Goal: Information Seeking & Learning: Compare options

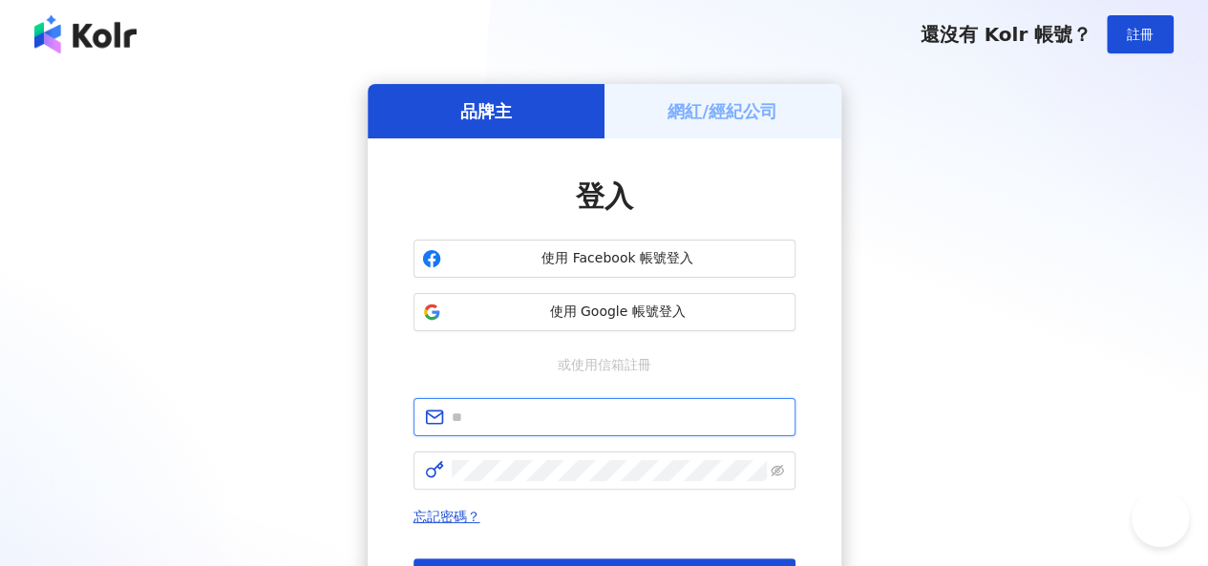
drag, startPoint x: 0, startPoint y: 0, endPoint x: 533, endPoint y: 417, distance: 676.8
click at [527, 410] on input "text" at bounding box center [618, 417] width 332 height 21
type input "**********"
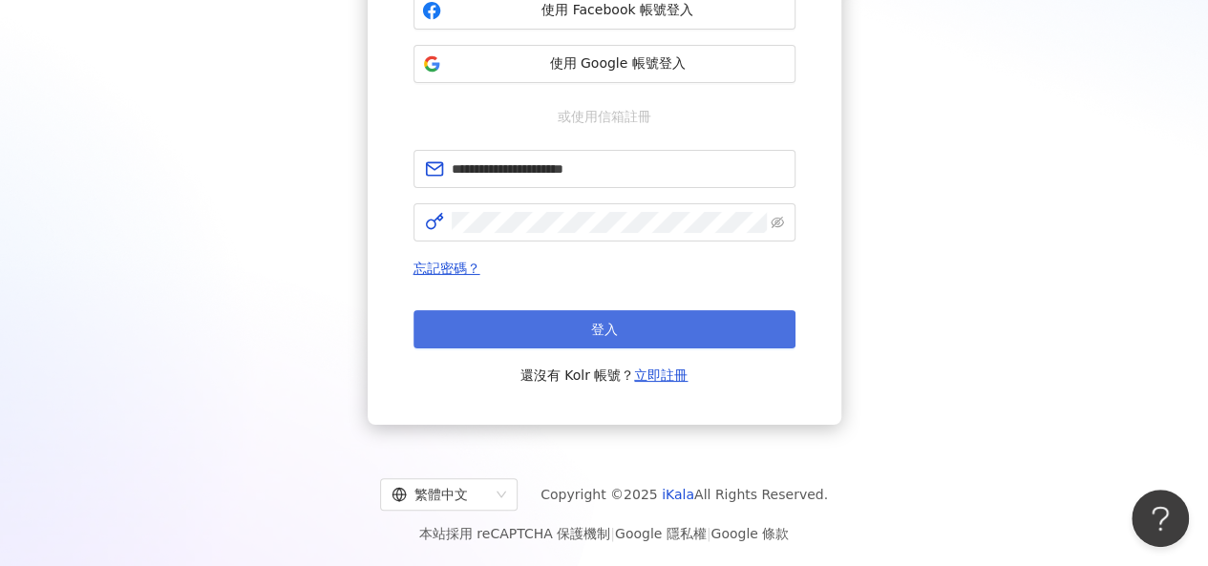
click at [670, 331] on button "登入" at bounding box center [604, 329] width 382 height 38
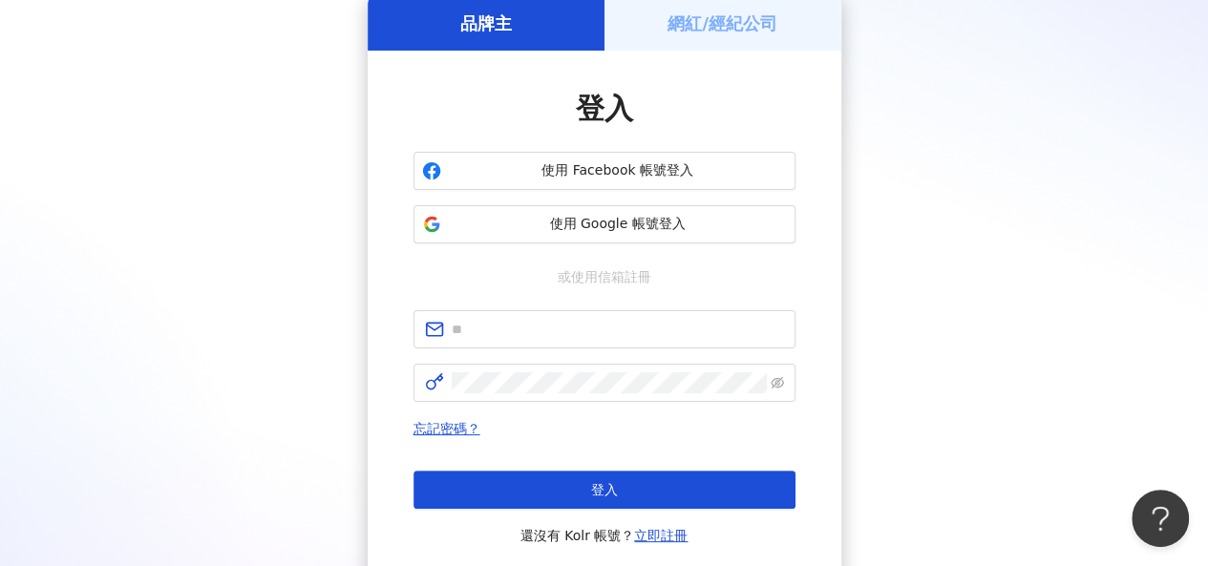
scroll to position [248, 0]
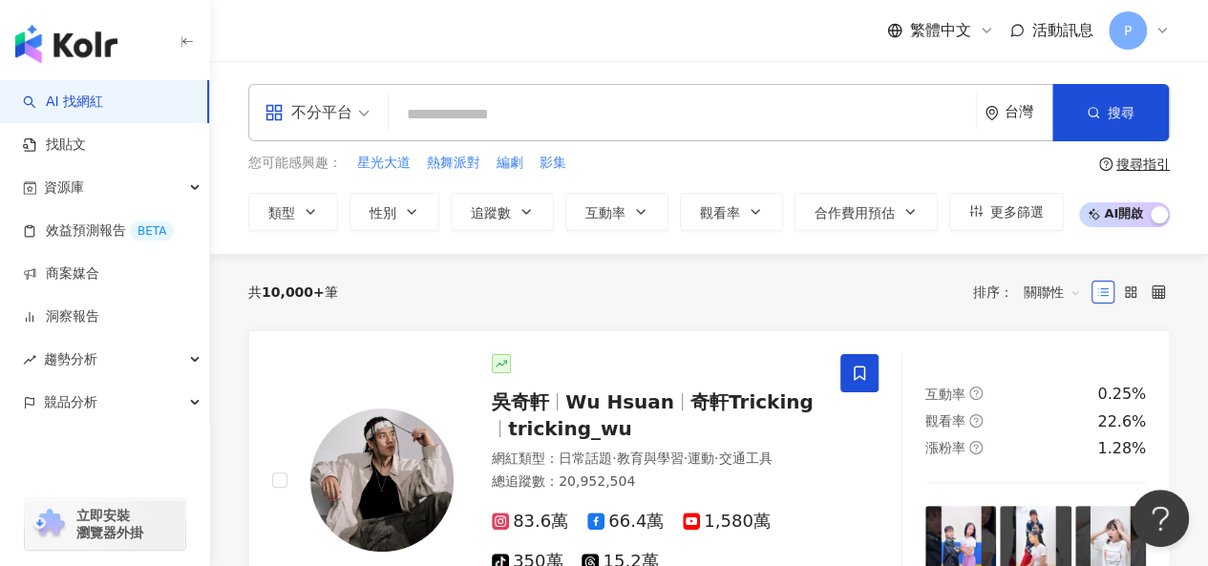
click at [433, 112] on input "search" at bounding box center [682, 114] width 572 height 36
paste input "**********"
type input "**********"
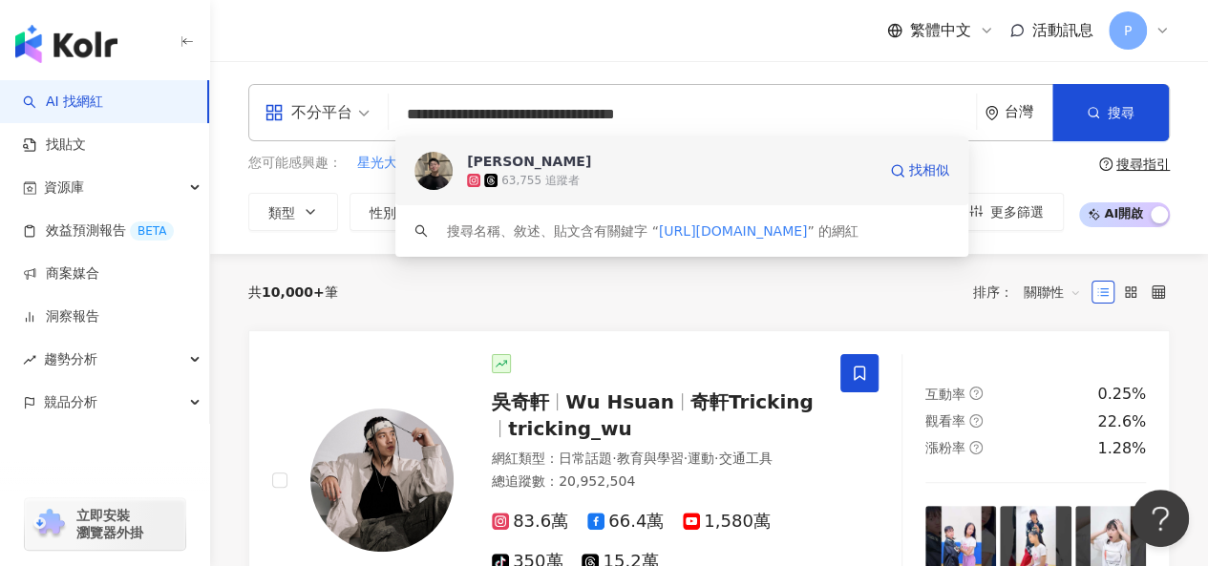
click at [598, 159] on span "宥維" at bounding box center [671, 161] width 409 height 19
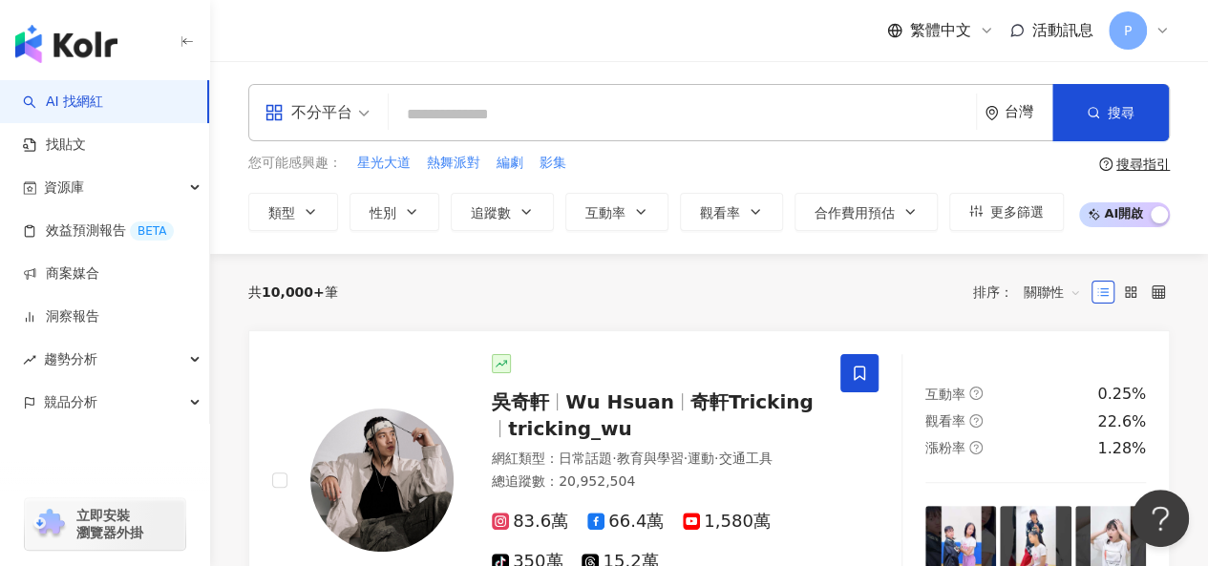
paste input "**********"
type input "**********"
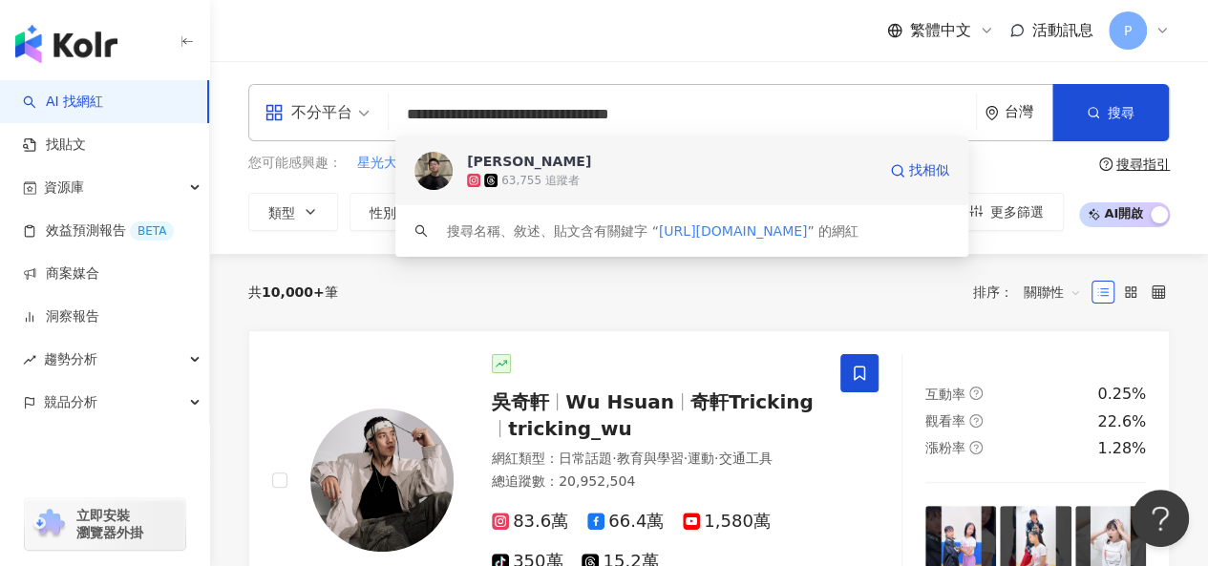
click at [634, 142] on div "宥維 63,755 追蹤者 找相似" at bounding box center [681, 171] width 573 height 69
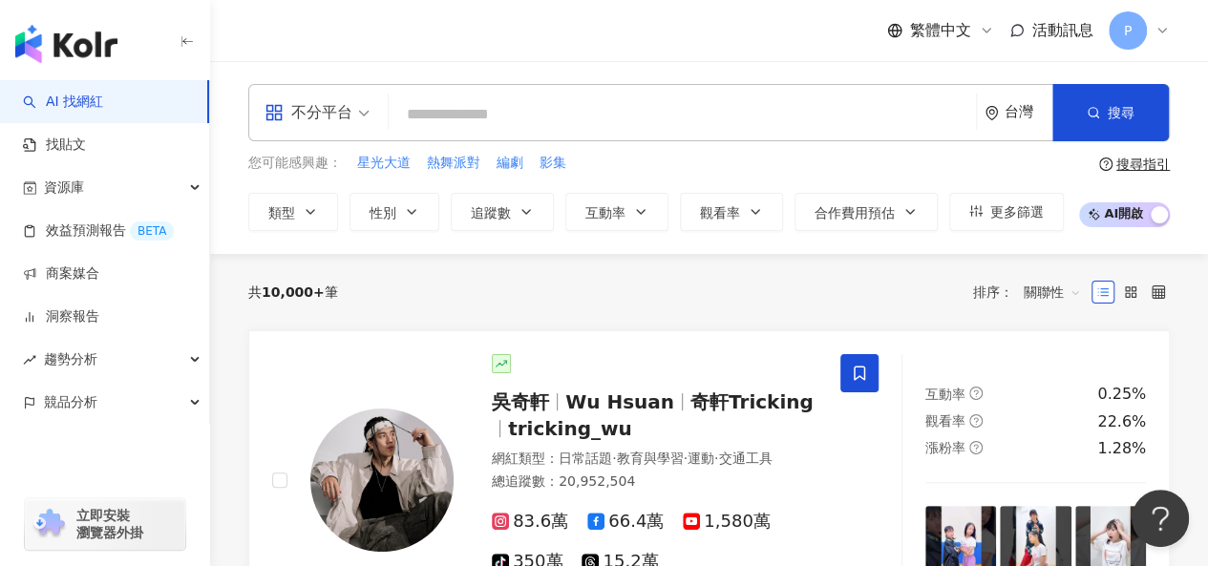
paste input "**********"
type input "**********"
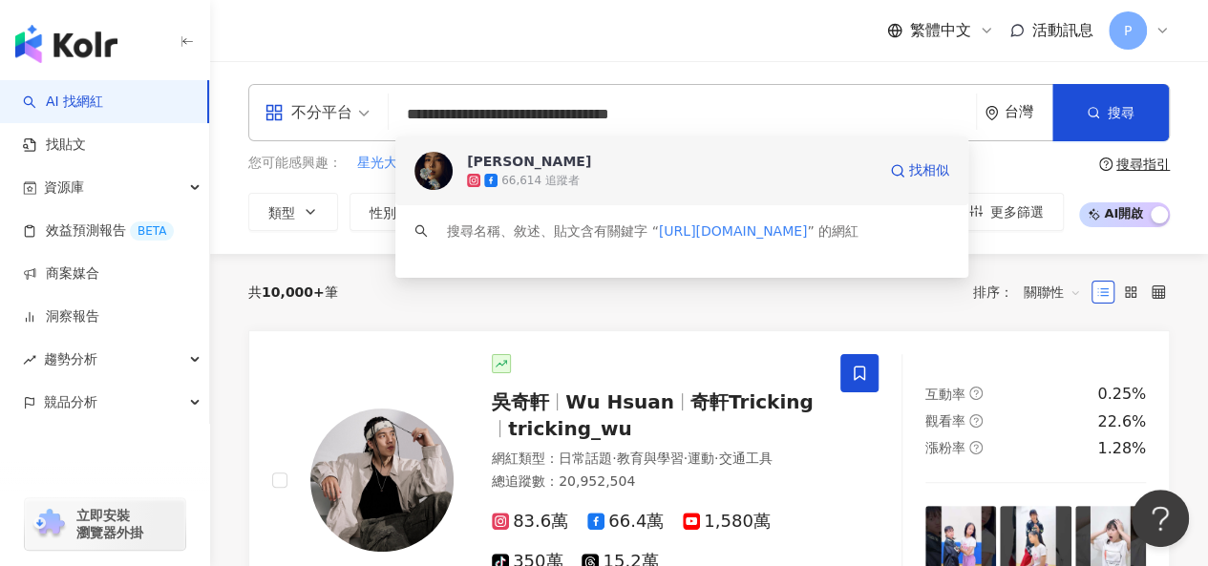
click at [579, 187] on div "66,614 追蹤者" at bounding box center [671, 180] width 409 height 19
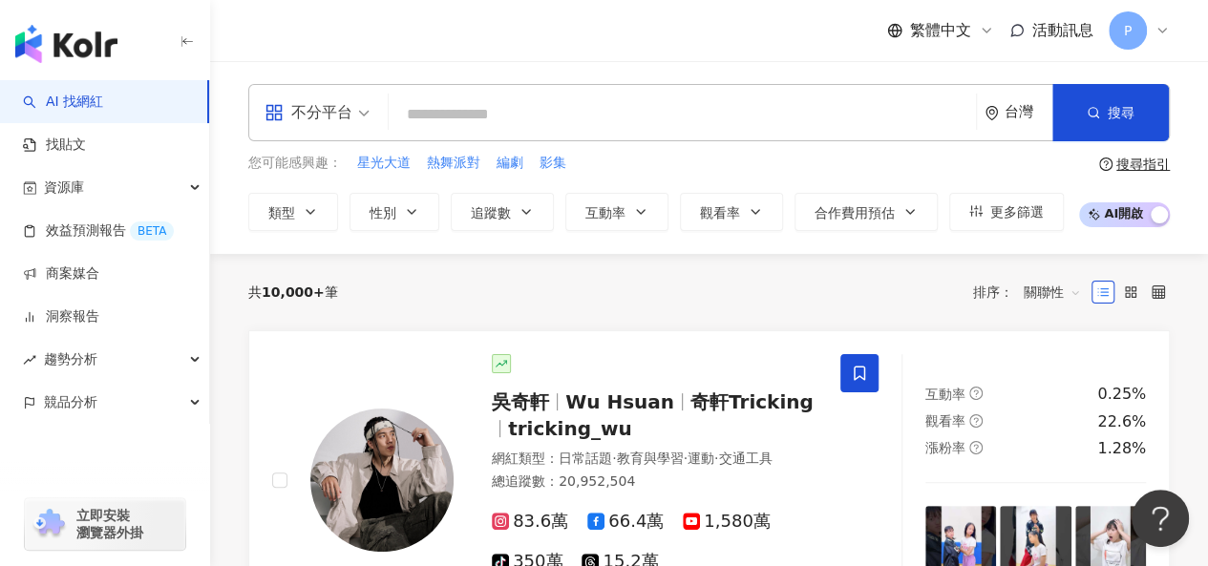
paste input "**********"
type input "**********"
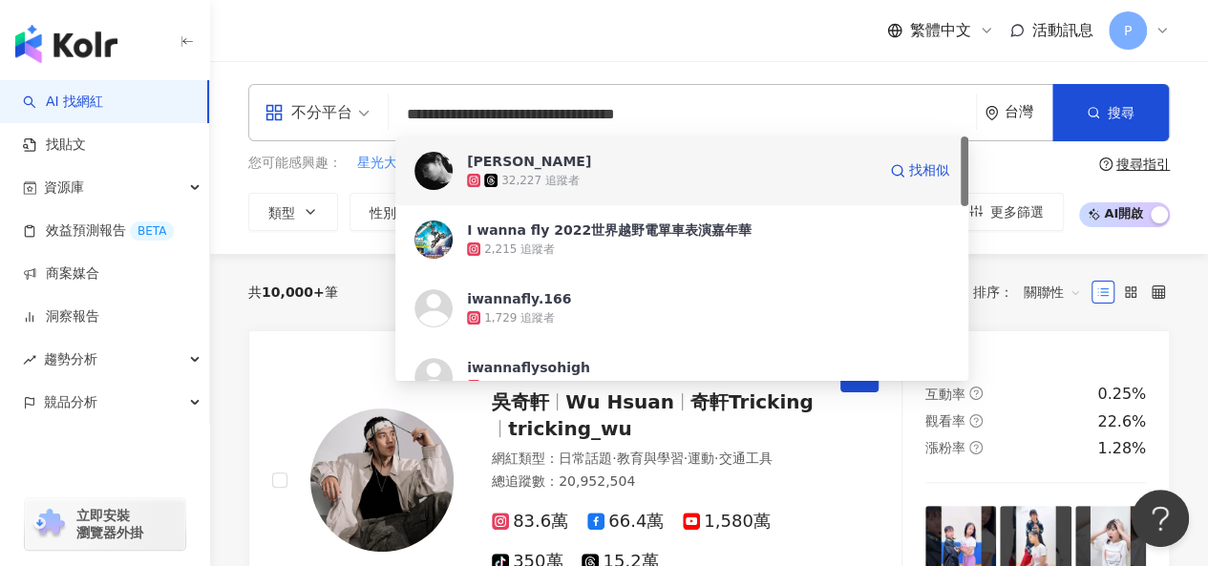
click at [626, 171] on div "32,227 追蹤者" at bounding box center [671, 180] width 409 height 19
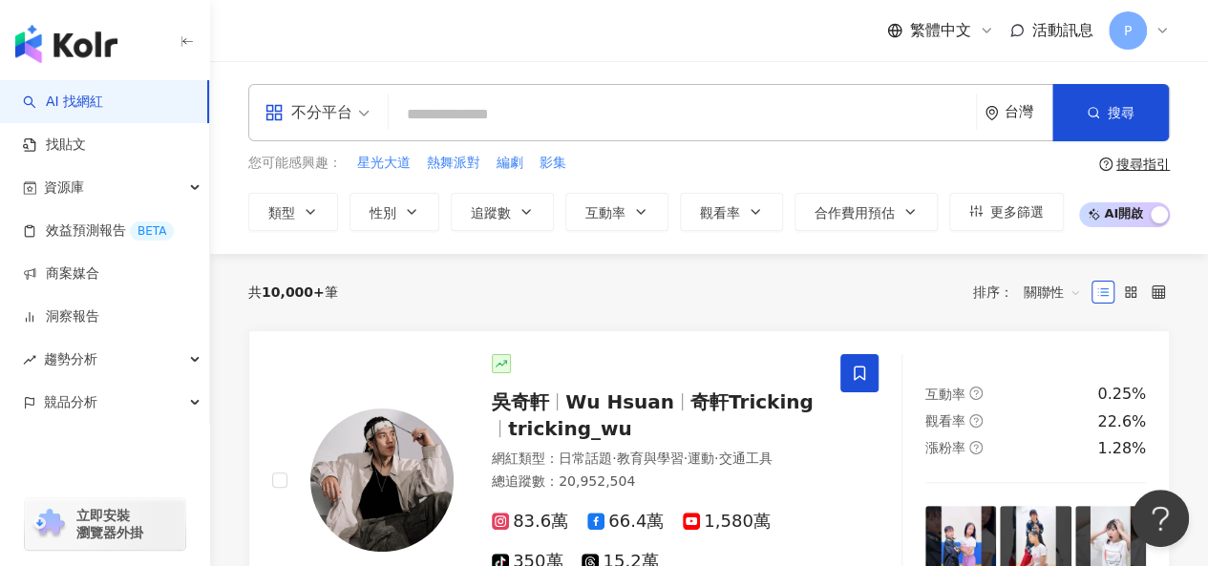
paste input "**********"
type input "**********"
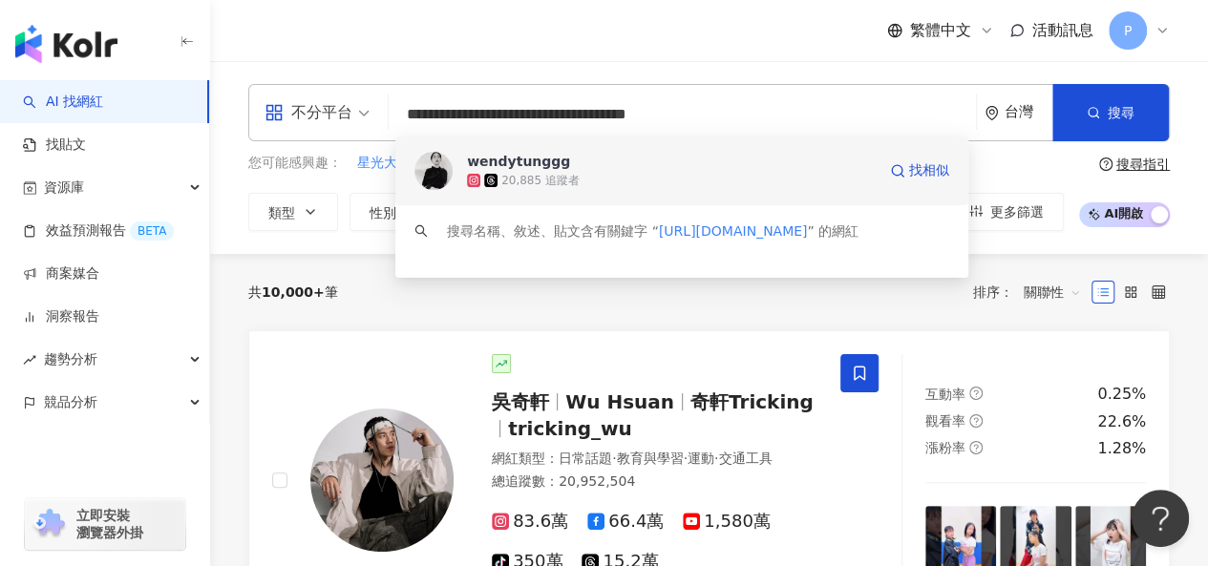
click at [683, 177] on div "20,885 追蹤者" at bounding box center [671, 180] width 409 height 19
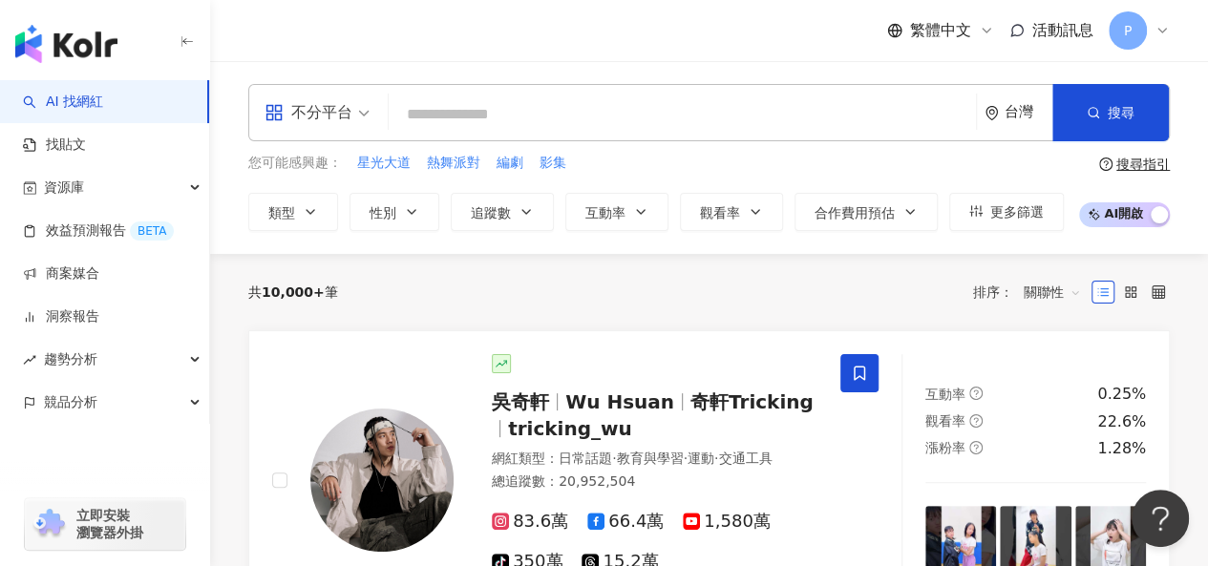
paste input "**********"
type input "**********"
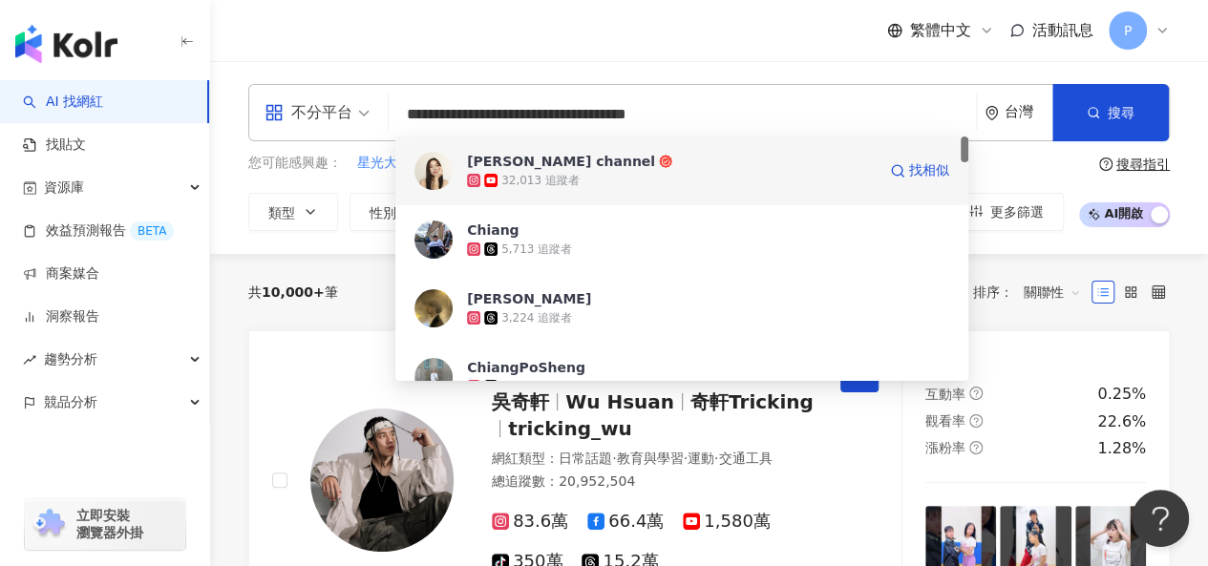
click at [673, 171] on div "32,013 追蹤者" at bounding box center [671, 180] width 409 height 19
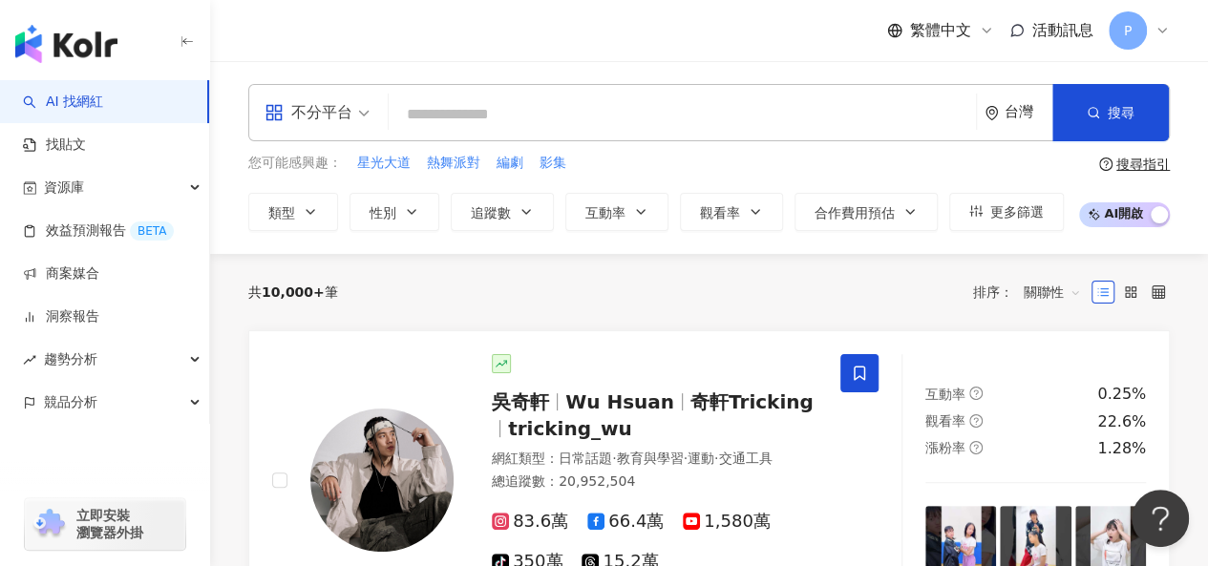
click at [517, 125] on input "search" at bounding box center [682, 114] width 572 height 36
paste input "**********"
type input "**********"
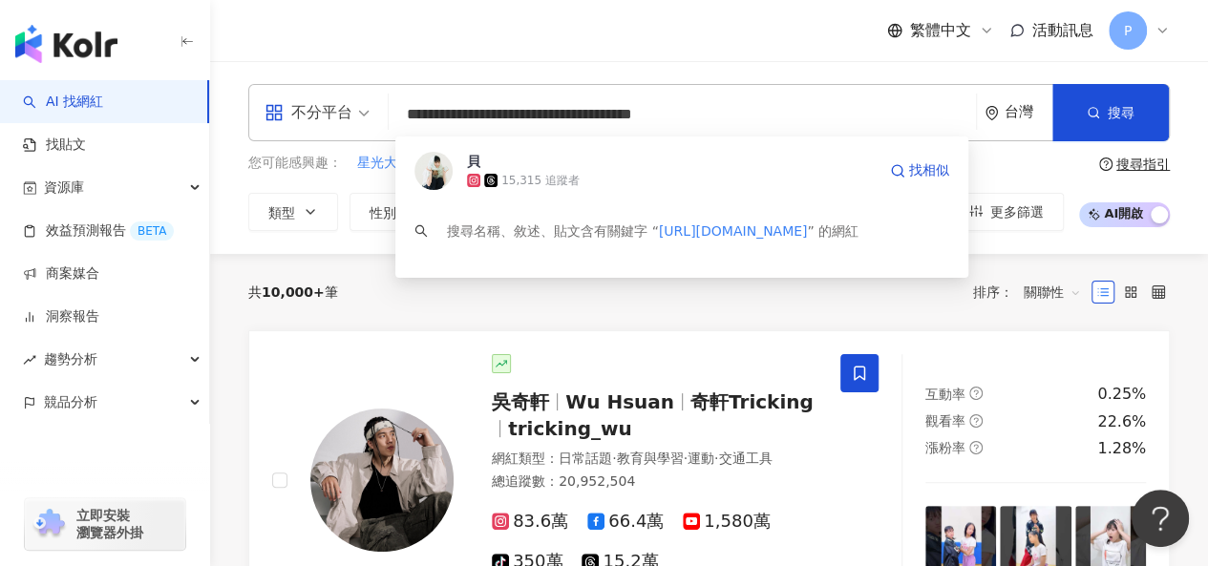
click at [587, 181] on div "15,315 追蹤者" at bounding box center [671, 180] width 409 height 19
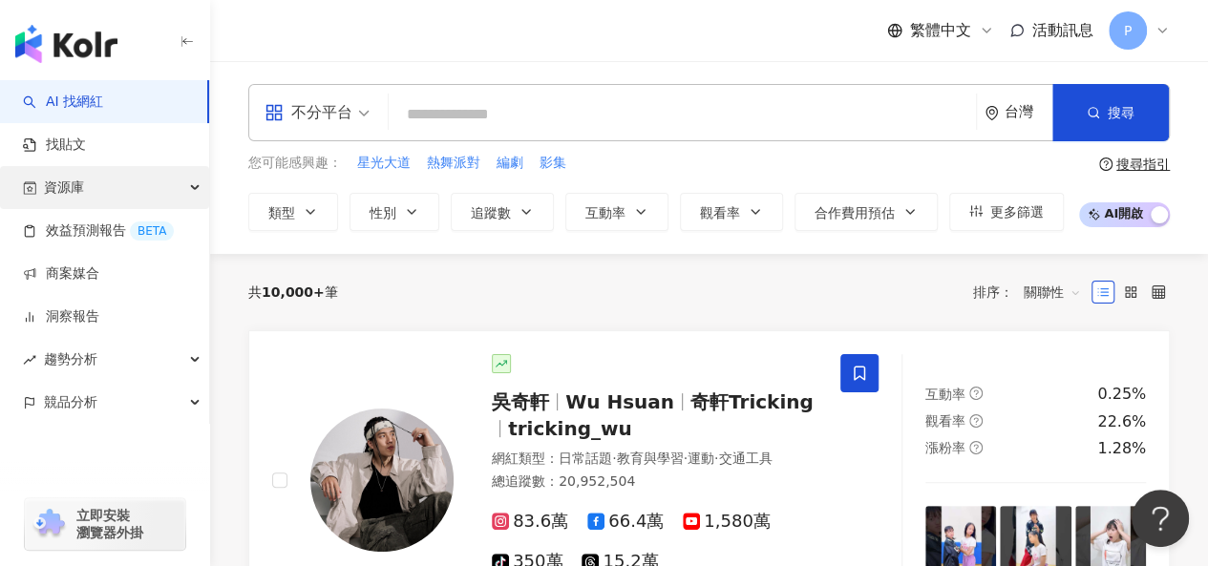
click at [111, 184] on div "資源庫" at bounding box center [104, 187] width 209 height 43
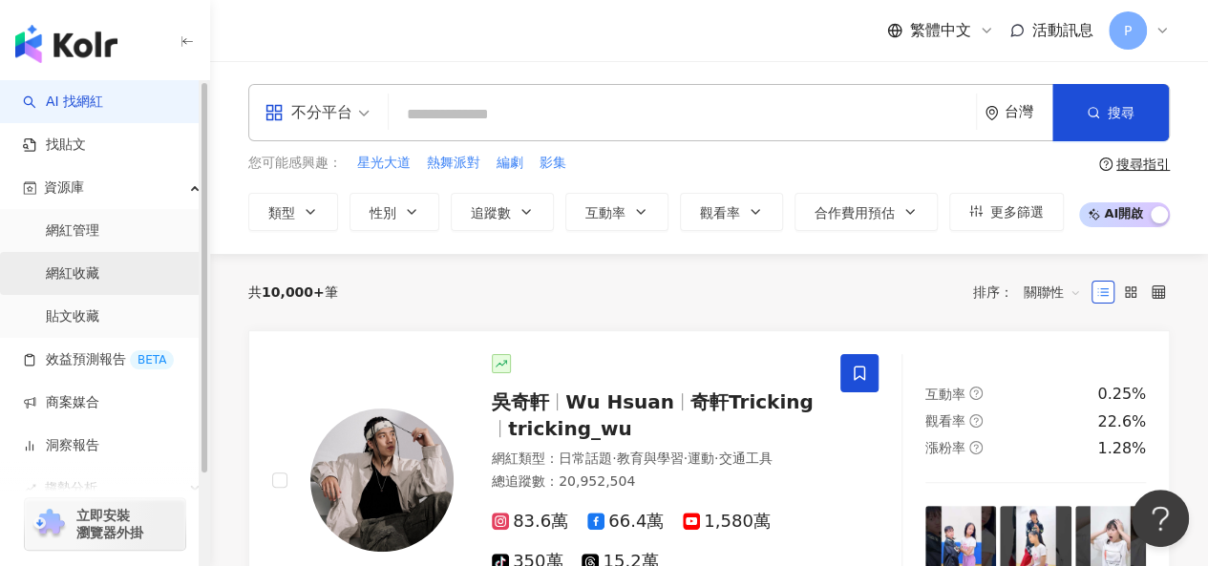
click at [84, 270] on link "網紅收藏" at bounding box center [72, 273] width 53 height 19
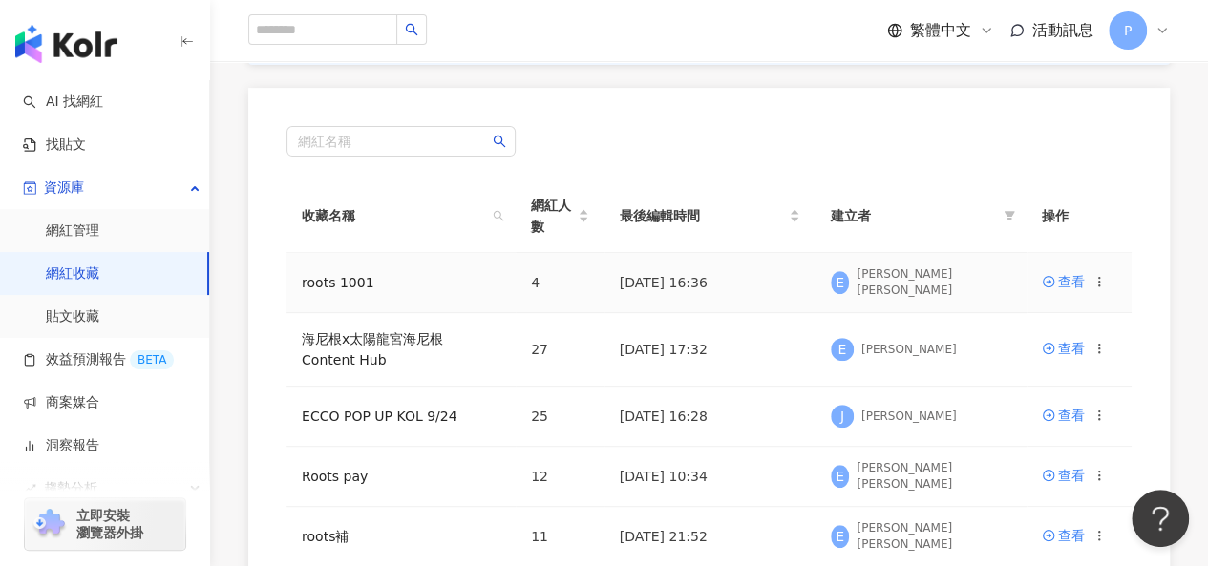
scroll to position [286, 0]
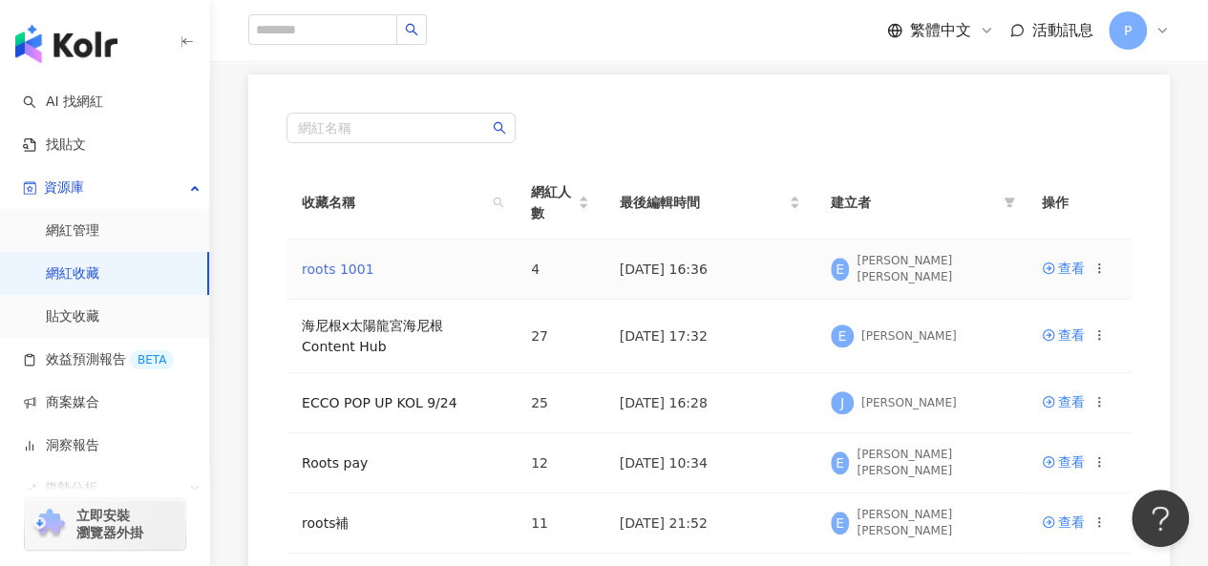
click at [346, 264] on link "roots 1001" at bounding box center [338, 269] width 72 height 15
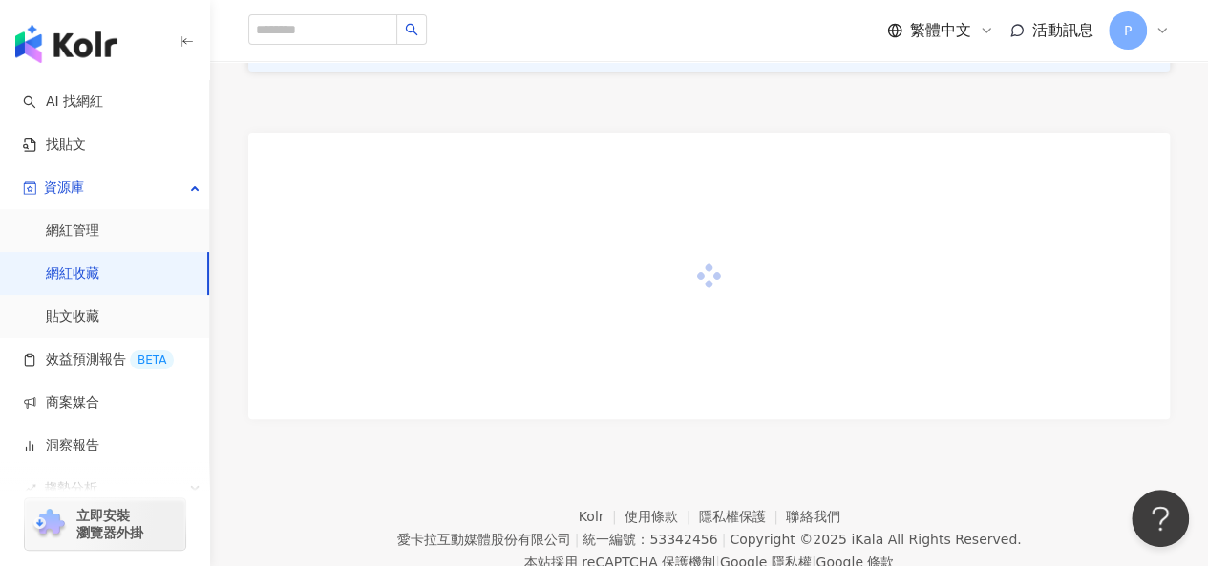
scroll to position [286, 0]
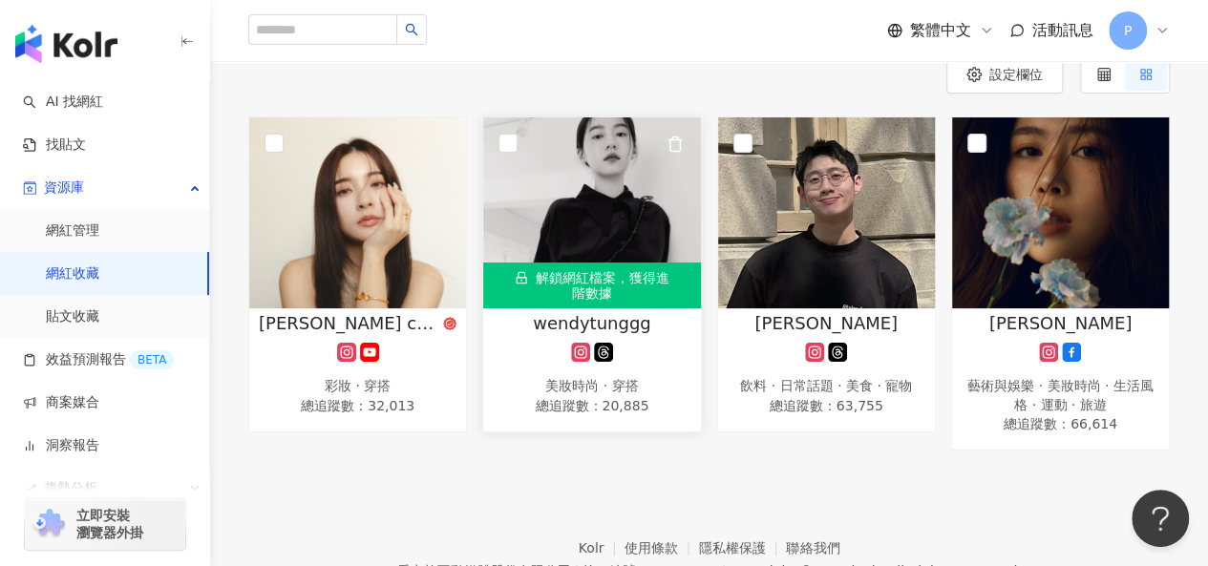
click at [620, 221] on img at bounding box center [591, 212] width 217 height 191
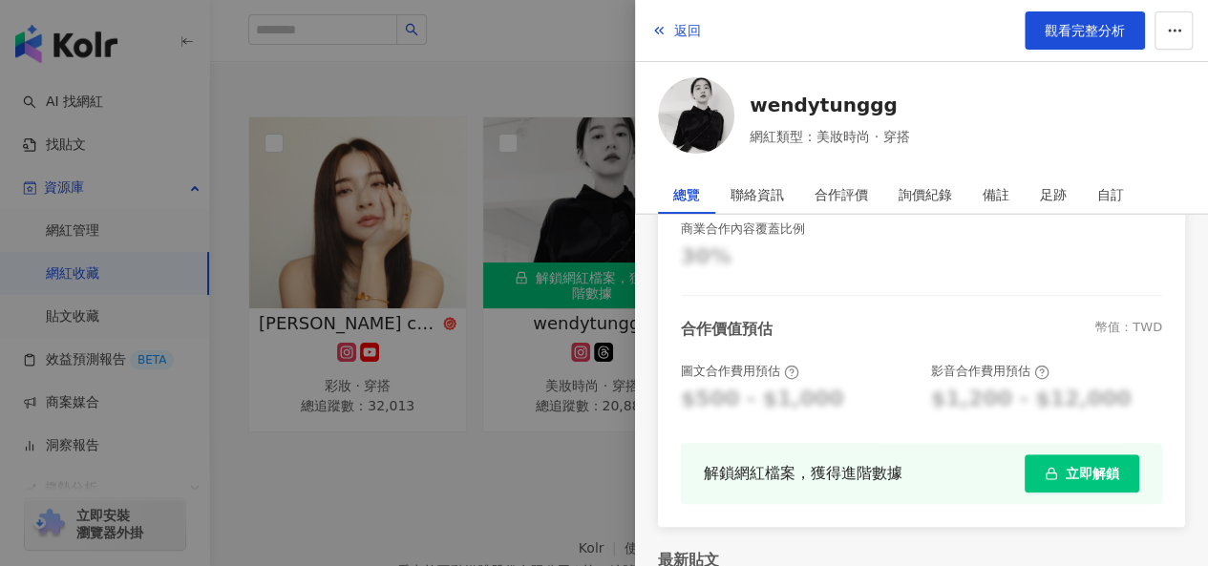
scroll to position [620, 0]
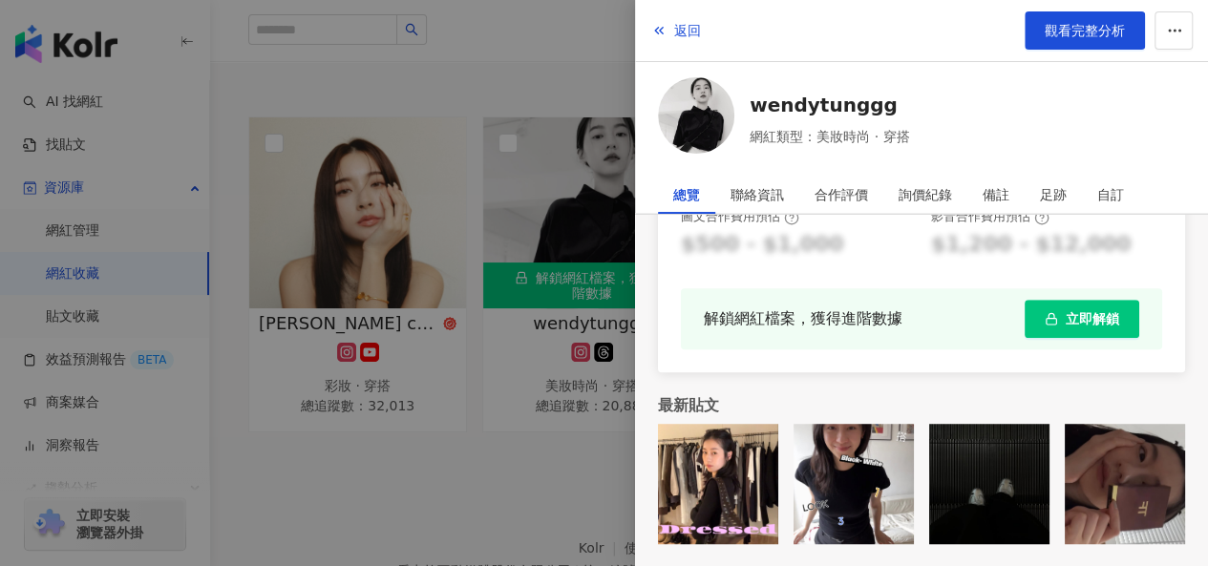
click at [1066, 314] on span "立即解鎖" at bounding box center [1092, 318] width 53 height 15
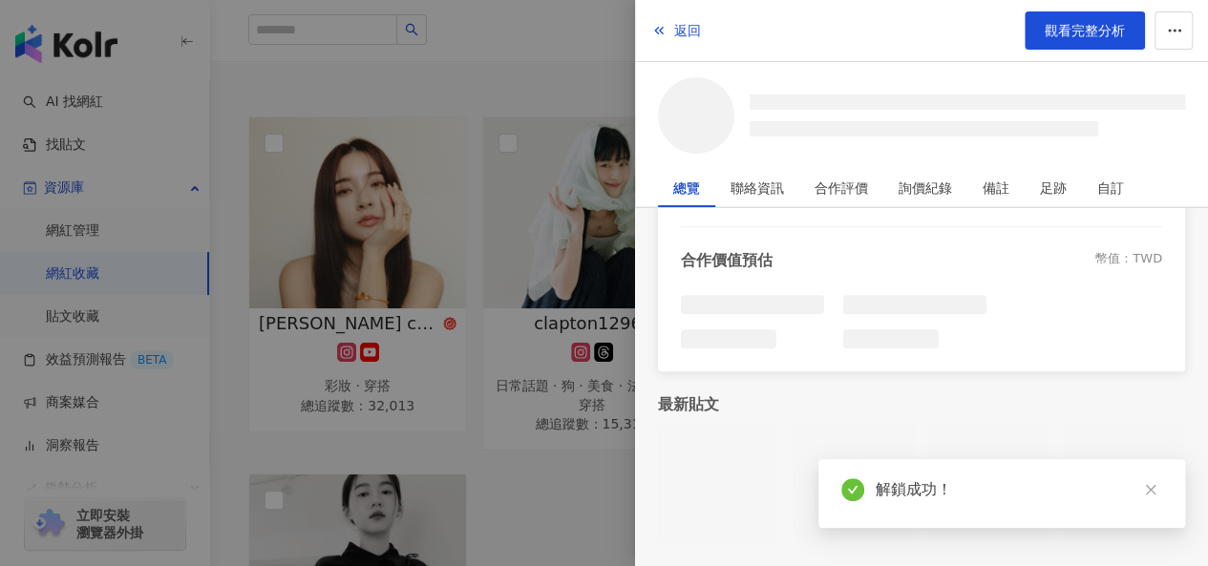
scroll to position [543, 0]
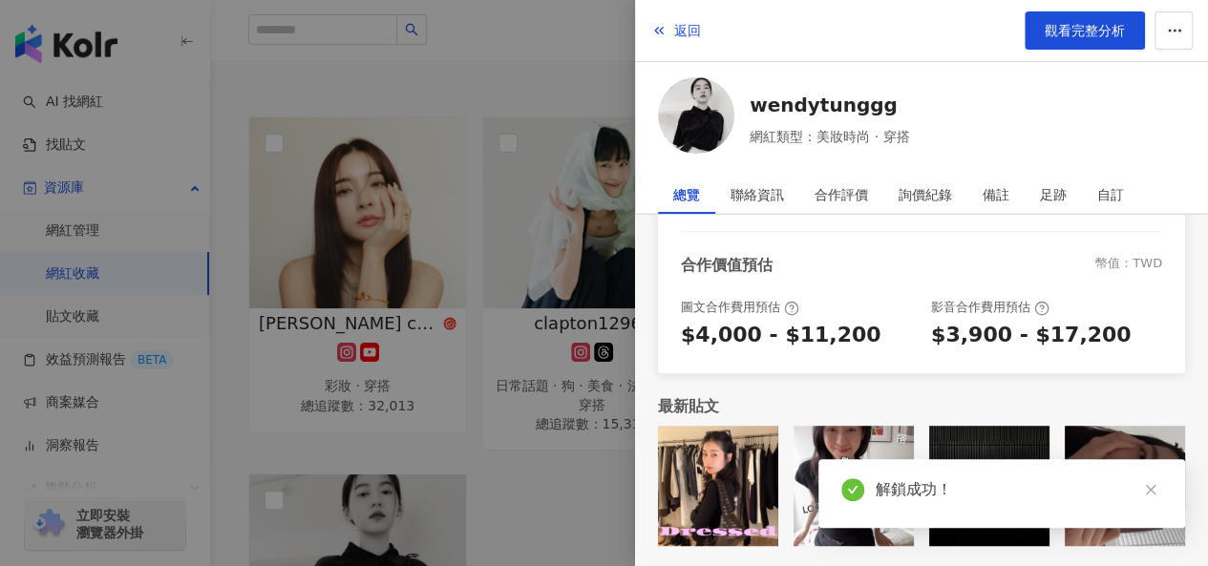
click at [546, 496] on div at bounding box center [604, 283] width 1208 height 566
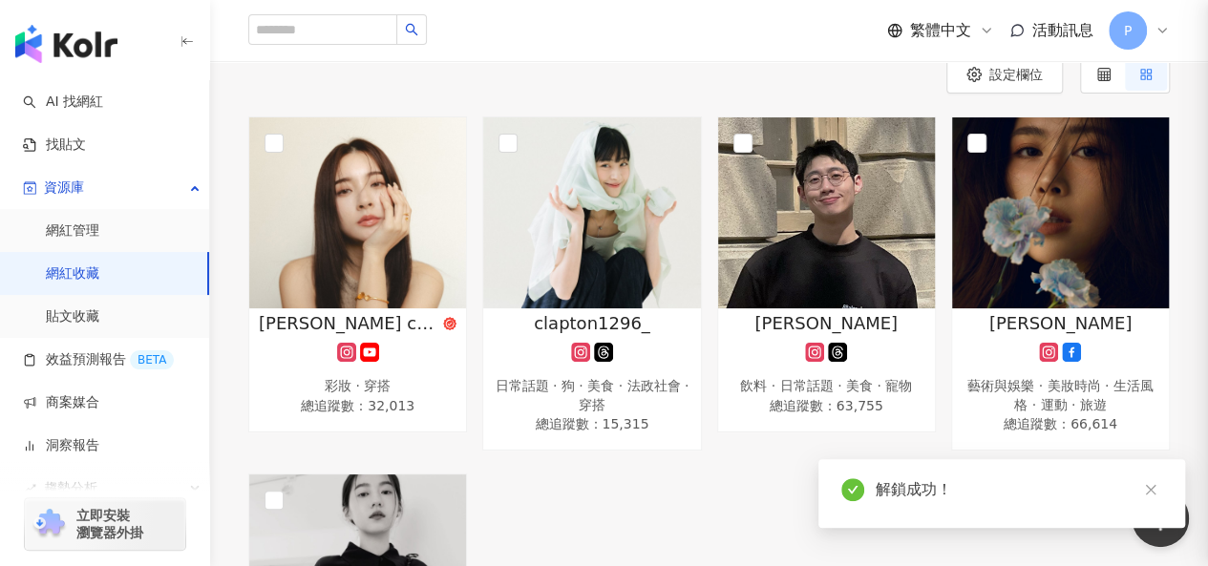
scroll to position [547, 0]
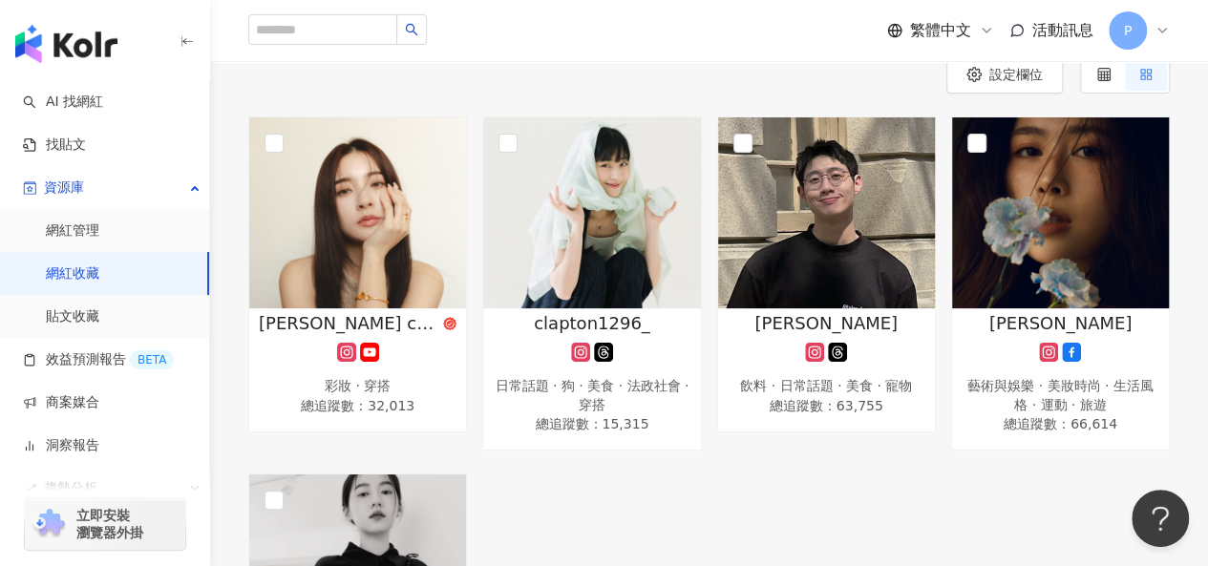
click at [323, 12] on div "繁體中文 活動訊息 P" at bounding box center [708, 30] width 921 height 61
click at [327, 30] on input "search" at bounding box center [322, 29] width 149 height 31
paste input "**********"
type input "**********"
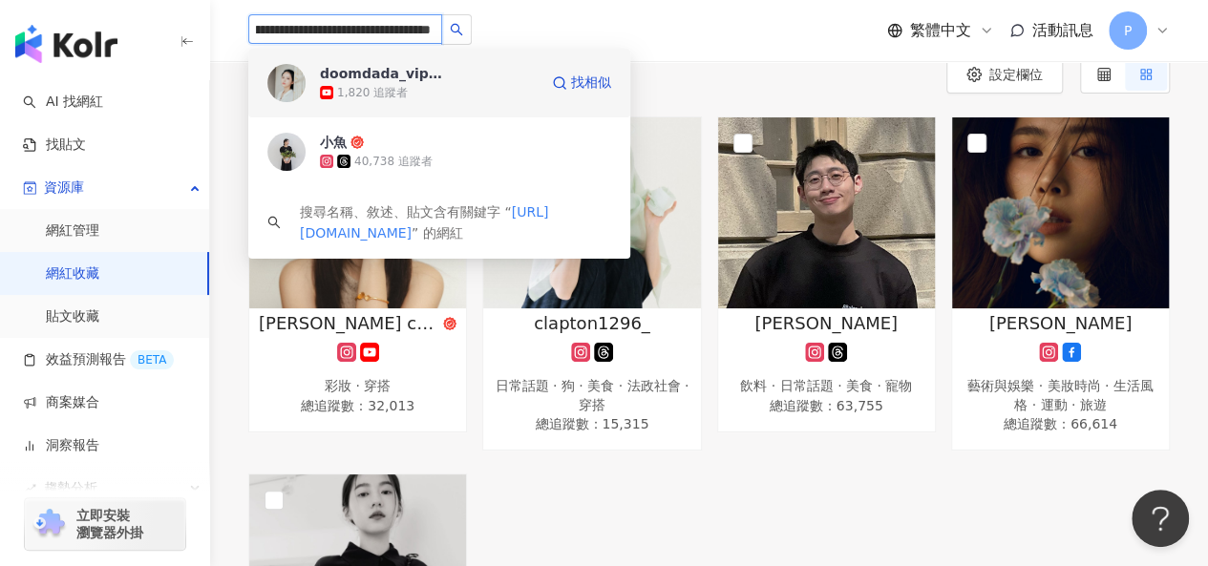
click at [477, 94] on div "1,820 追蹤者" at bounding box center [429, 92] width 218 height 19
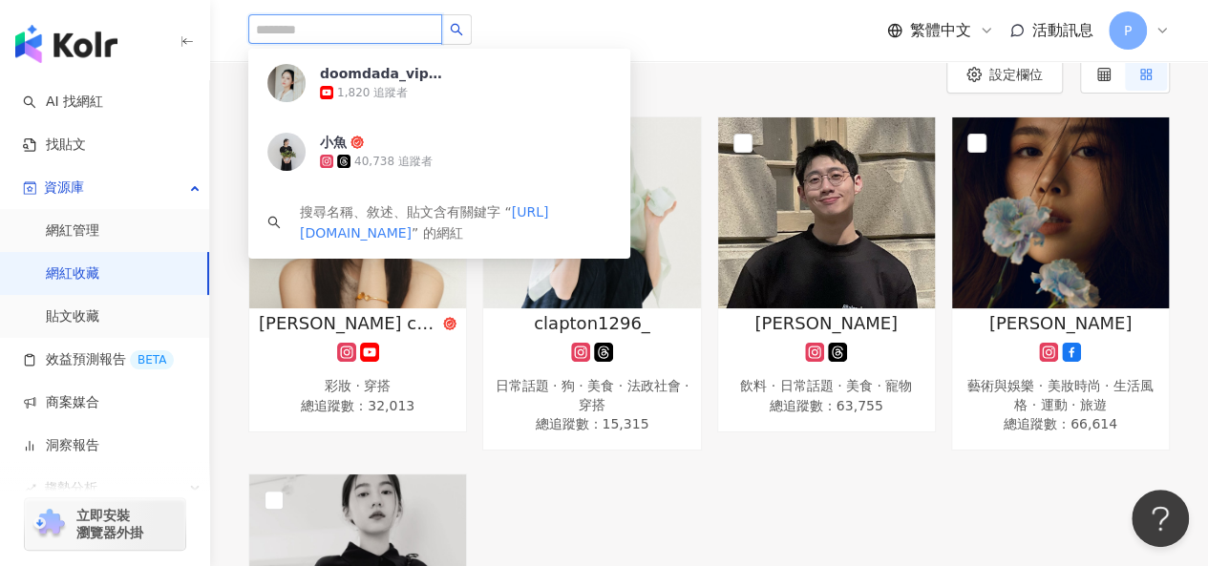
scroll to position [0, 0]
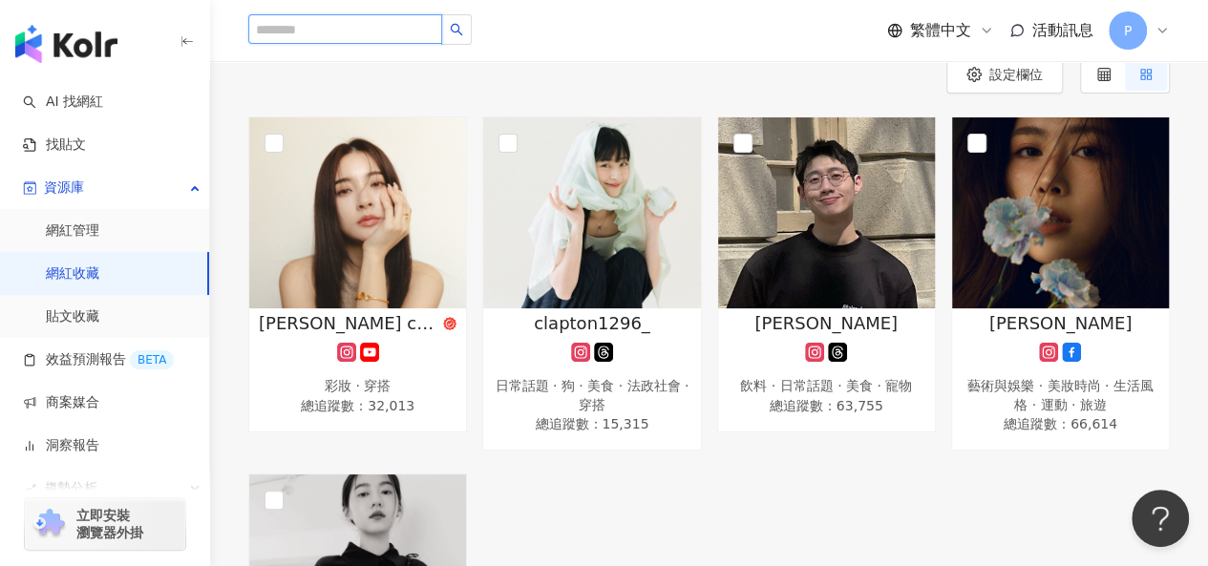
click at [328, 22] on input "search" at bounding box center [345, 29] width 194 height 30
paste input "**********"
type input "**********"
click at [382, 30] on input "**********" at bounding box center [345, 29] width 194 height 30
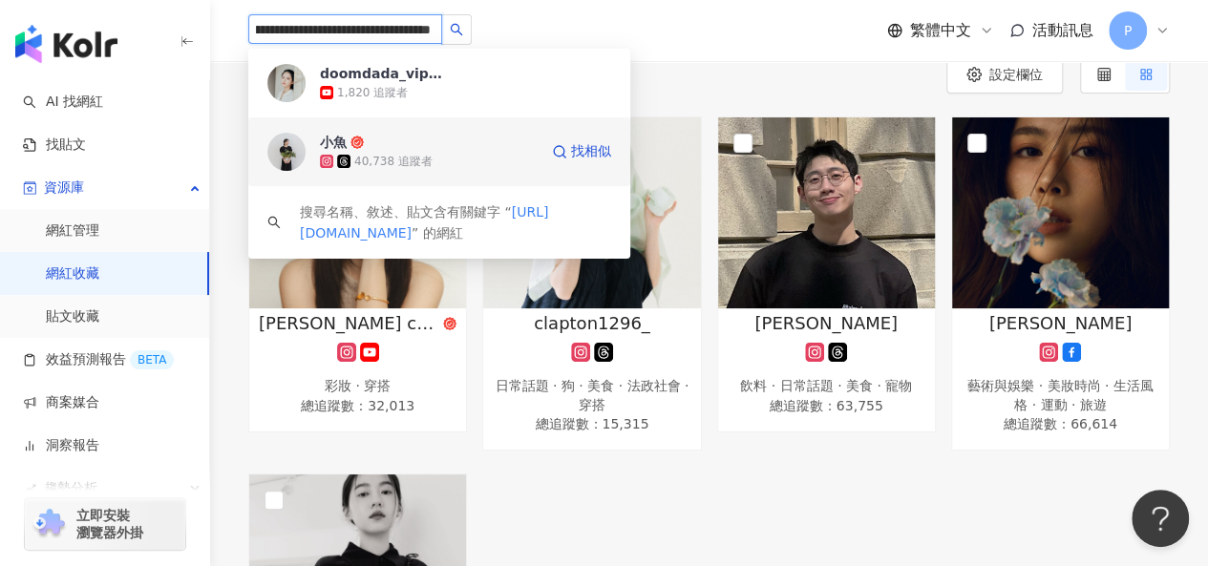
click at [396, 145] on span "小魚" at bounding box center [382, 142] width 124 height 19
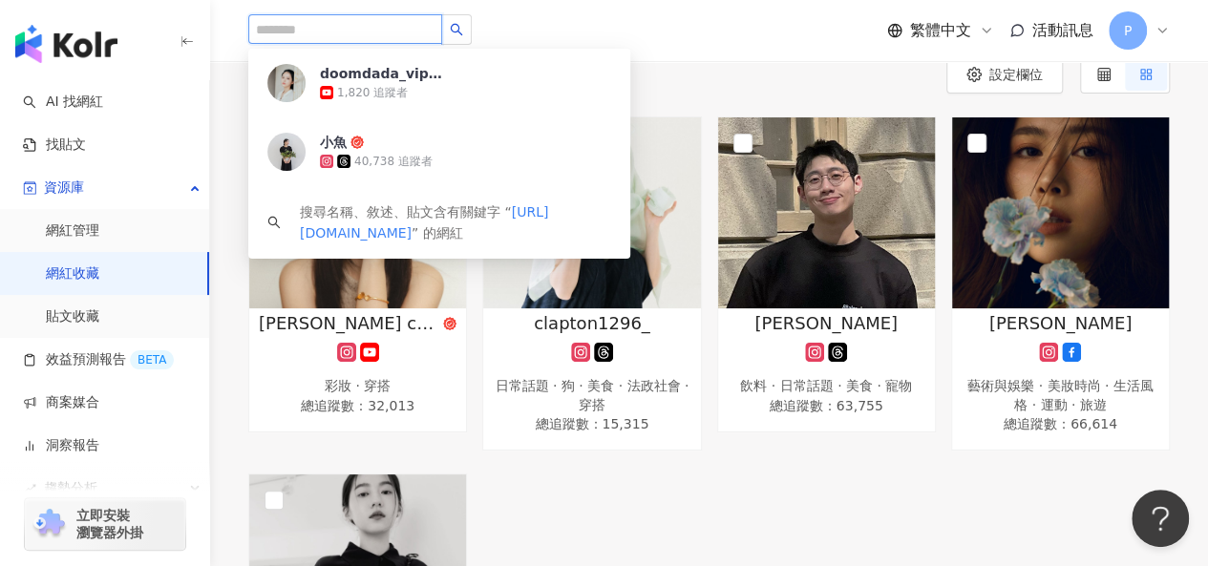
scroll to position [0, 0]
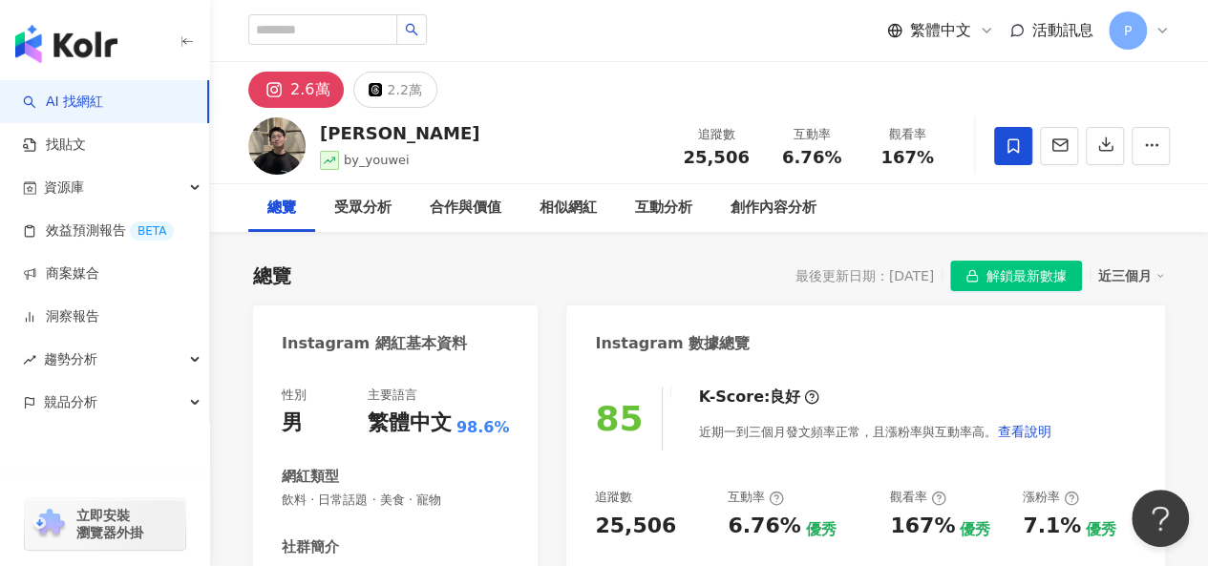
click at [1017, 150] on icon at bounding box center [1012, 145] width 11 height 14
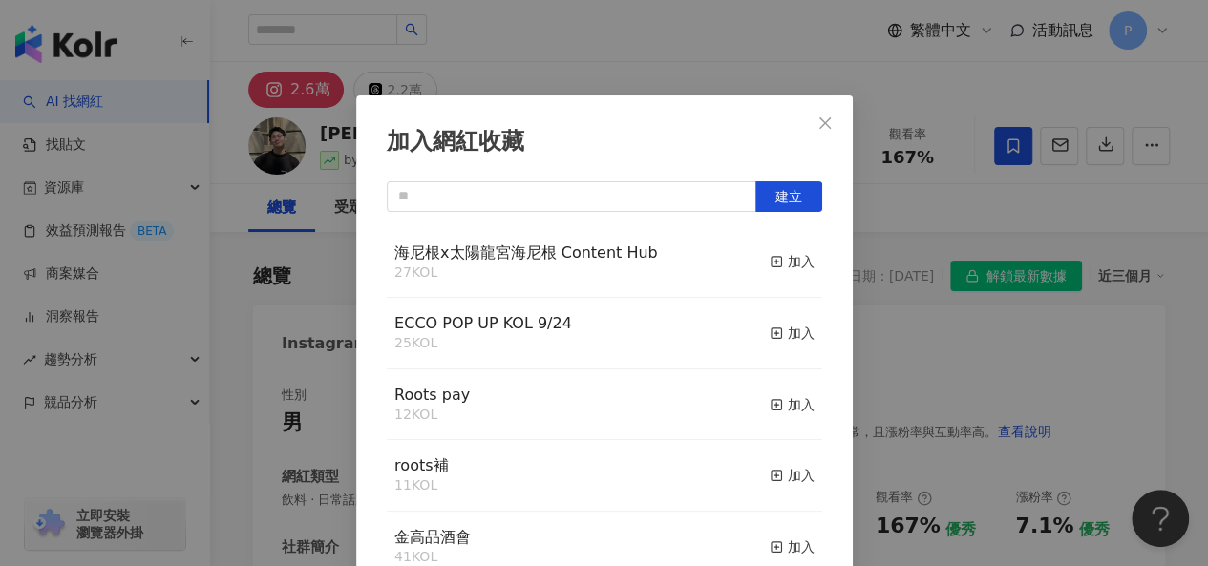
scroll to position [27, 0]
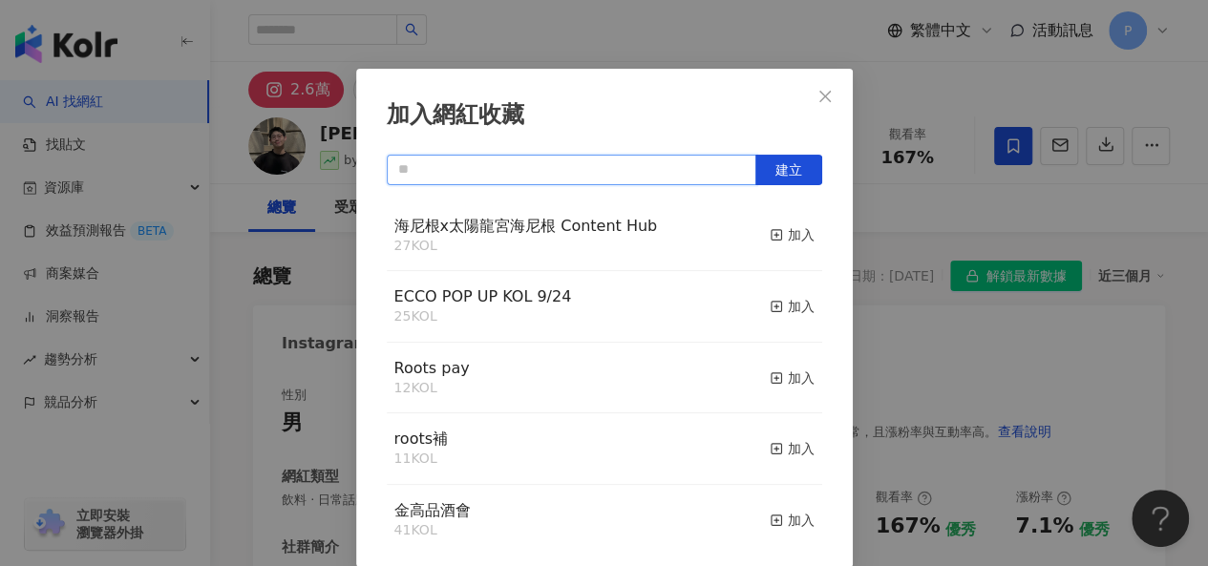
click at [584, 171] on input "text" at bounding box center [572, 170] width 370 height 31
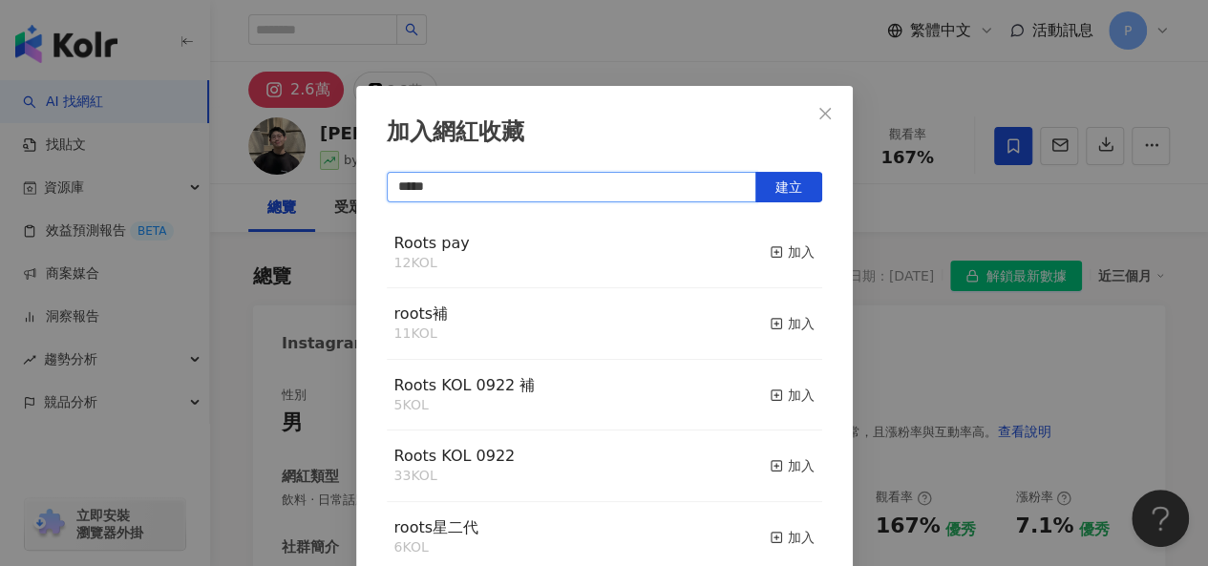
scroll to position [0, 0]
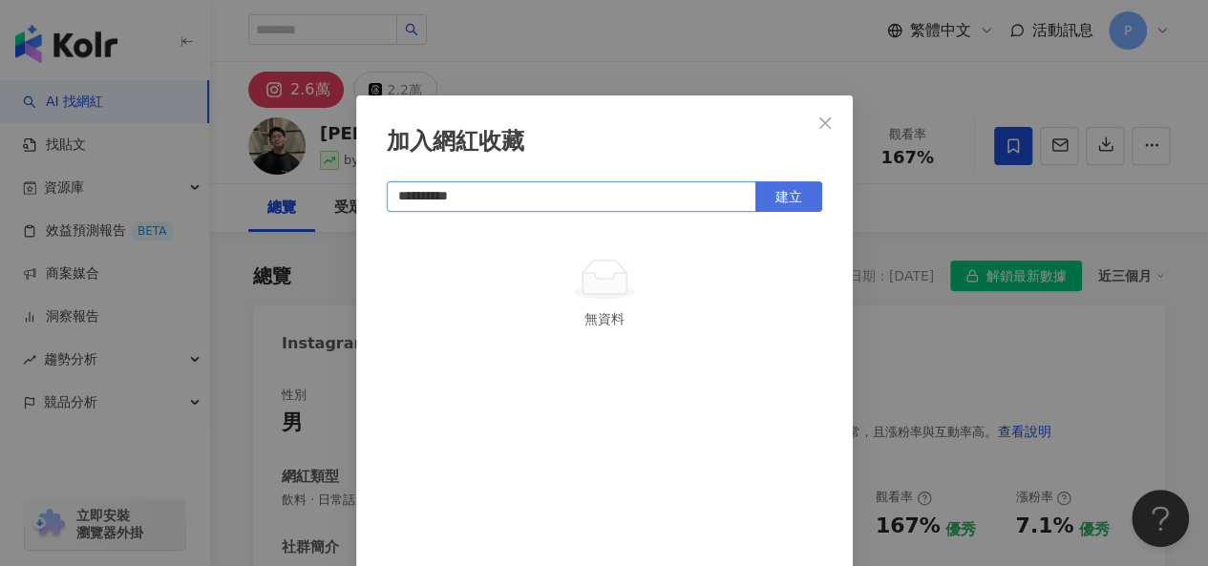
click at [793, 192] on button "建立" at bounding box center [788, 196] width 67 height 31
type input "**********"
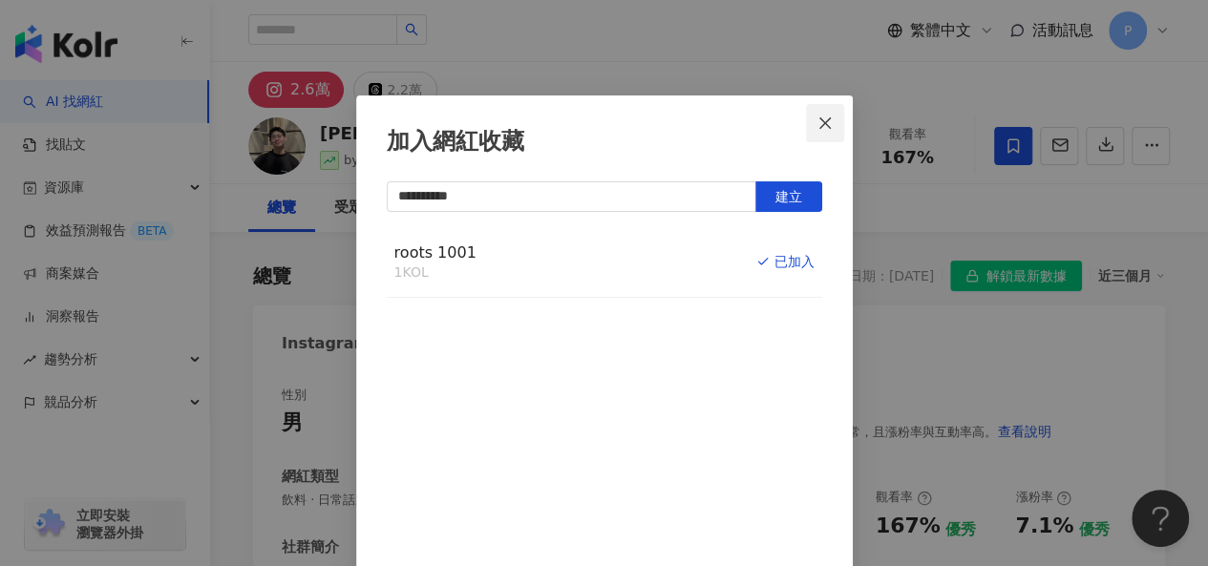
click at [823, 121] on icon "close" at bounding box center [824, 123] width 15 height 15
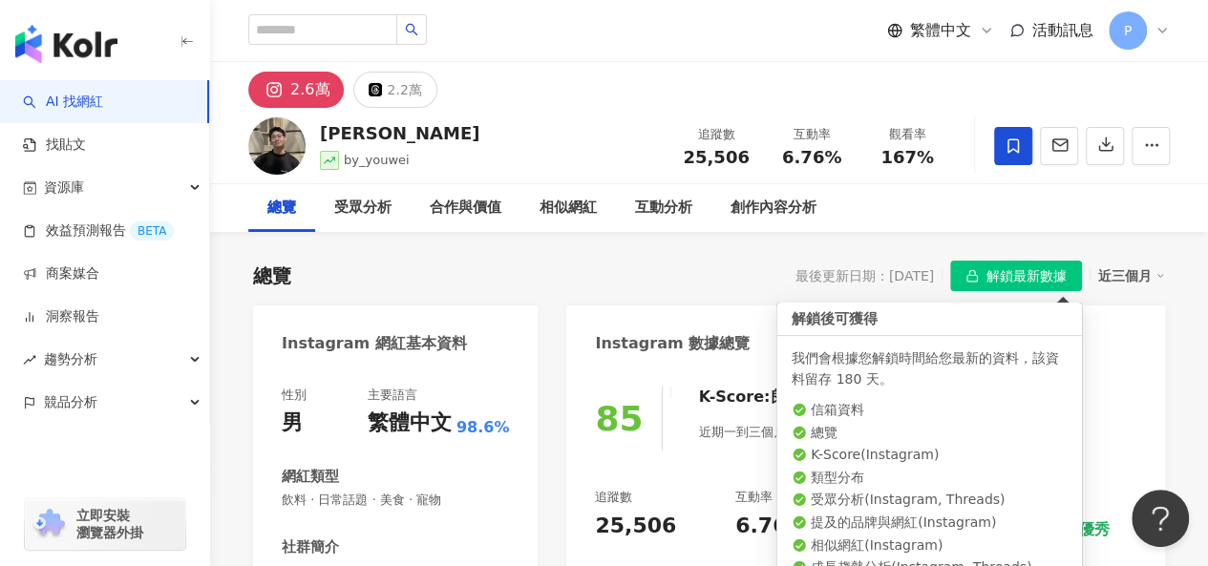
click at [993, 274] on span "解鎖最新數據" at bounding box center [1026, 277] width 80 height 31
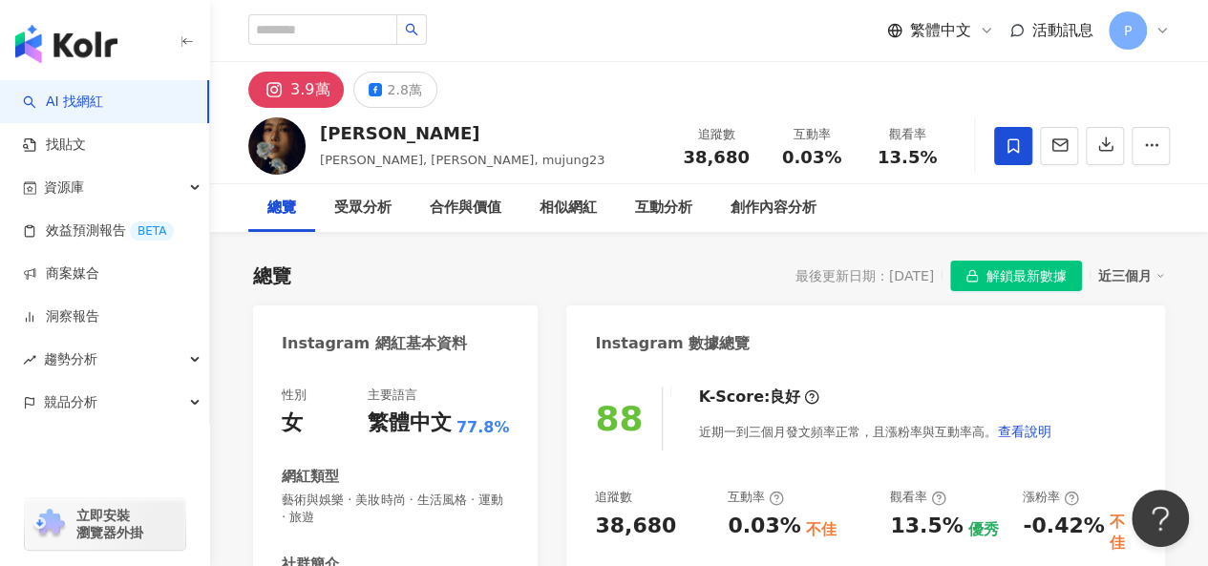
click at [990, 267] on span "解鎖最新數據" at bounding box center [1026, 277] width 80 height 31
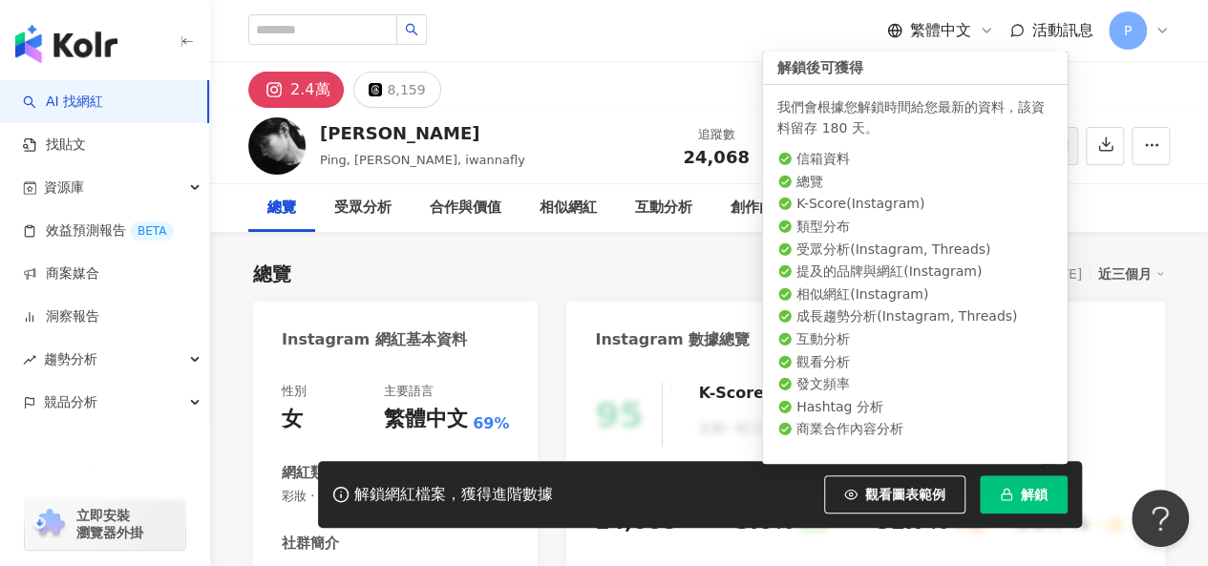
click at [1035, 487] on span "解鎖" at bounding box center [1034, 494] width 27 height 15
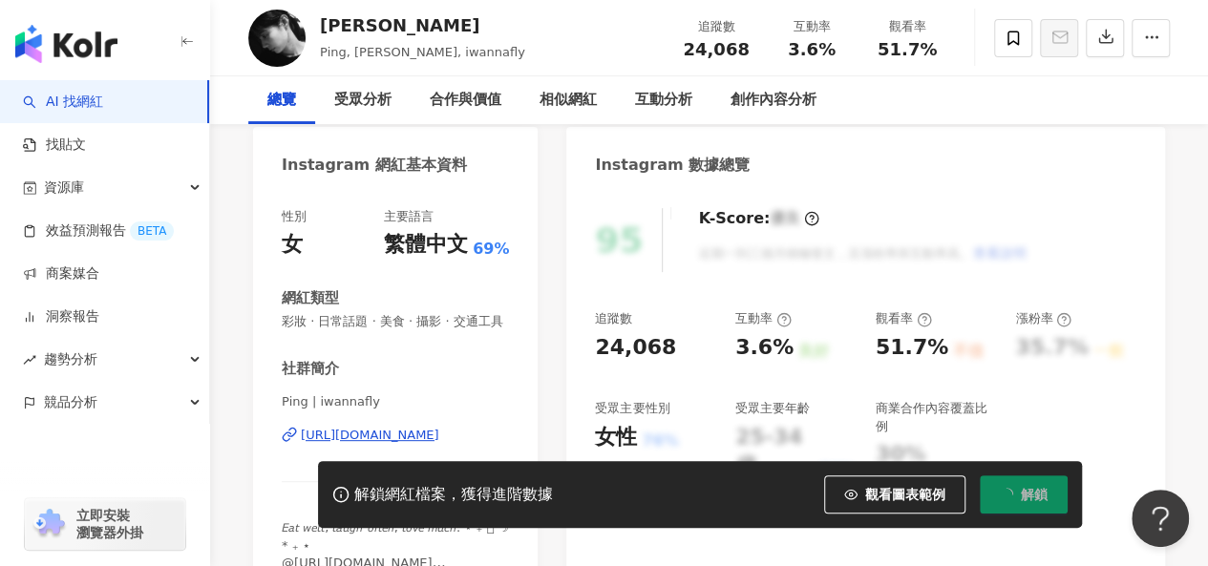
scroll to position [191, 0]
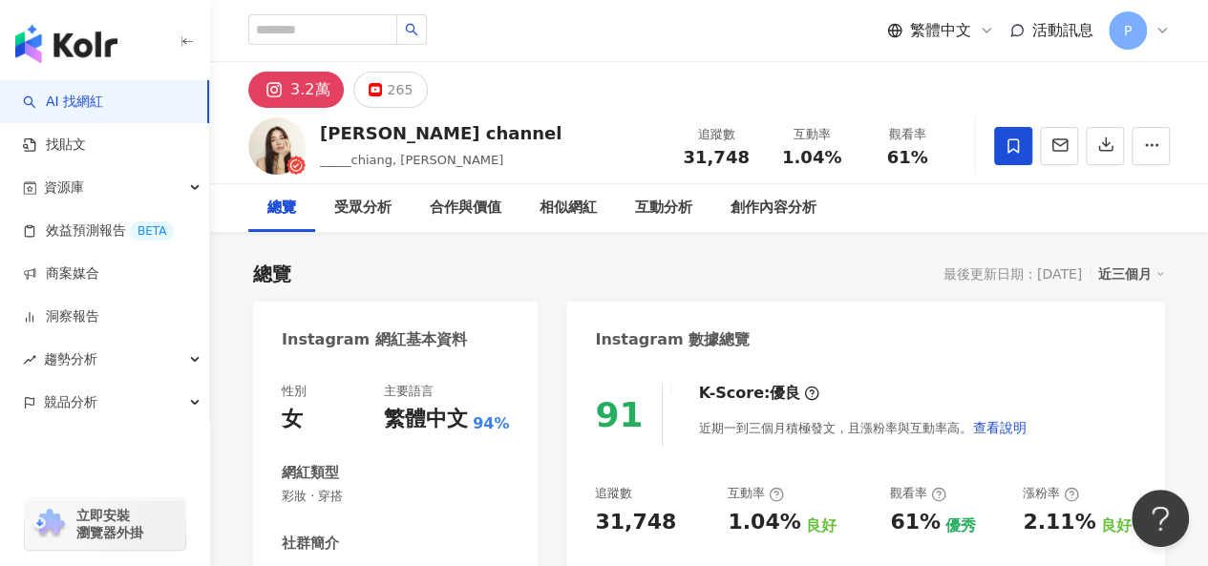
click at [1014, 144] on icon at bounding box center [1013, 145] width 17 height 17
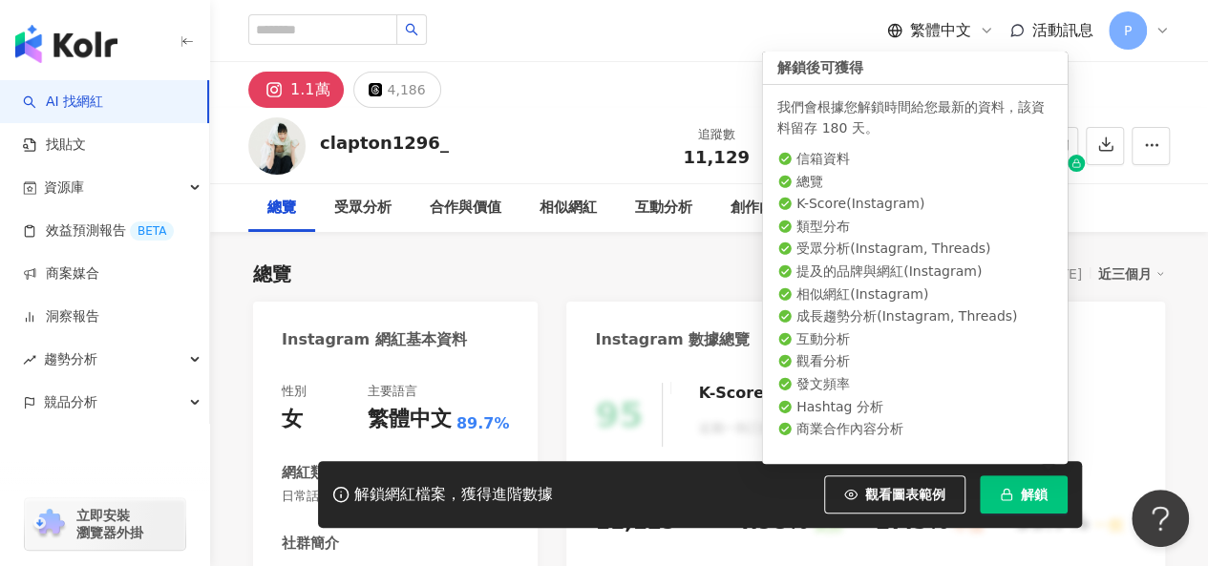
click at [1028, 495] on span "解鎖" at bounding box center [1034, 494] width 27 height 15
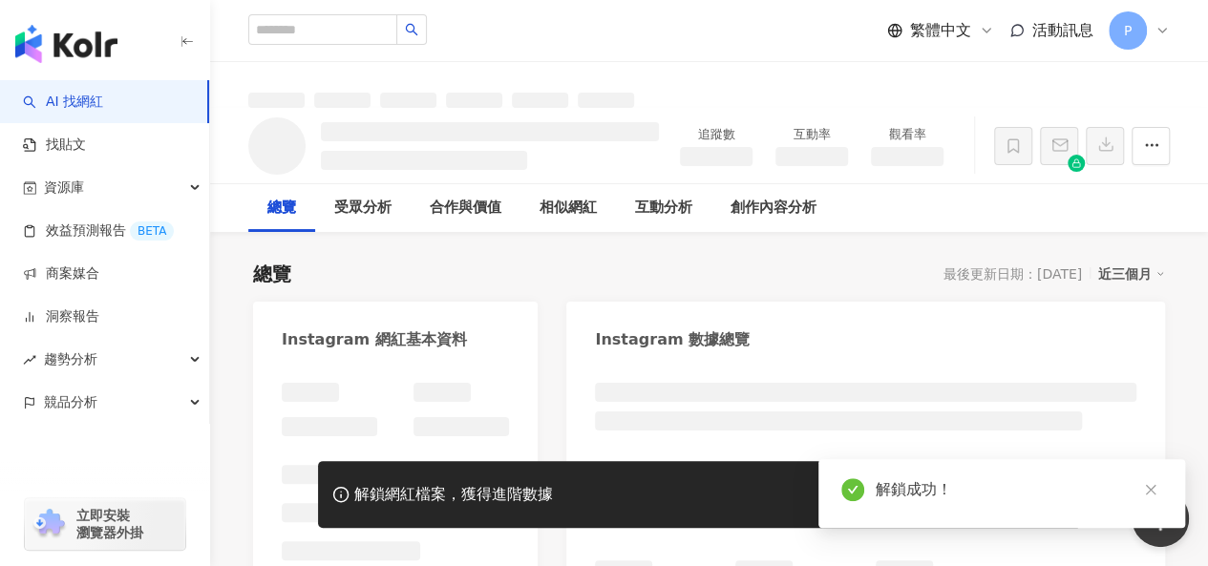
click at [1012, 146] on icon at bounding box center [1013, 145] width 17 height 17
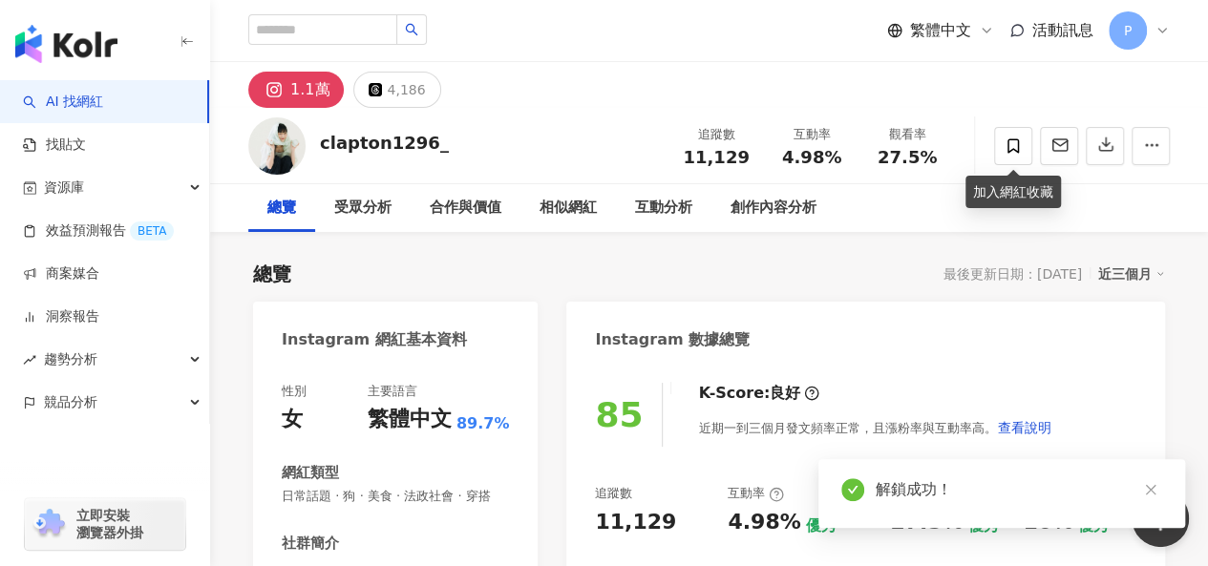
click at [1013, 153] on icon at bounding box center [1013, 145] width 17 height 17
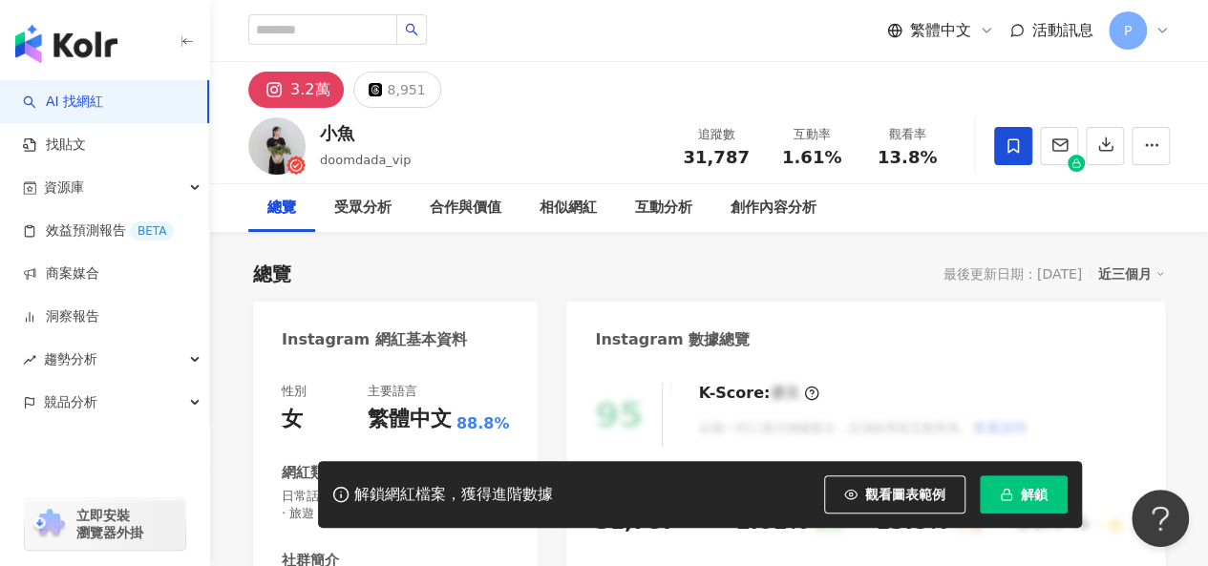
click at [1007, 137] on span at bounding box center [1013, 146] width 38 height 38
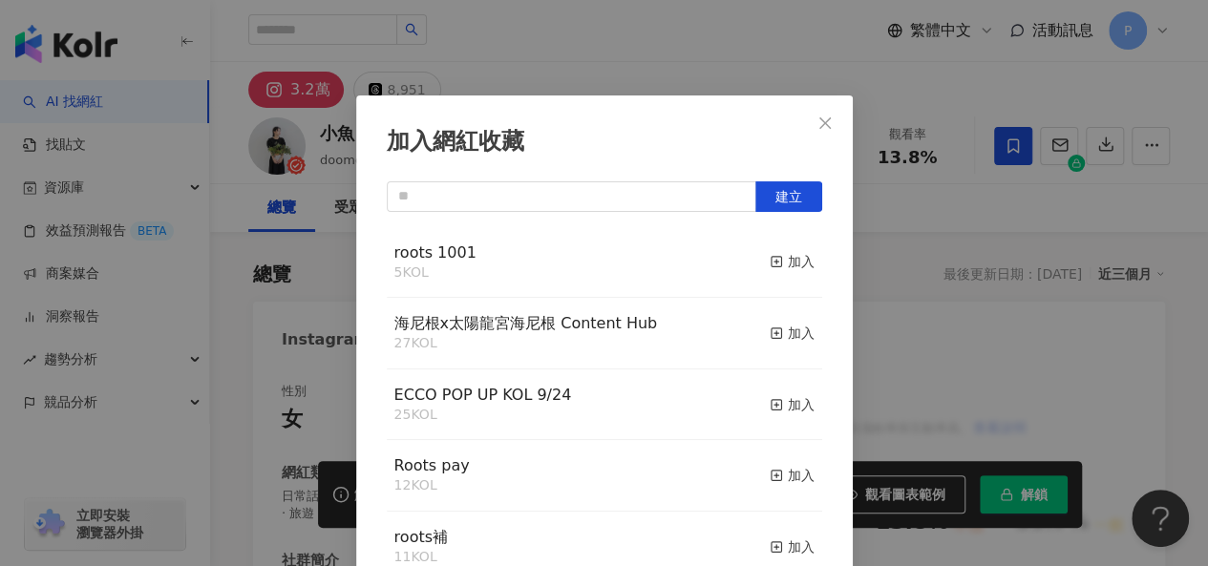
scroll to position [27, 0]
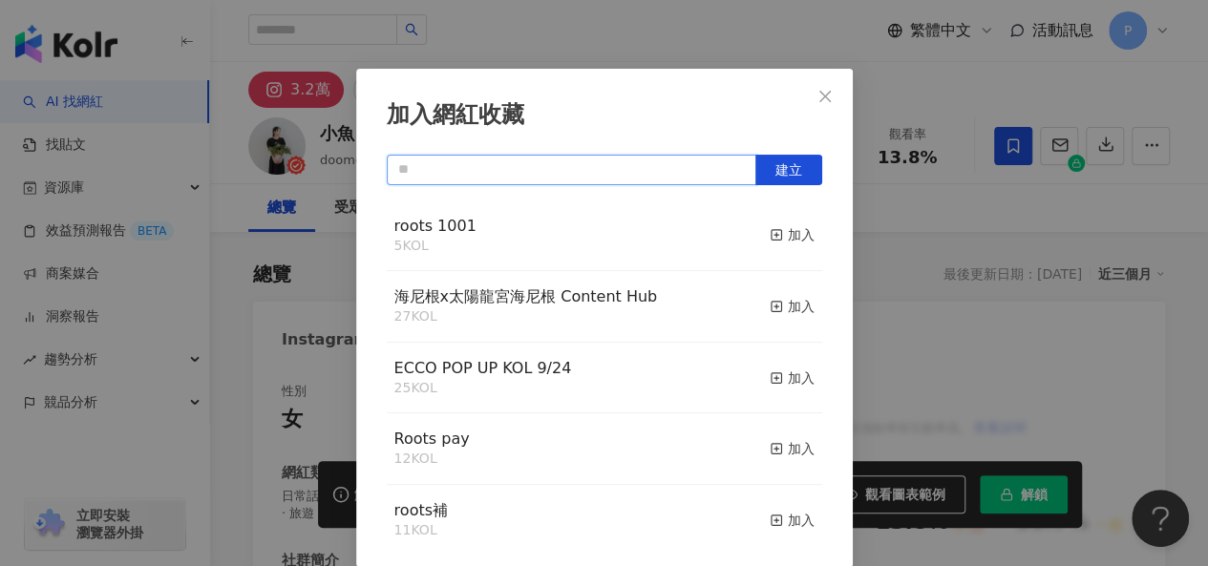
click at [591, 167] on input "text" at bounding box center [572, 170] width 370 height 31
type input "*"
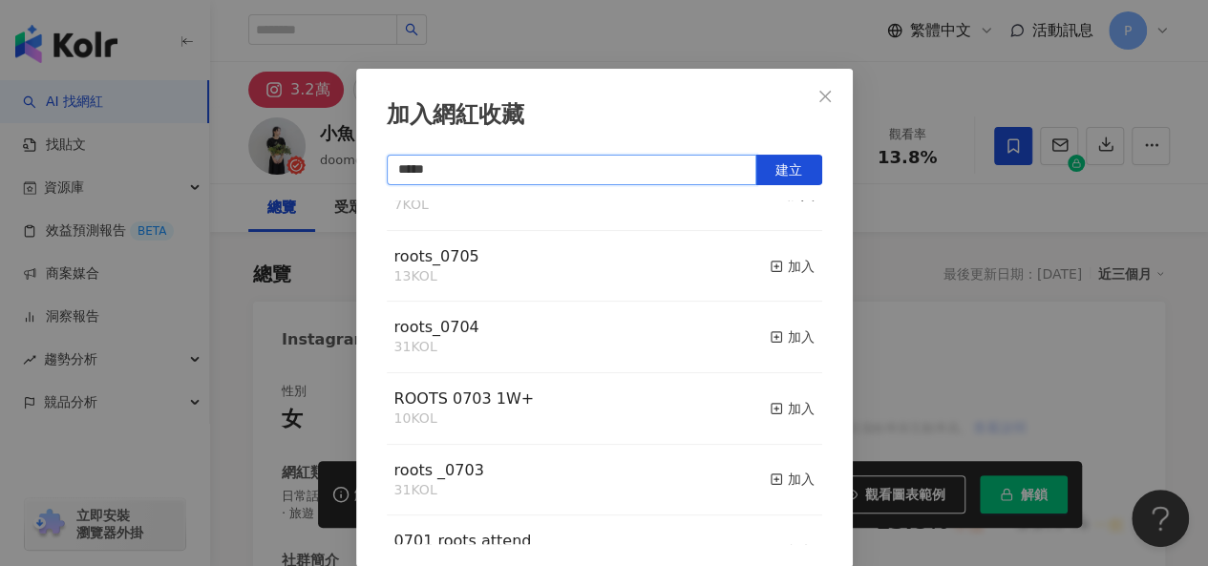
scroll to position [0, 0]
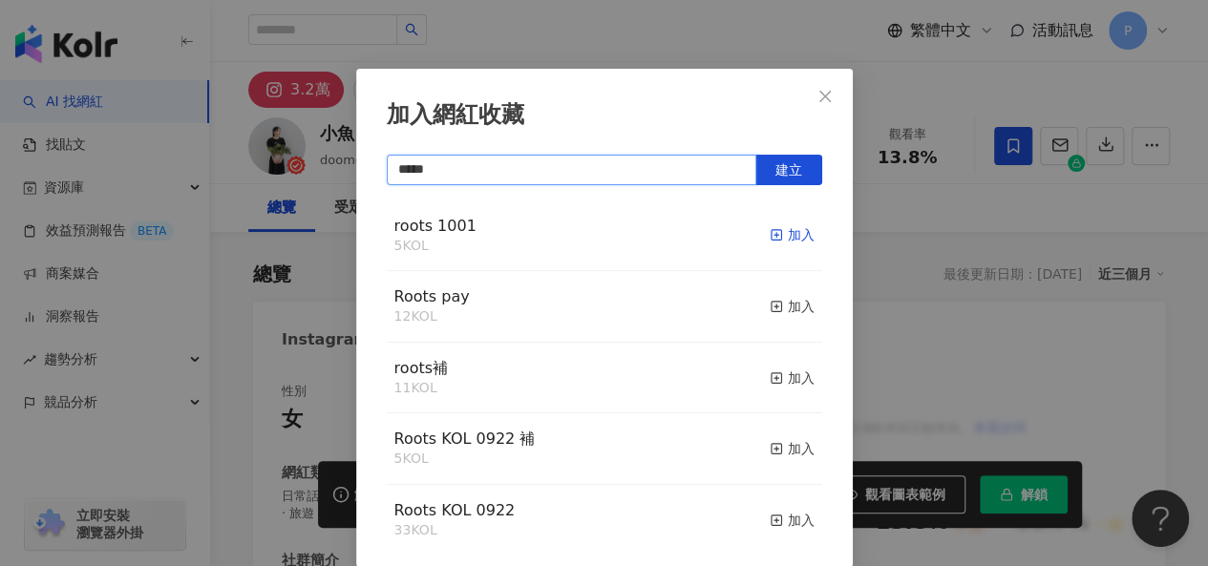
type input "*****"
click at [770, 234] on icon "button" at bounding box center [776, 234] width 13 height 13
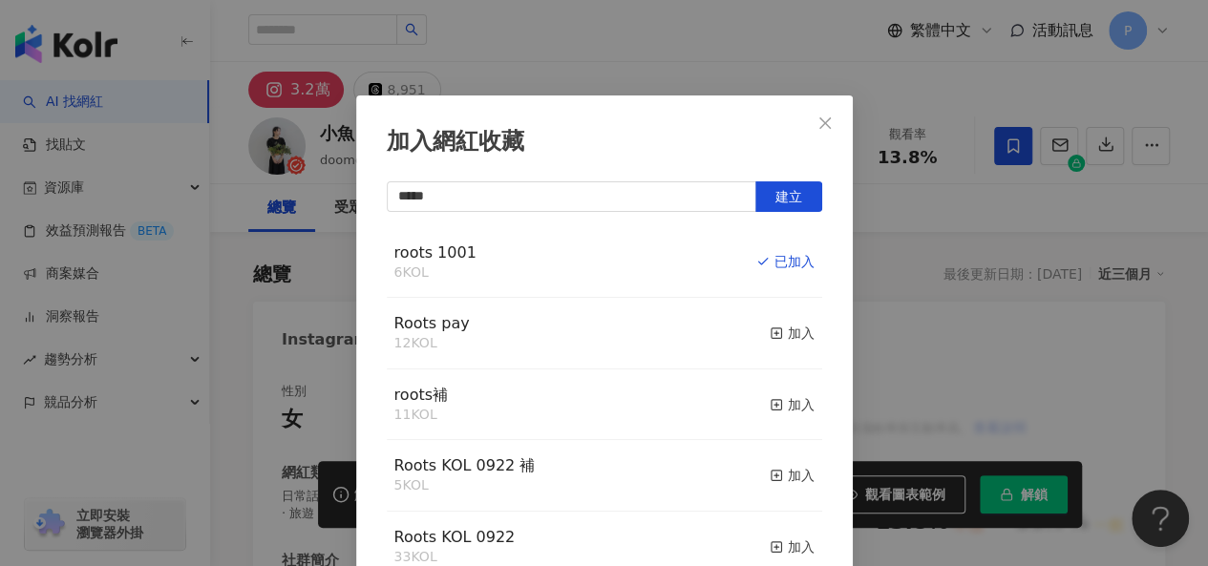
click at [1033, 439] on div "加入網紅收藏 ***** 建立 roots 1001 6 KOL 已加入 Roots pay 12 KOL 加入 roots補 11 KOL 加入 Roots…" at bounding box center [604, 283] width 1208 height 566
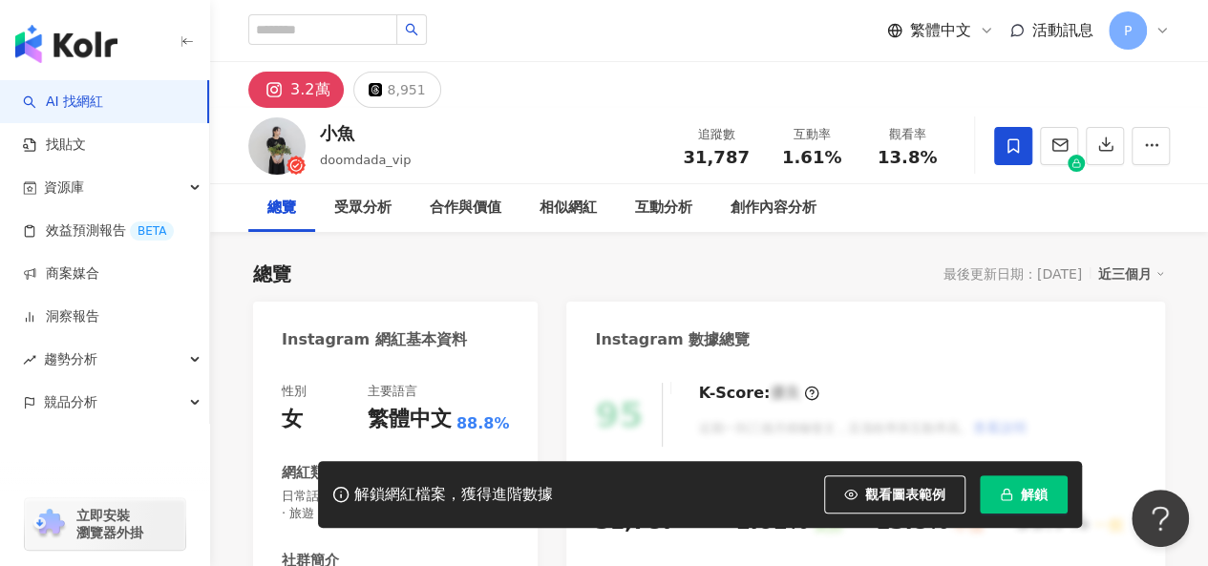
click at [1037, 497] on span "解鎖" at bounding box center [1034, 494] width 27 height 15
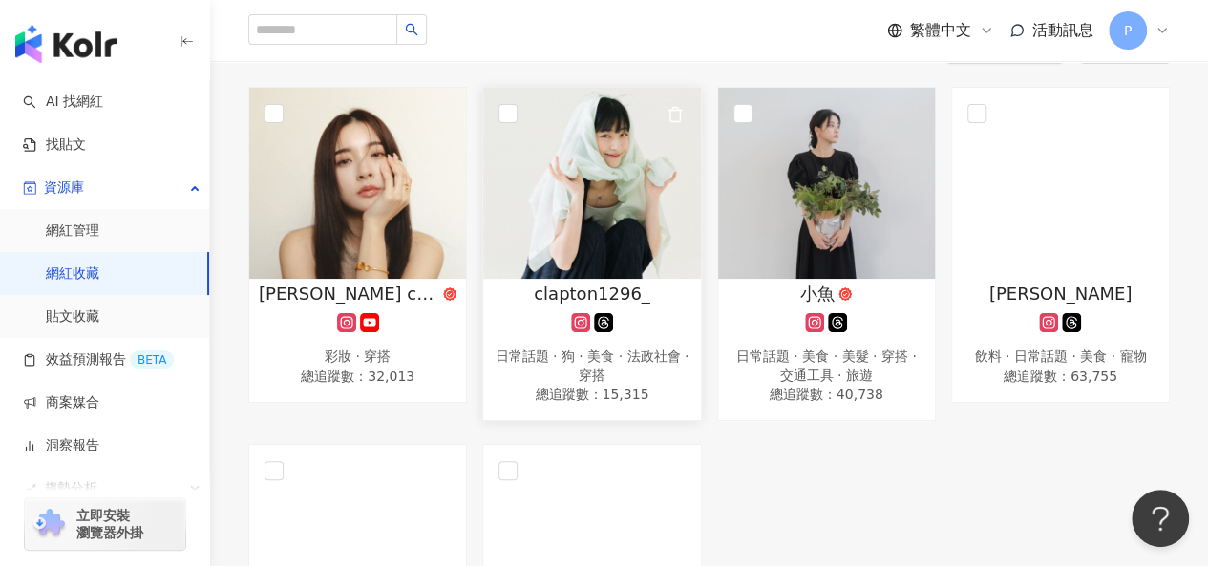
scroll to position [286, 0]
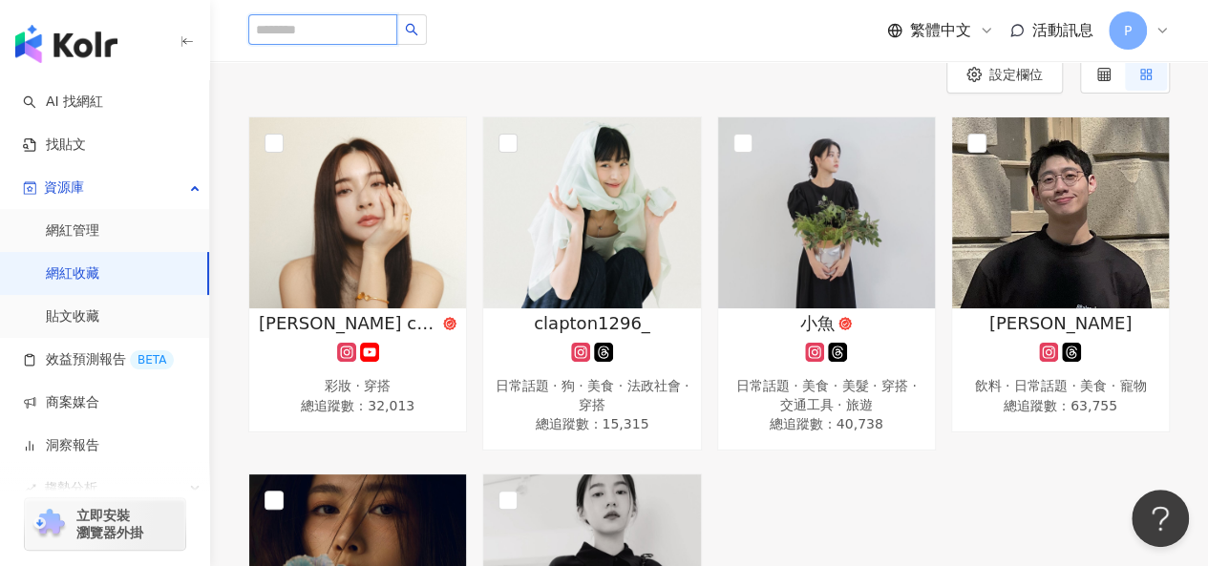
click at [345, 31] on input "search" at bounding box center [322, 29] width 149 height 31
paste input "**********"
type input "**********"
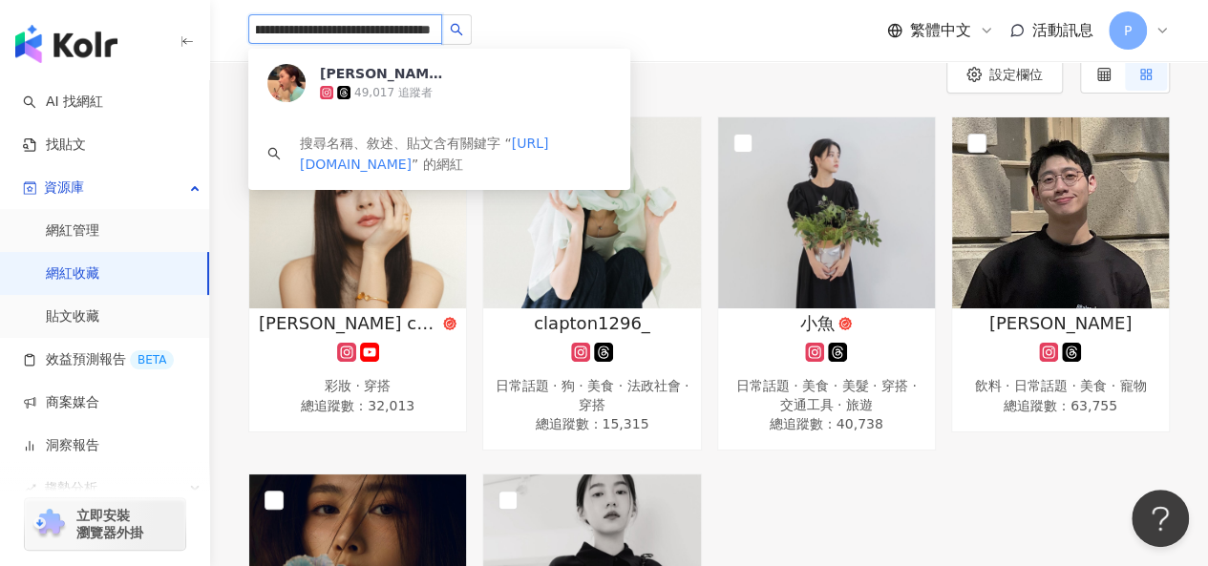
click at [410, 92] on div "49,017 追蹤者" at bounding box center [393, 93] width 78 height 16
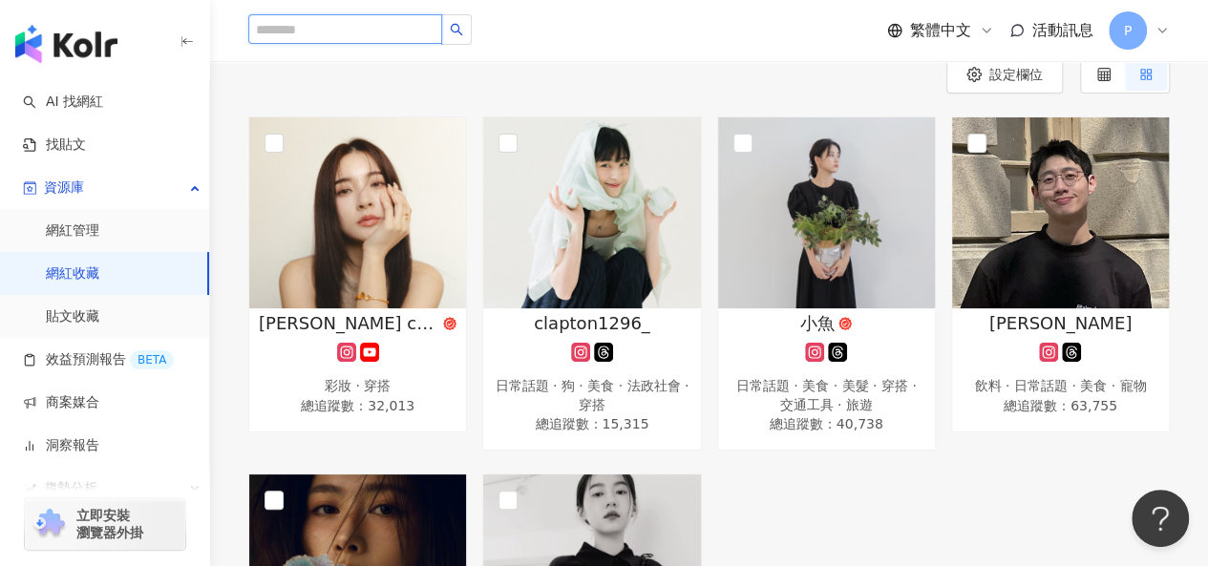
click at [337, 29] on input "search" at bounding box center [345, 29] width 194 height 30
paste input "**********"
type input "**********"
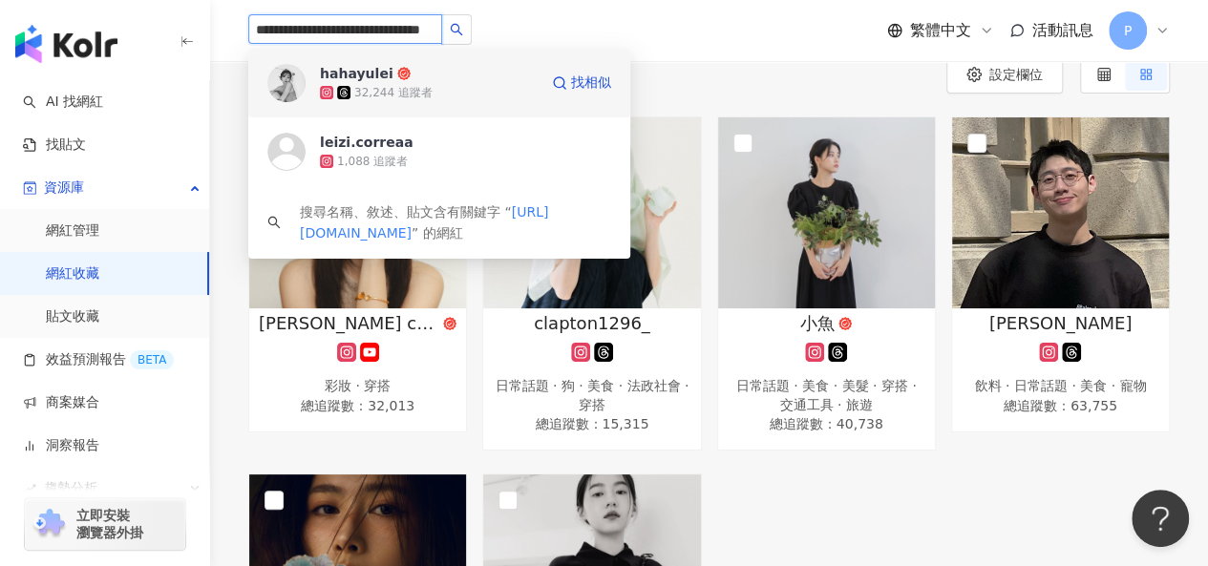
click at [472, 95] on div "32,244 追蹤者" at bounding box center [429, 92] width 218 height 19
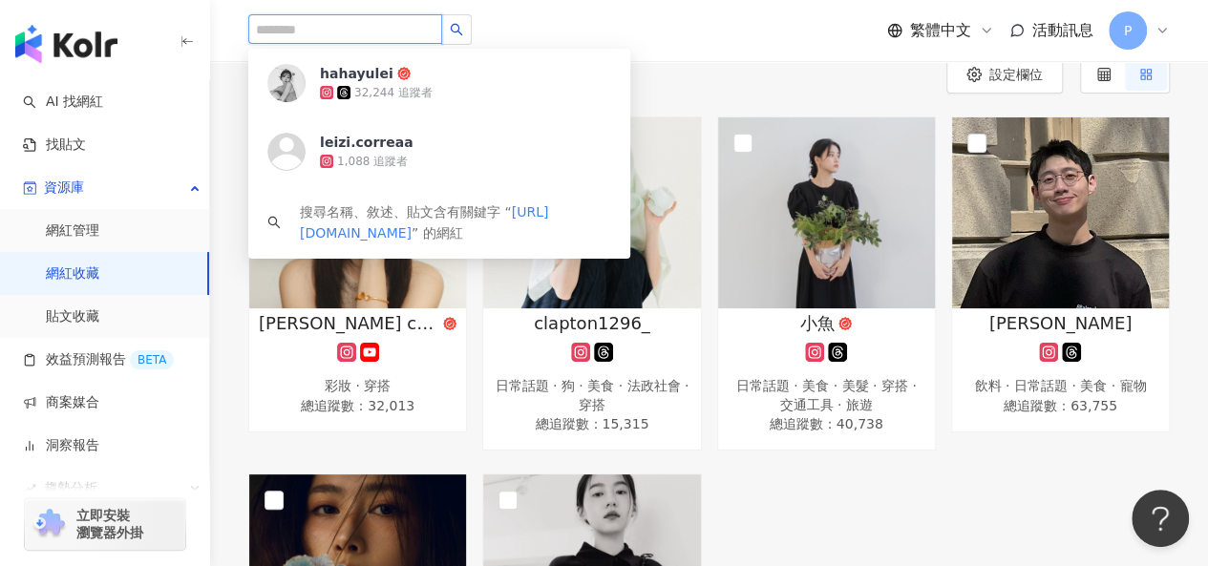
scroll to position [0, 0]
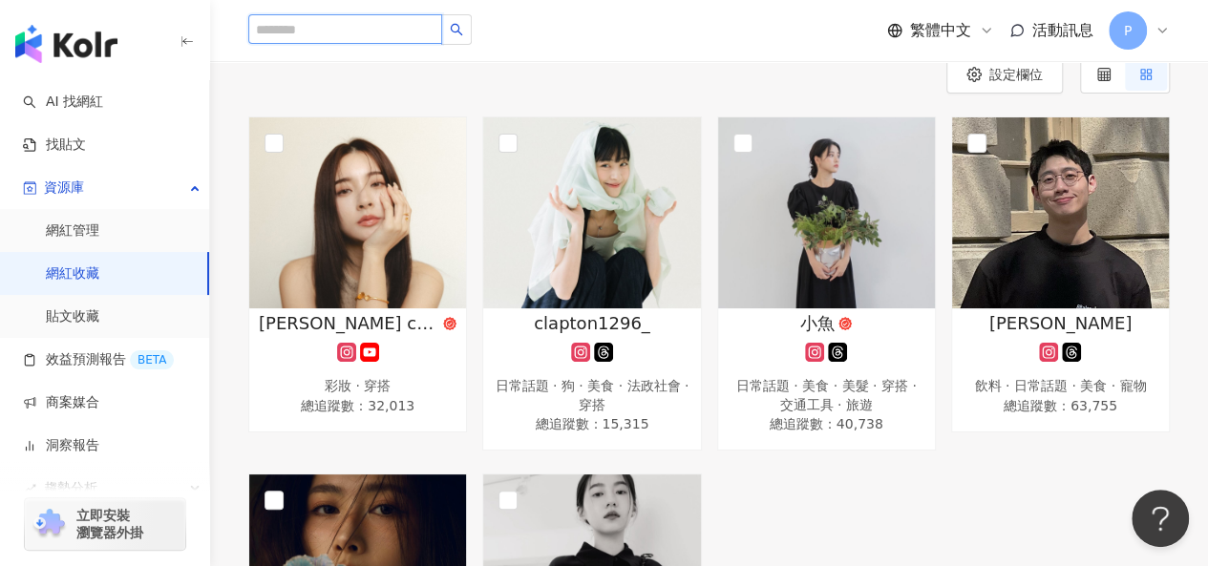
click at [369, 23] on input "search" at bounding box center [345, 29] width 194 height 30
paste input "**********"
type input "**********"
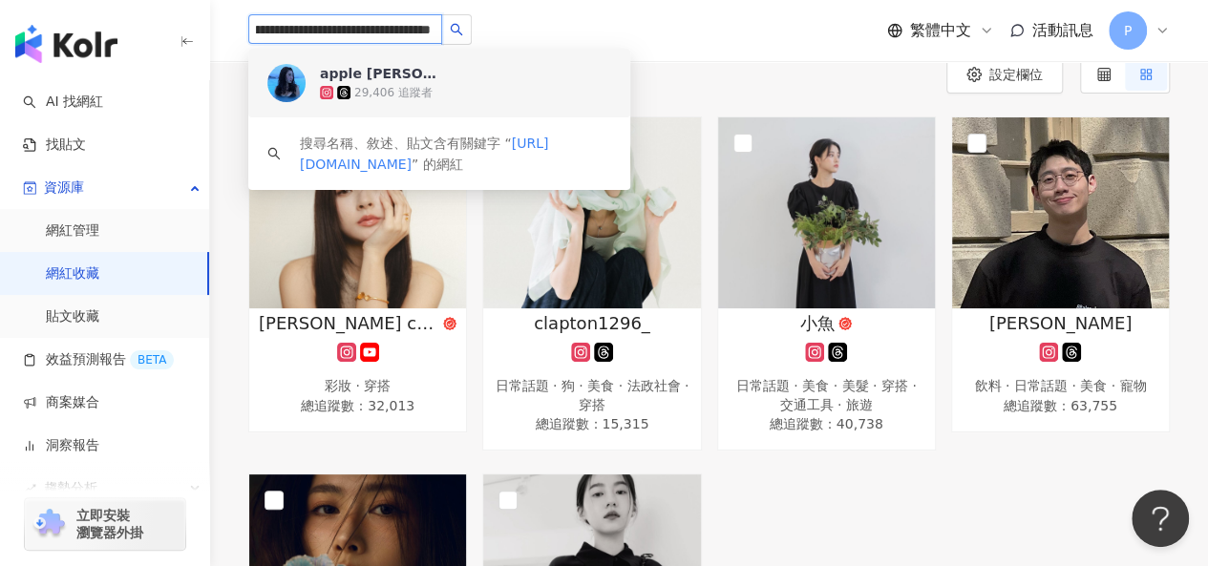
click at [491, 100] on div "29,406 追蹤者" at bounding box center [465, 92] width 291 height 19
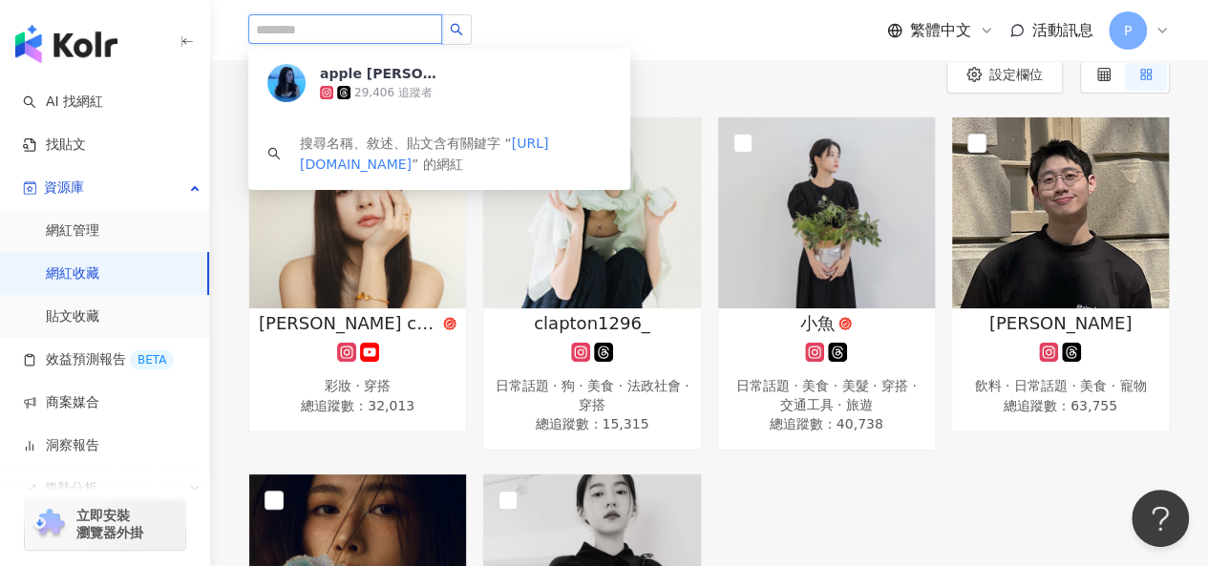
scroll to position [0, 0]
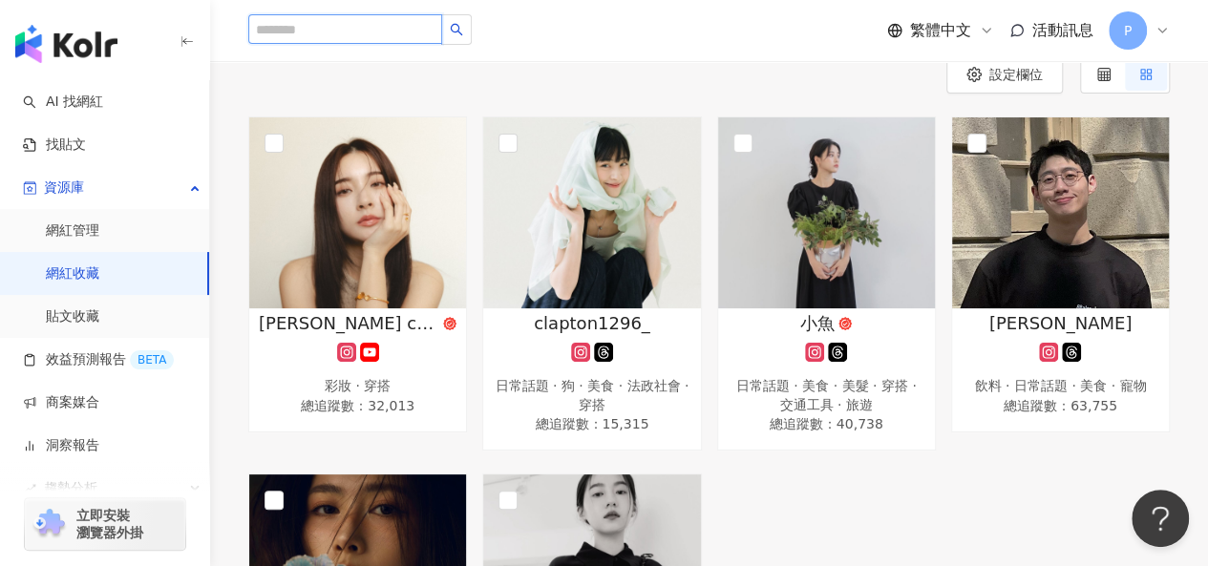
click at [365, 24] on input "search" at bounding box center [345, 29] width 194 height 30
paste input "**********"
type input "**********"
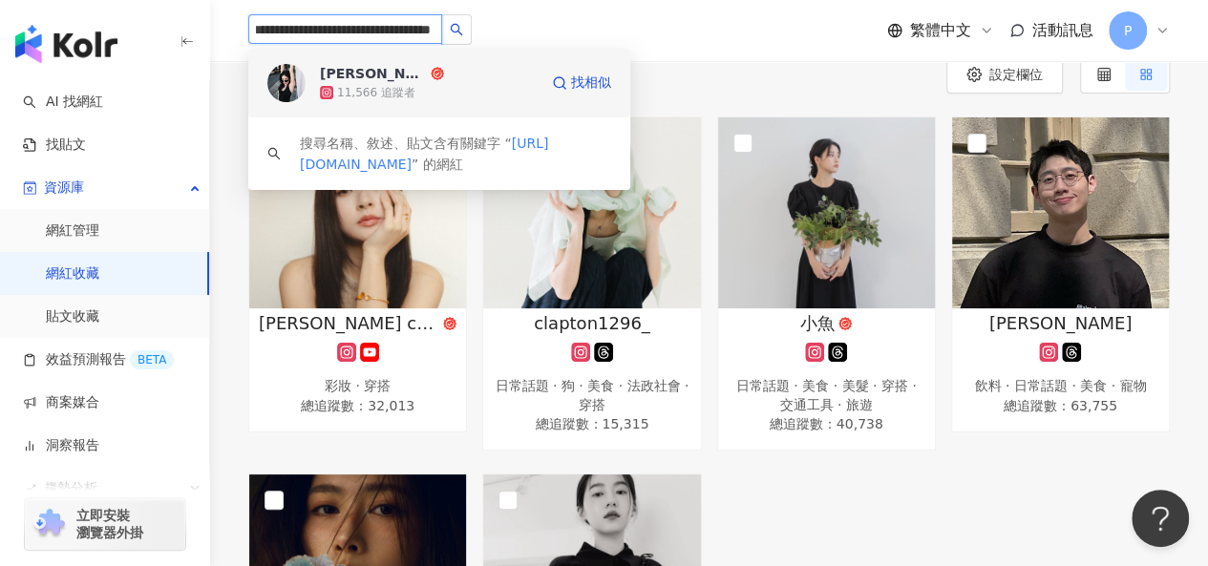
click at [479, 89] on div "11,566 追蹤者" at bounding box center [429, 92] width 218 height 19
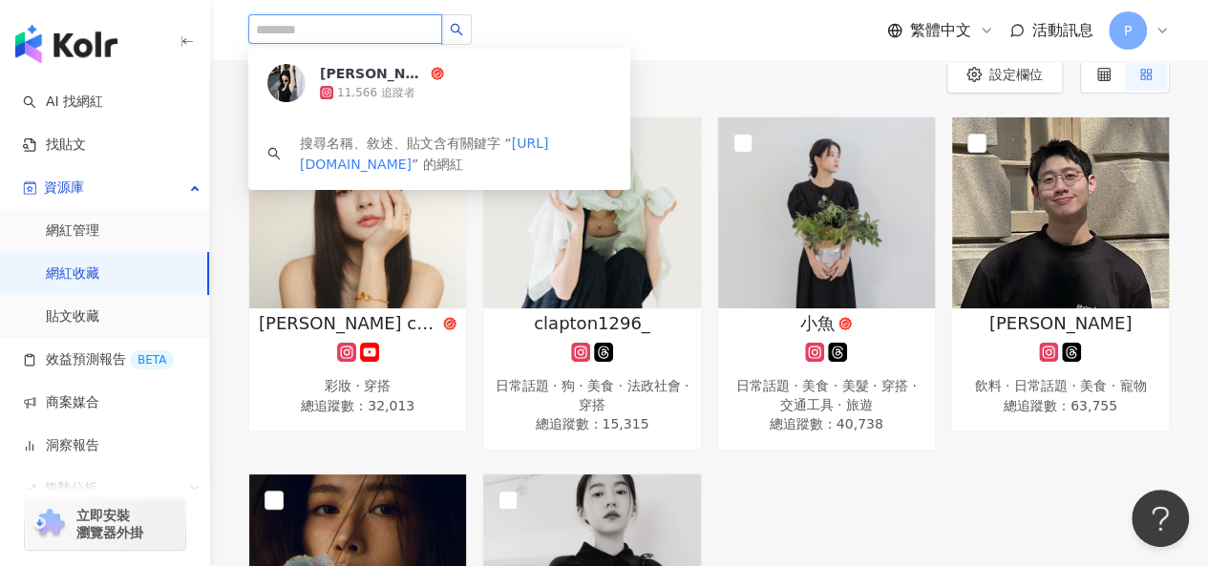
scroll to position [0, 0]
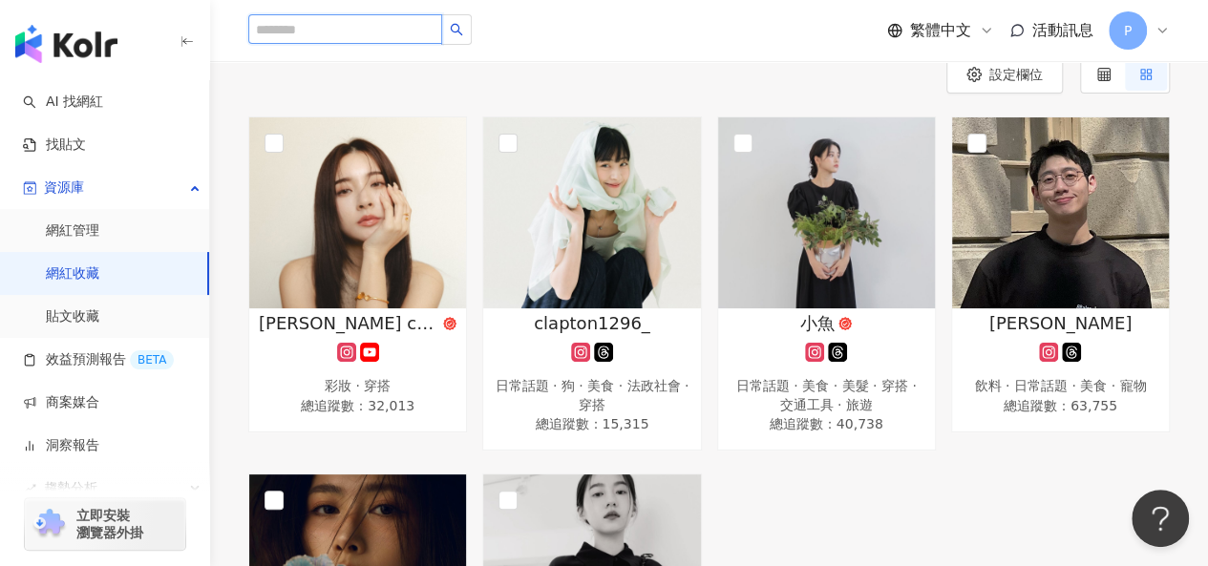
paste input "**********"
type input "**********"
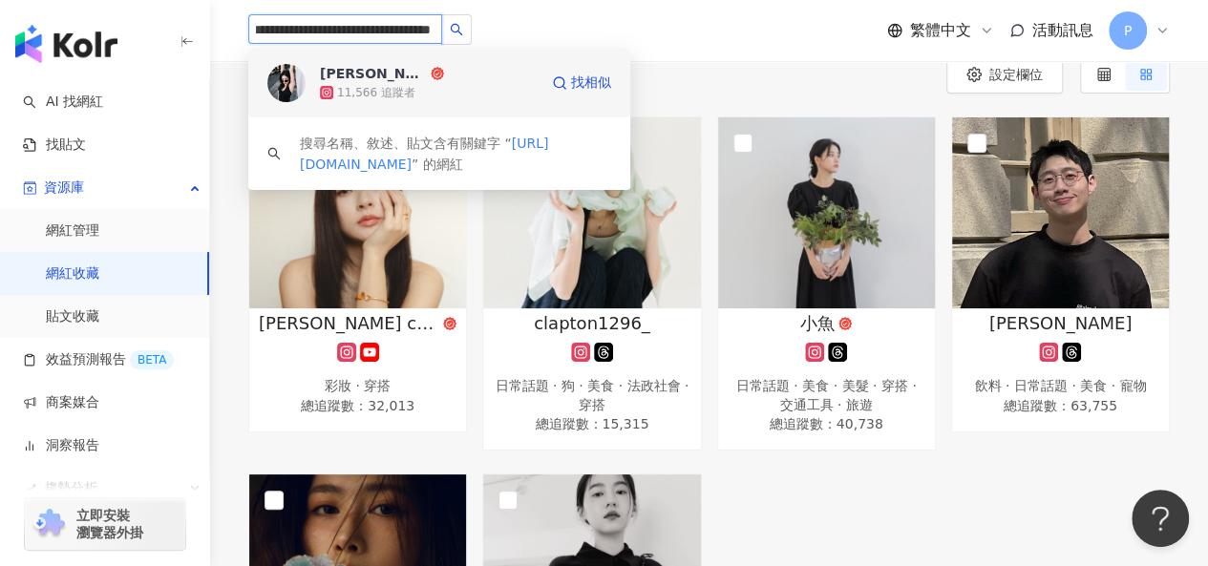
click at [498, 95] on div "11,566 追蹤者" at bounding box center [429, 92] width 218 height 19
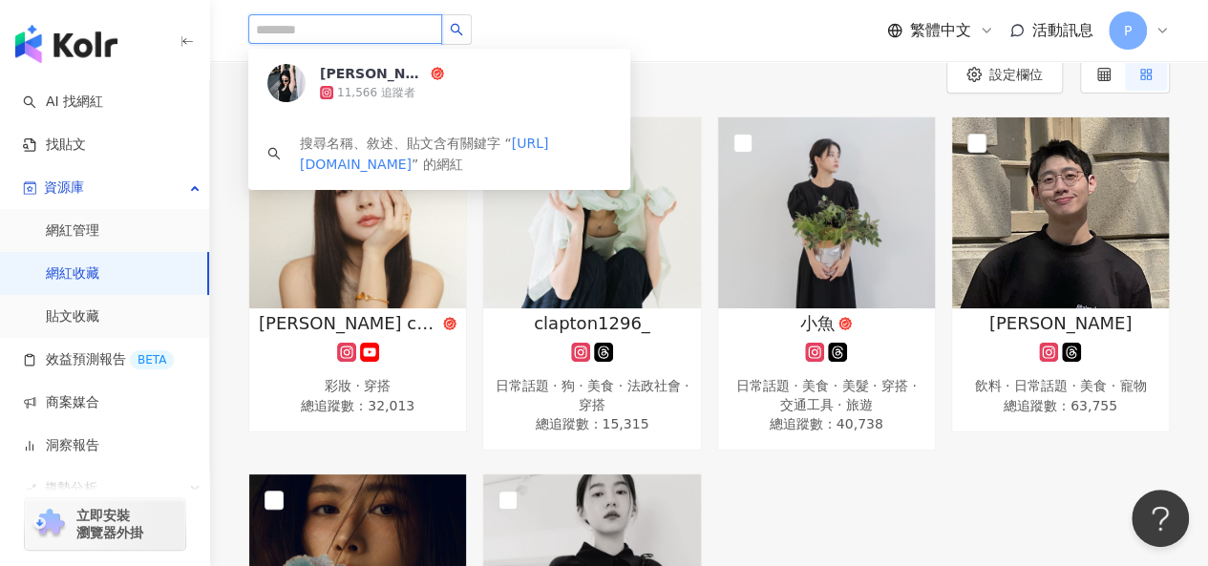
scroll to position [0, 0]
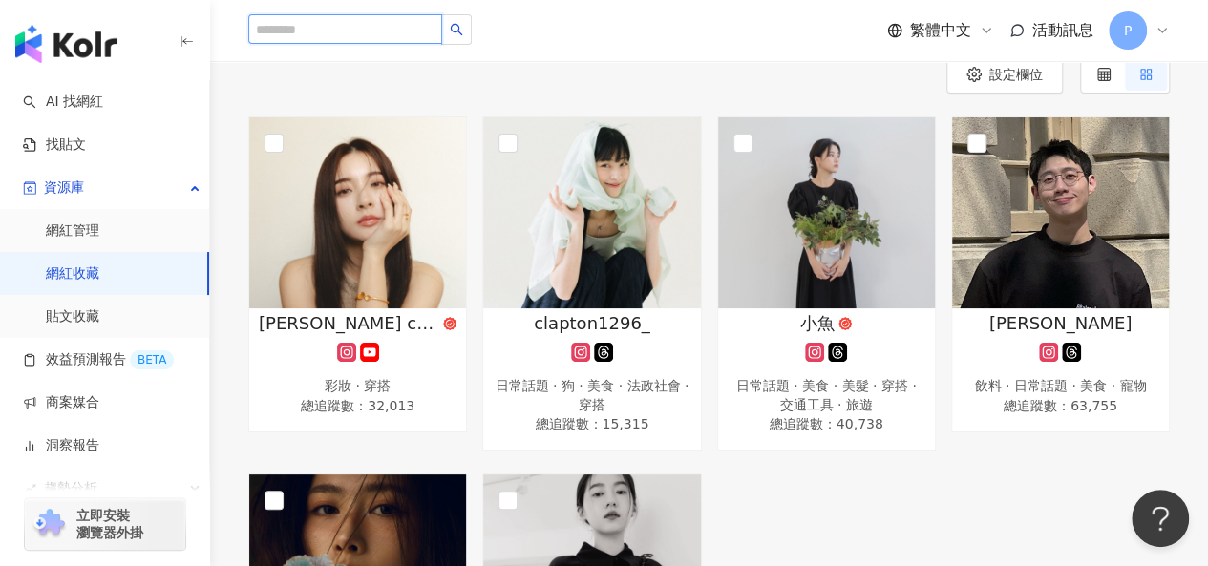
paste input "**********"
type input "**********"
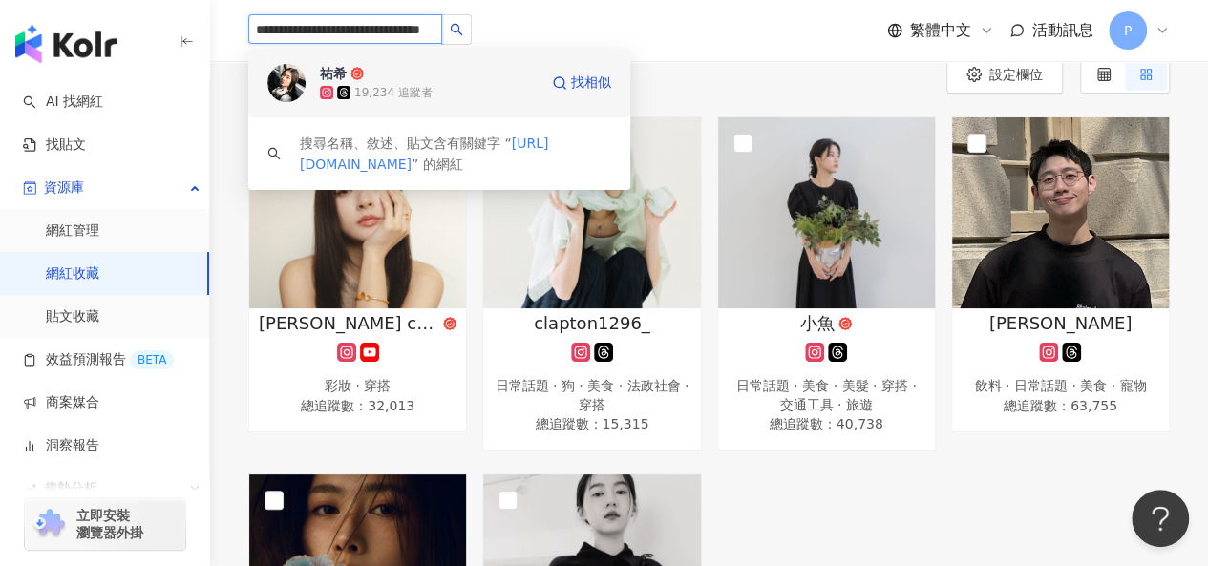
click at [490, 89] on div "19,234 追蹤者" at bounding box center [429, 92] width 218 height 19
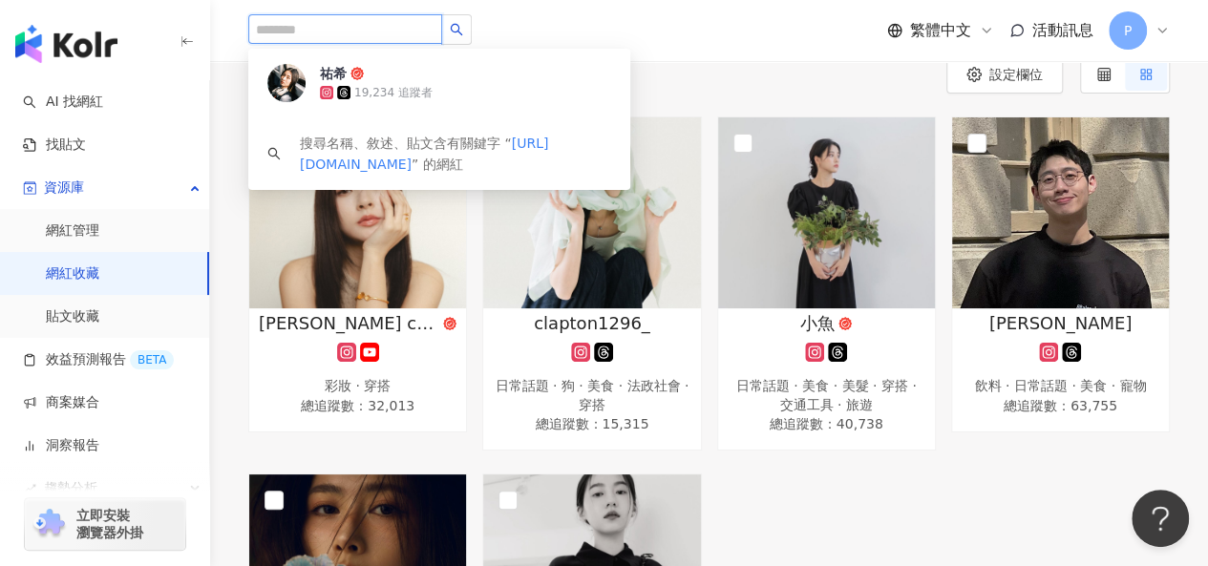
scroll to position [0, 0]
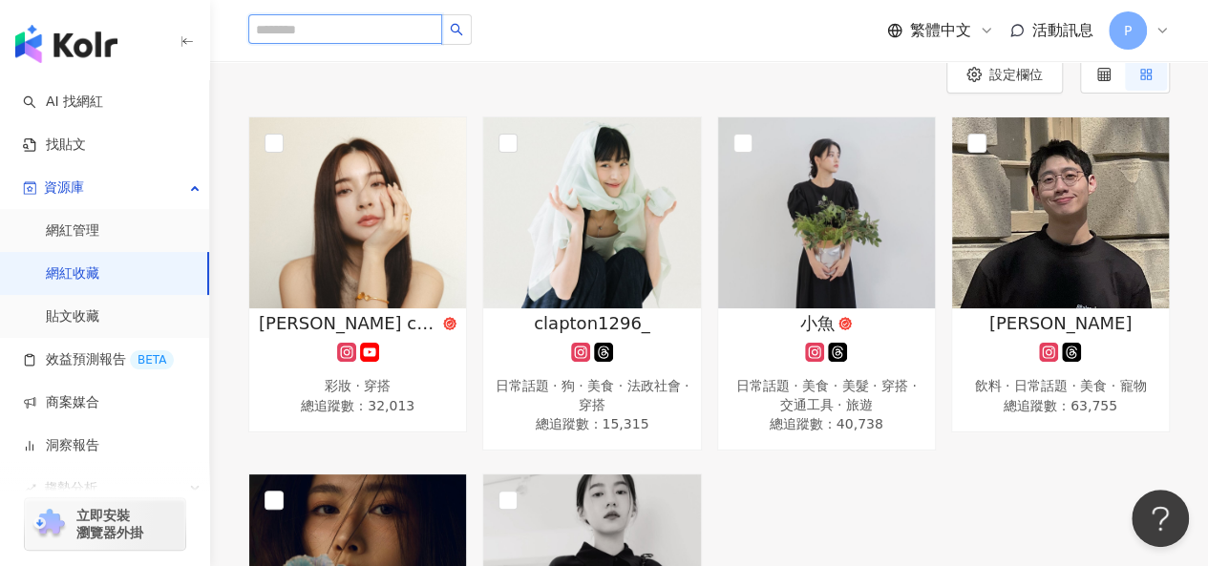
click at [326, 27] on input "search" at bounding box center [345, 29] width 194 height 30
paste input "**********"
type input "**********"
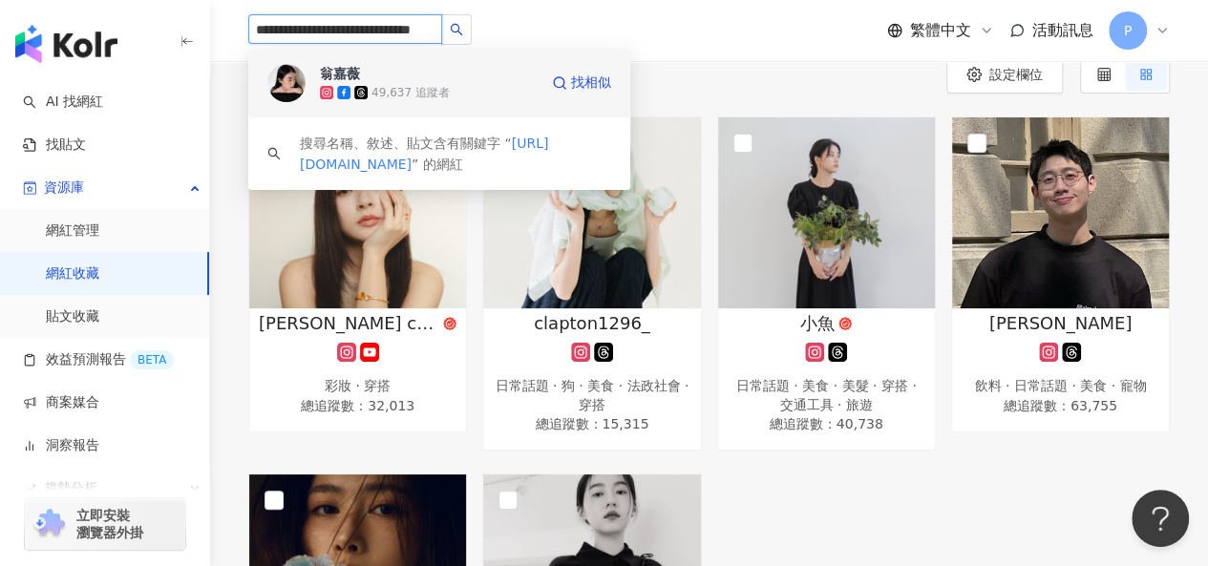
click at [474, 80] on div "翁嘉薇 49,637 追蹤者" at bounding box center [429, 83] width 218 height 38
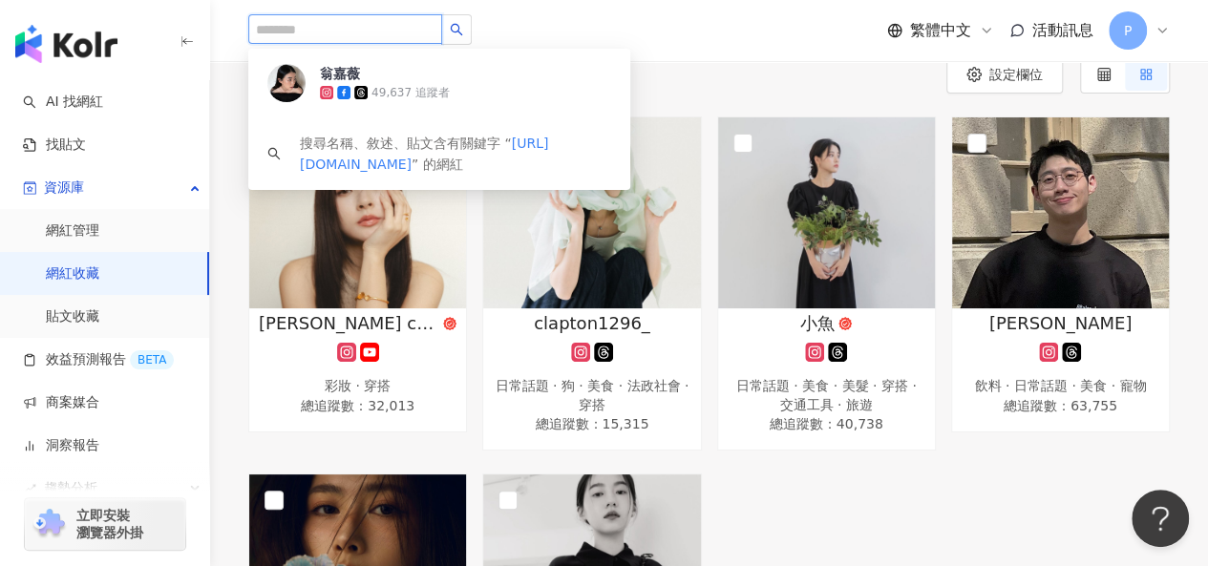
scroll to position [0, 0]
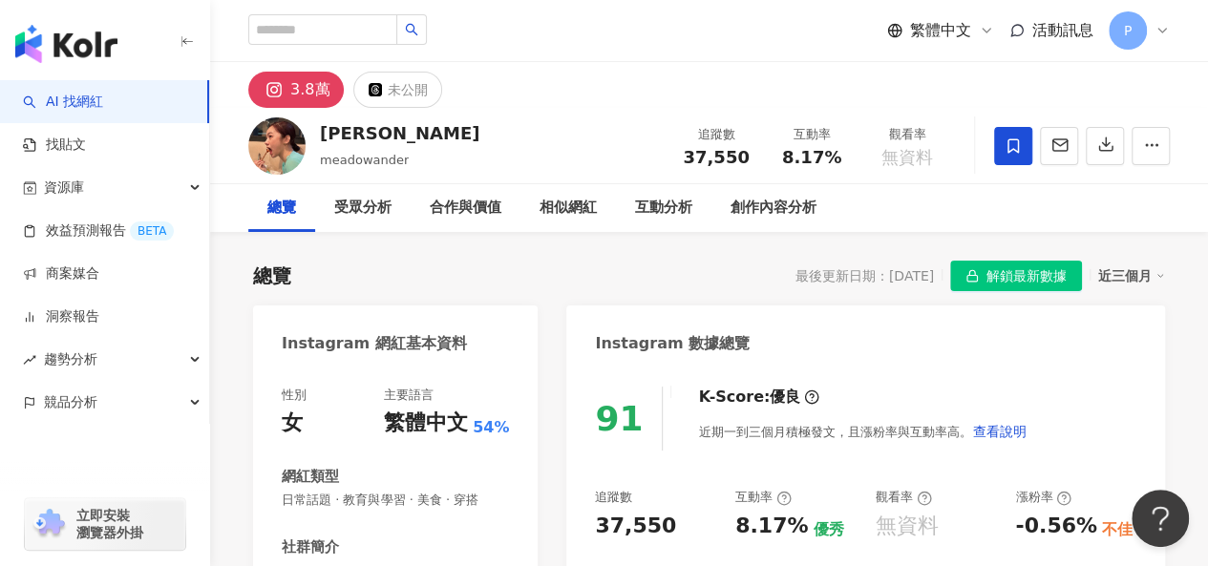
click at [997, 273] on span "解鎖最新數據" at bounding box center [1026, 277] width 80 height 31
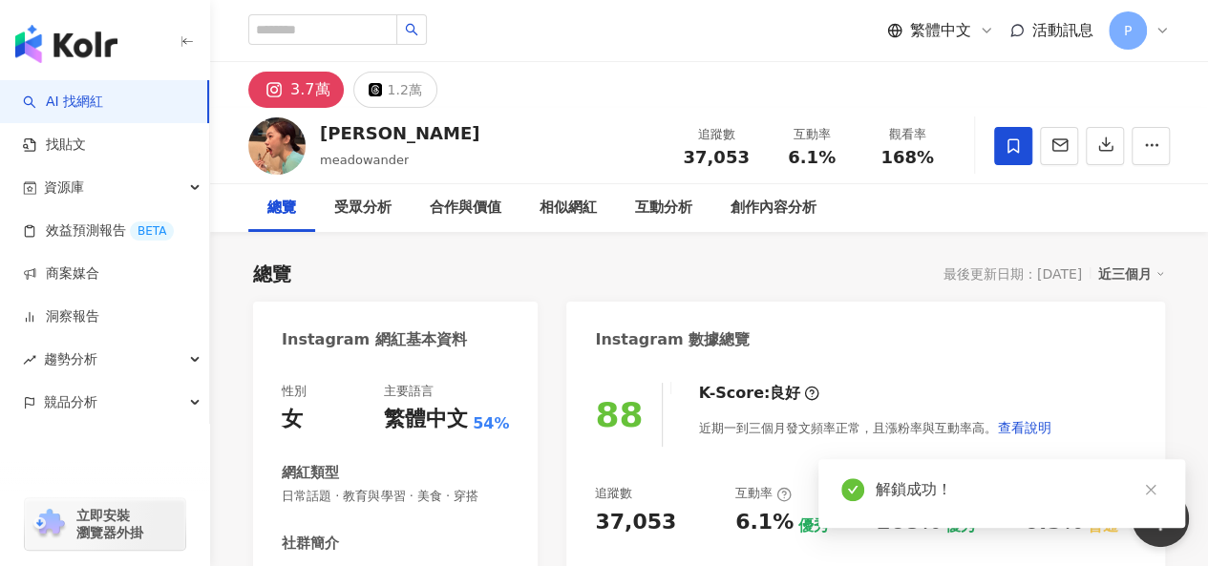
click at [1020, 152] on icon at bounding box center [1013, 145] width 17 height 17
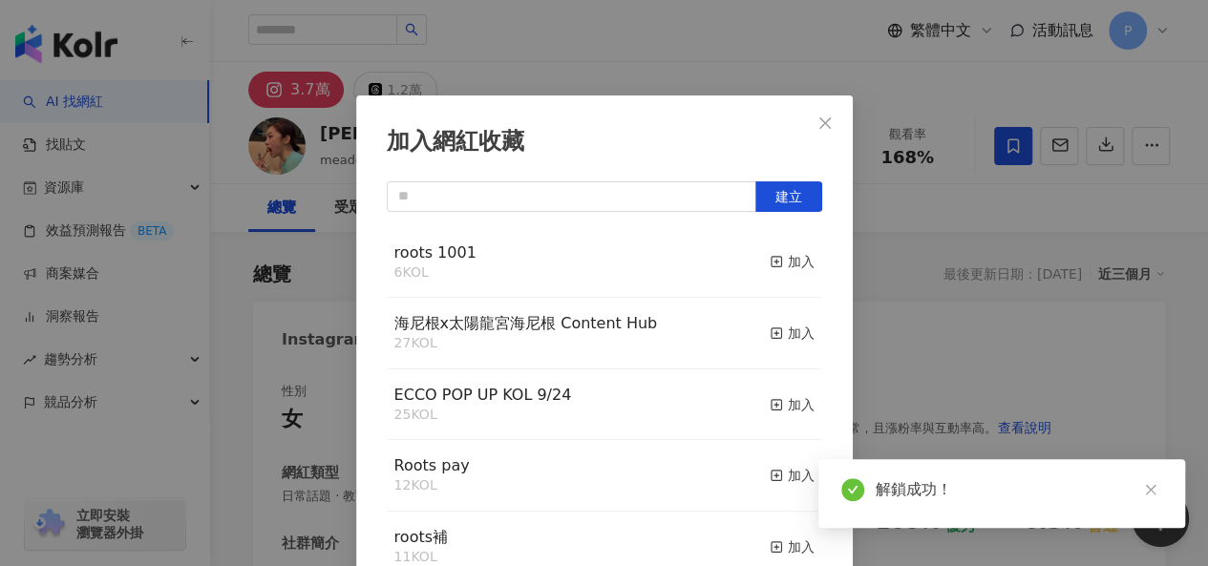
scroll to position [27, 0]
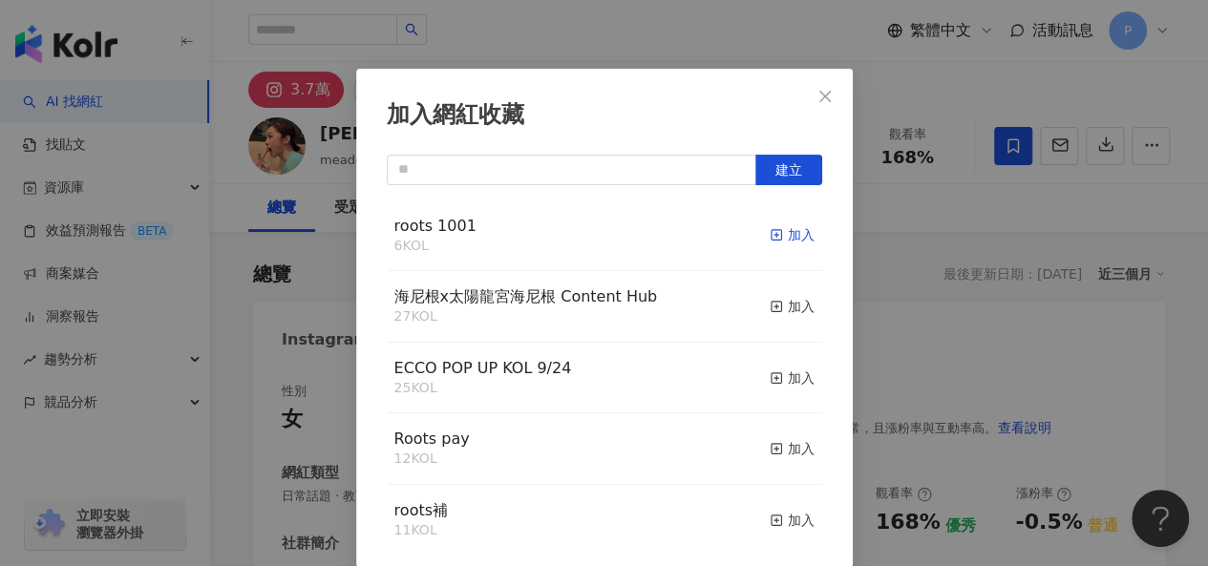
click at [771, 230] on rect "button" at bounding box center [776, 235] width 11 height 11
click at [820, 96] on icon "close" at bounding box center [824, 96] width 15 height 15
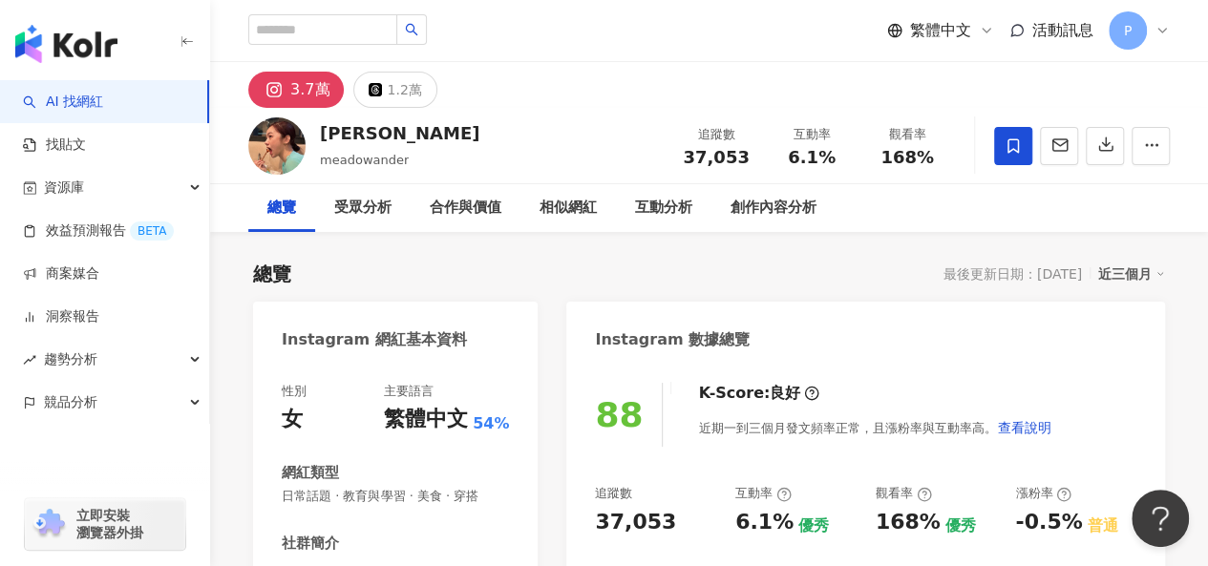
scroll to position [0, 0]
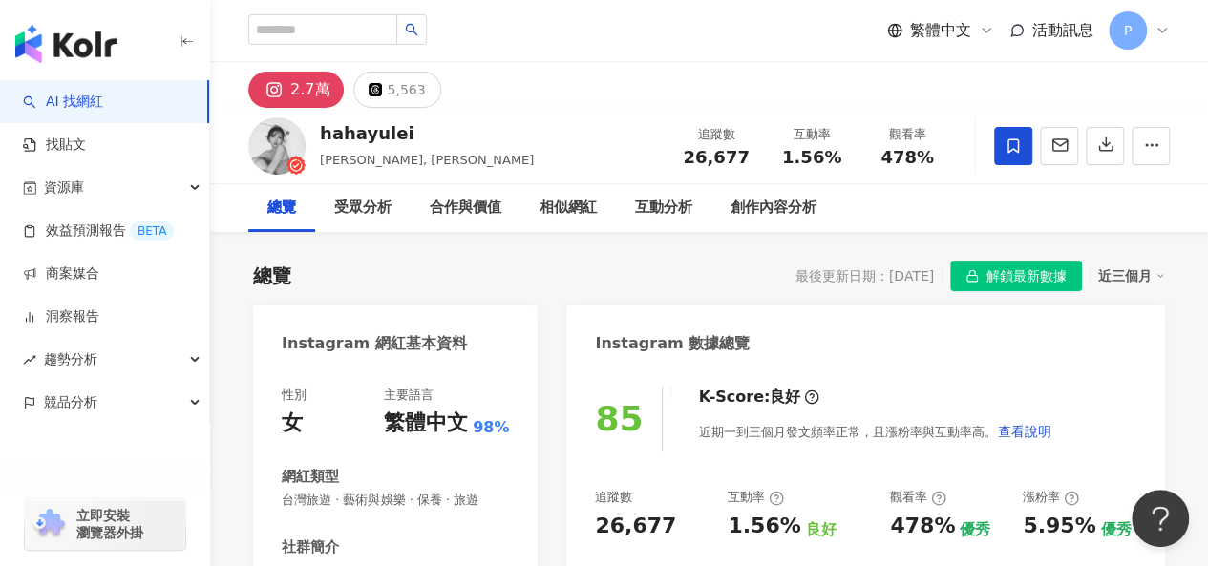
click at [1012, 136] on span at bounding box center [1013, 146] width 38 height 38
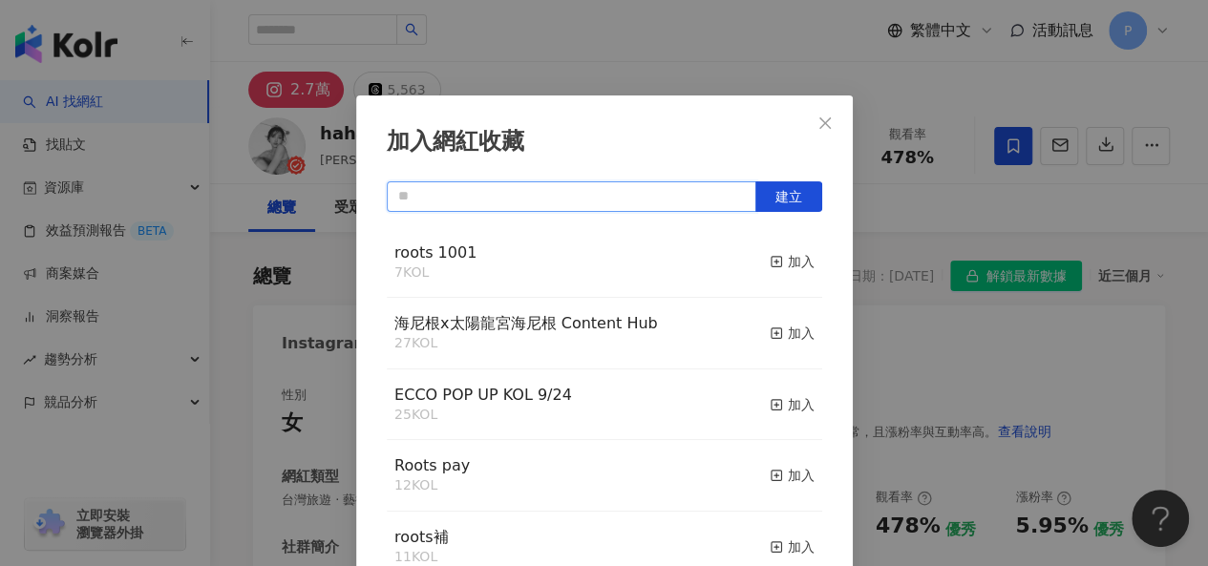
click at [645, 191] on input "text" at bounding box center [572, 196] width 370 height 31
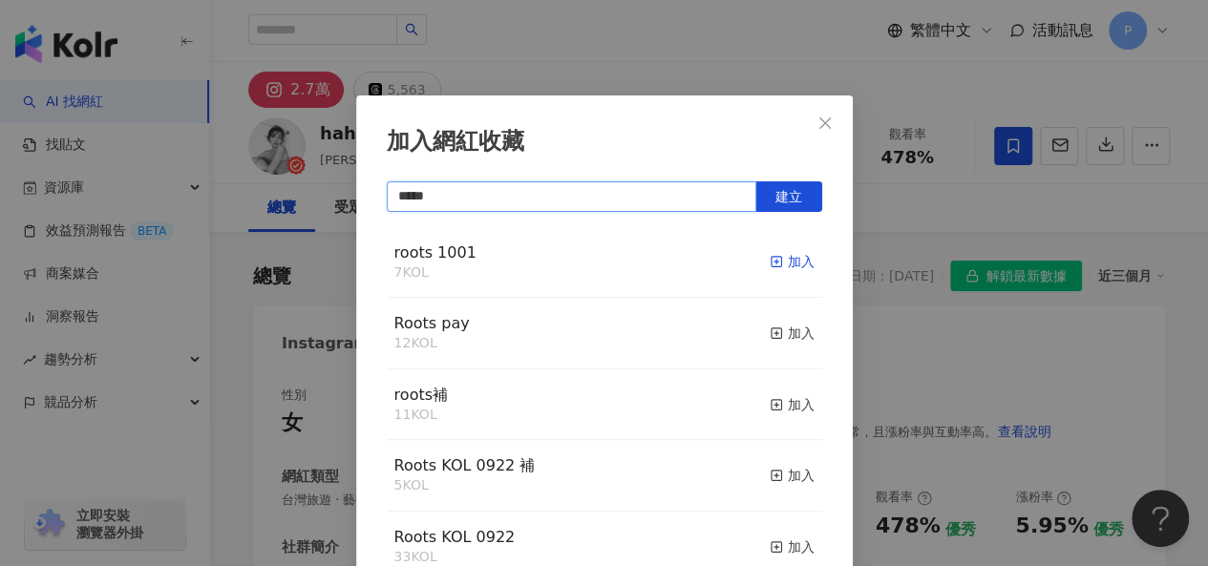
type input "*****"
click at [770, 264] on icon "button" at bounding box center [776, 261] width 13 height 13
click at [953, 216] on div "加入網紅收藏 ***** 建立 roots 1001 8 KOL 已加入 Roots pay 12 KOL 加入 roots補 11 KOL 加入 Roots…" at bounding box center [604, 283] width 1208 height 566
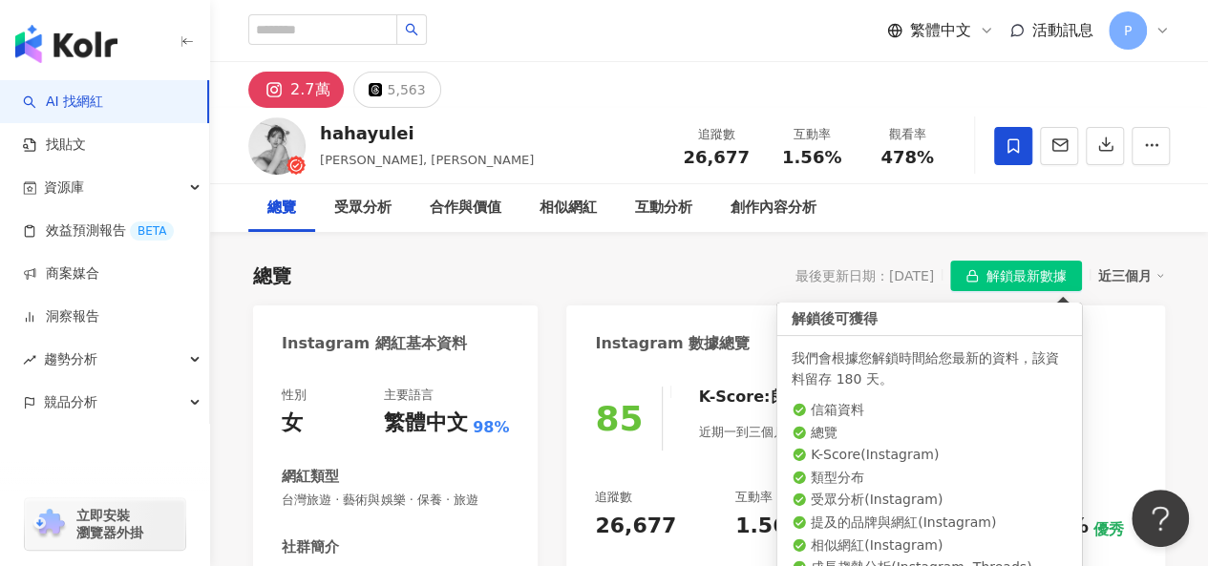
click at [997, 285] on span "解鎖最新數據" at bounding box center [1026, 277] width 80 height 31
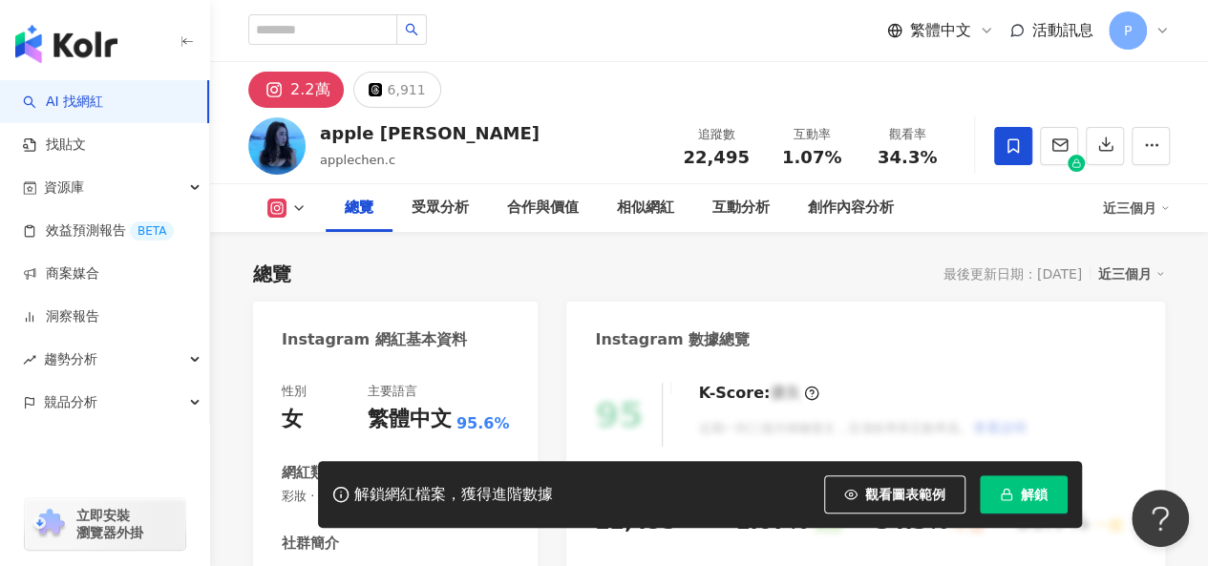
click at [1005, 502] on span "button" at bounding box center [1006, 494] width 13 height 15
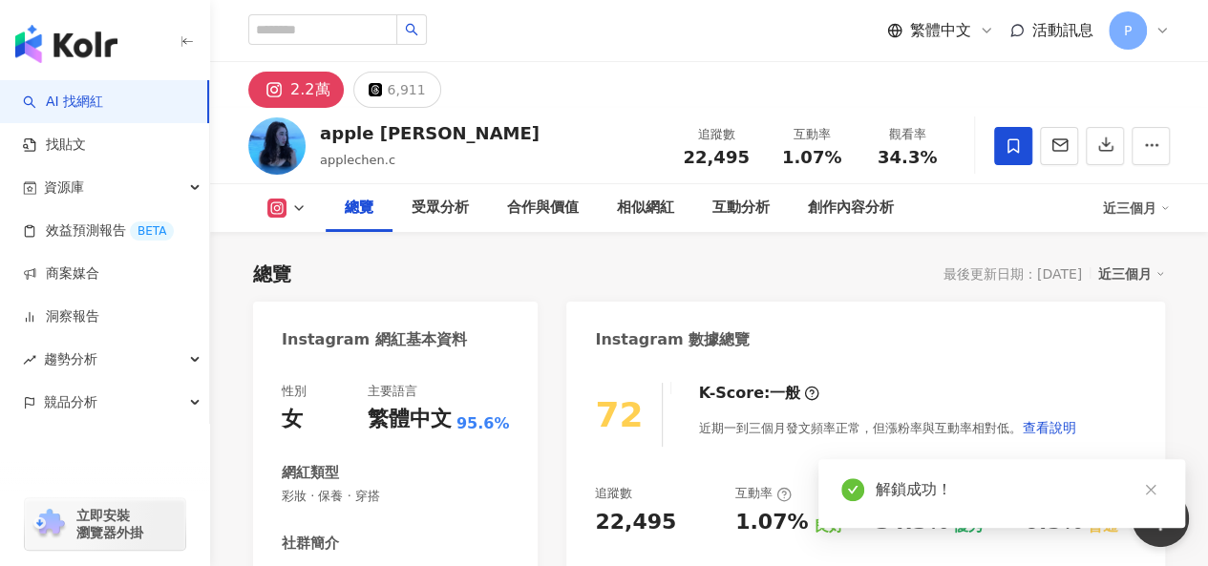
click at [1020, 140] on icon at bounding box center [1013, 145] width 17 height 17
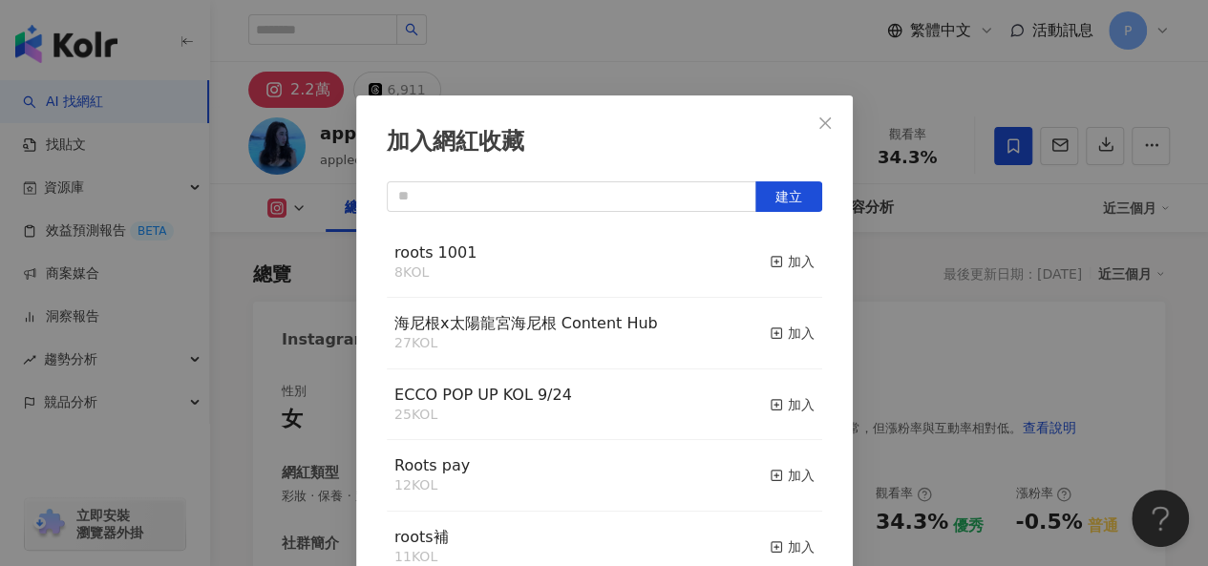
scroll to position [27, 0]
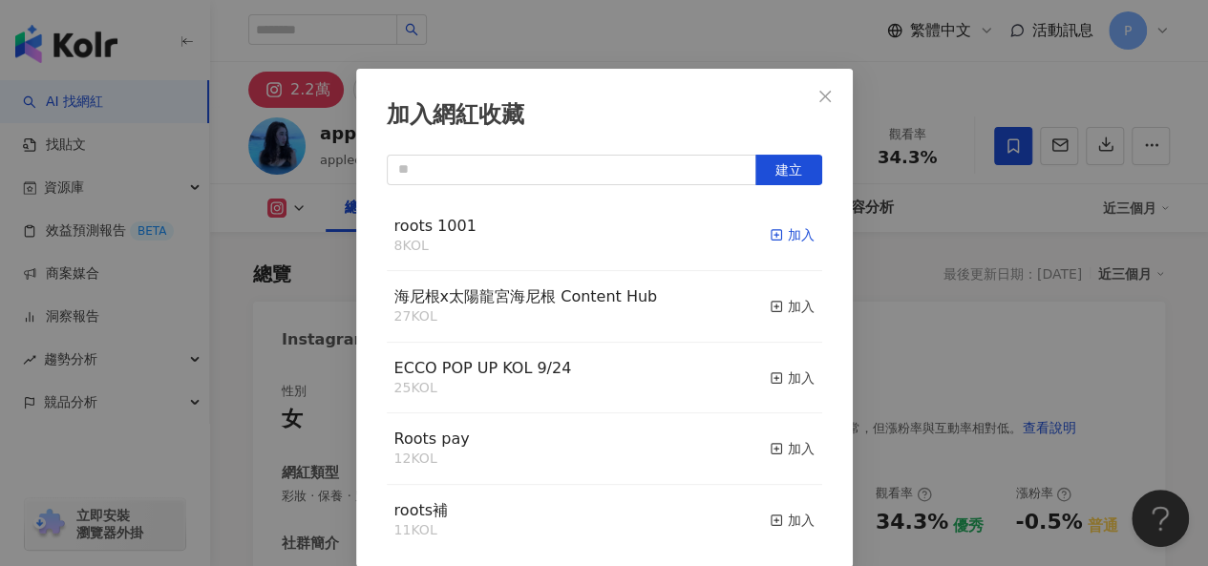
click at [777, 237] on div "加入" at bounding box center [792, 234] width 45 height 21
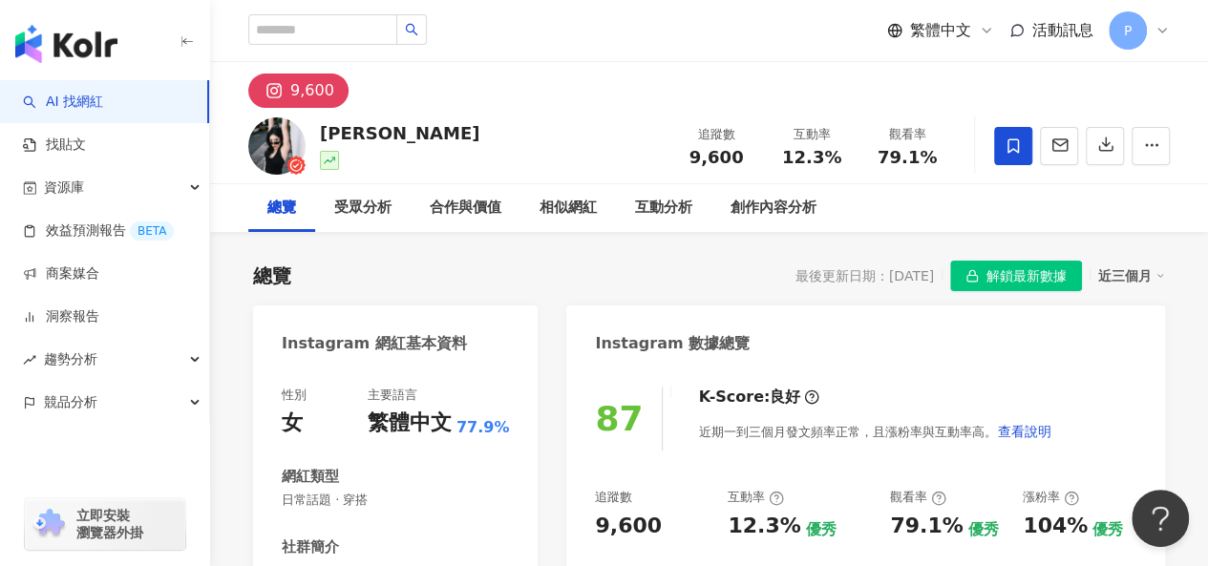
click at [1009, 147] on icon at bounding box center [1013, 145] width 17 height 17
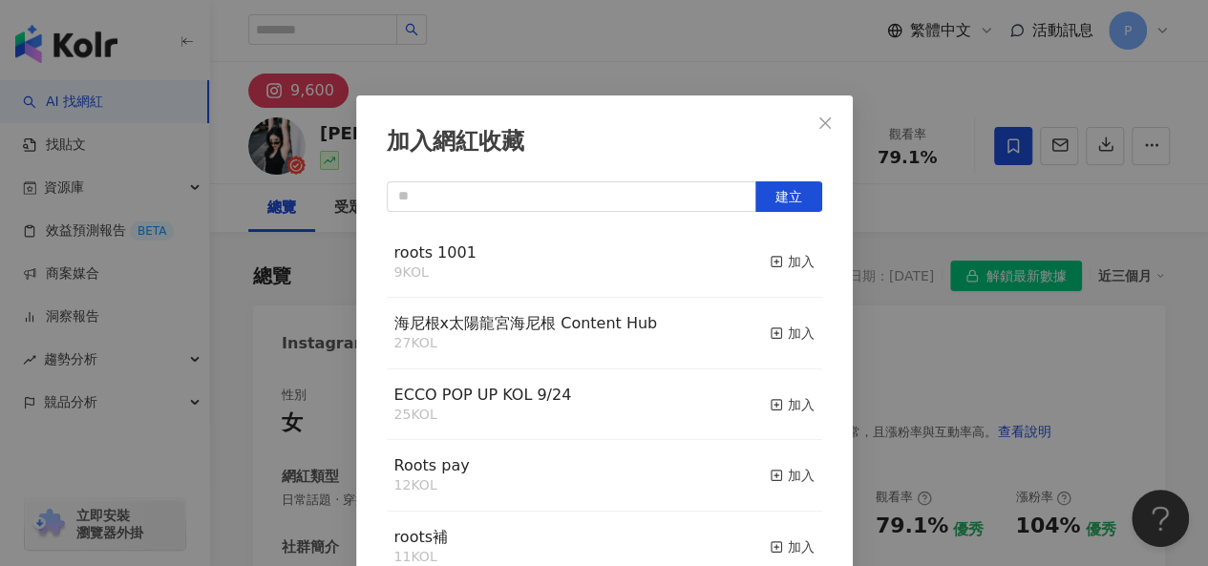
scroll to position [27, 0]
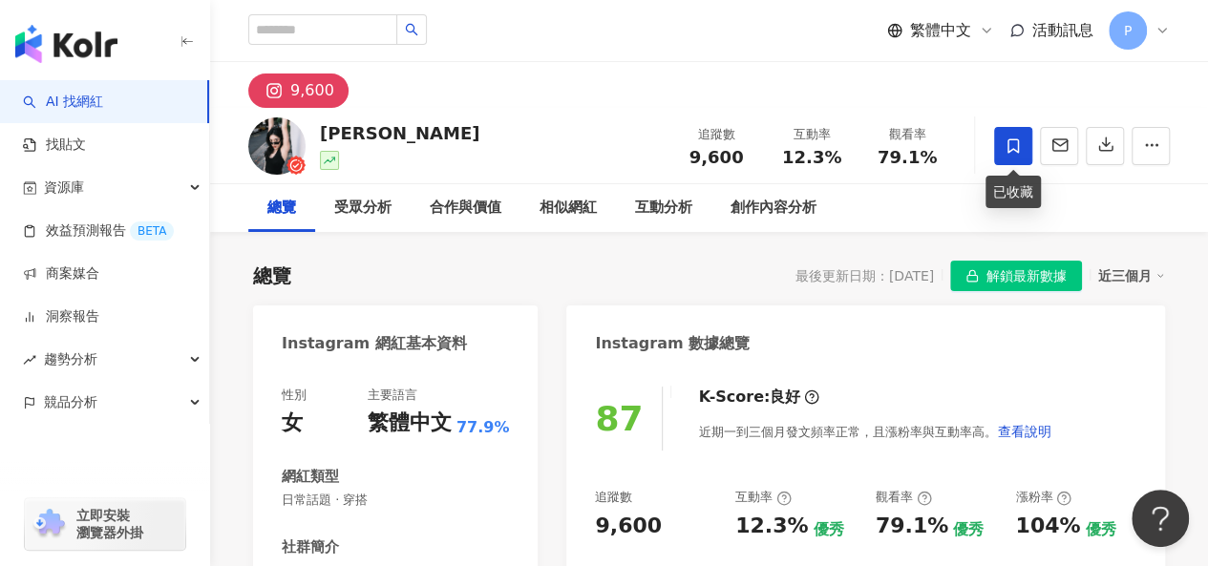
click at [1020, 144] on icon at bounding box center [1013, 145] width 17 height 17
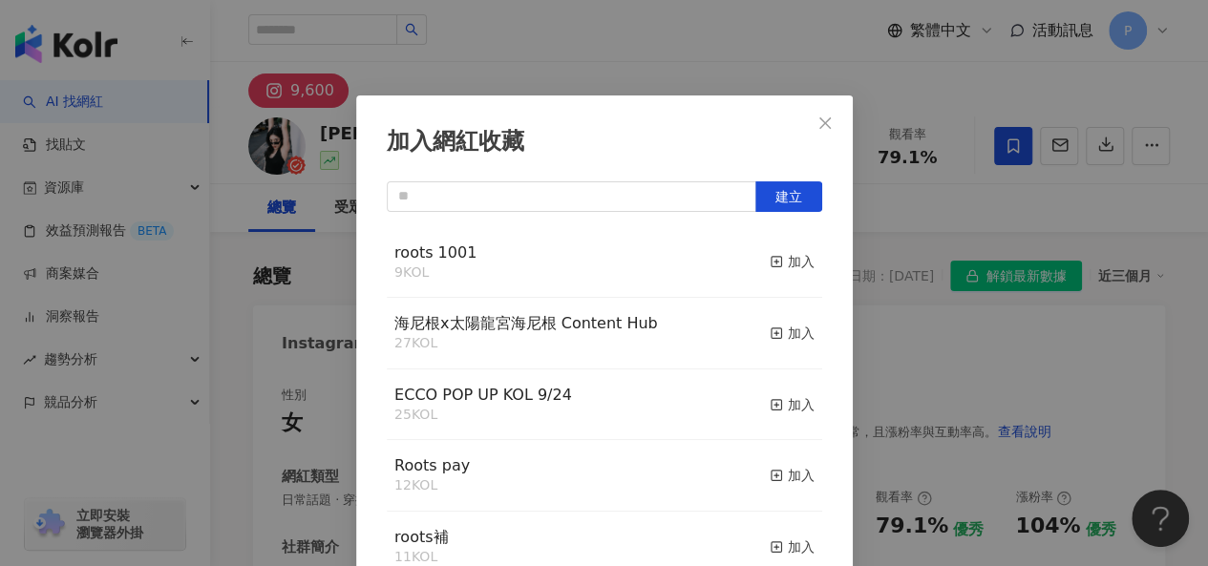
scroll to position [27, 0]
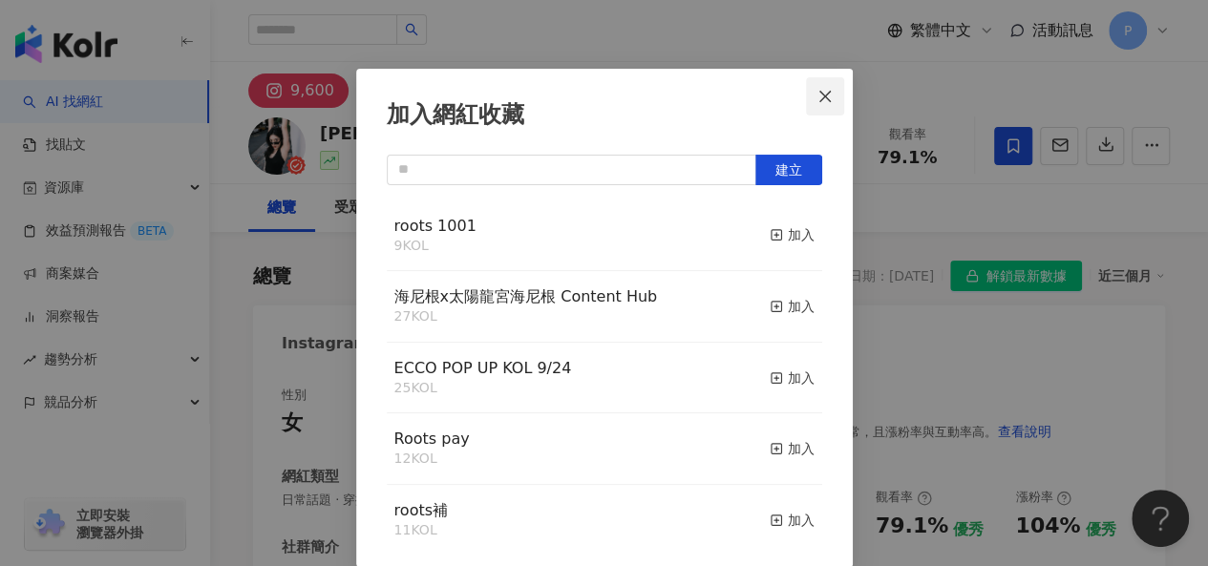
click at [835, 99] on span "Close" at bounding box center [825, 96] width 38 height 15
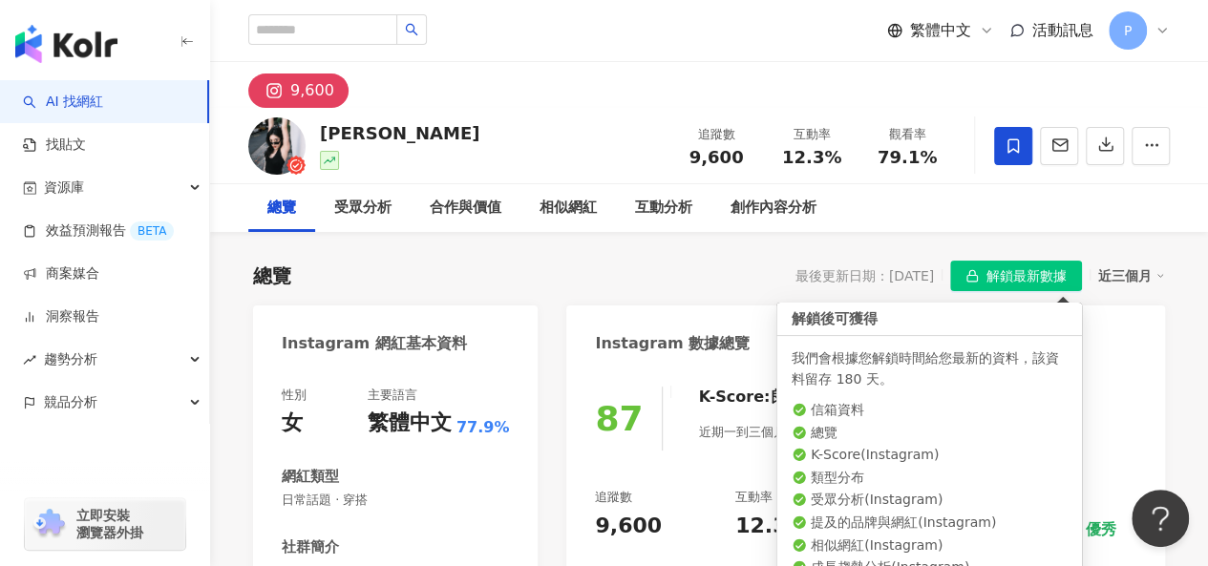
click at [1008, 280] on span "解鎖最新數據" at bounding box center [1026, 277] width 80 height 31
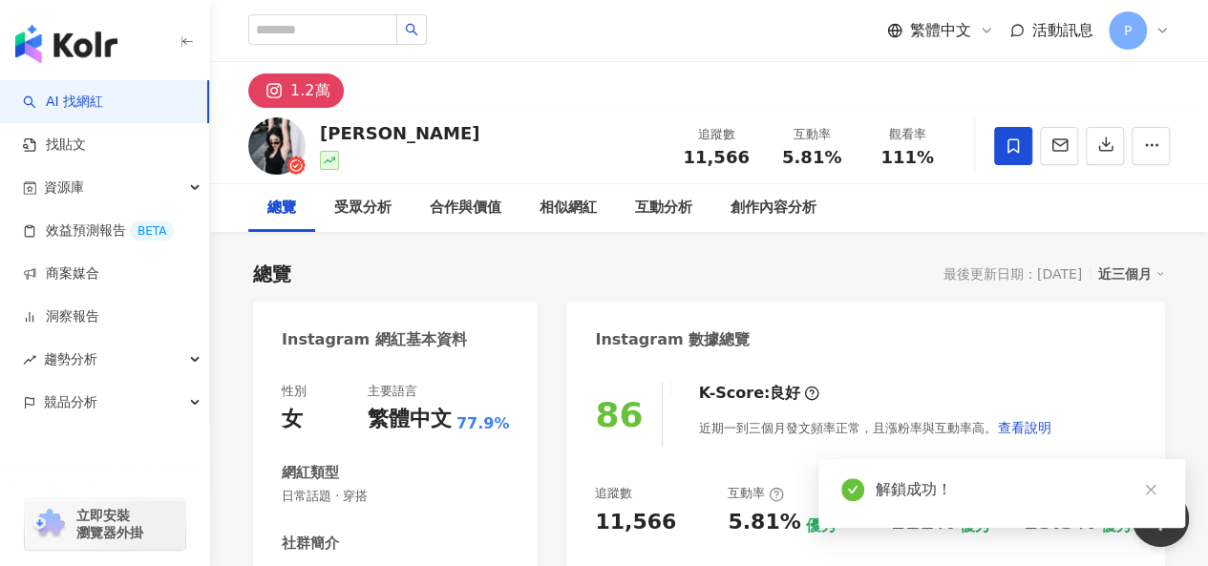
click at [1022, 149] on span at bounding box center [1013, 146] width 38 height 38
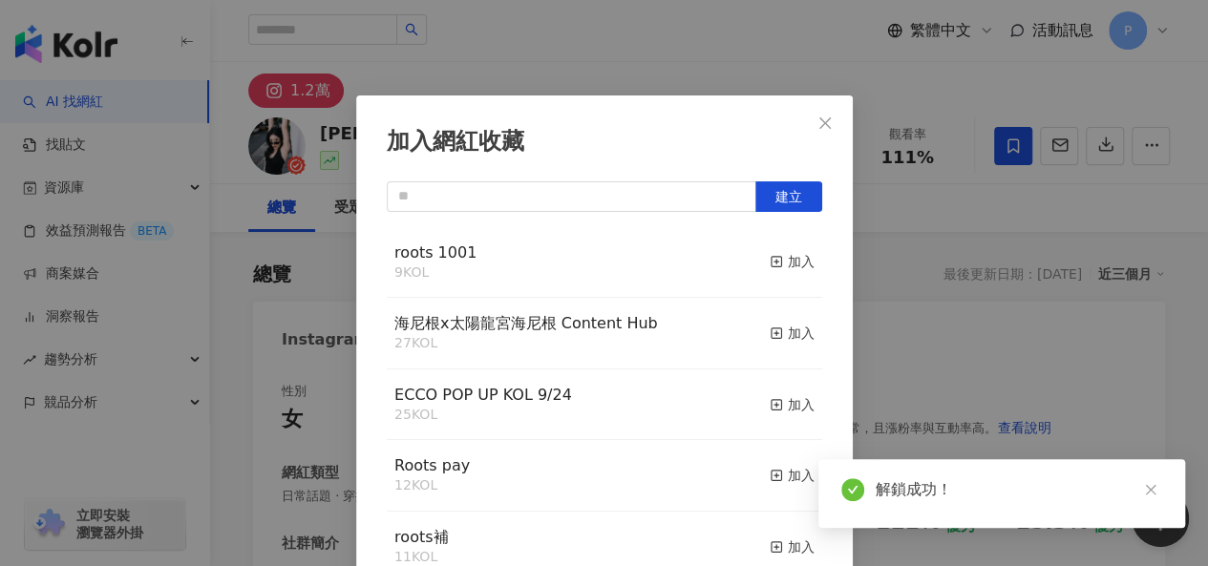
scroll to position [27, 0]
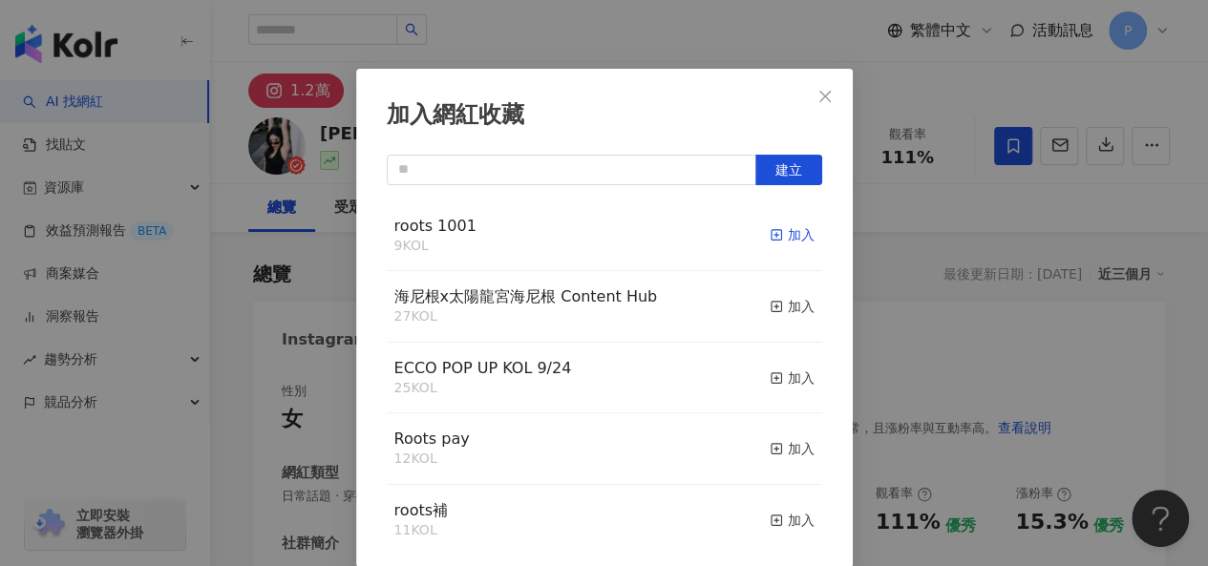
click at [771, 236] on rect "button" at bounding box center [776, 235] width 11 height 11
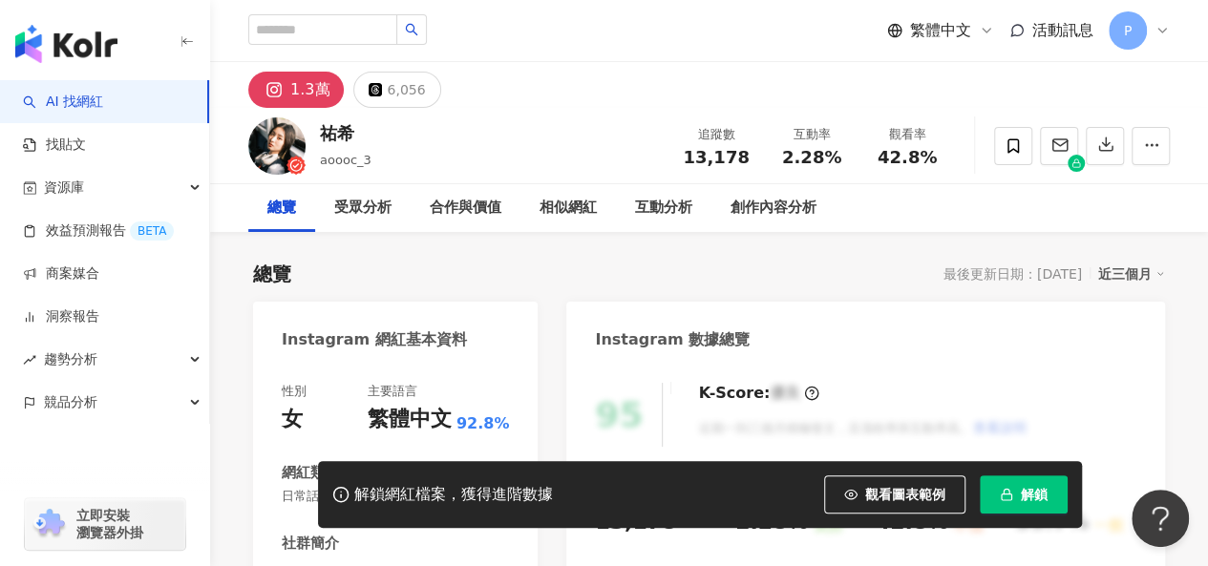
click at [1026, 492] on span "解鎖" at bounding box center [1034, 494] width 27 height 15
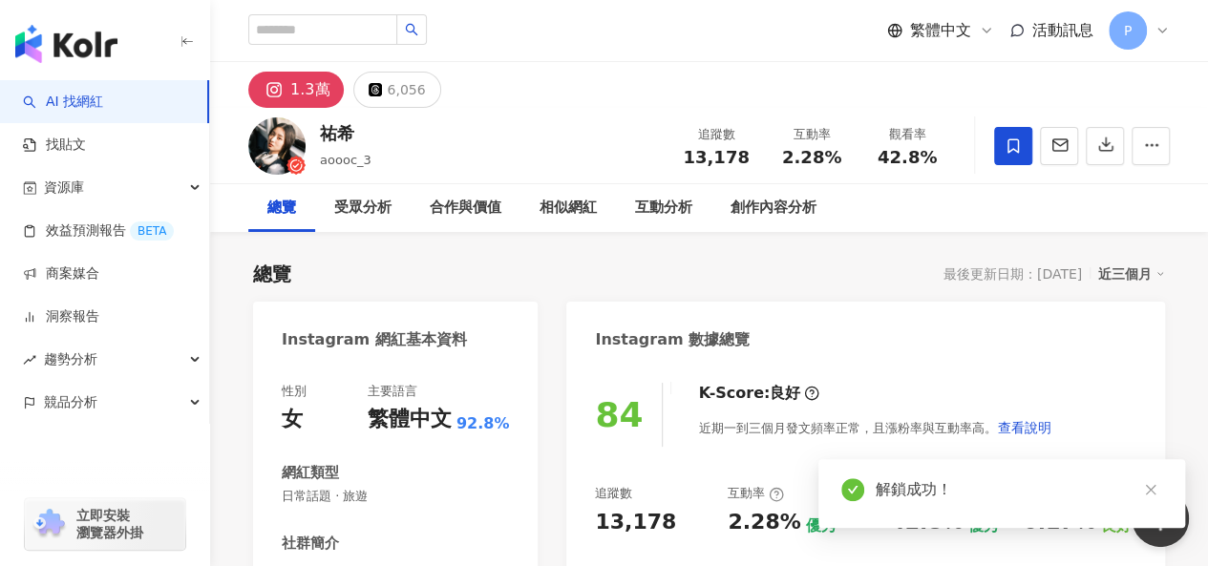
click at [1003, 158] on span at bounding box center [1013, 146] width 38 height 38
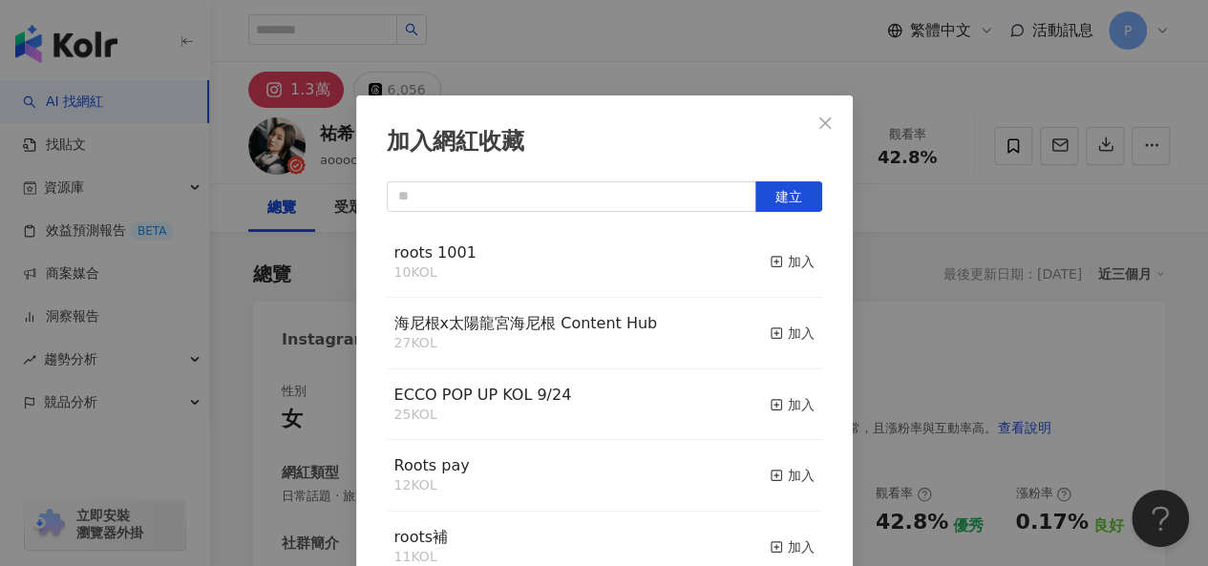
scroll to position [27, 0]
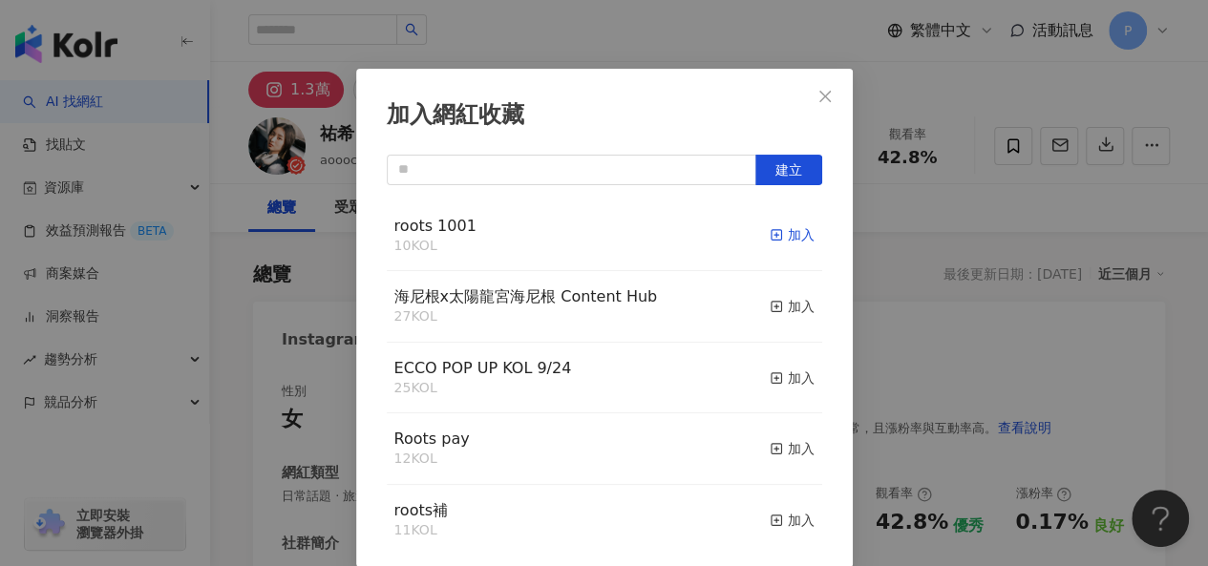
click at [772, 233] on div "加入" at bounding box center [792, 234] width 45 height 21
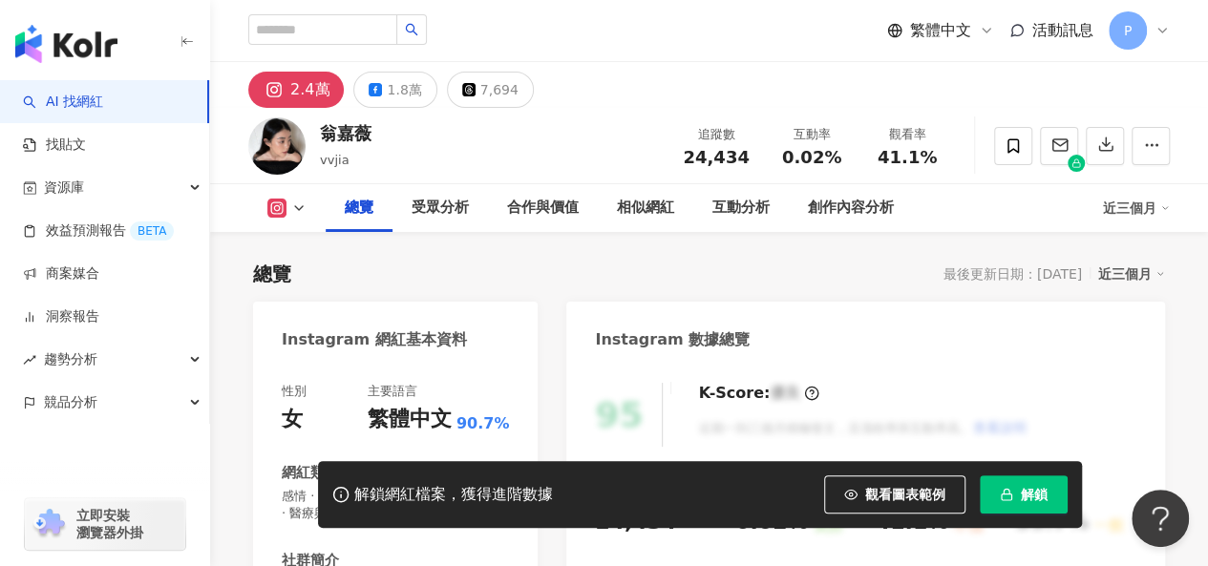
click at [1025, 487] on span "解鎖" at bounding box center [1034, 494] width 27 height 15
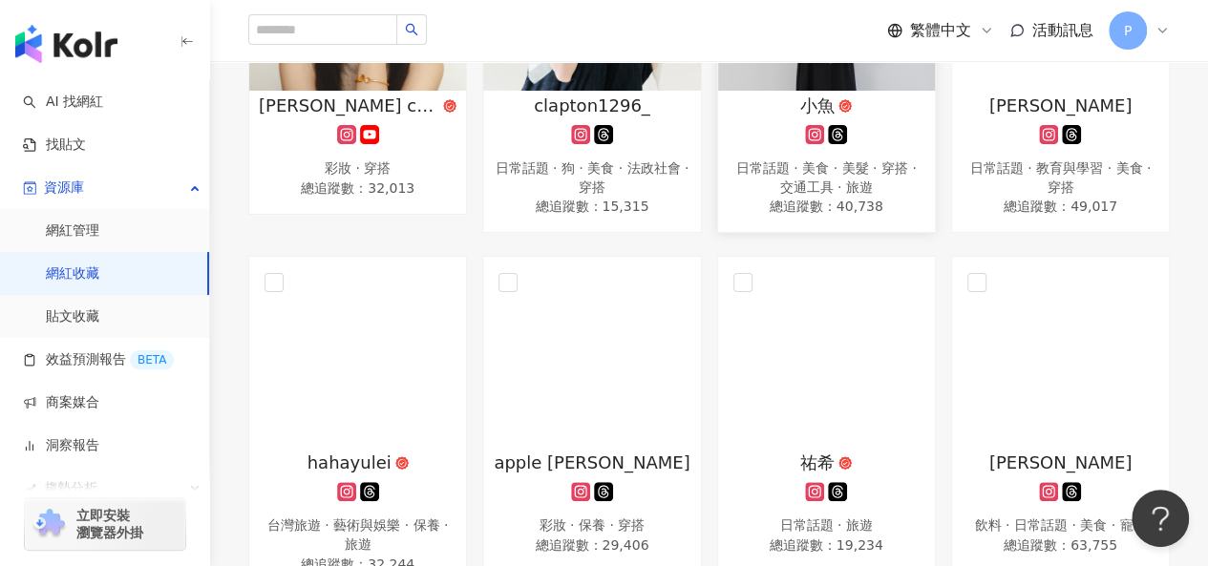
scroll to position [502, 0]
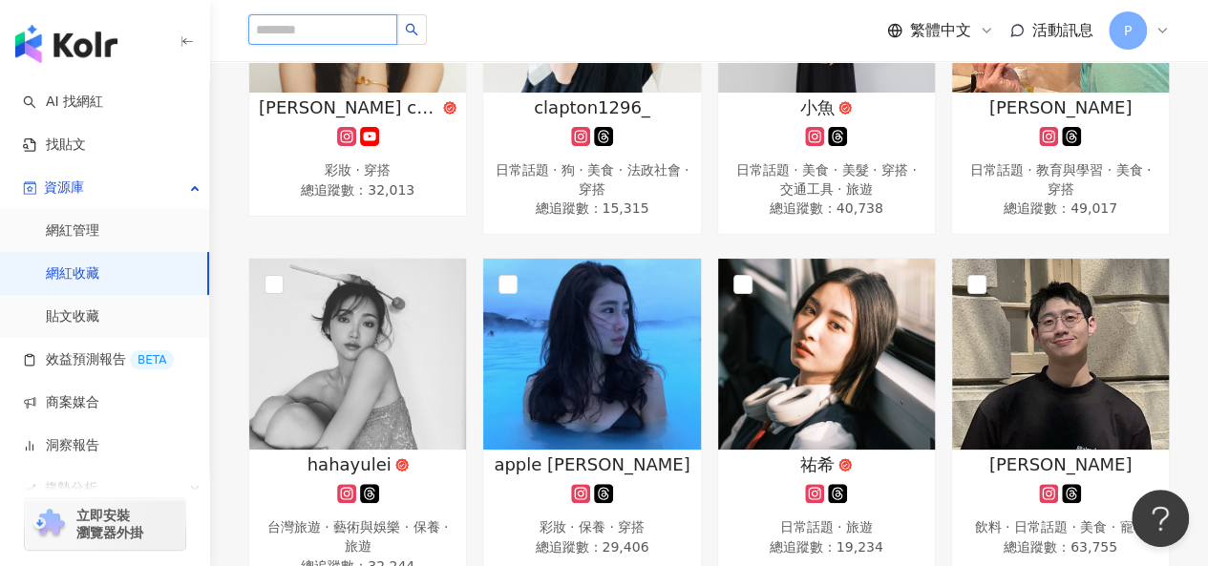
click at [348, 31] on input "search" at bounding box center [322, 29] width 149 height 31
paste input "**********"
type input "**********"
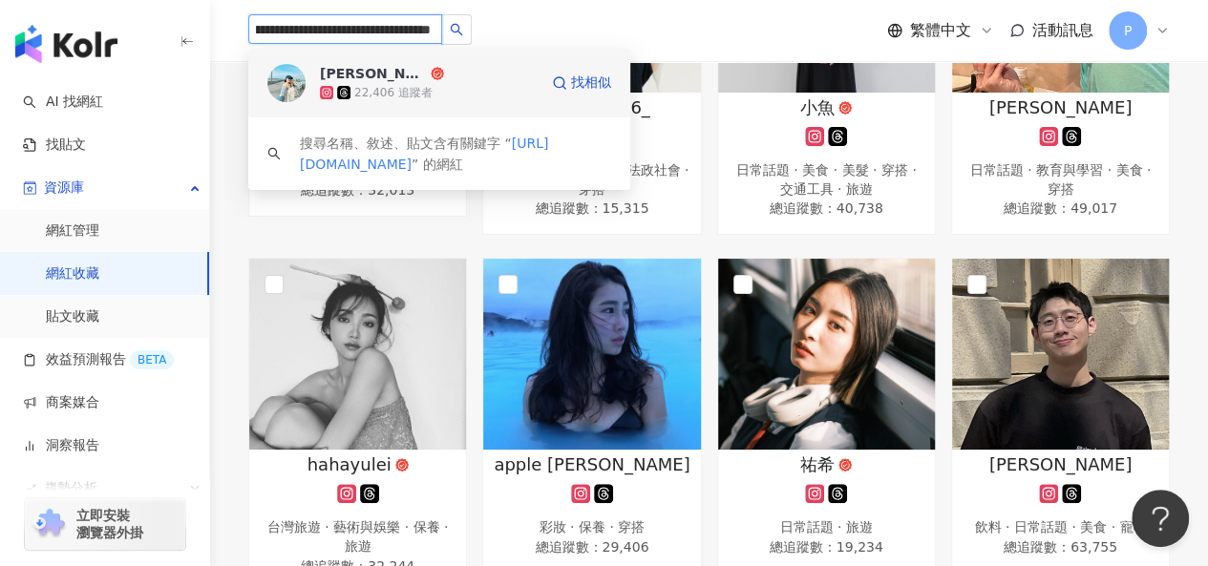
click at [514, 98] on div "22,406 追蹤者" at bounding box center [429, 92] width 218 height 19
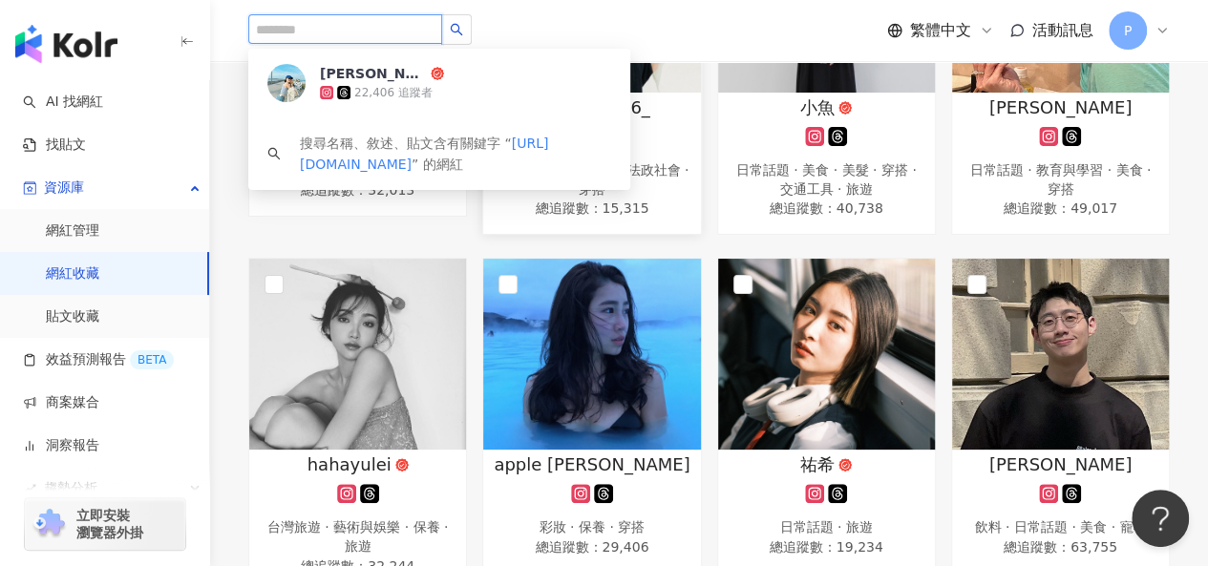
scroll to position [0, 0]
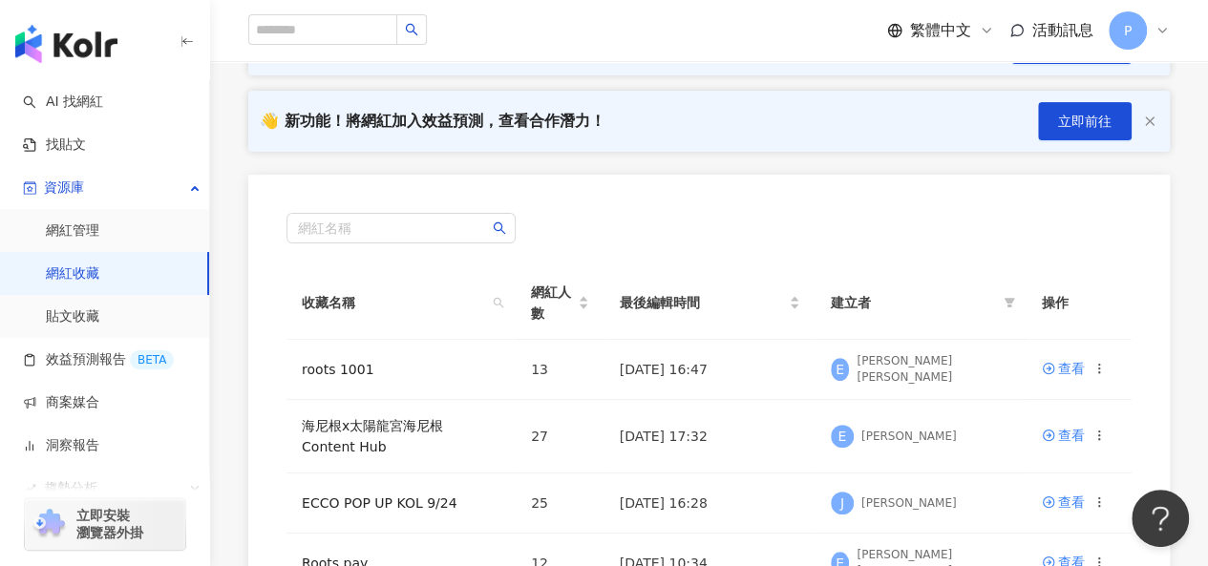
scroll to position [286, 0]
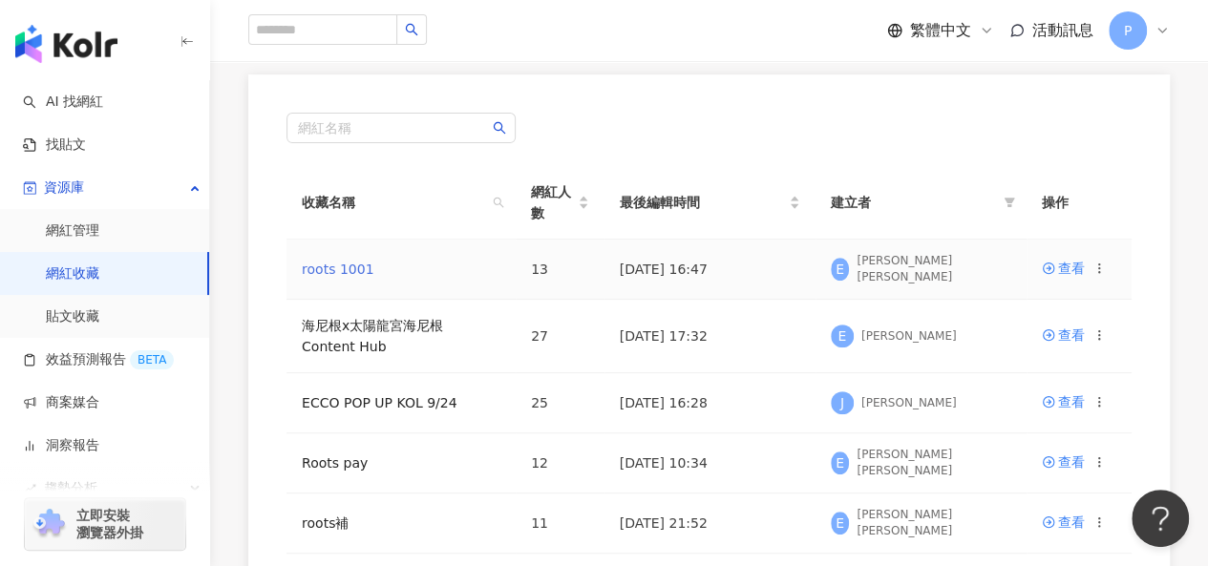
click at [350, 272] on link "roots 1001" at bounding box center [338, 269] width 72 height 15
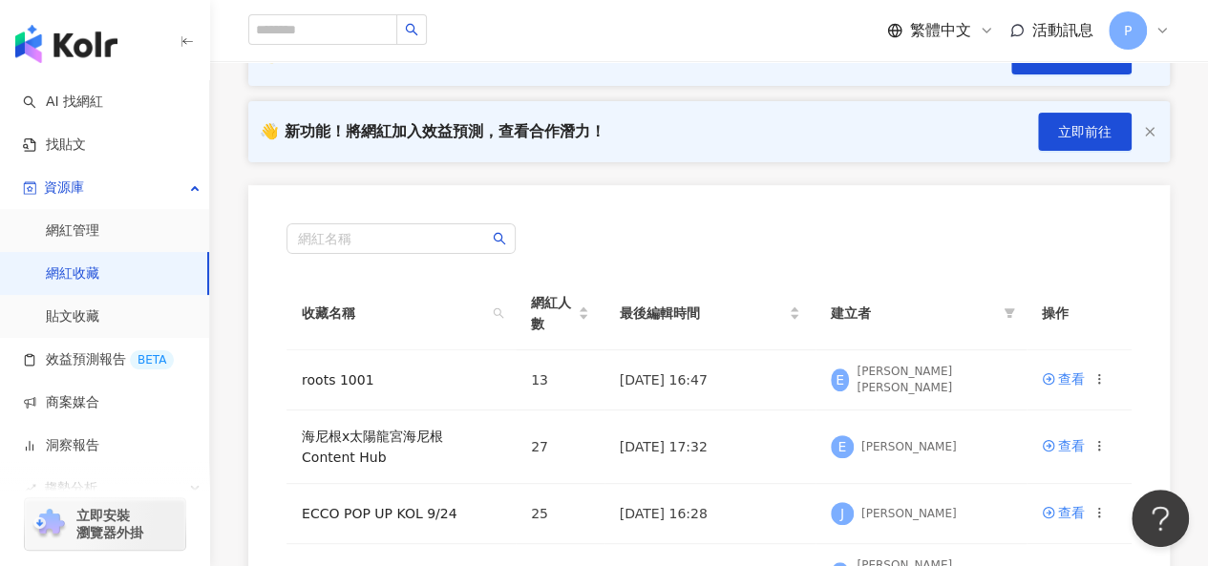
scroll to position [382, 0]
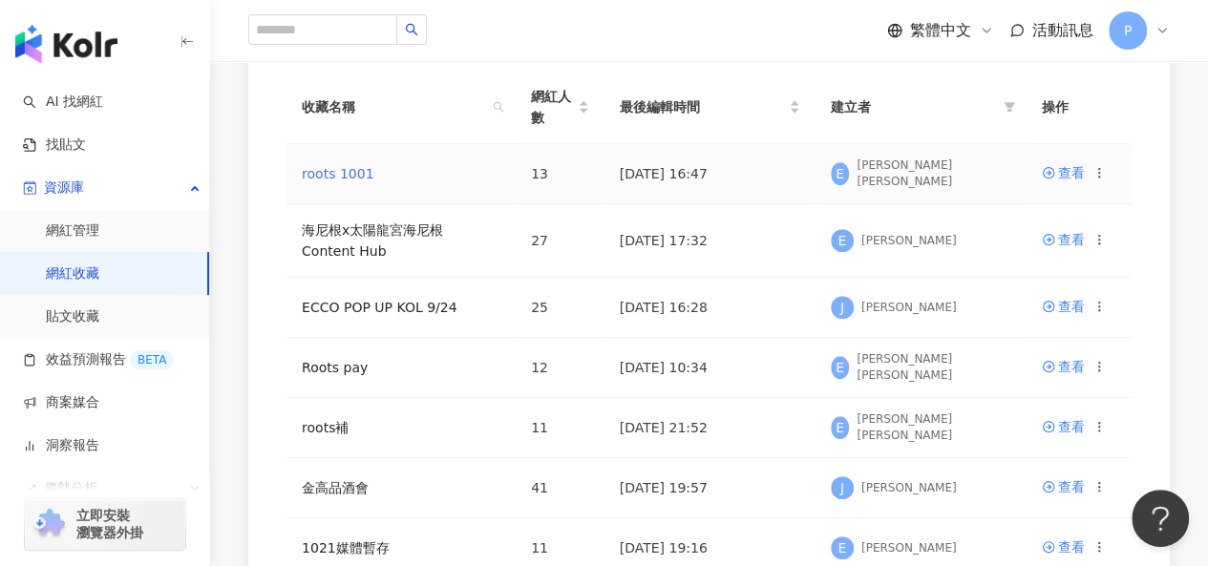
click at [311, 181] on link "roots 1001" at bounding box center [338, 173] width 72 height 15
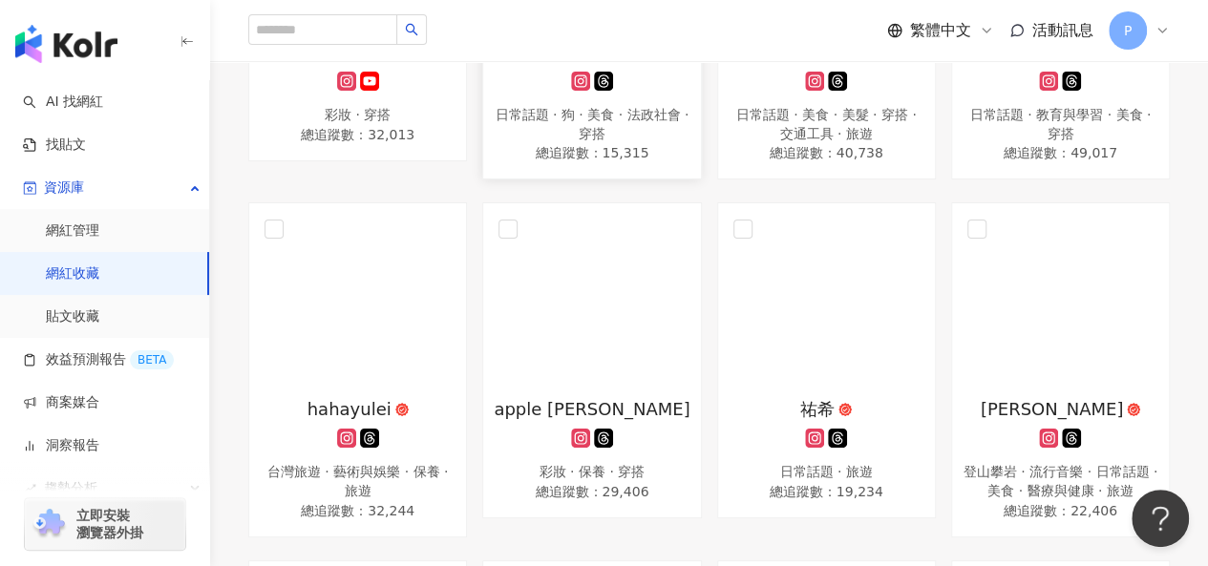
scroll to position [764, 0]
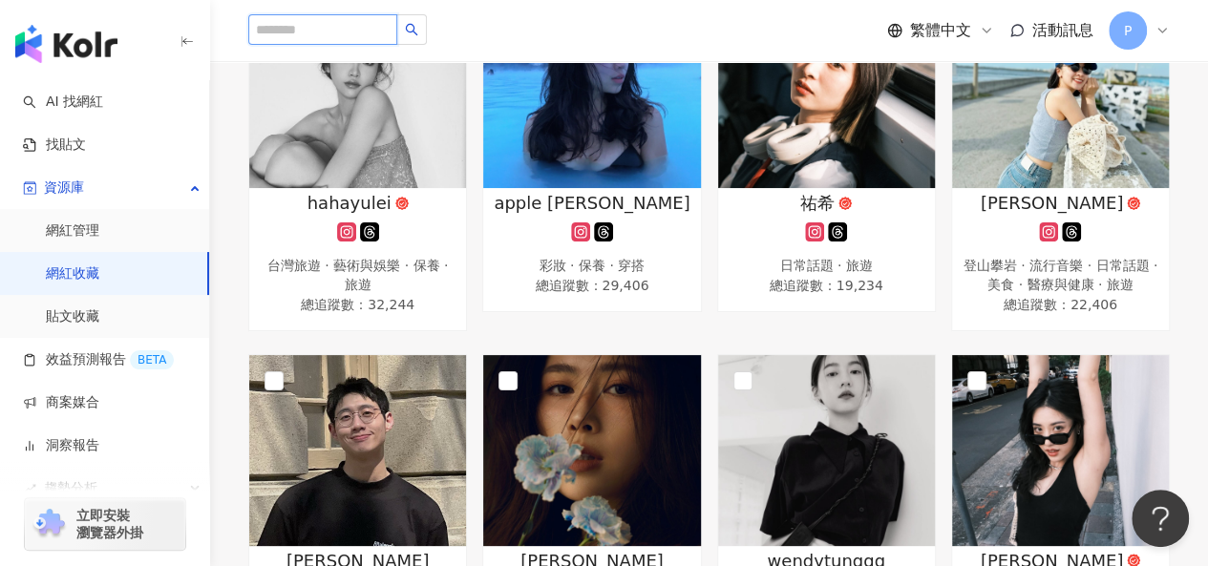
click at [387, 27] on input "search" at bounding box center [322, 29] width 149 height 31
paste input "**********"
type input "**********"
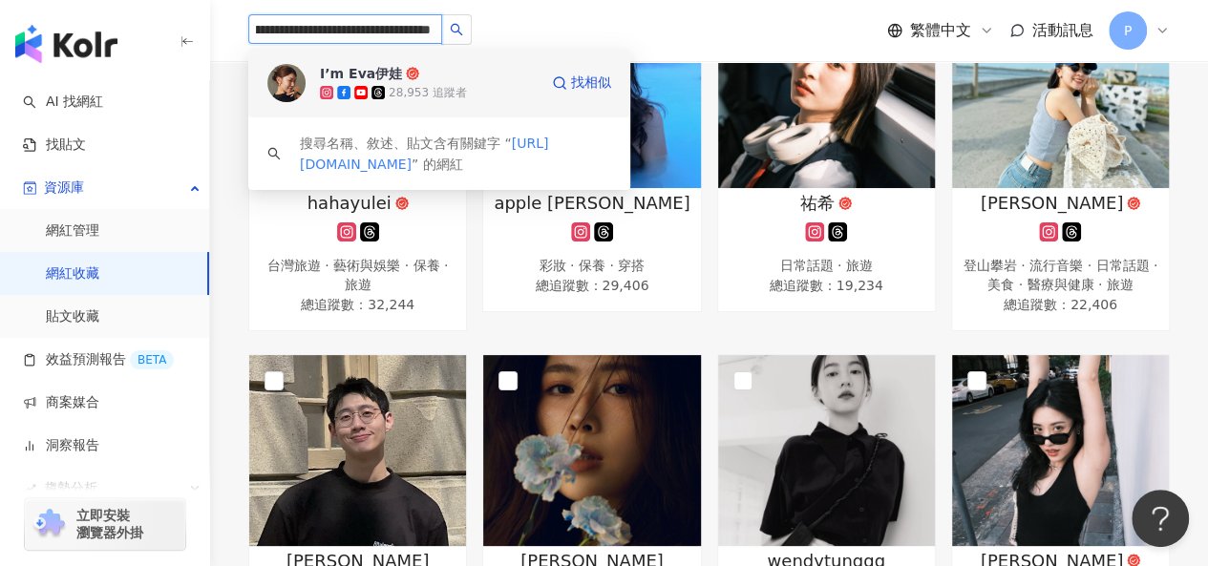
click at [505, 83] on div "28,953 追蹤者" at bounding box center [429, 92] width 218 height 19
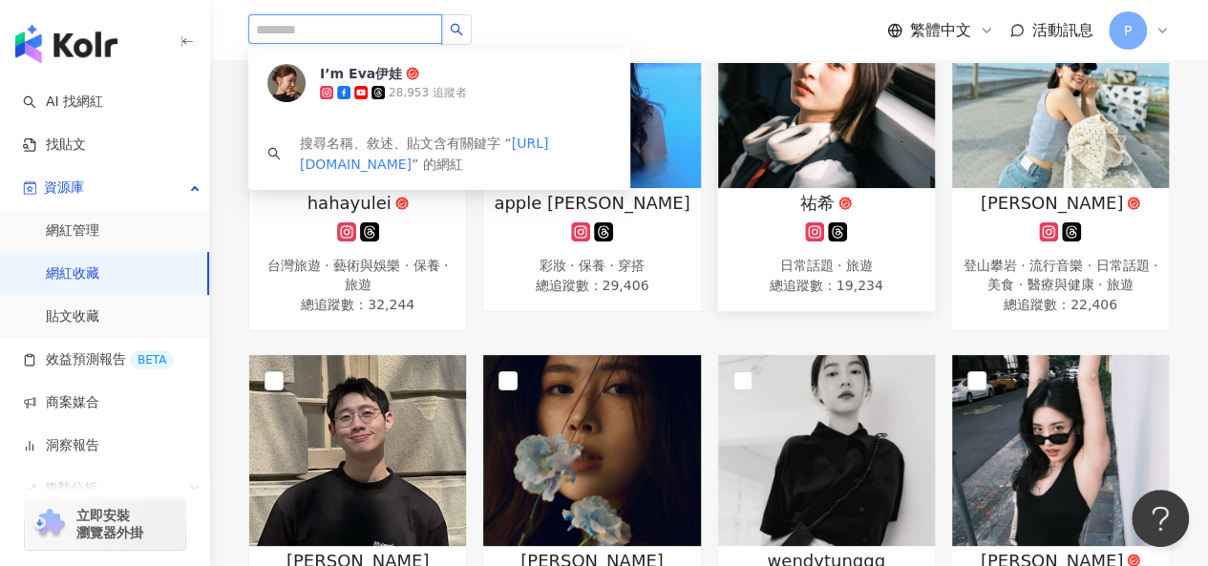
scroll to position [0, 0]
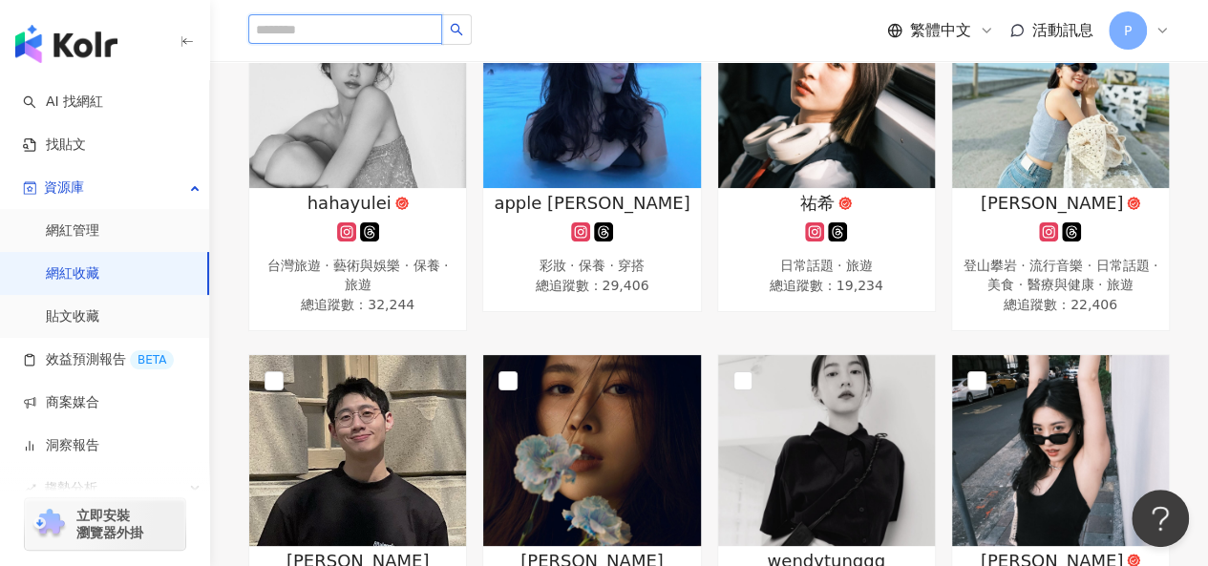
paste input "**********"
type input "**********"
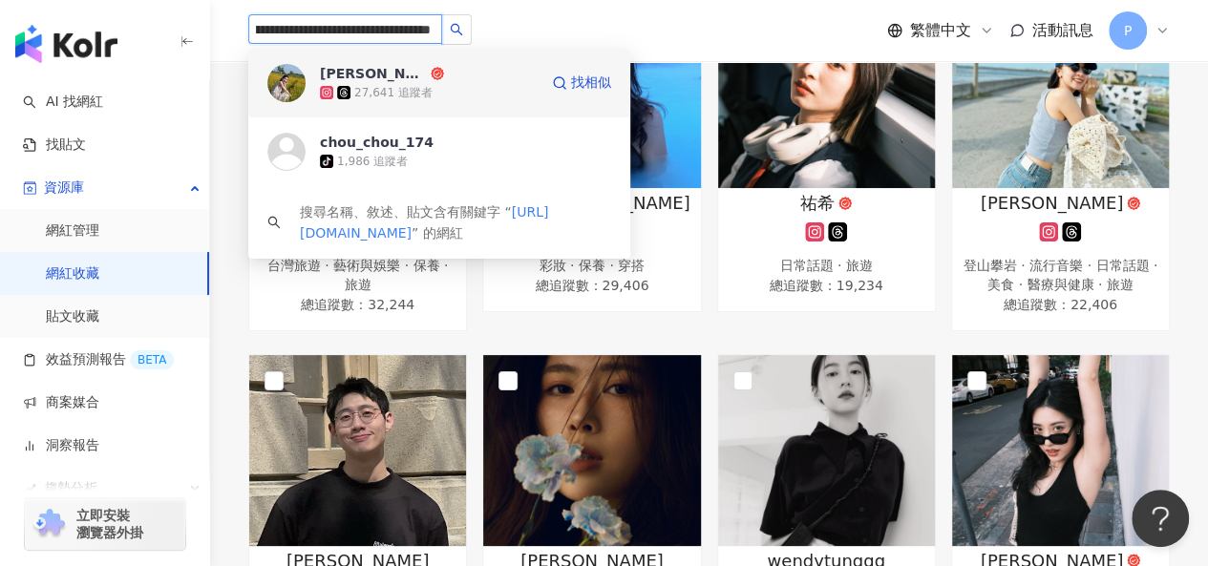
click at [468, 91] on div "27,641 追蹤者" at bounding box center [429, 92] width 218 height 19
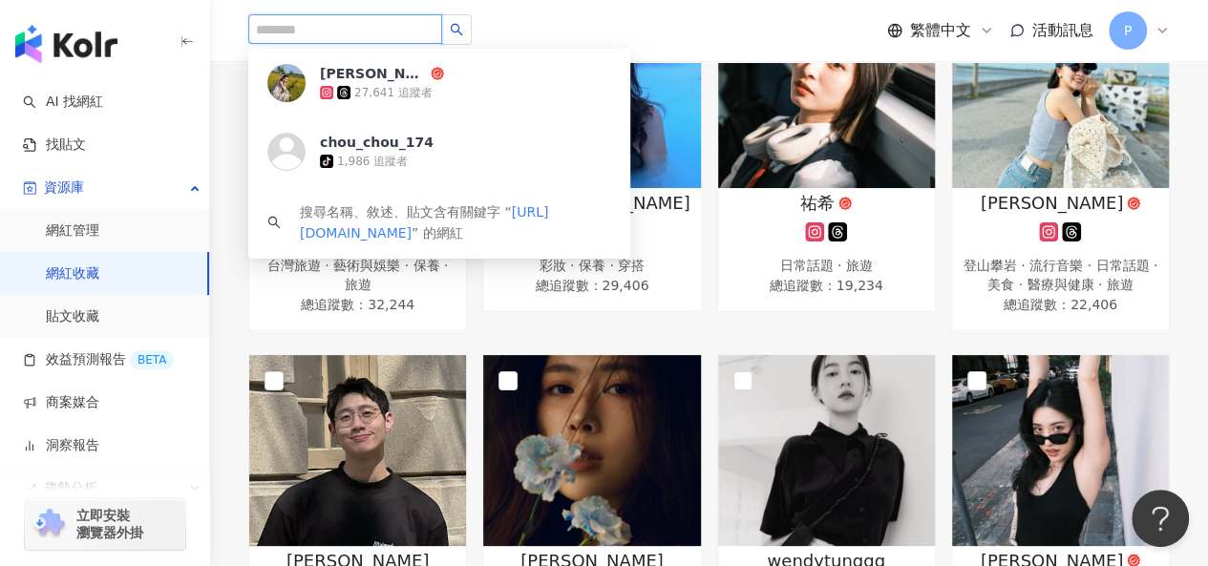
scroll to position [0, 0]
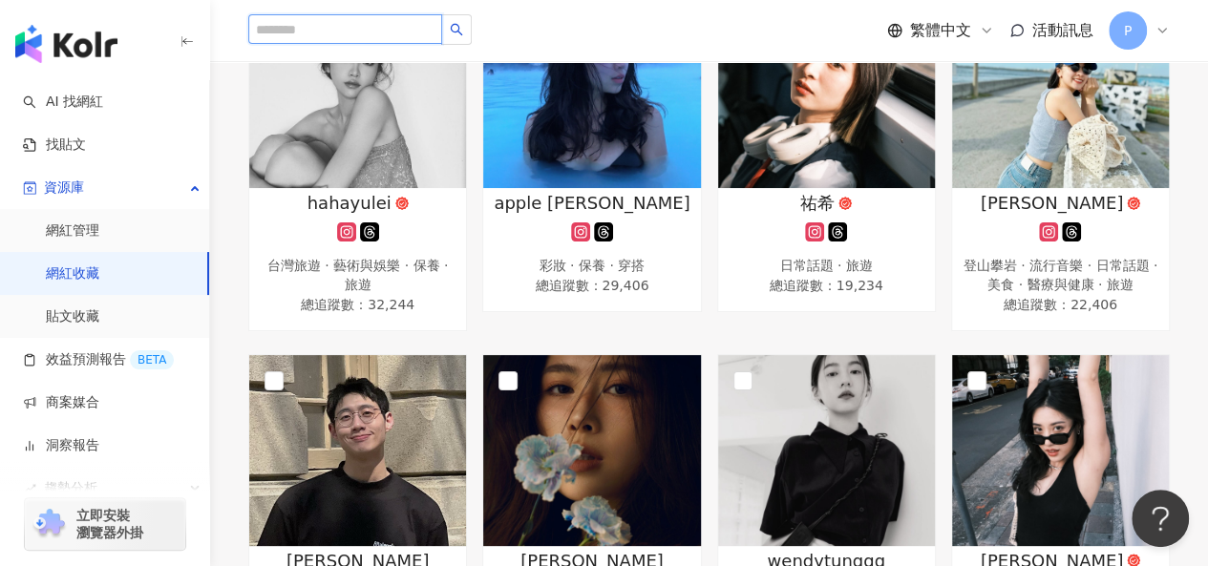
paste input "**********"
type input "**********"
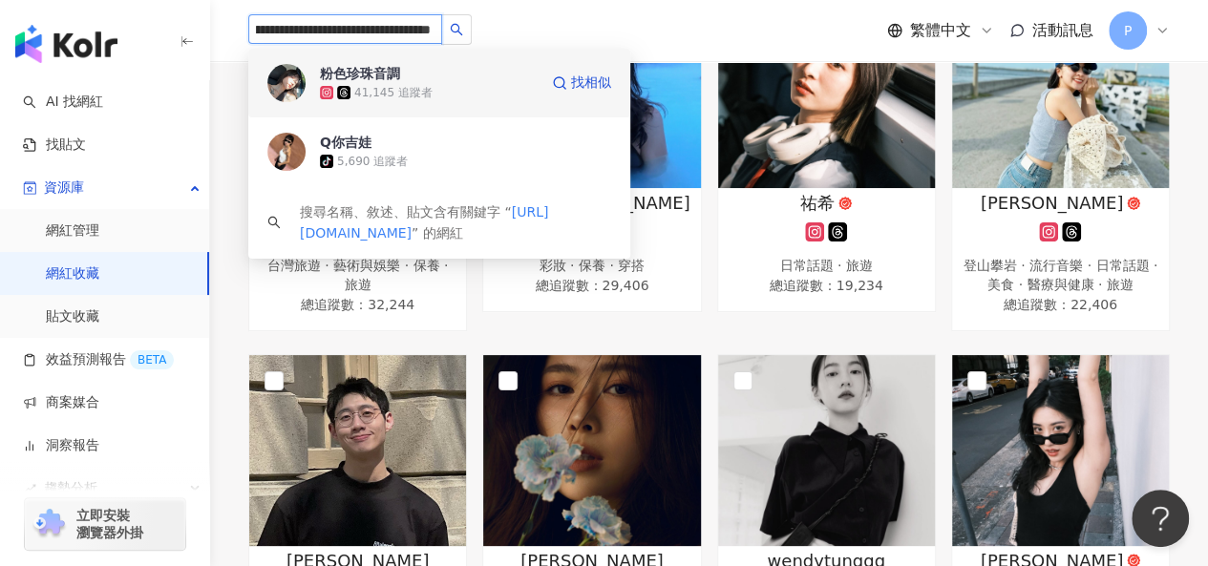
click at [488, 100] on div "41,145 追蹤者" at bounding box center [429, 92] width 218 height 19
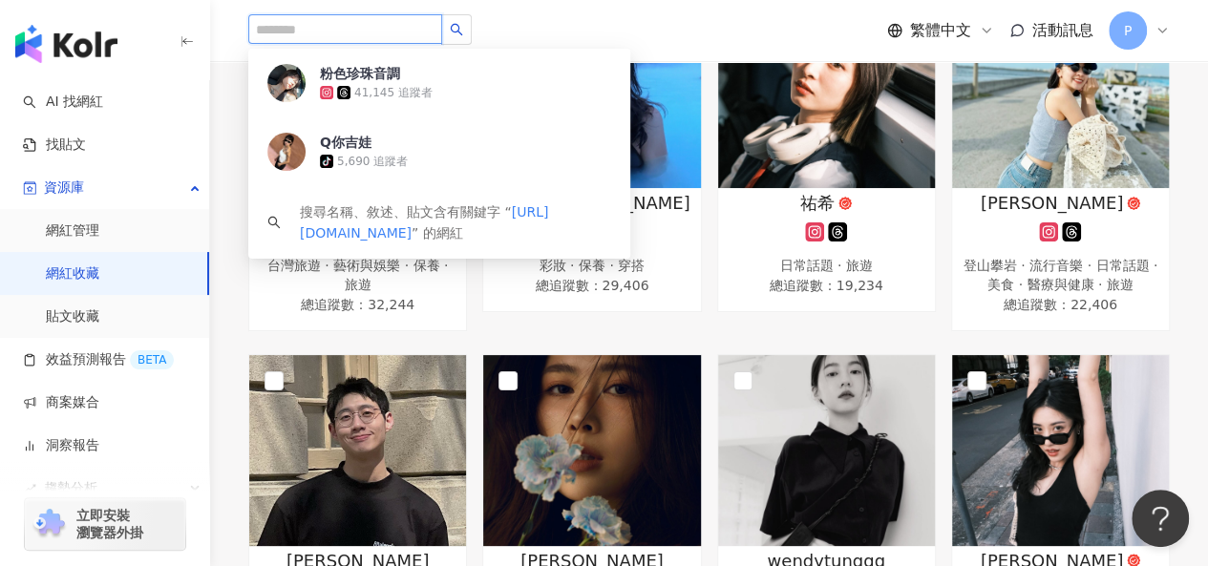
scroll to position [0, 0]
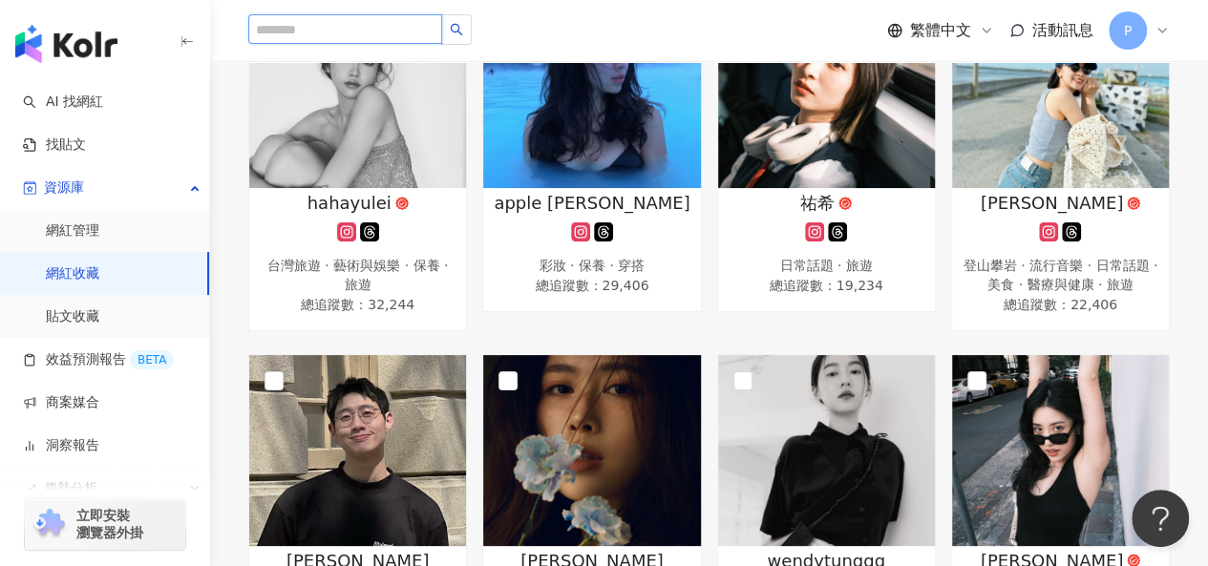
paste input "**********"
type input "**********"
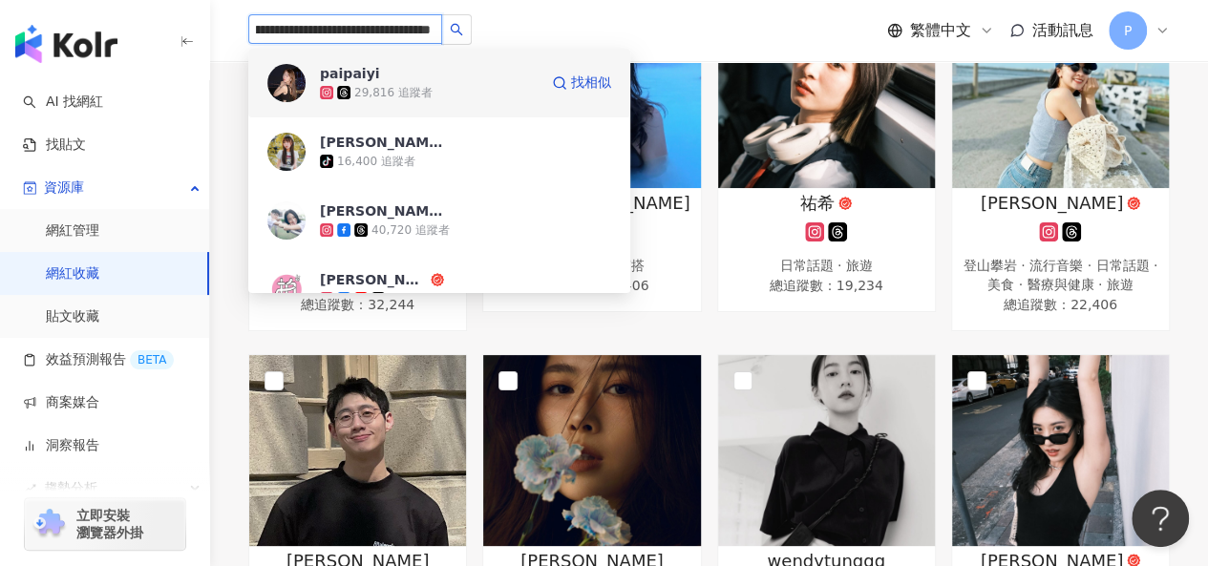
click at [495, 100] on div "29,816 追蹤者" at bounding box center [429, 92] width 218 height 19
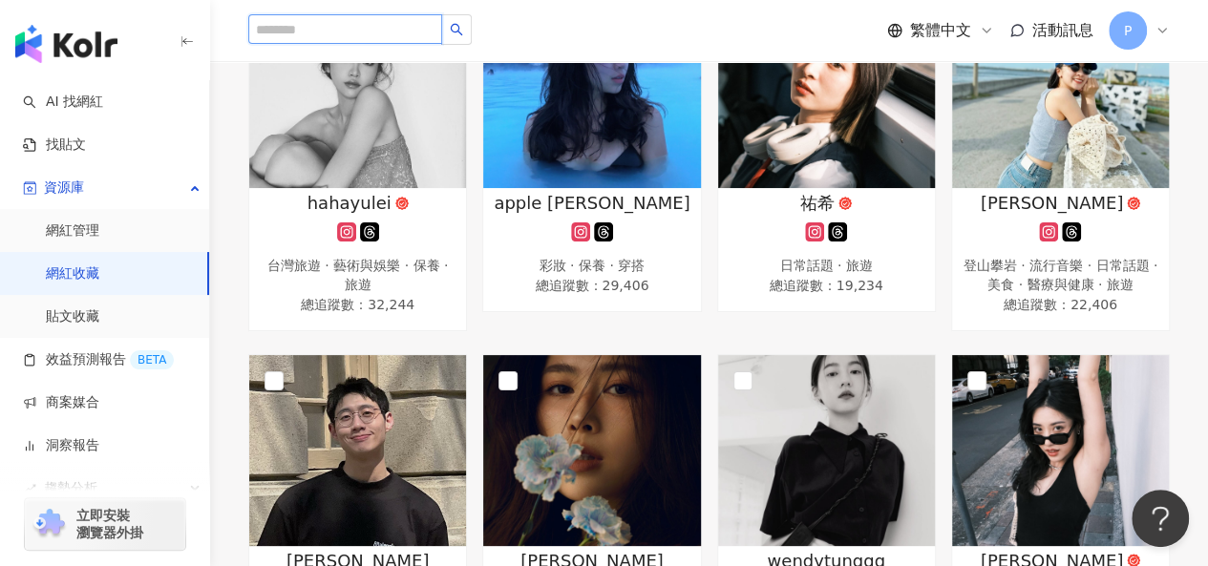
scroll to position [0, 0]
click at [382, 24] on input "search" at bounding box center [345, 29] width 194 height 30
paste input "**********"
type input "**********"
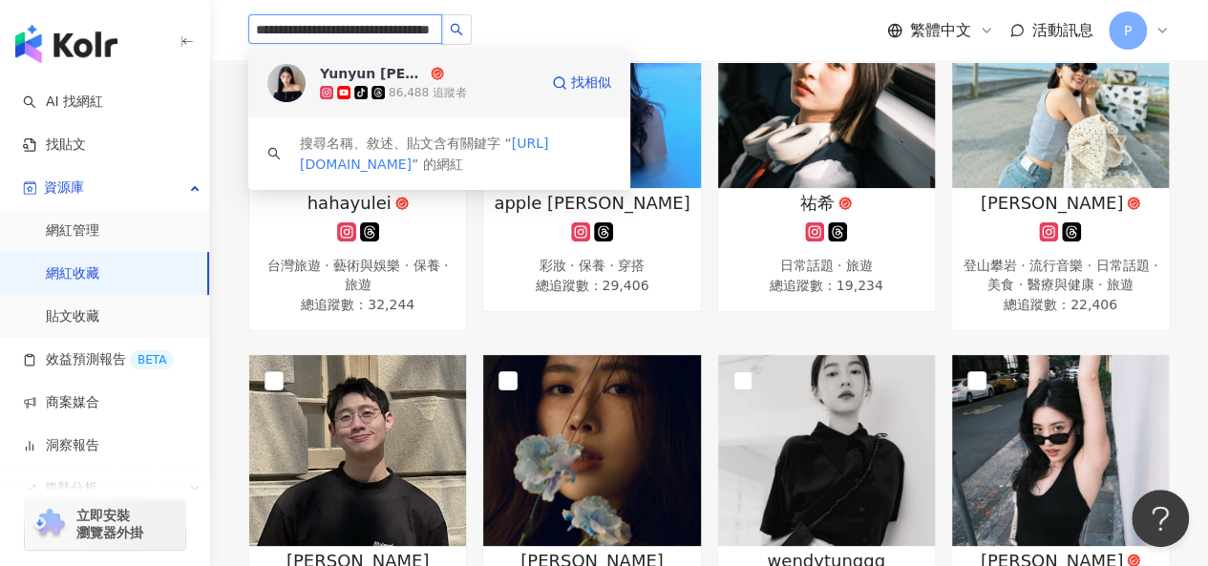
click at [480, 87] on div "tiktok-icon 86,488 追蹤者" at bounding box center [429, 92] width 218 height 19
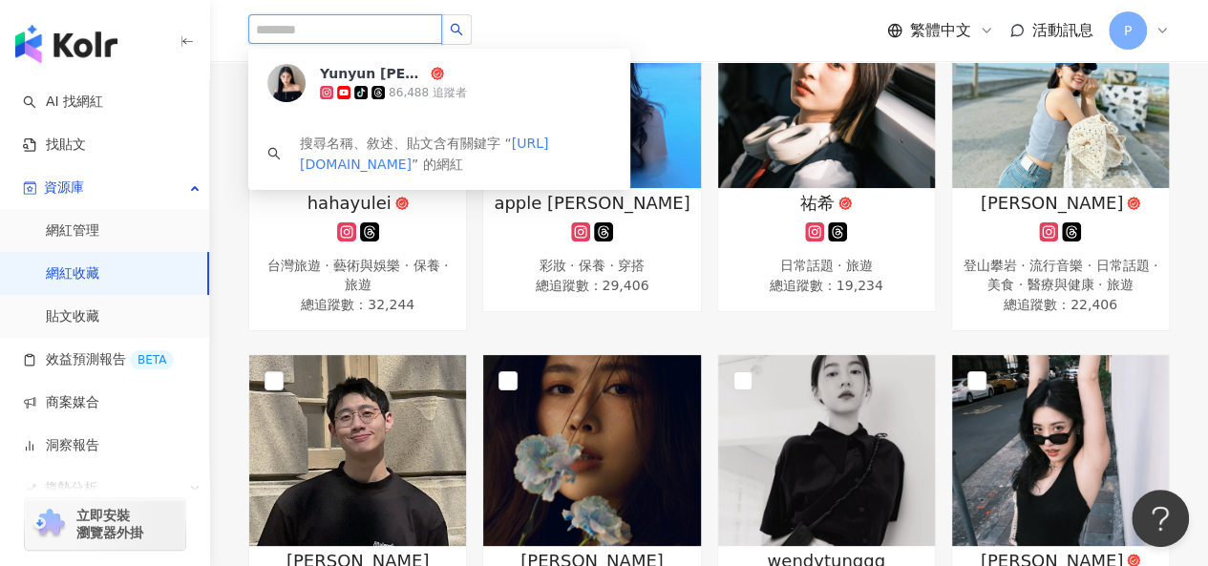
scroll to position [0, 0]
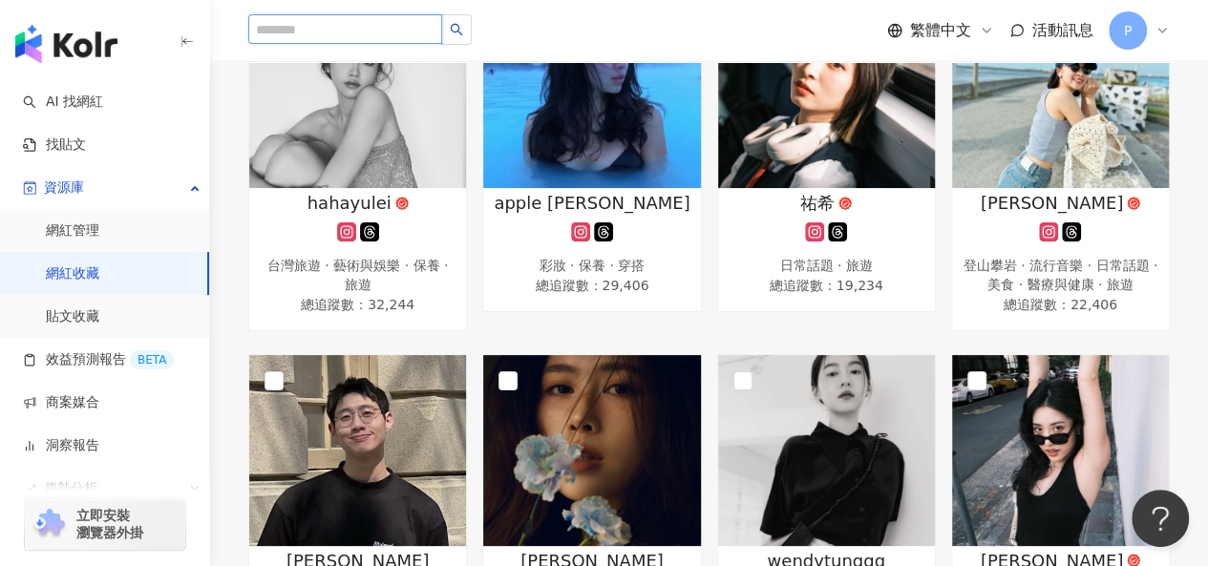
paste input "**********"
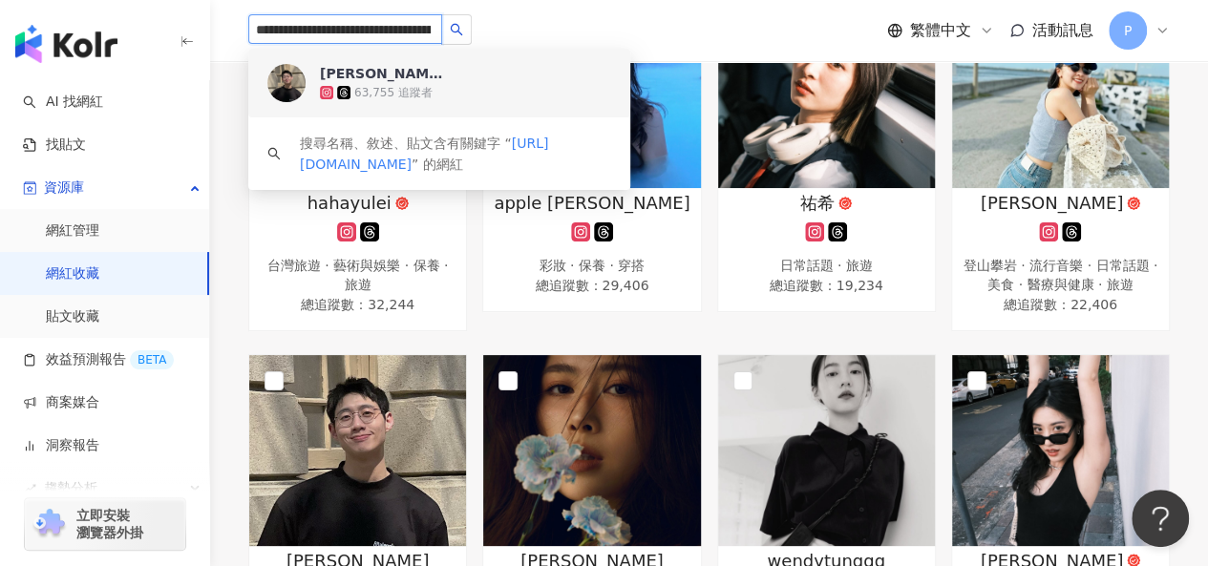
paste input "search"
type input "**********"
click at [490, 80] on div "yayoggggg 17,648 追蹤者" at bounding box center [465, 83] width 291 height 38
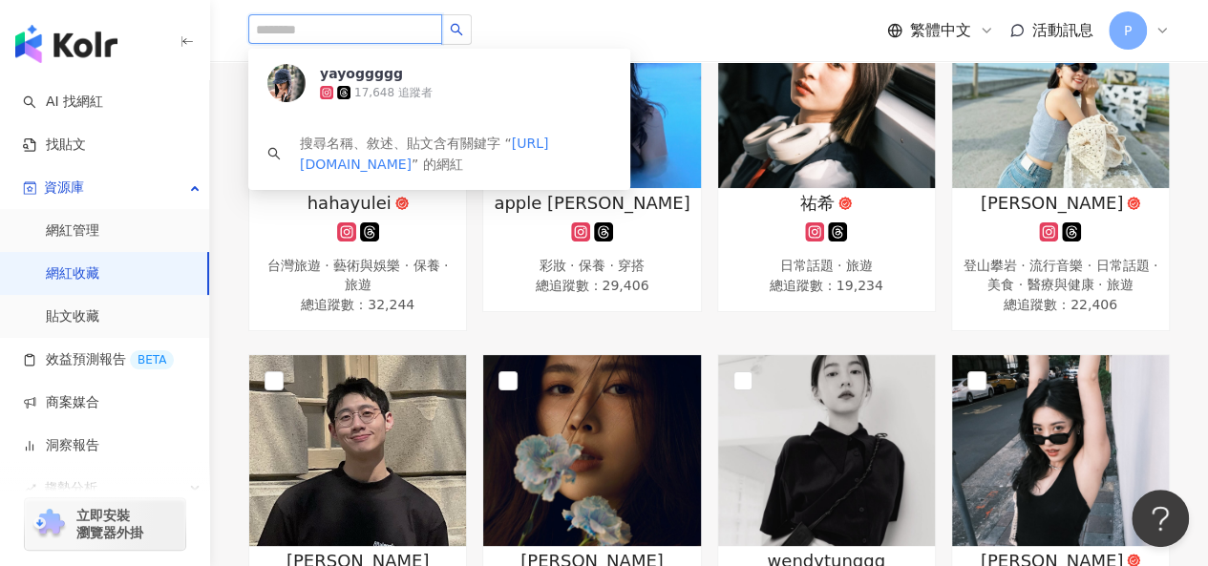
scroll to position [0, 0]
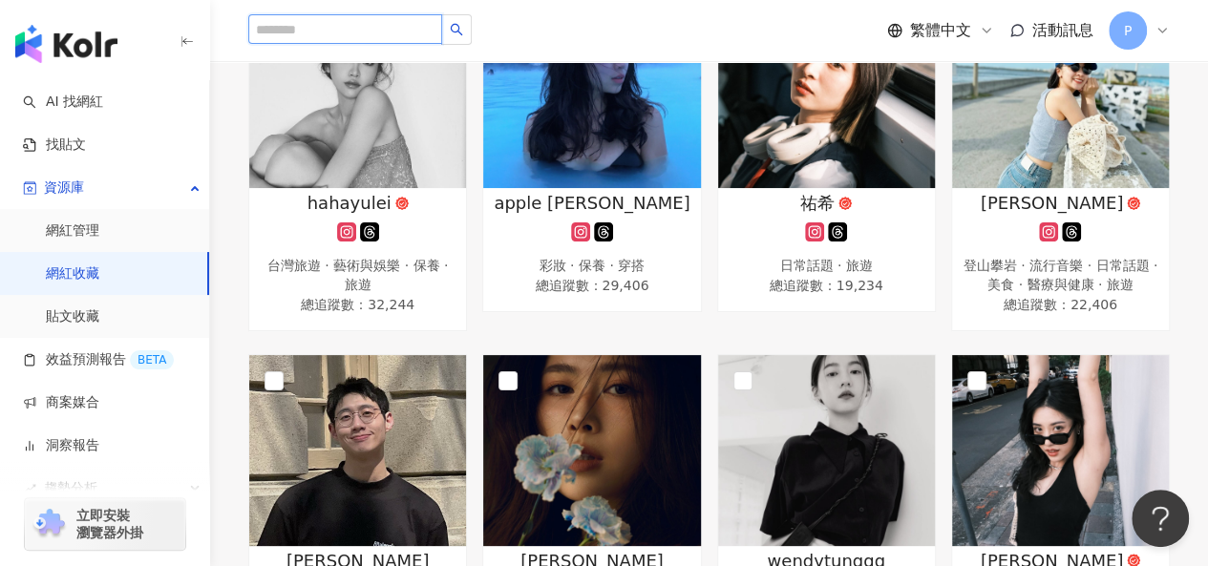
paste input "**********"
type input "**********"
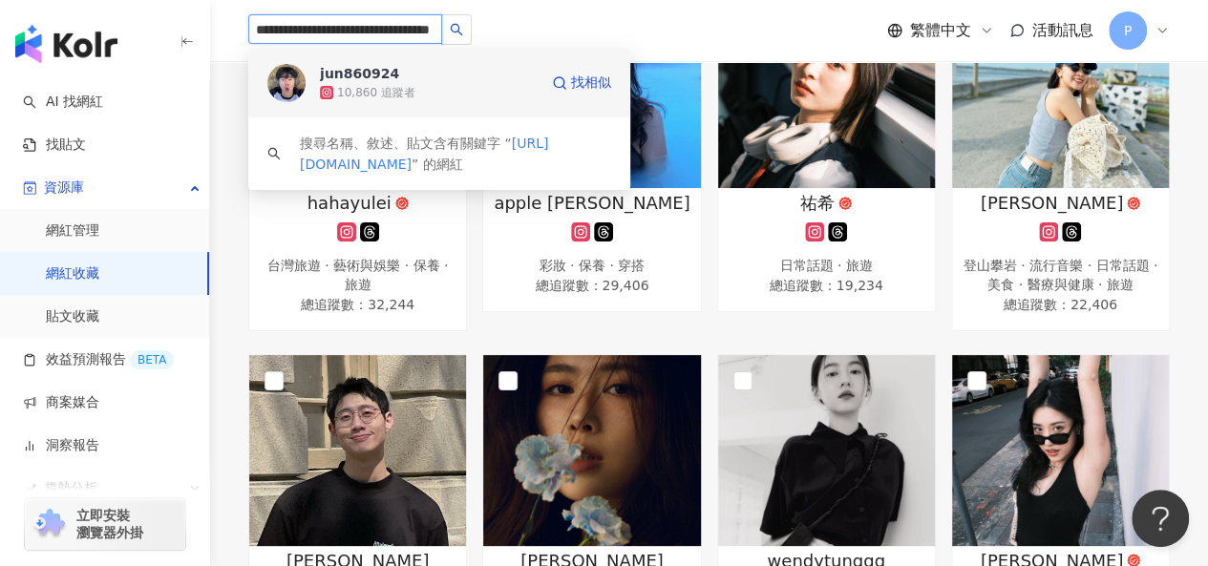
click at [461, 88] on div "10,860 追蹤者" at bounding box center [429, 92] width 218 height 19
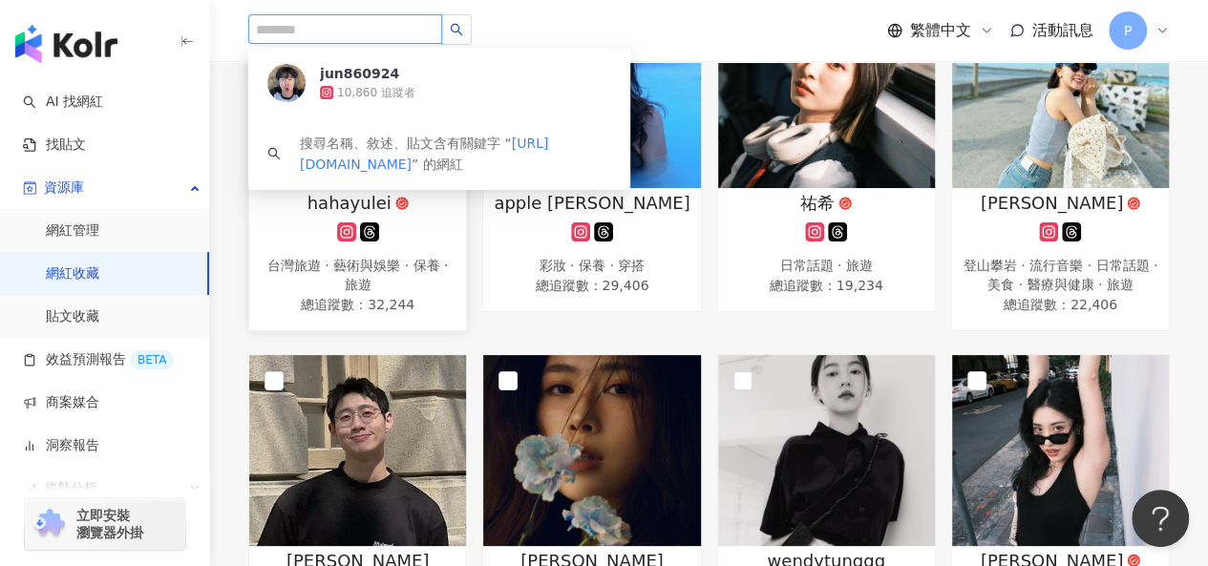
scroll to position [0, 0]
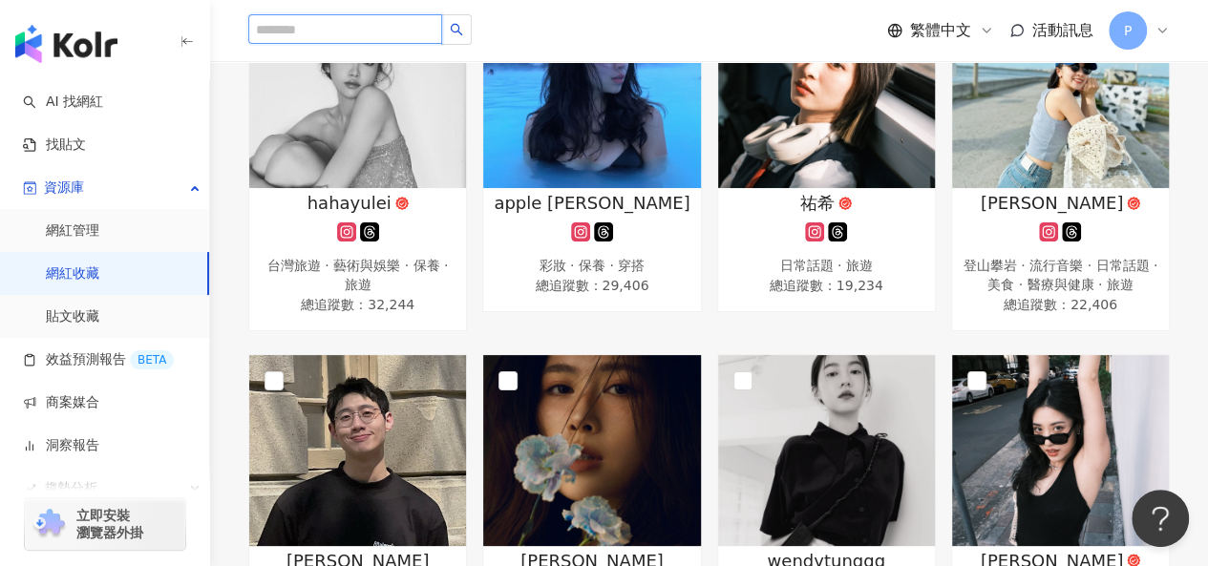
click at [313, 27] on input "search" at bounding box center [345, 29] width 194 height 30
paste input "**********"
type input "**********"
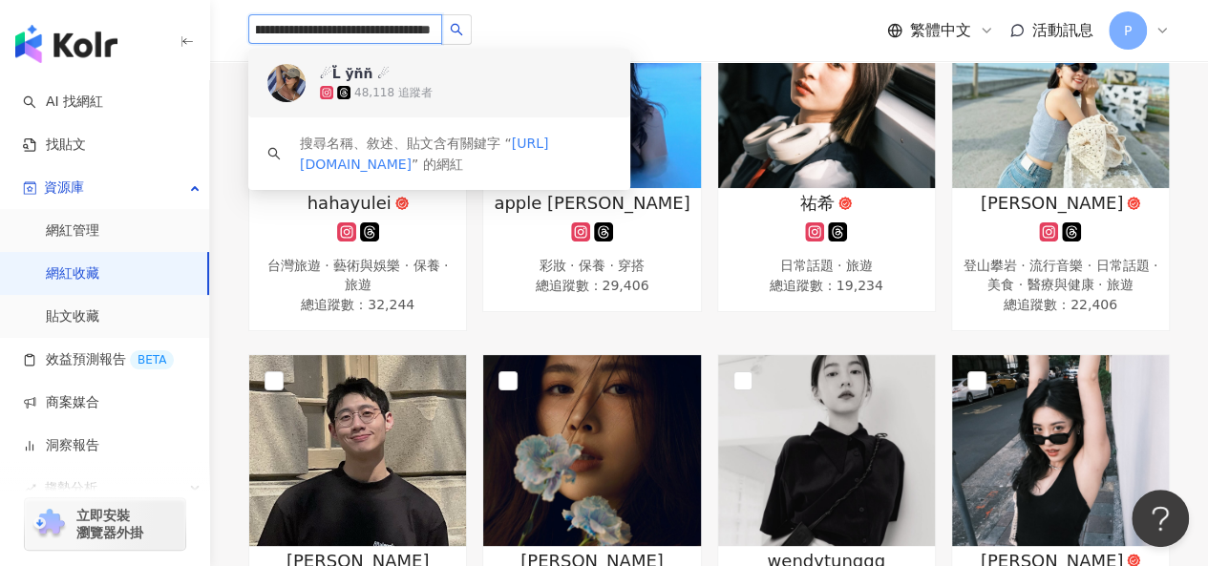
click at [517, 112] on div "☄︎L̆̈ y̆̈n̆̈n̆̈ ☄︎ 48,118 追蹤者" at bounding box center [439, 83] width 382 height 69
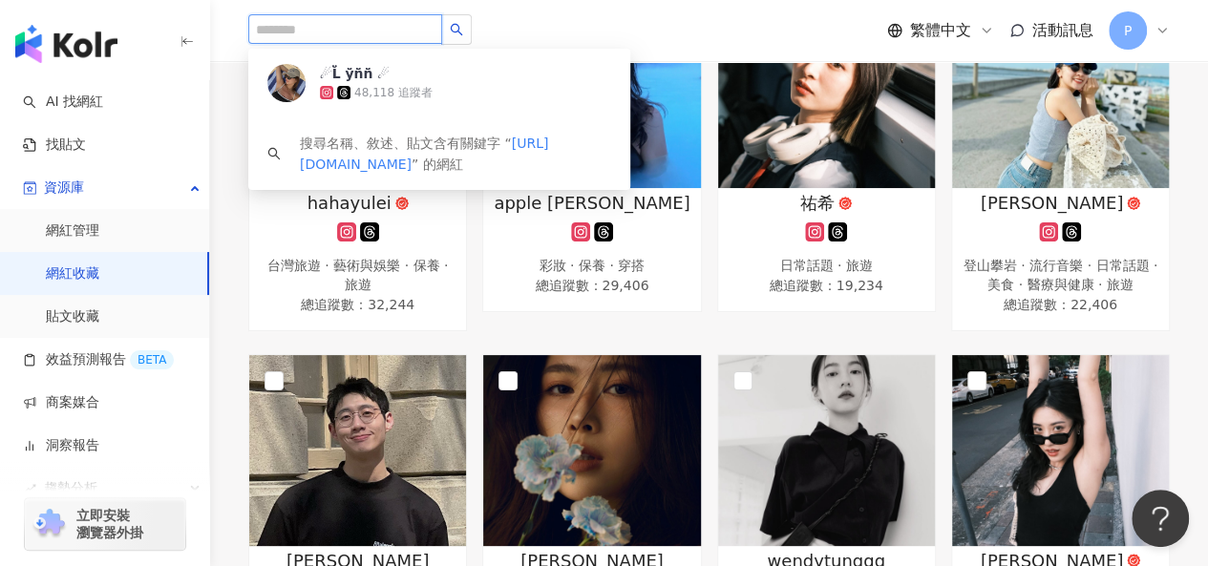
scroll to position [0, 0]
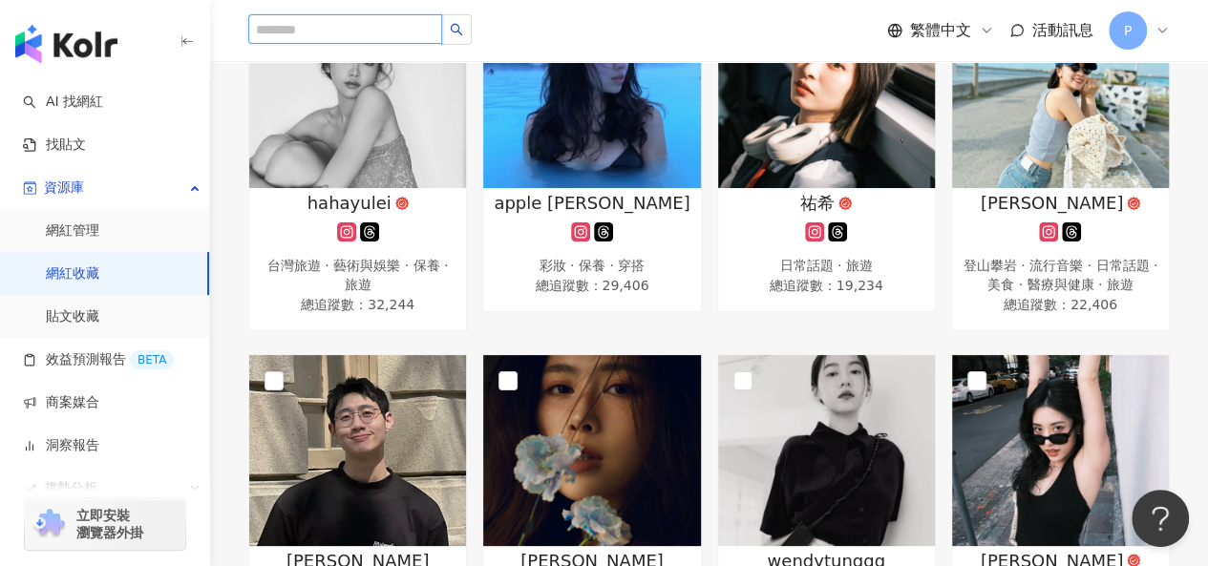
click at [363, 31] on input "search" at bounding box center [345, 29] width 194 height 30
paste input "**********"
type input "**********"
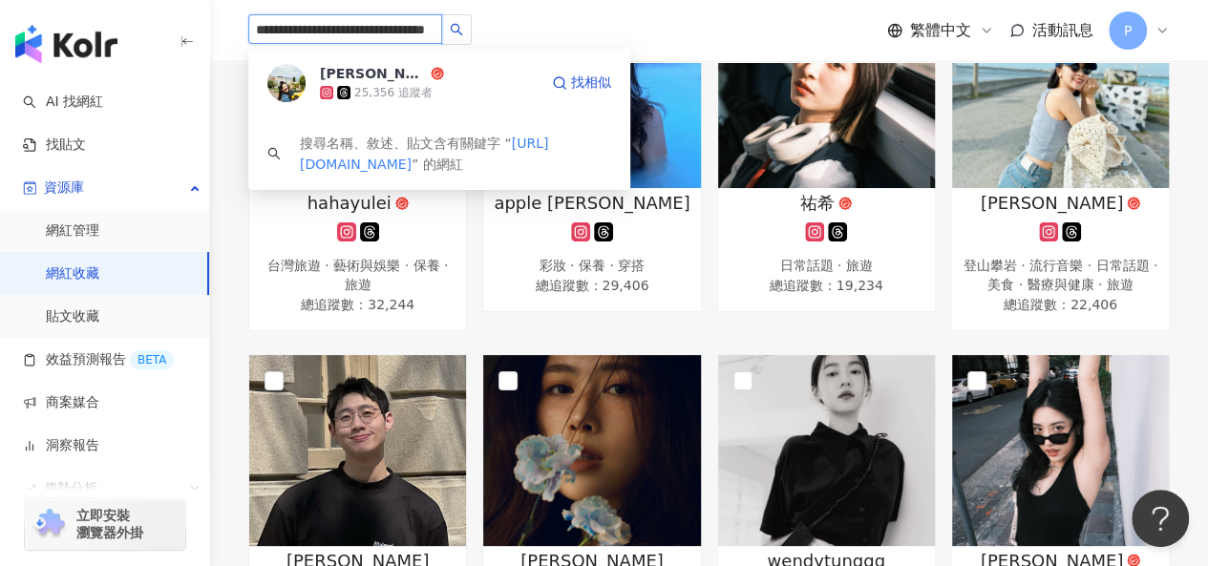
click at [444, 94] on div "25,356 追蹤者" at bounding box center [429, 92] width 218 height 19
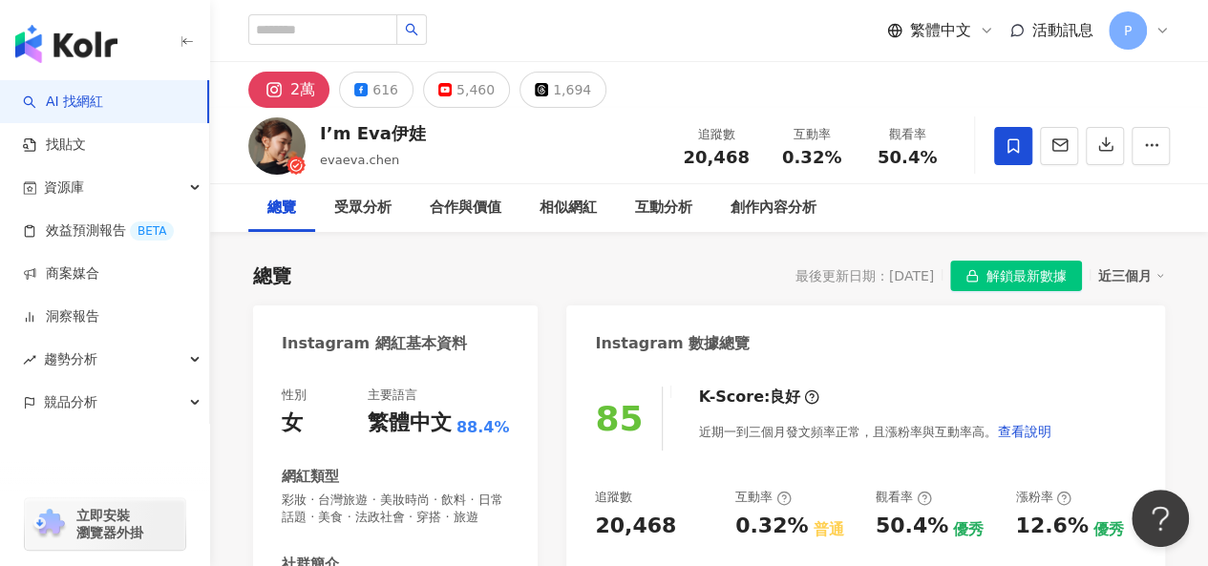
click at [1020, 272] on span "解鎖最新數據" at bounding box center [1026, 277] width 80 height 31
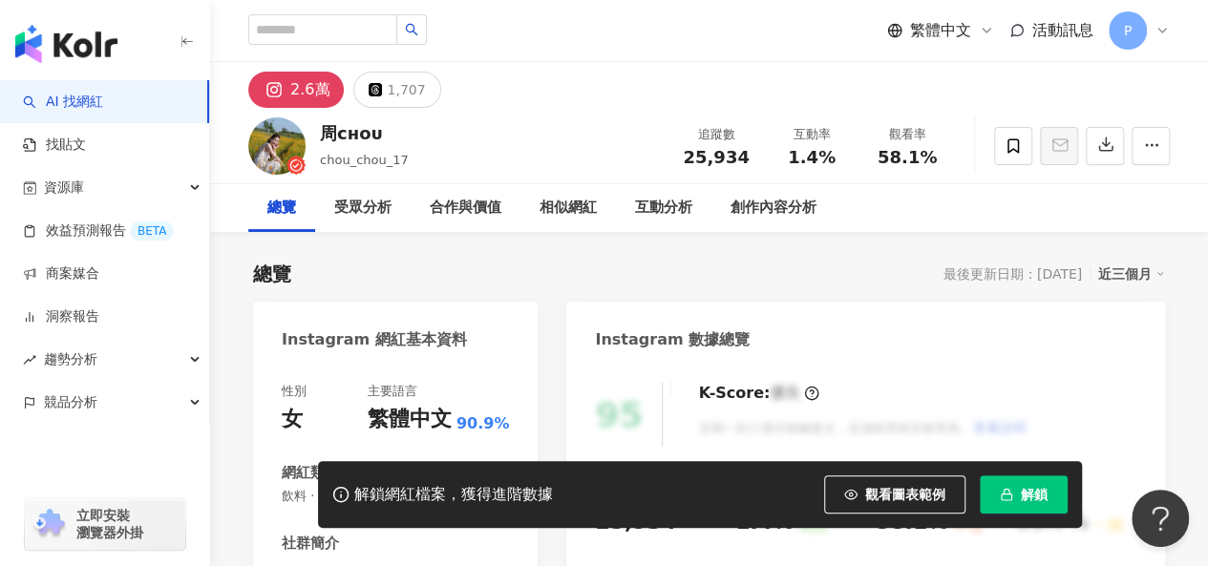
click at [1013, 509] on button "解鎖" at bounding box center [1024, 495] width 88 height 38
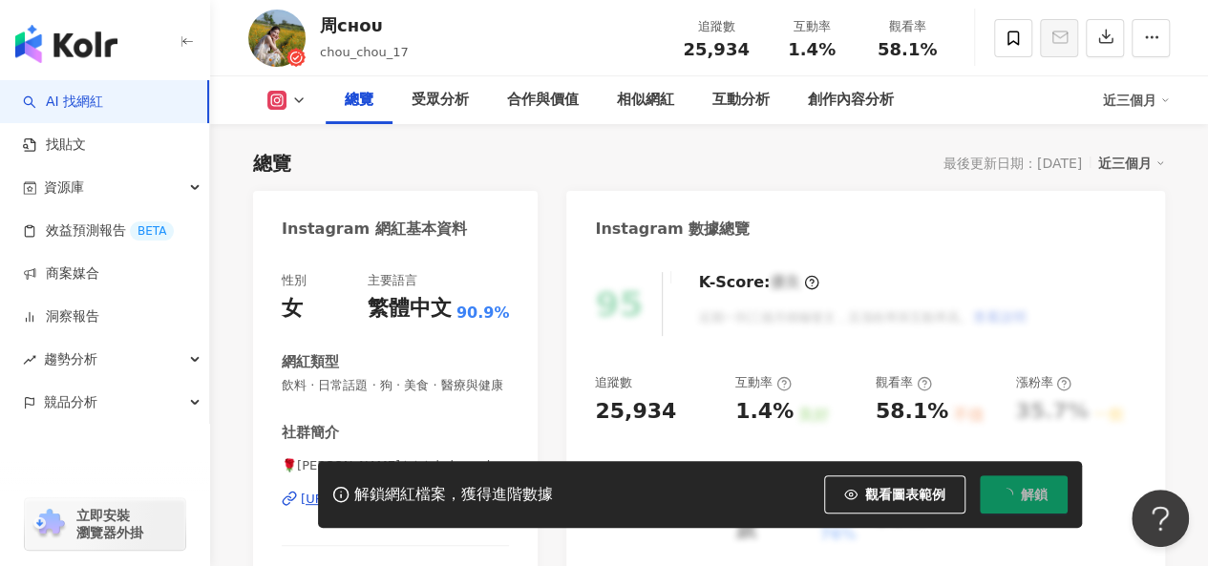
scroll to position [191, 0]
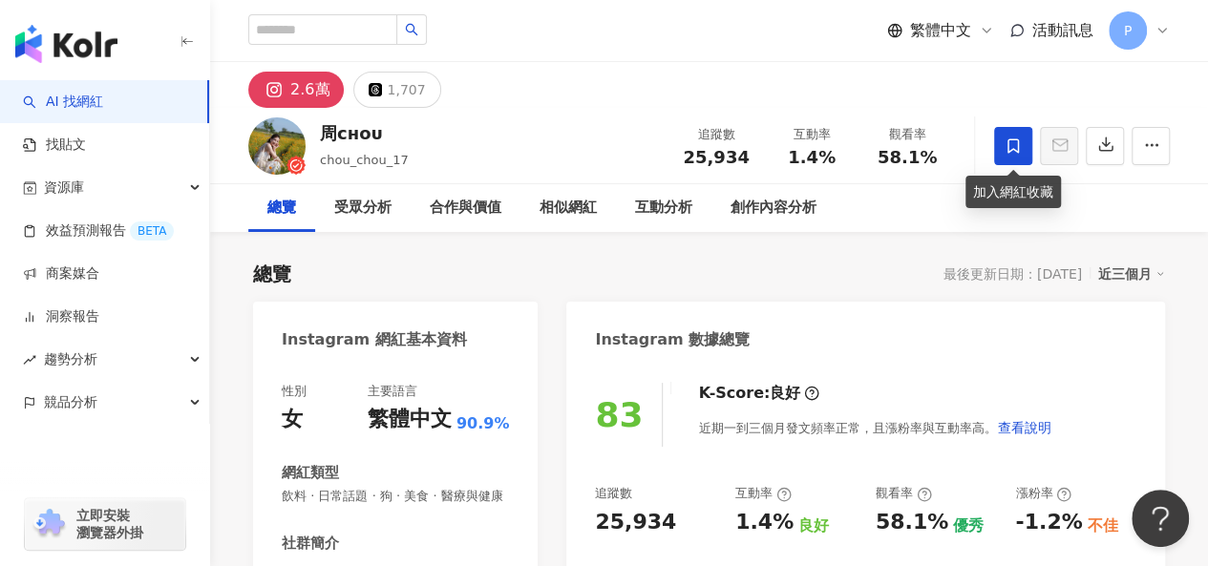
click at [1014, 151] on icon at bounding box center [1013, 145] width 17 height 17
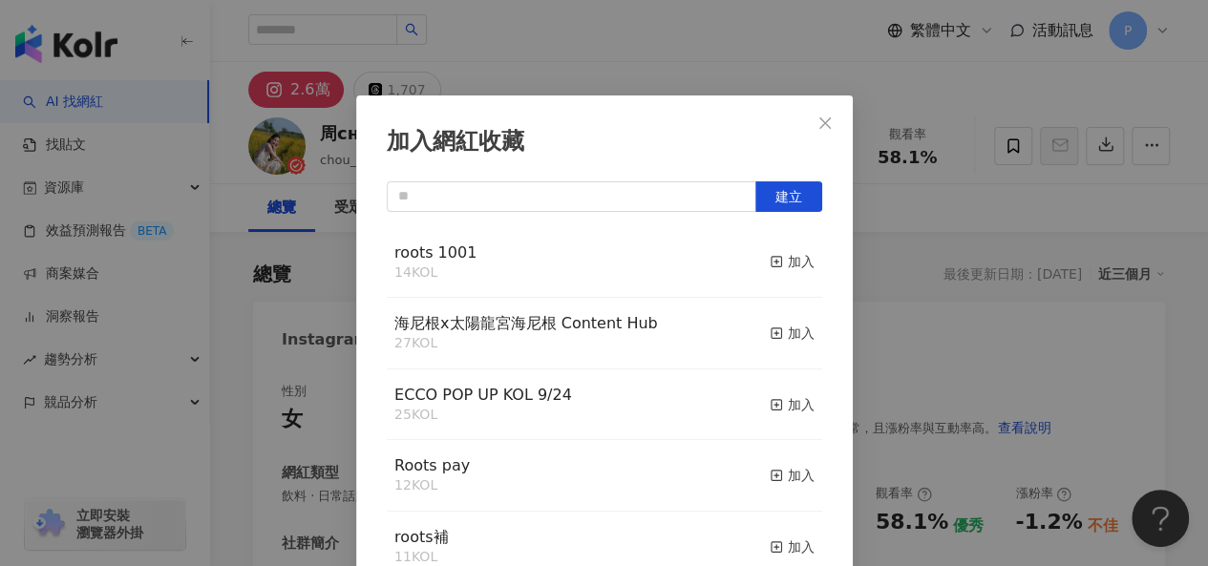
scroll to position [27, 0]
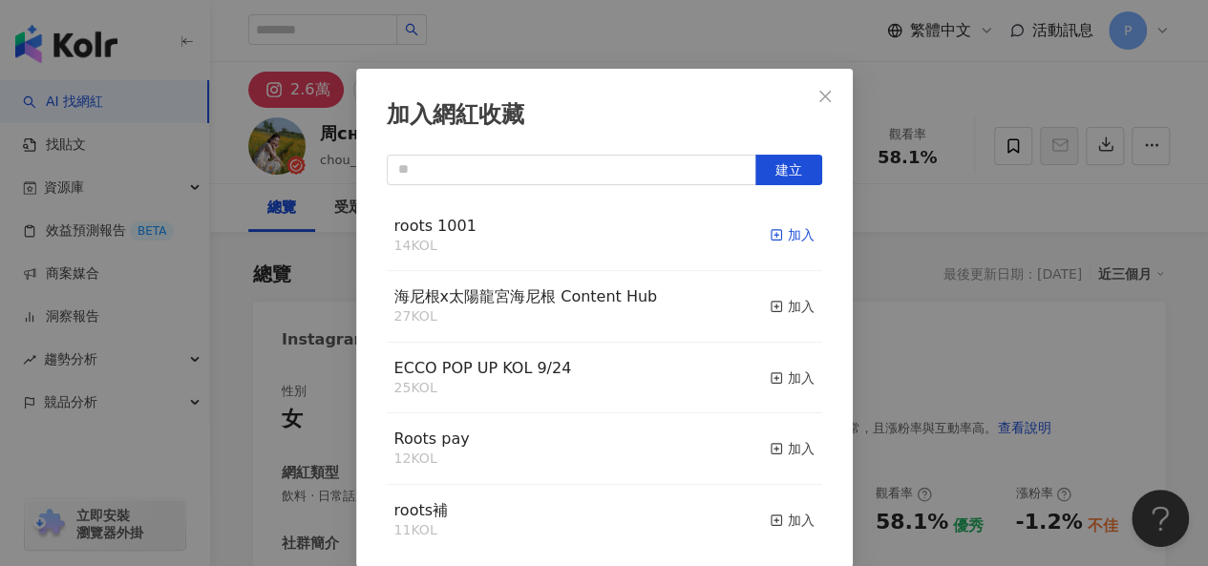
click at [770, 236] on icon "button" at bounding box center [776, 234] width 13 height 13
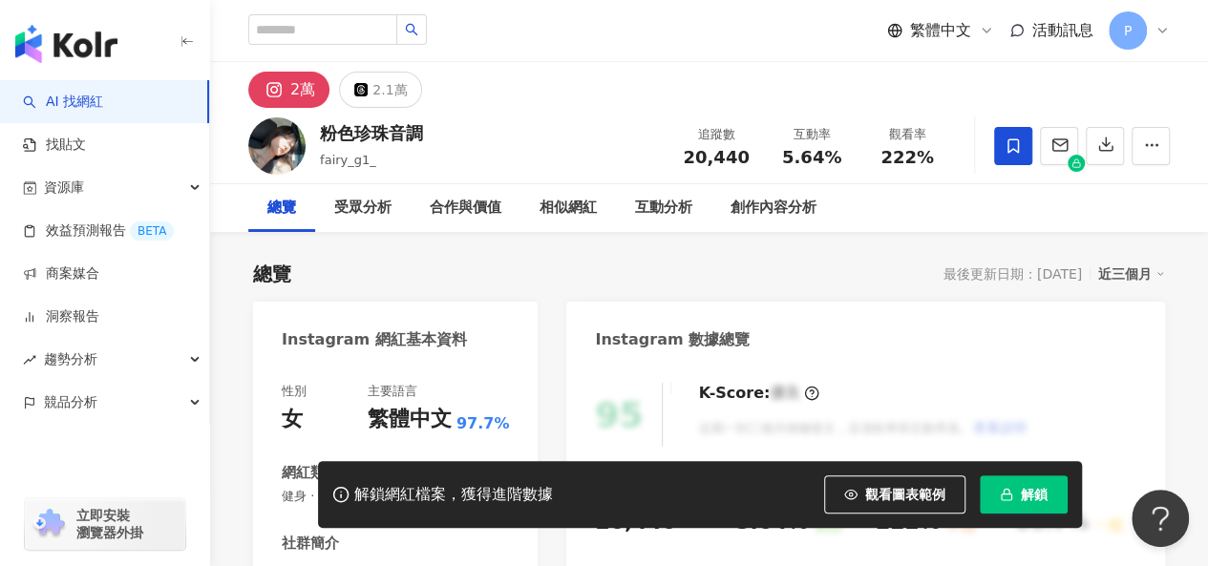
click at [1005, 145] on icon at bounding box center [1013, 145] width 17 height 17
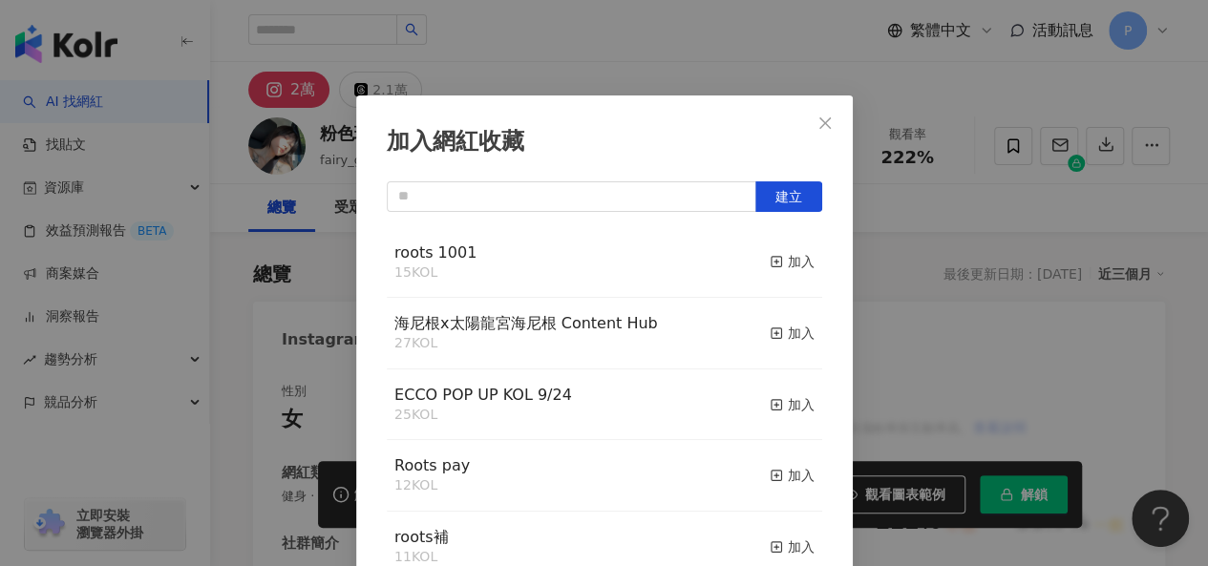
scroll to position [27, 0]
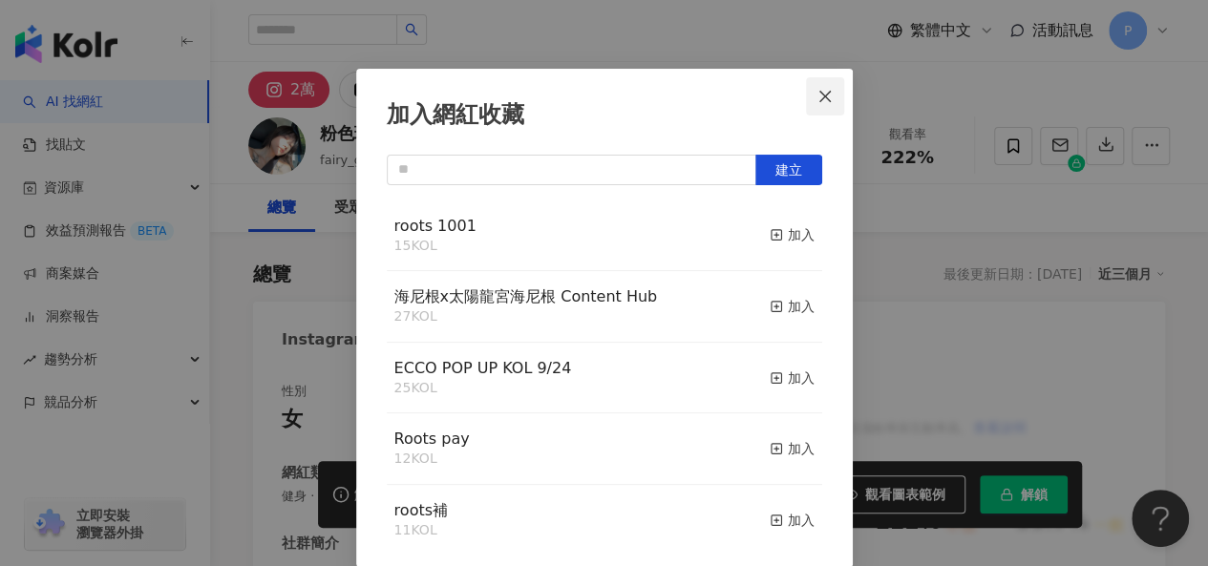
click at [817, 99] on icon "close" at bounding box center [824, 96] width 15 height 15
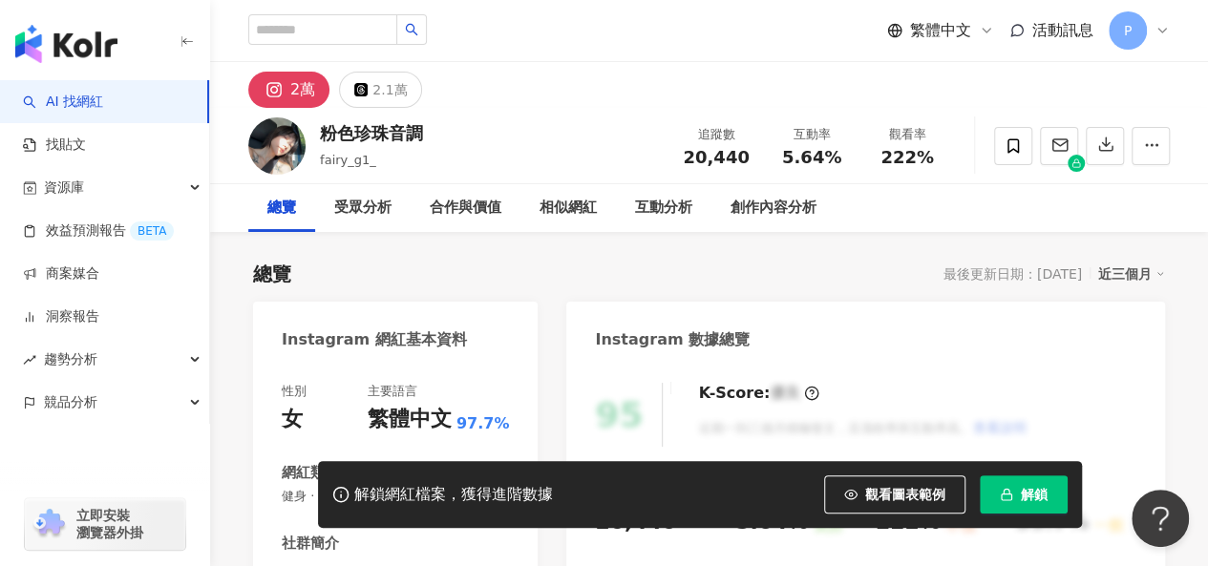
scroll to position [0, 0]
click at [1006, 483] on button "解鎖" at bounding box center [1024, 495] width 88 height 38
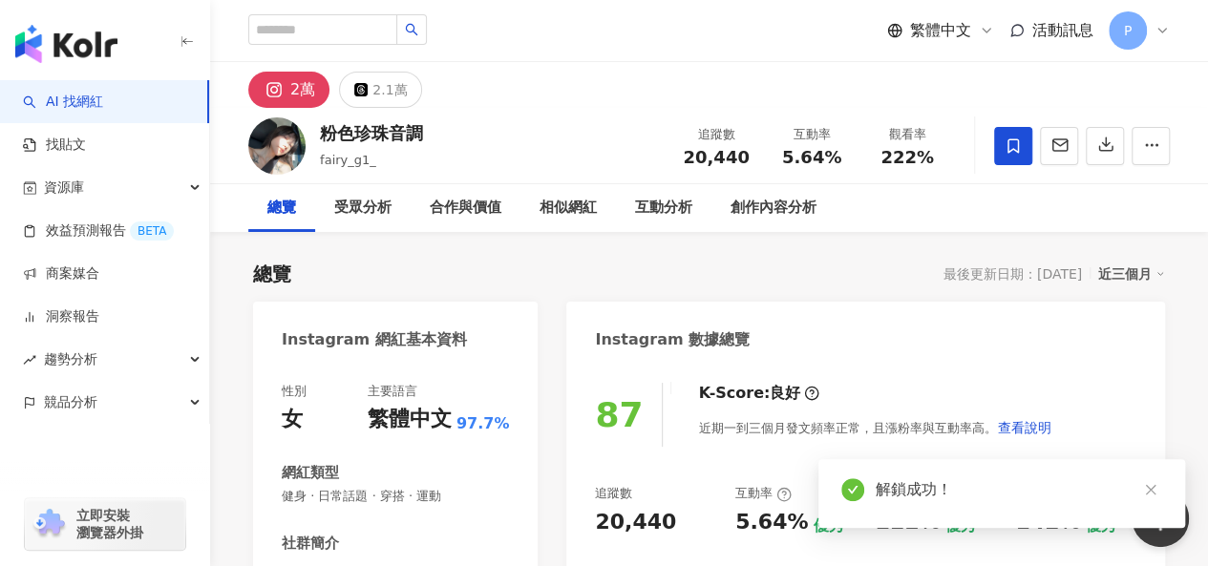
click at [1012, 154] on icon at bounding box center [1013, 145] width 17 height 17
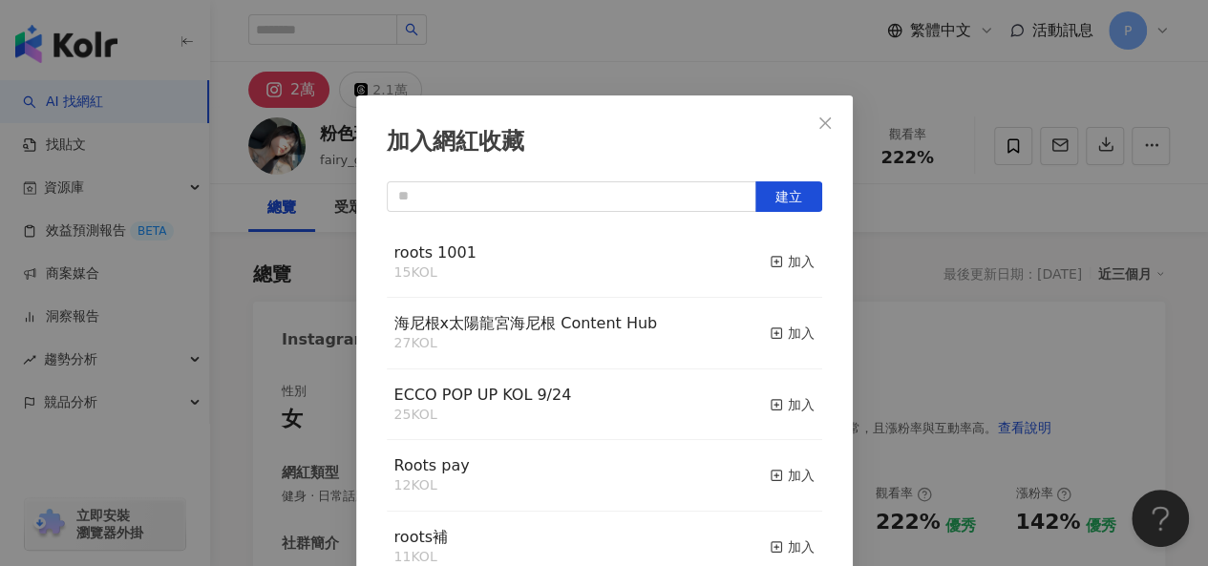
scroll to position [27, 0]
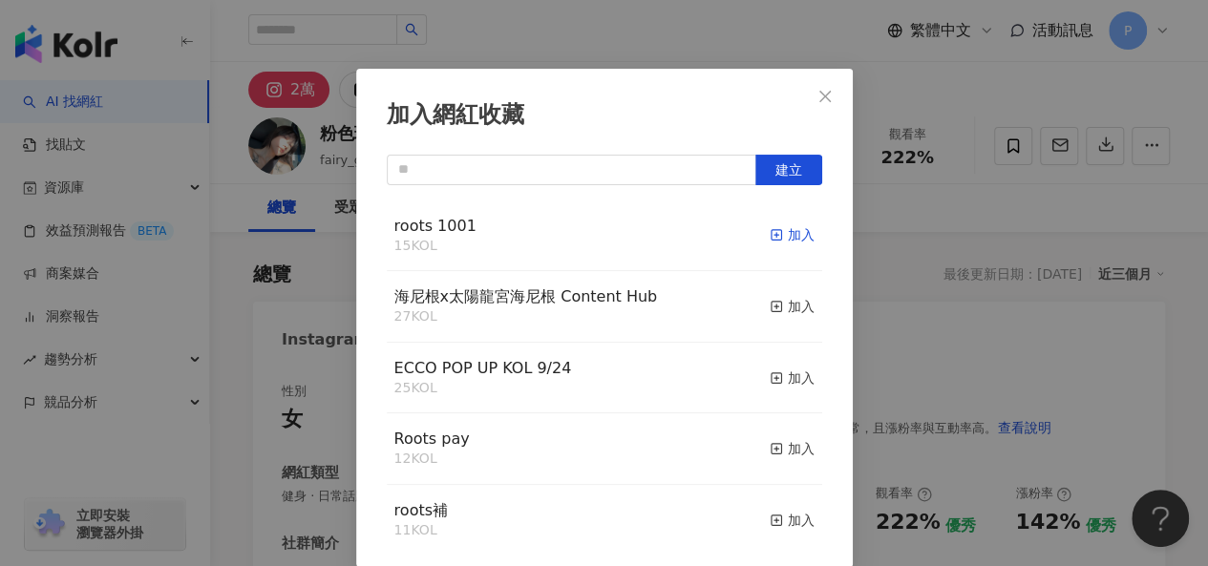
click at [770, 238] on div "加入" at bounding box center [792, 234] width 45 height 21
click at [808, 91] on span "Close" at bounding box center [825, 96] width 38 height 15
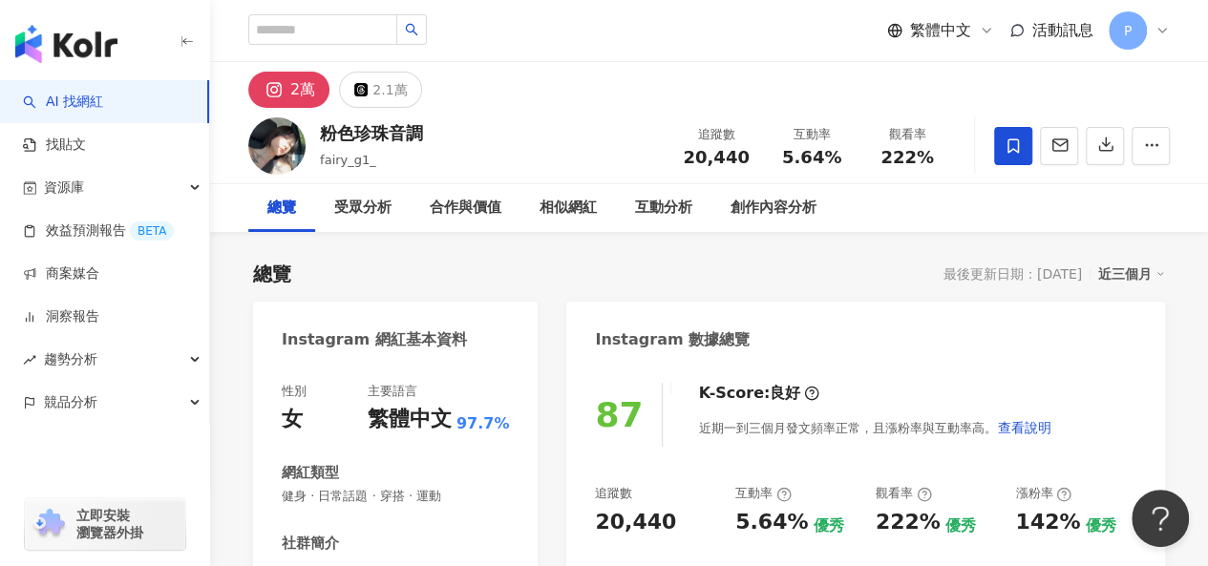
scroll to position [0, 0]
click at [1006, 153] on icon at bounding box center [1013, 145] width 17 height 17
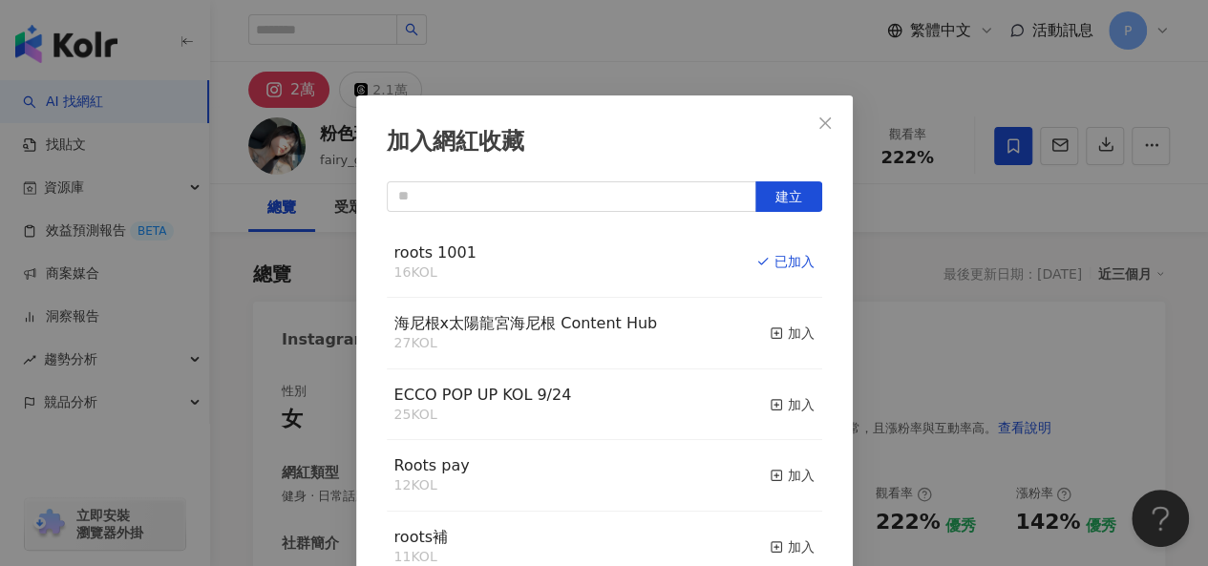
scroll to position [27, 0]
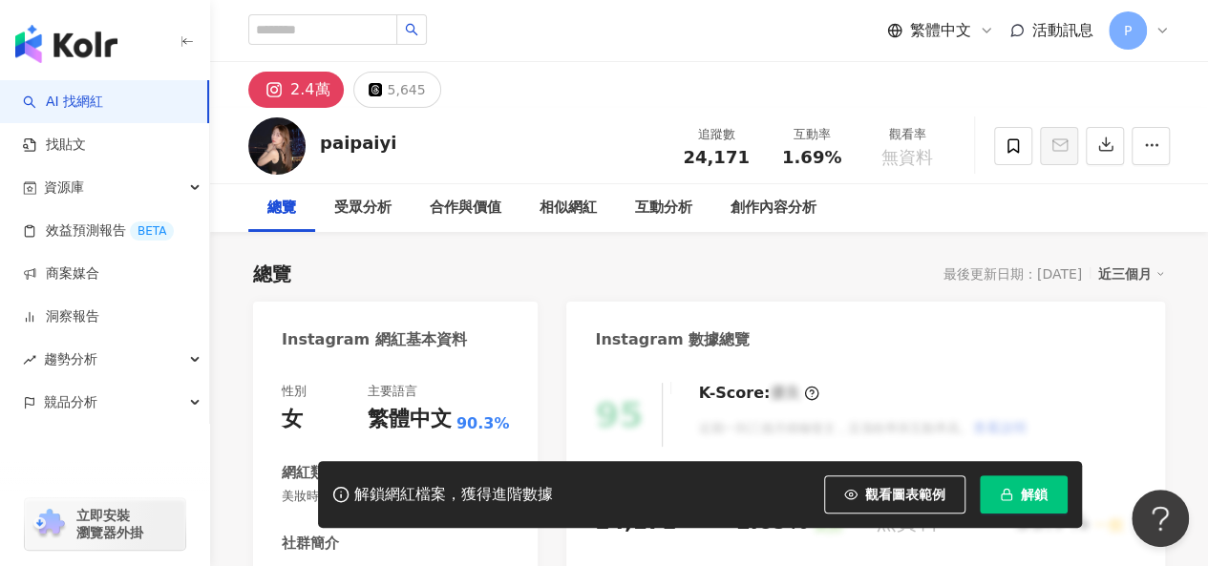
click at [1037, 487] on span "解鎖" at bounding box center [1034, 494] width 27 height 15
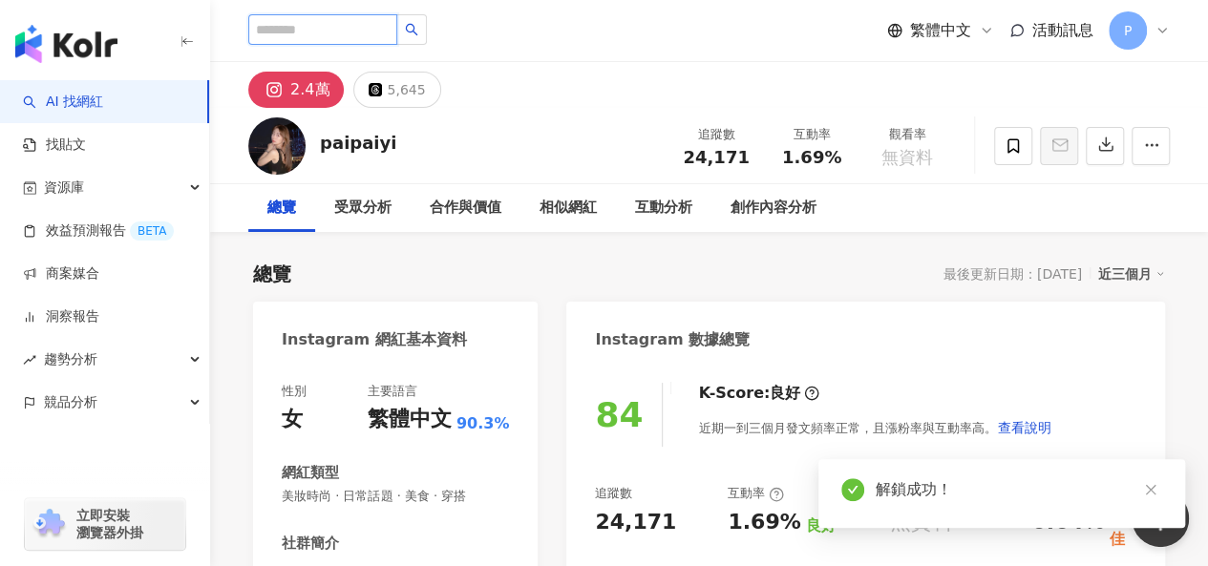
click at [361, 25] on input "search" at bounding box center [322, 29] width 149 height 31
paste input "**********"
type input "**********"
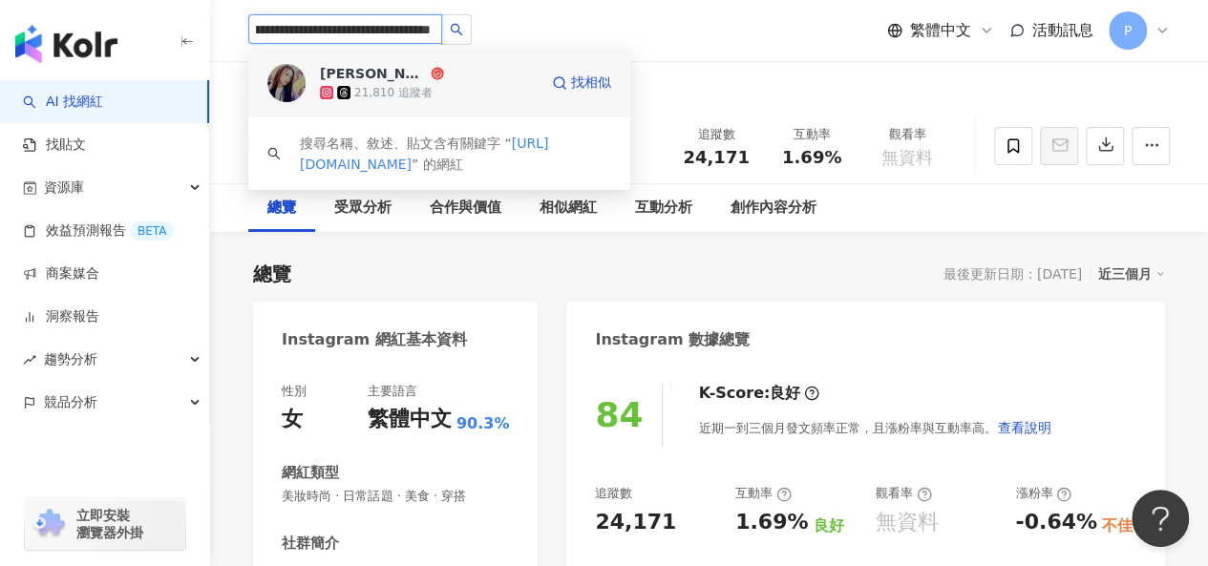
click at [412, 94] on div "21,810 追蹤者" at bounding box center [393, 93] width 78 height 16
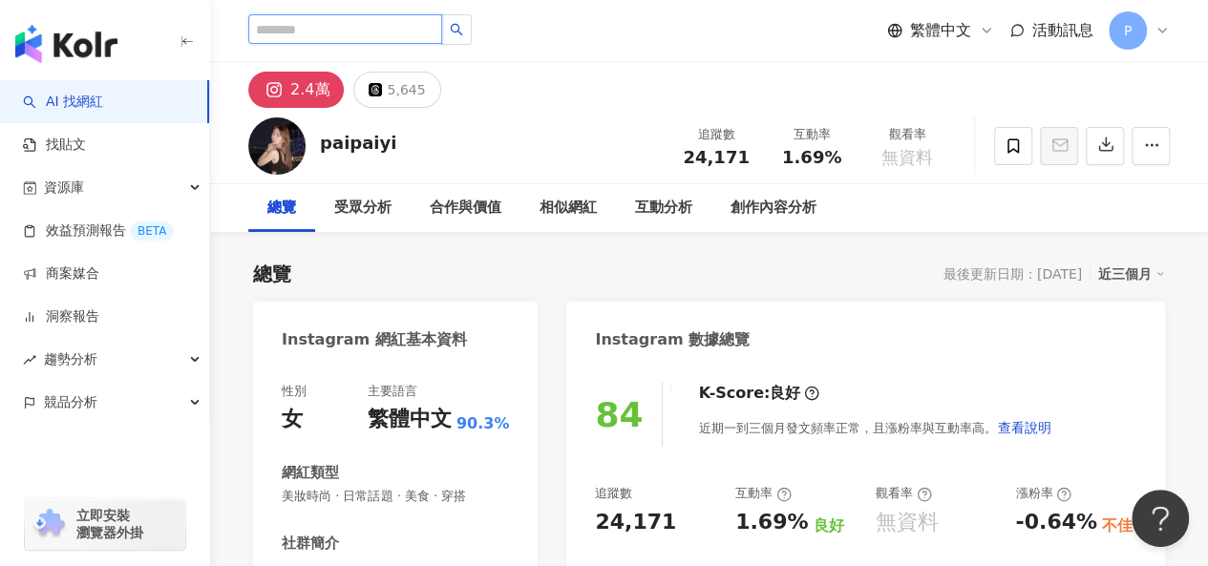
scroll to position [0, 0]
click at [1014, 154] on span at bounding box center [1013, 146] width 38 height 38
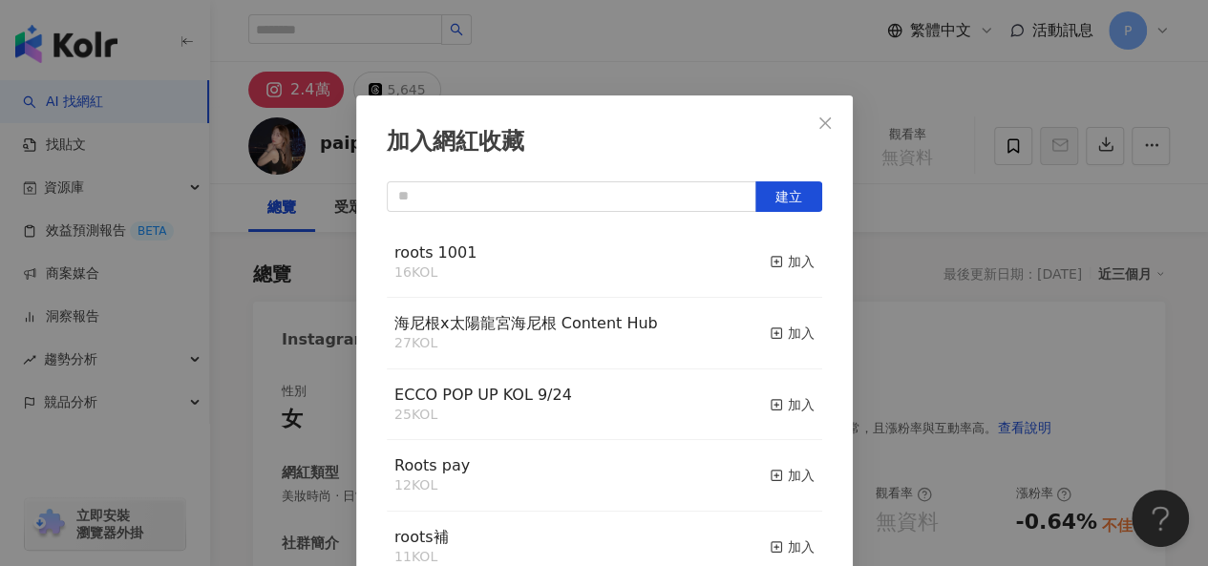
scroll to position [27, 0]
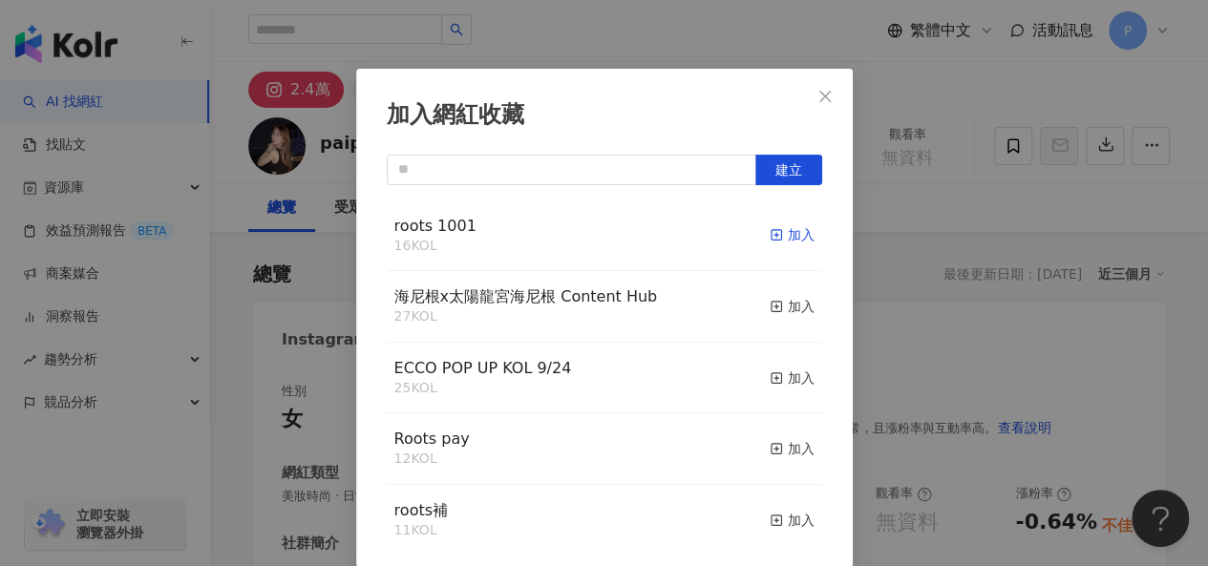
click at [775, 243] on div "加入" at bounding box center [792, 234] width 45 height 21
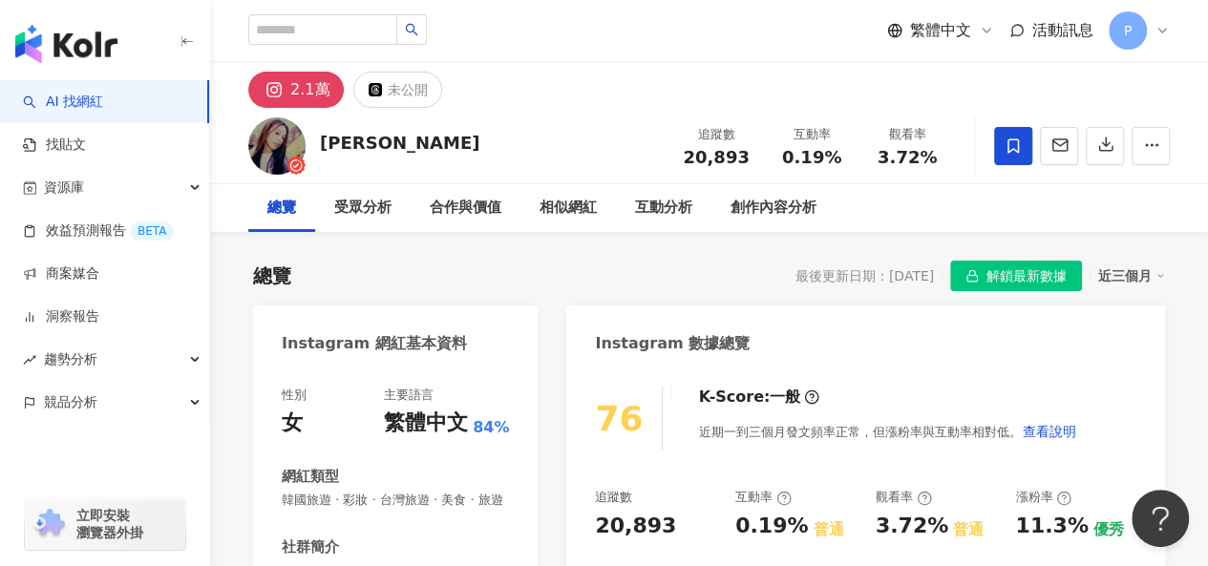
click at [1008, 275] on span "解鎖最新數據" at bounding box center [1026, 277] width 80 height 31
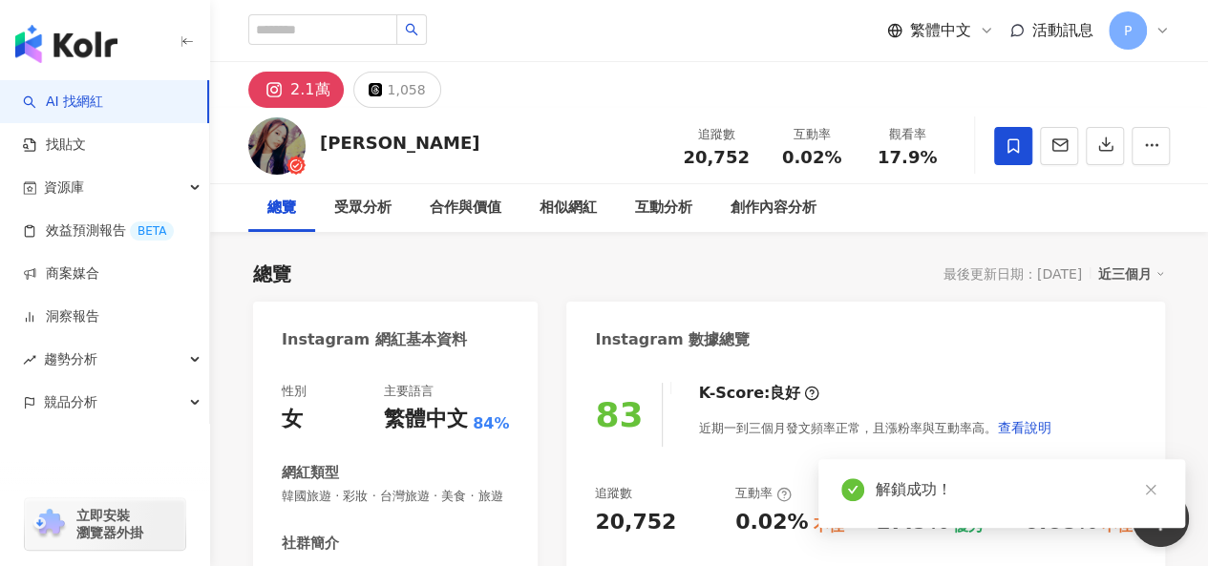
click at [1007, 149] on icon at bounding box center [1012, 145] width 11 height 14
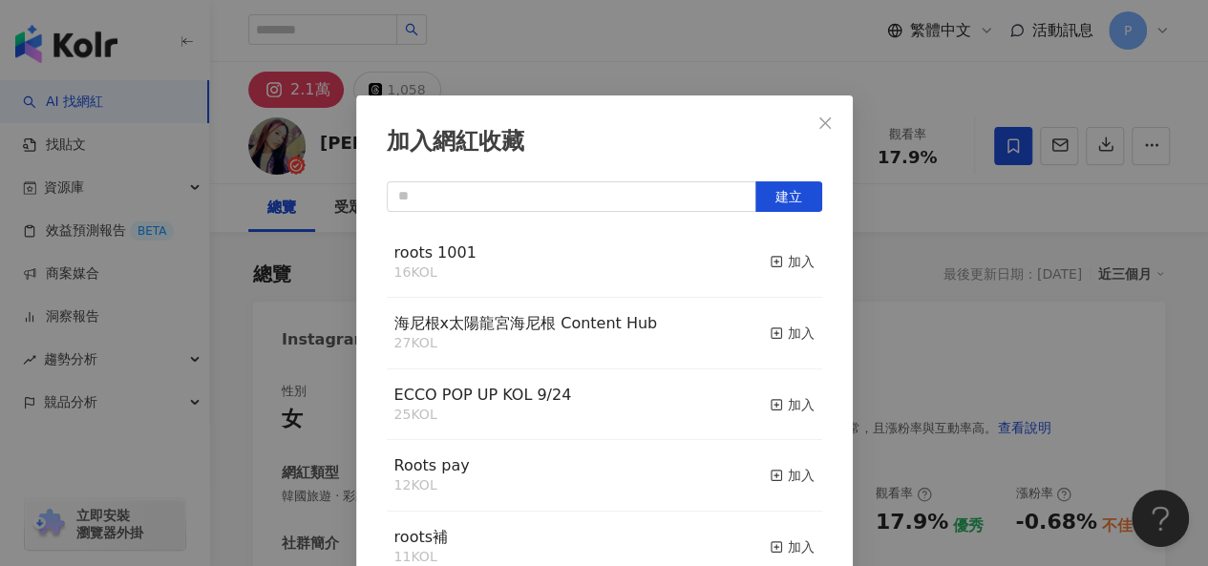
scroll to position [27, 0]
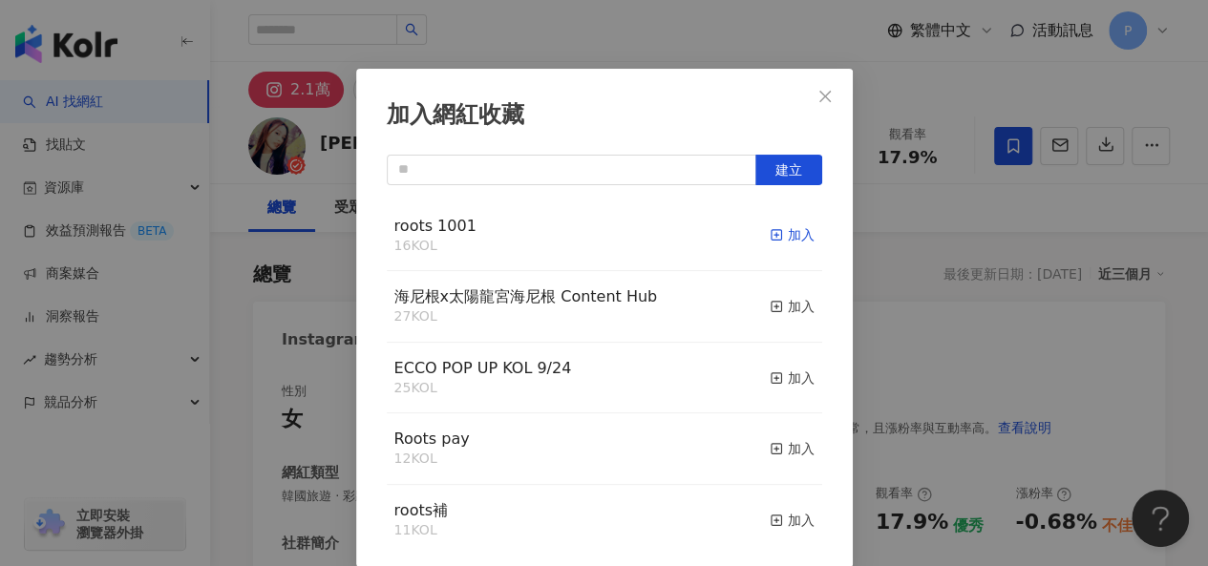
click at [775, 238] on div "加入" at bounding box center [792, 234] width 45 height 21
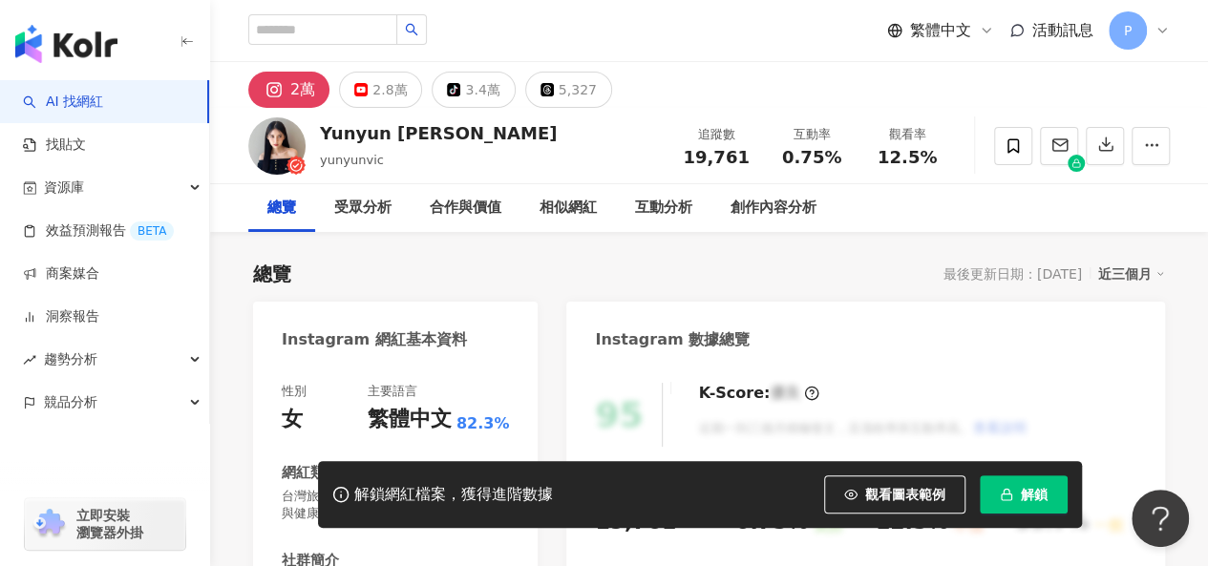
click at [1004, 493] on icon "button" at bounding box center [1007, 491] width 6 height 5
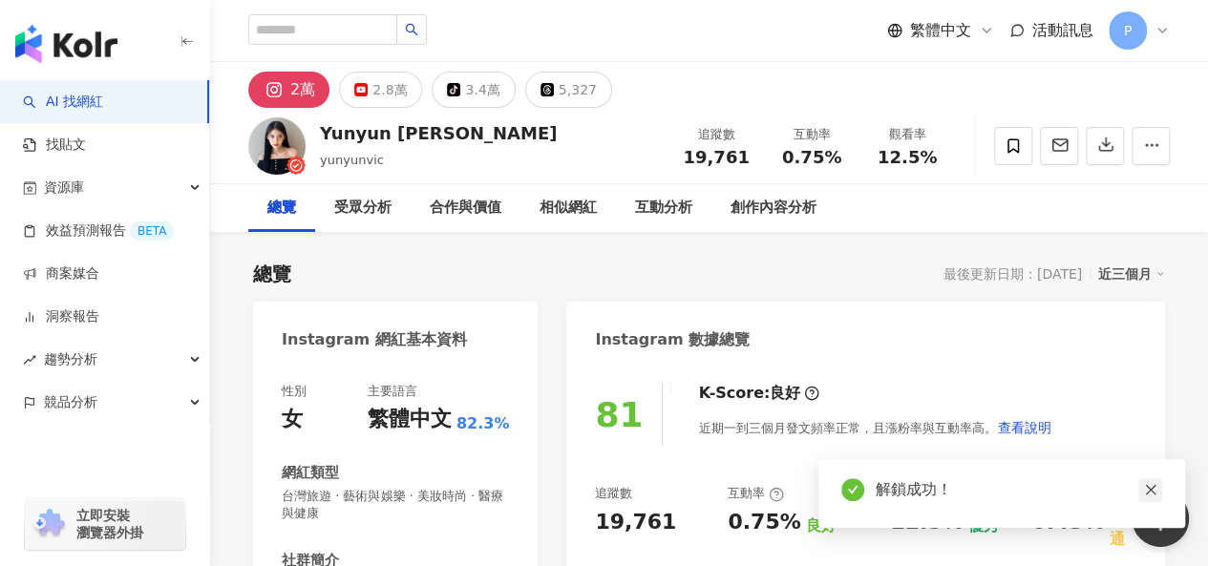
click at [1145, 492] on icon "close" at bounding box center [1150, 489] width 13 height 13
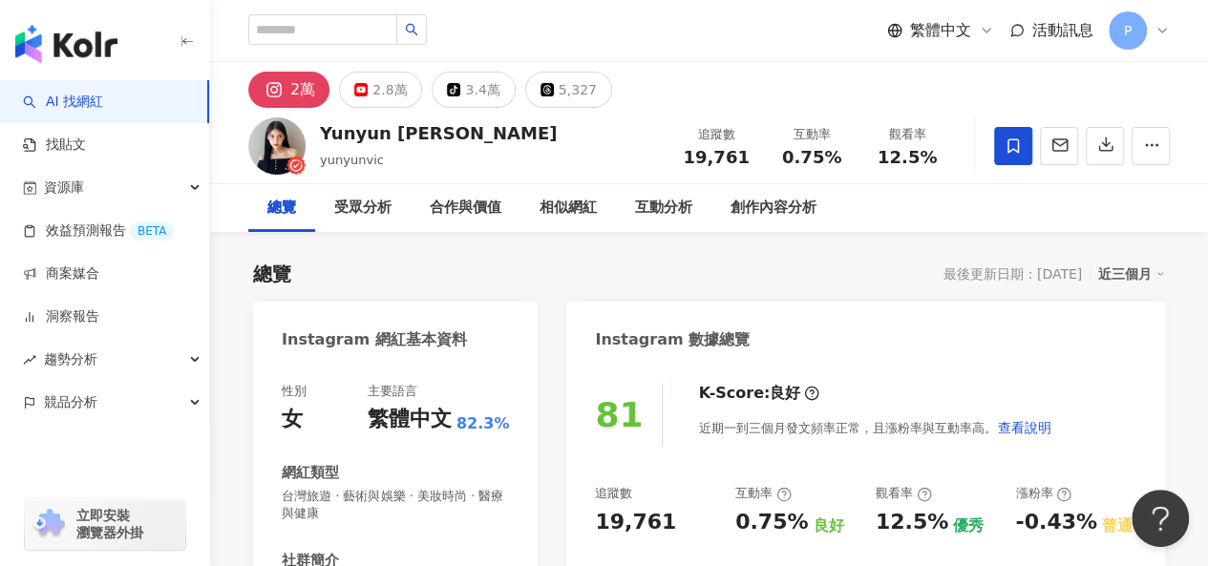
click at [1011, 152] on icon at bounding box center [1013, 145] width 17 height 17
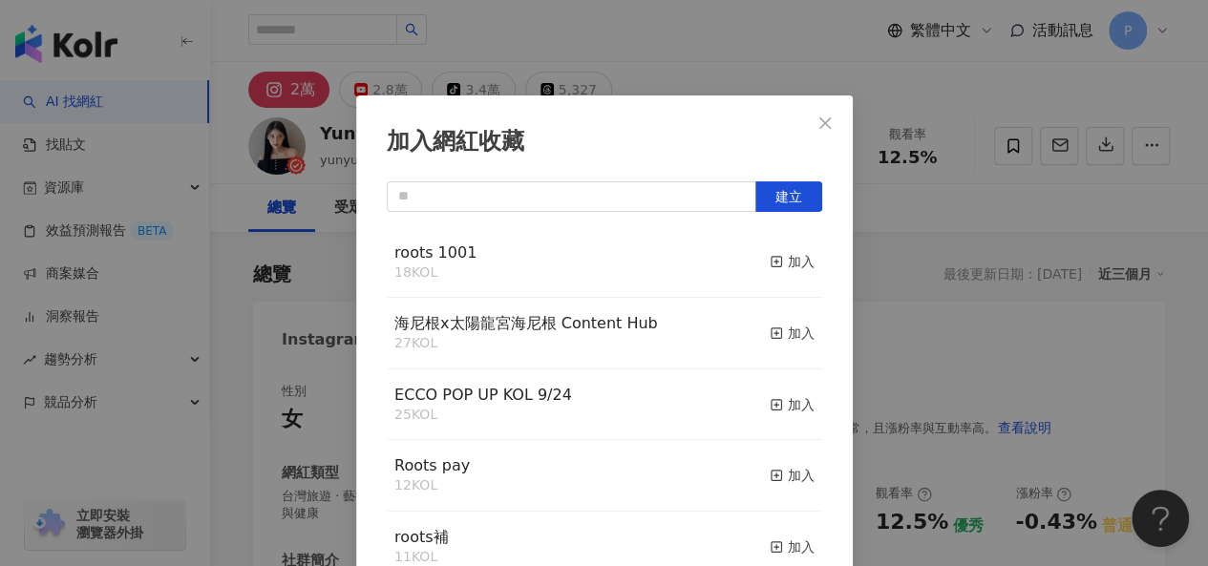
scroll to position [27, 0]
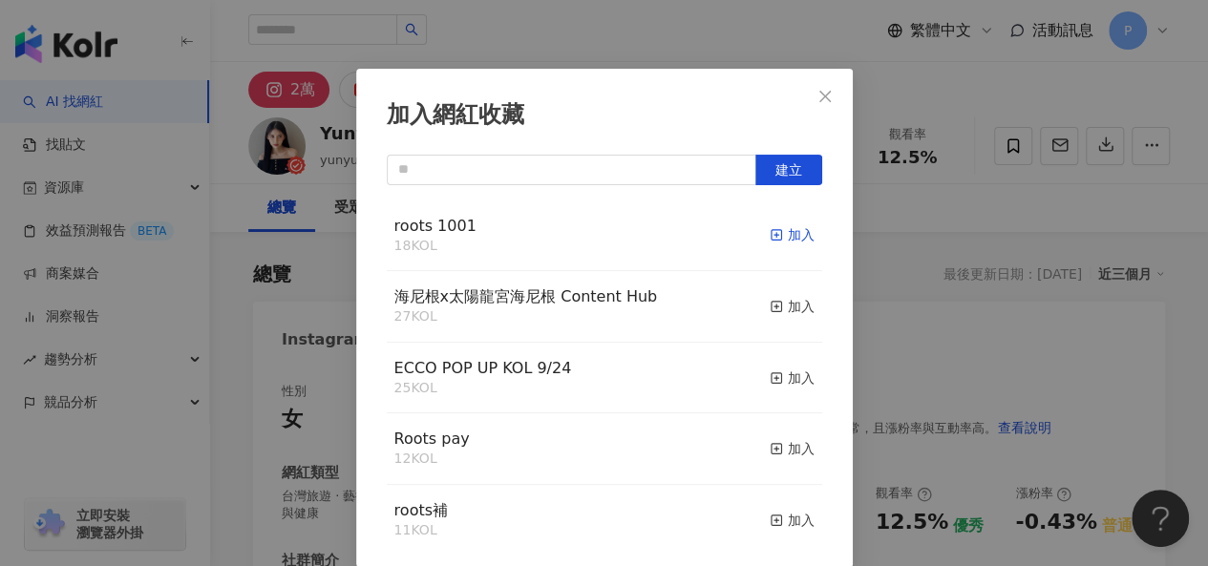
click at [774, 237] on div "加入" at bounding box center [792, 234] width 45 height 21
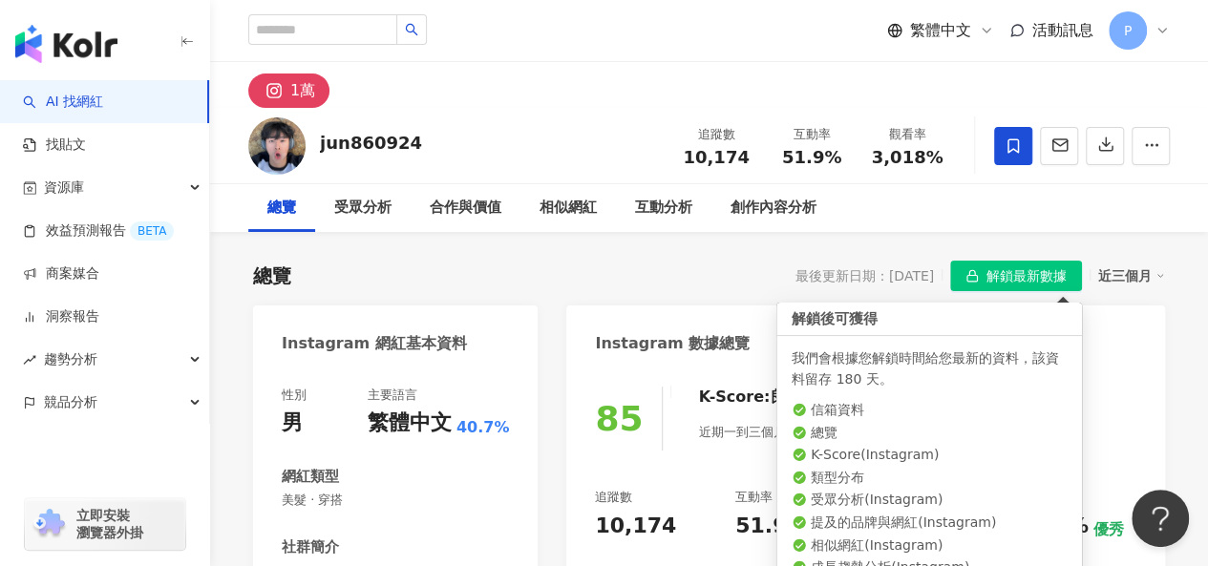
click at [1005, 287] on span "解鎖最新數據" at bounding box center [1026, 277] width 80 height 31
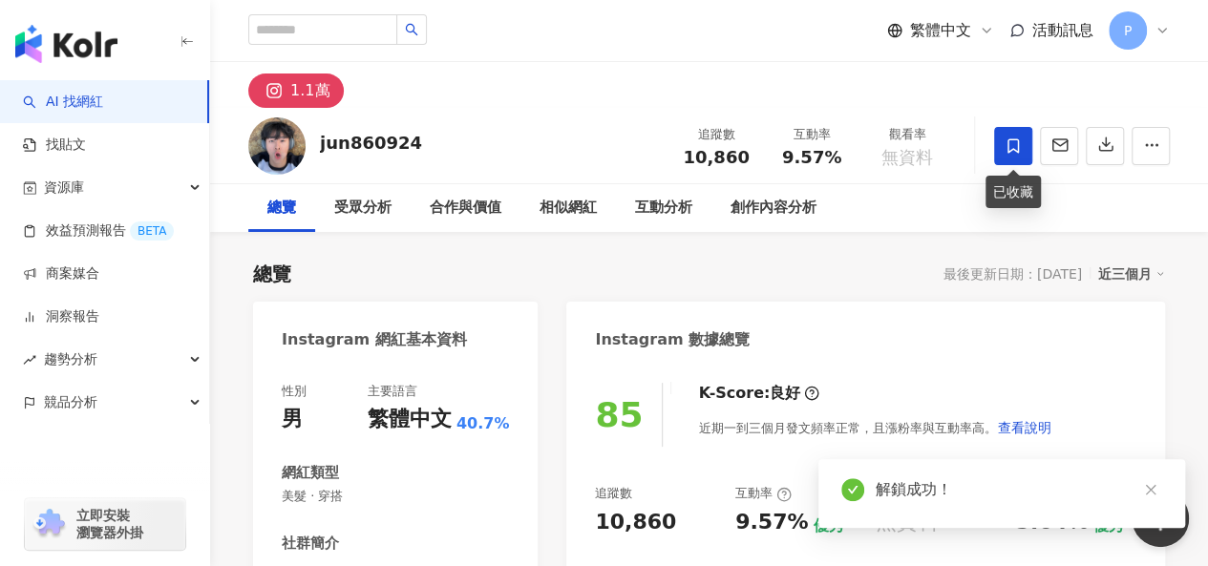
click at [1018, 152] on icon at bounding box center [1012, 145] width 11 height 14
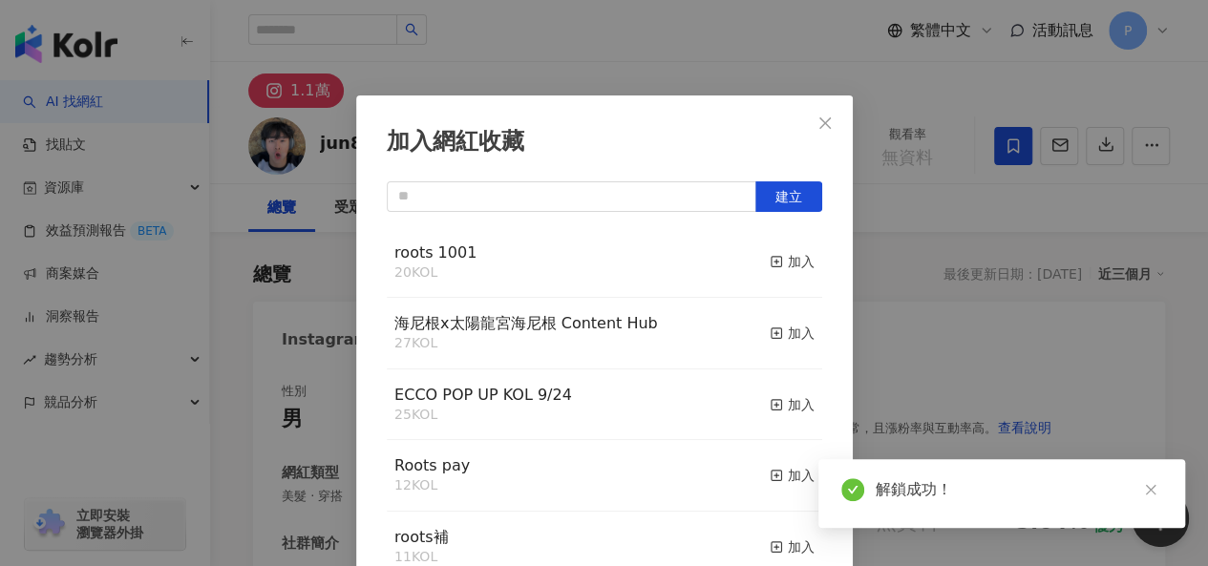
scroll to position [27, 0]
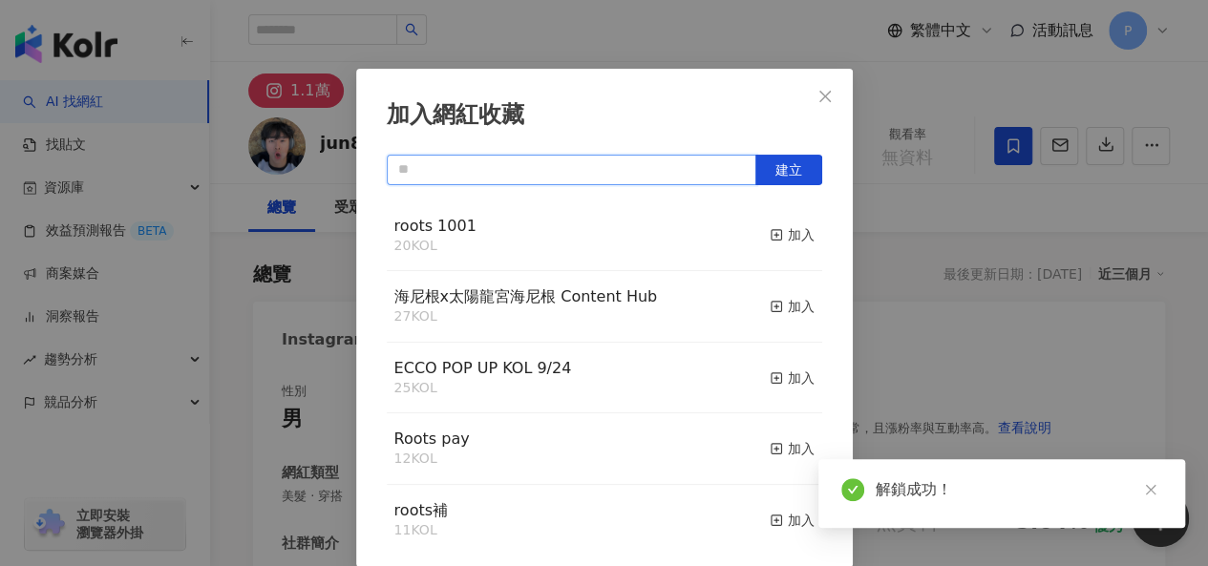
click at [535, 180] on input "text" at bounding box center [572, 170] width 370 height 31
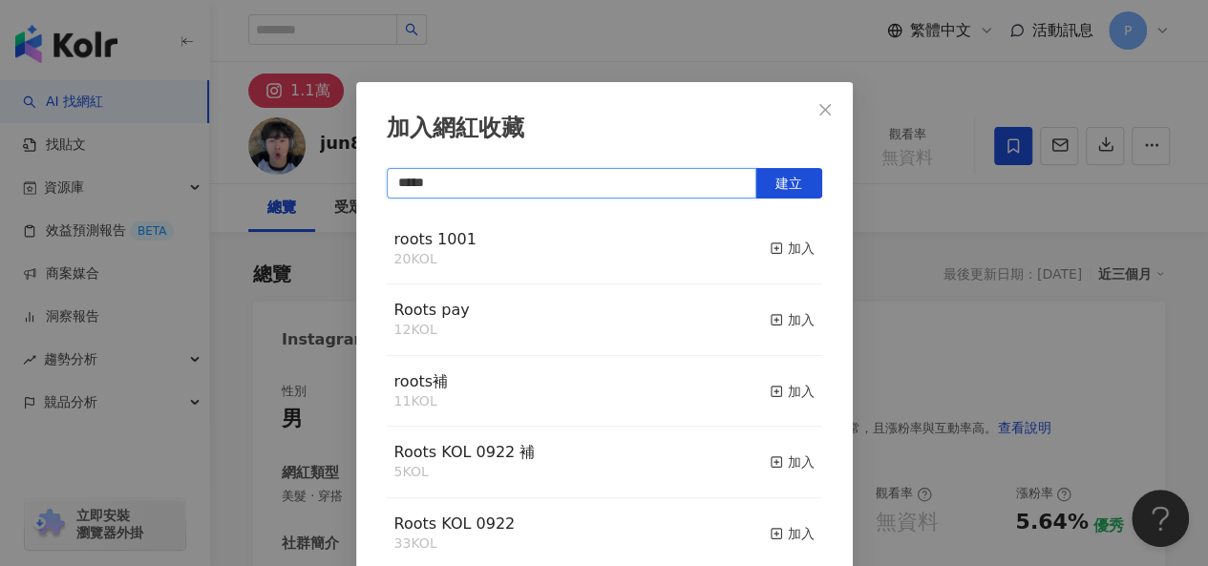
scroll to position [0, 0]
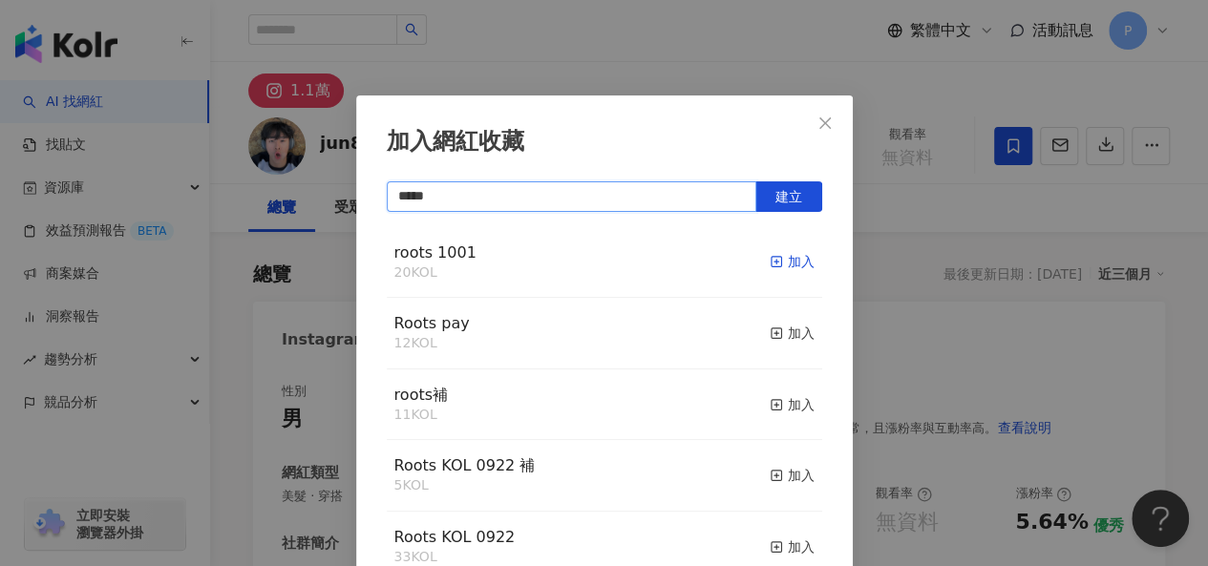
type input "*****"
click at [773, 254] on div "加入" at bounding box center [792, 261] width 45 height 21
click at [825, 120] on span "Close" at bounding box center [825, 123] width 38 height 15
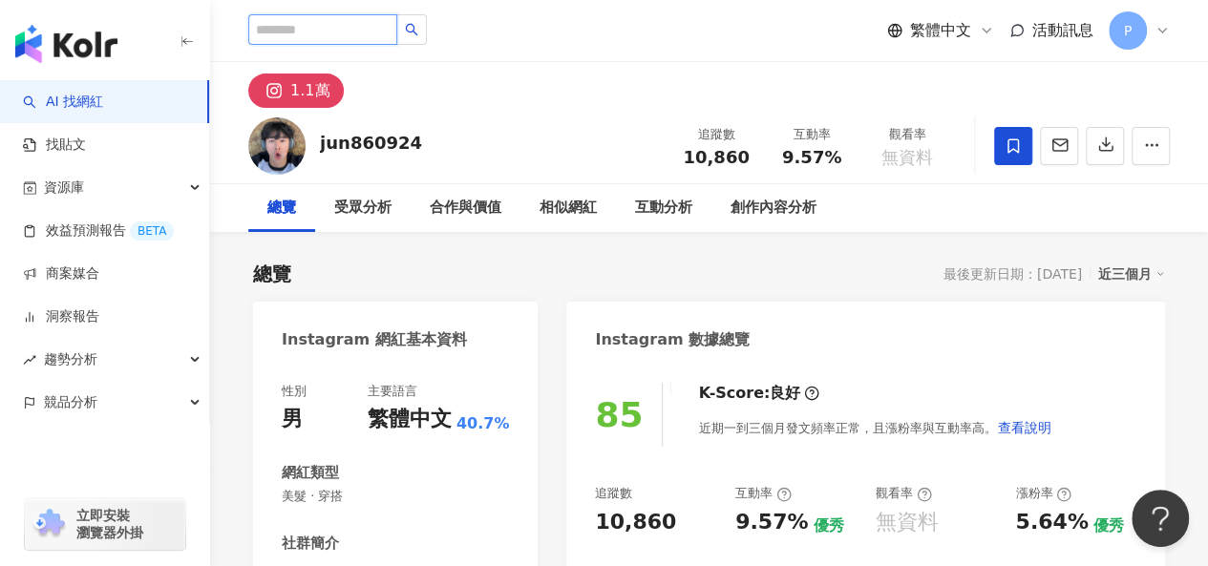
click at [397, 32] on input "search" at bounding box center [322, 29] width 149 height 31
paste input "**********"
type input "**********"
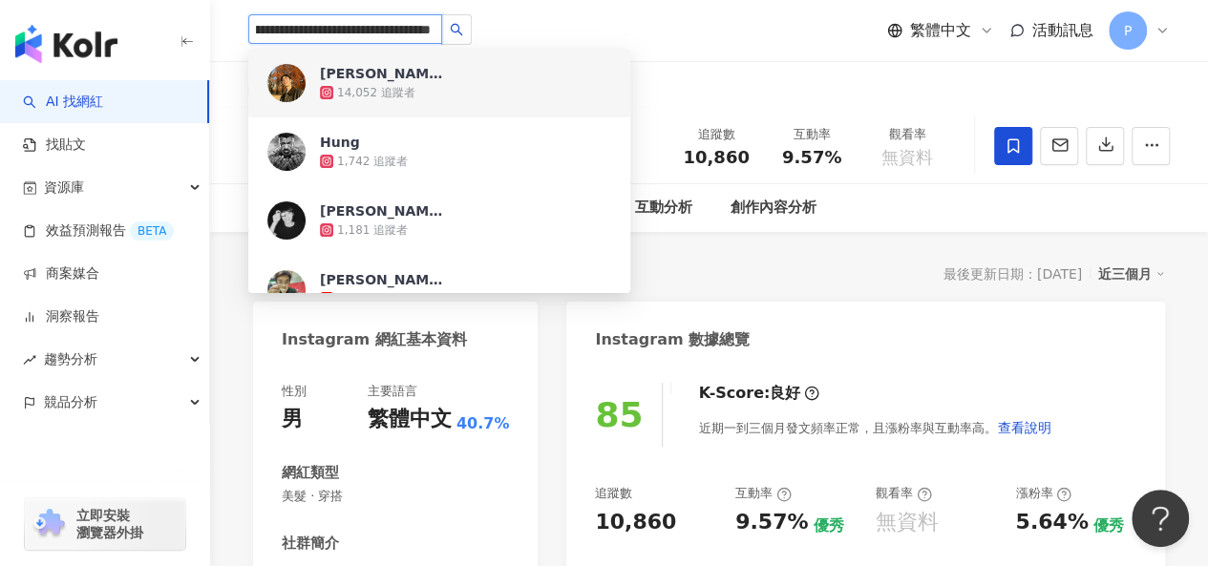
click at [532, 101] on div "14,052 追蹤者" at bounding box center [465, 92] width 291 height 19
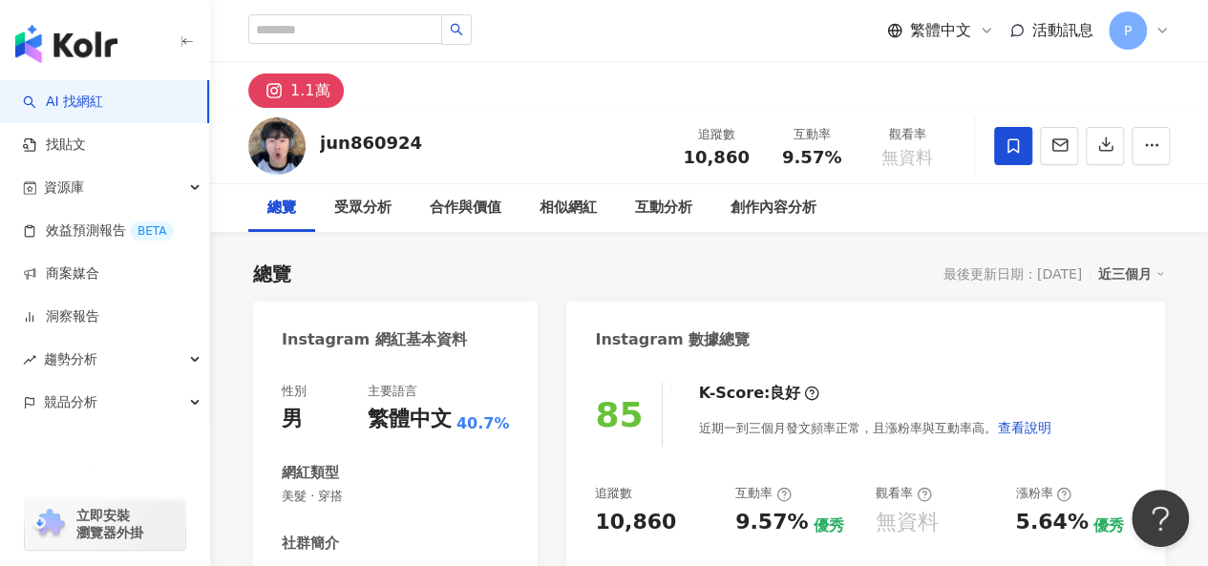
scroll to position [0, 0]
paste input "**********"
type input "**********"
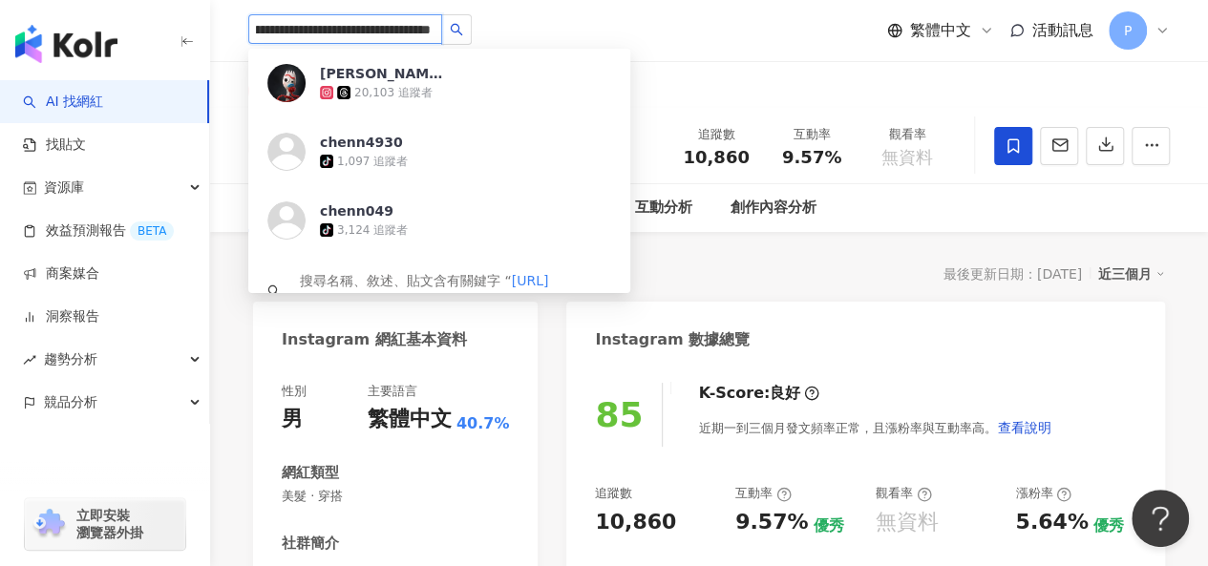
click at [531, 92] on div "20,103 追蹤者" at bounding box center [465, 92] width 291 height 19
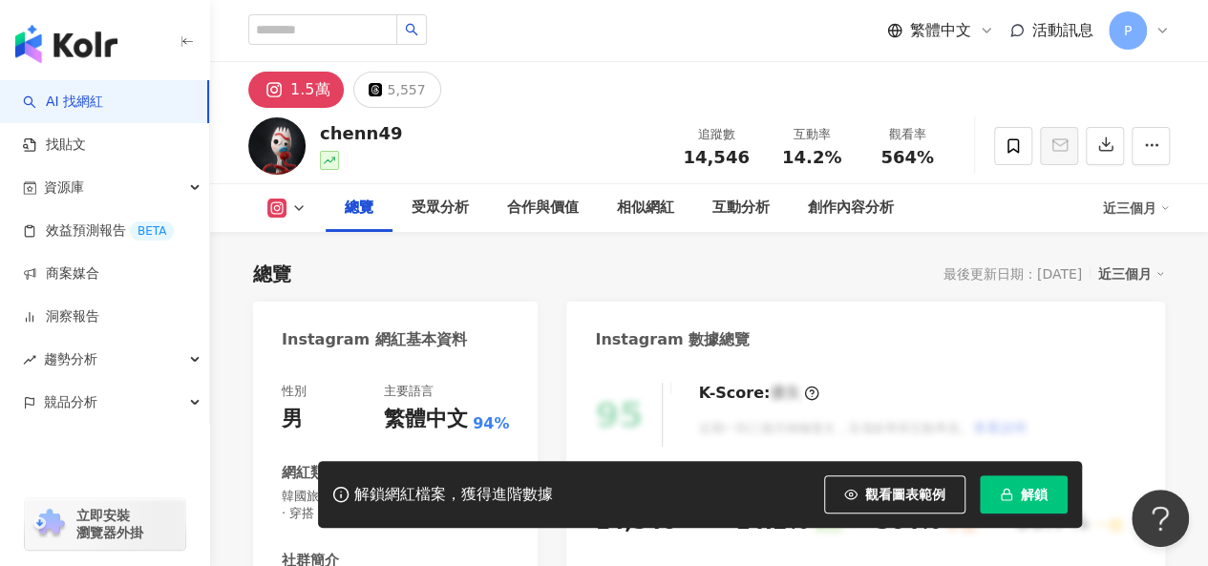
click at [1033, 509] on button "解鎖" at bounding box center [1024, 495] width 88 height 38
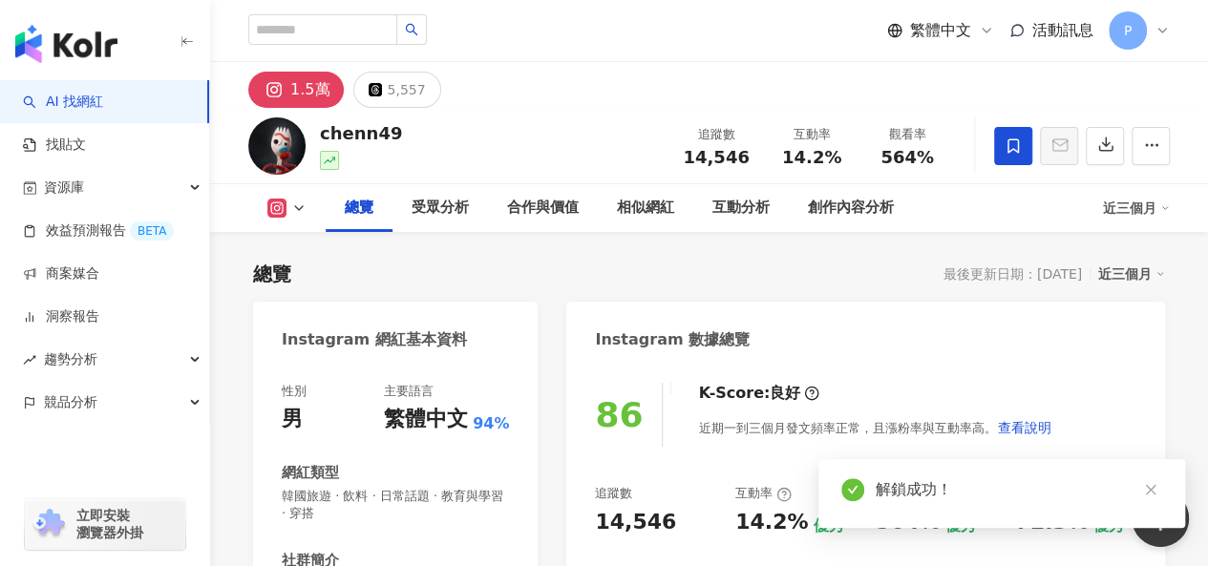
click at [1024, 141] on span at bounding box center [1013, 146] width 38 height 38
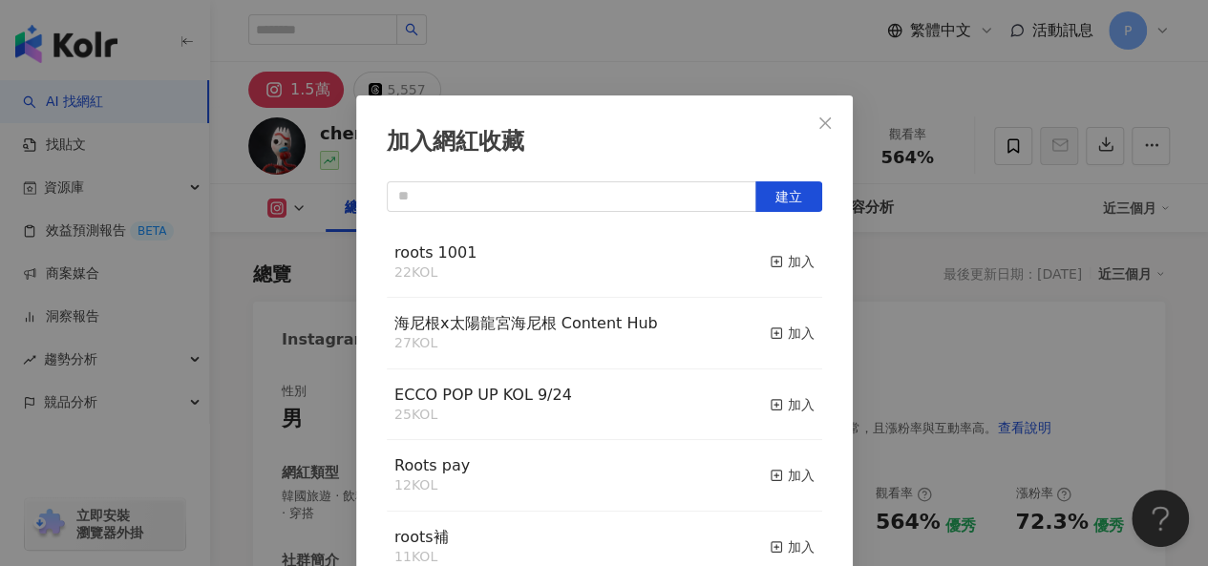
scroll to position [27, 0]
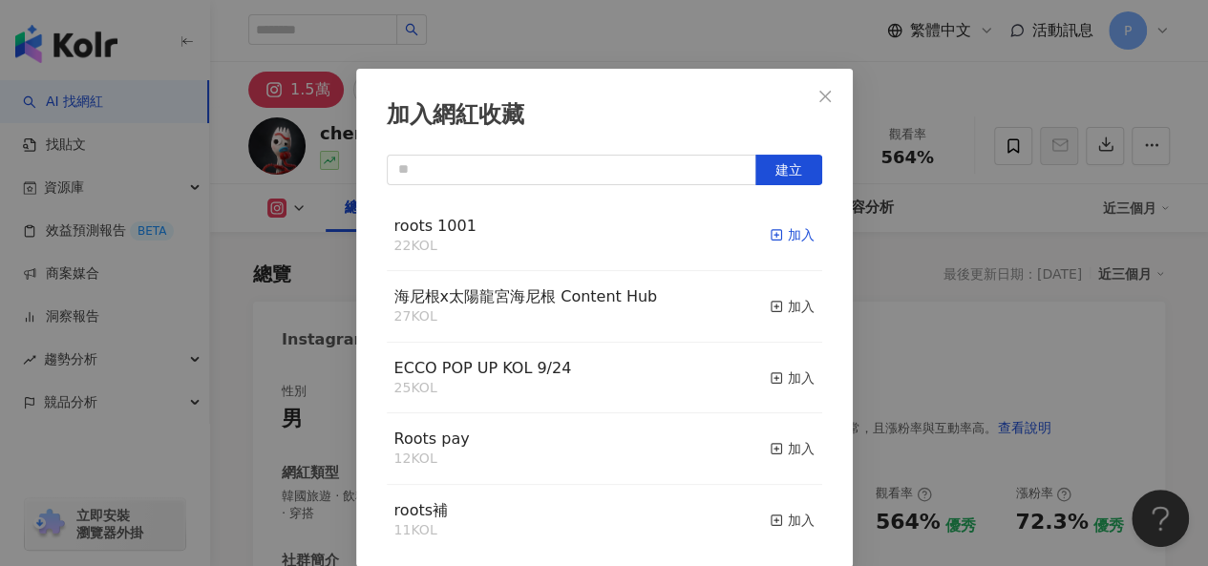
click at [770, 238] on div "加入" at bounding box center [792, 234] width 45 height 21
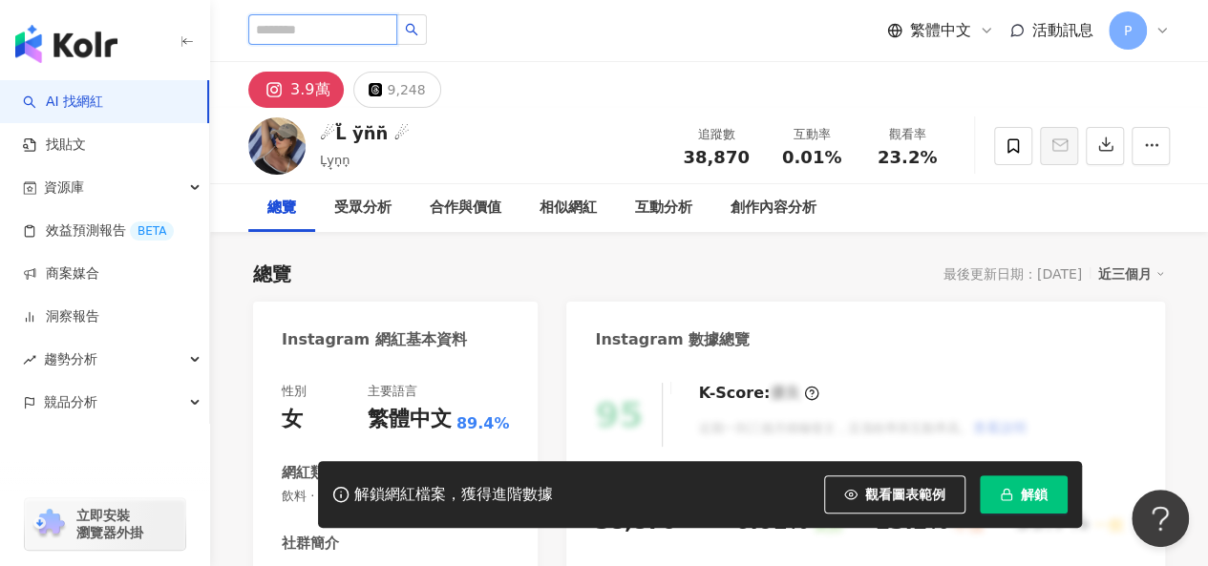
click at [397, 30] on input "search" at bounding box center [322, 29] width 149 height 31
paste input "**********"
type input "**********"
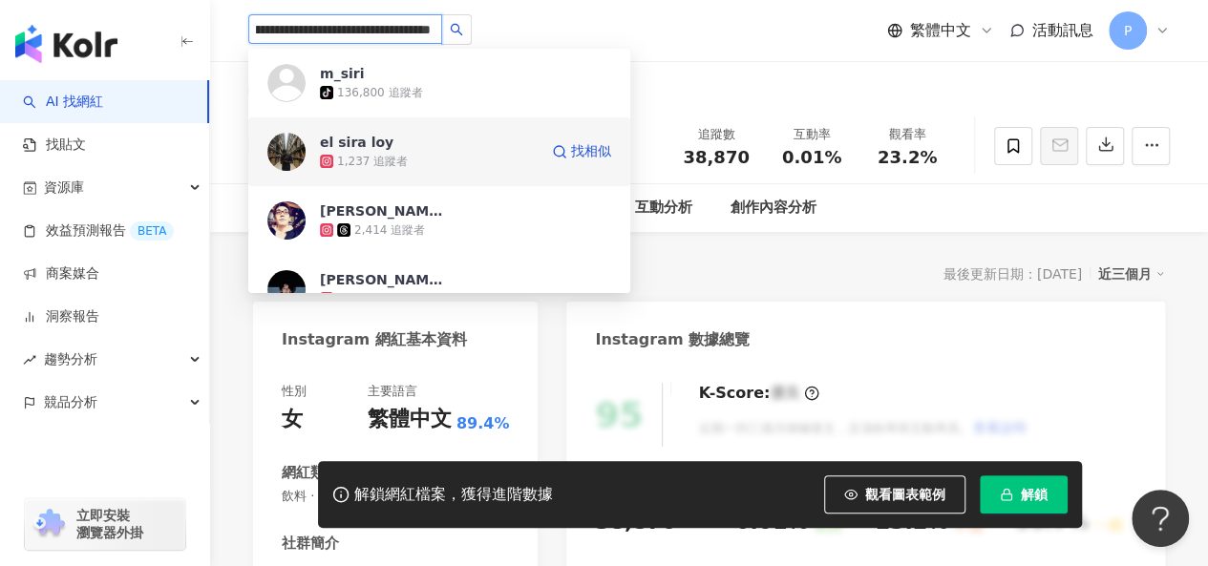
scroll to position [95, 0]
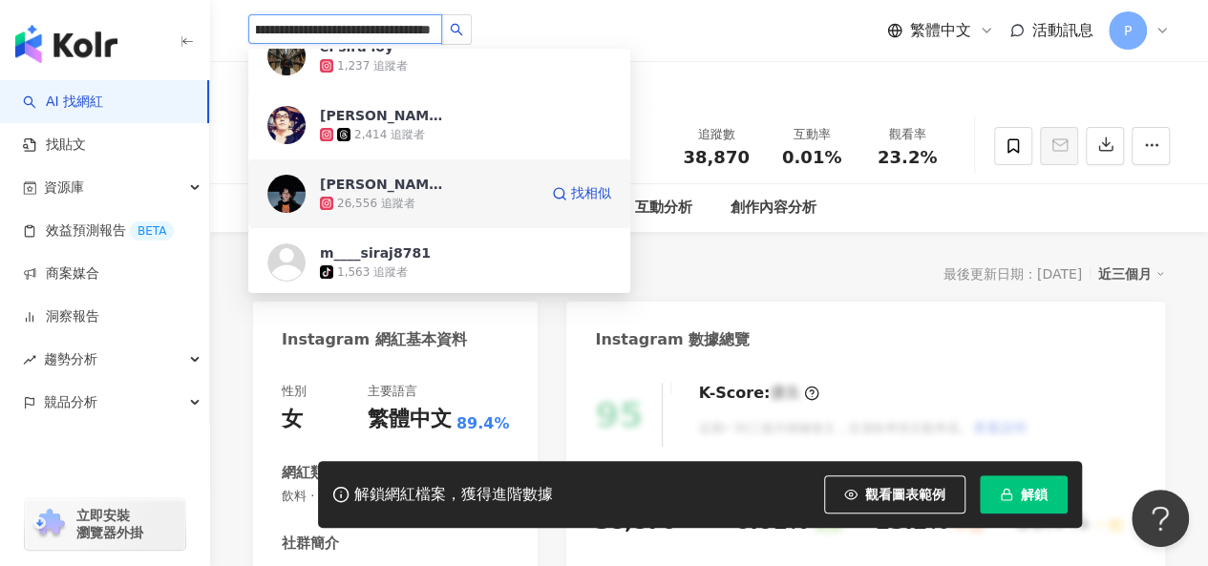
click at [475, 192] on div "梅亞瑟 𝗔𝗥𝗧𝗛𝗨𝗥 𝗠Æ 26,556 追蹤者" at bounding box center [429, 194] width 218 height 38
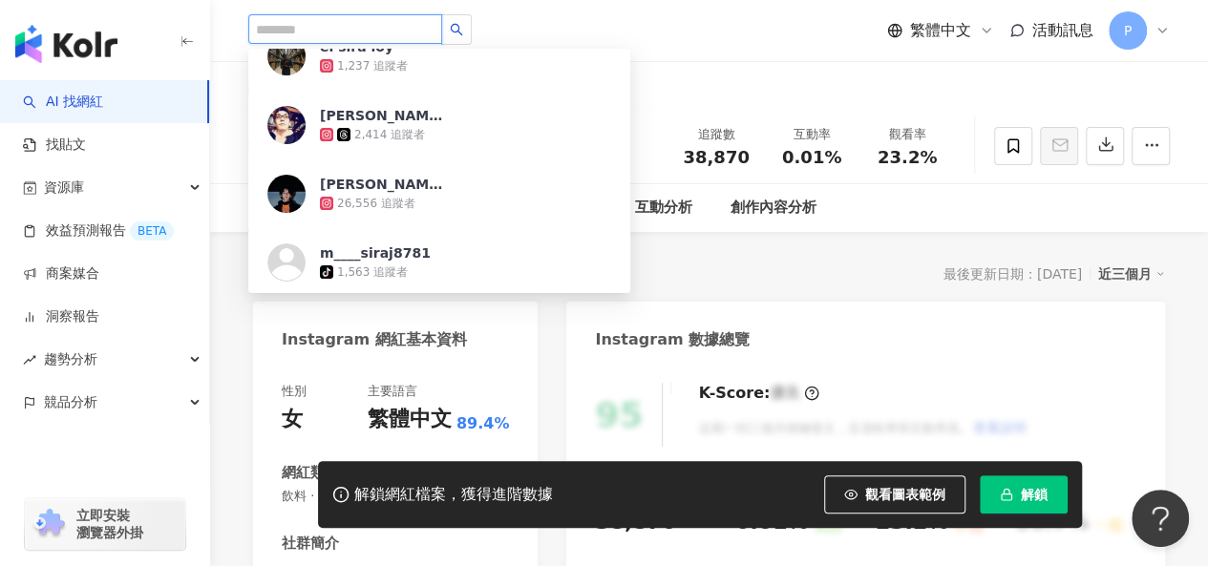
scroll to position [0, 0]
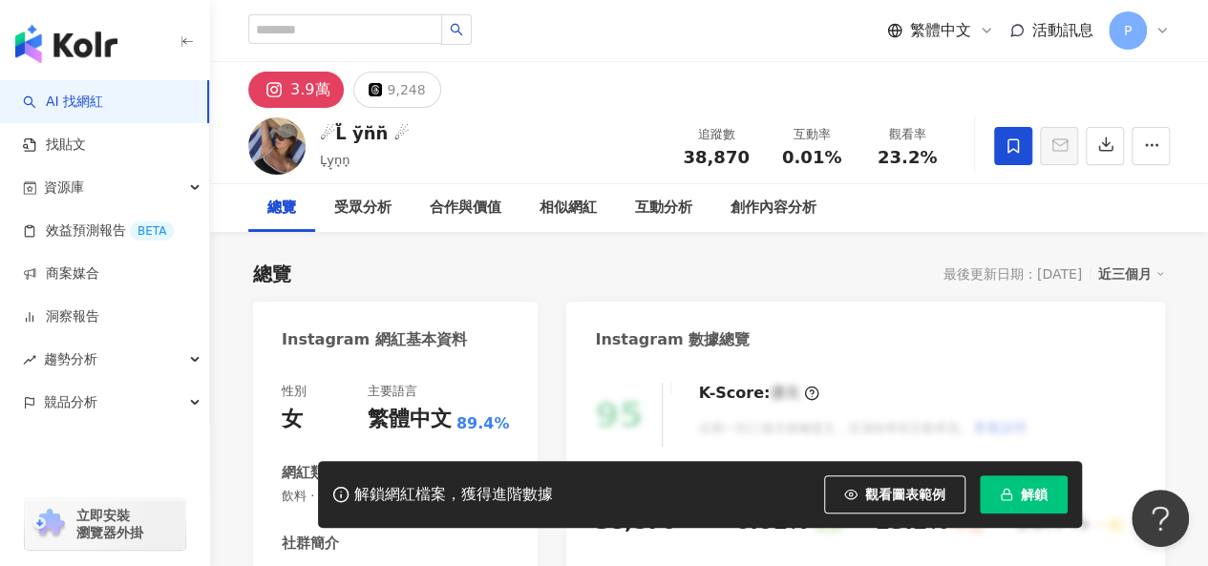
click at [1009, 160] on span at bounding box center [1013, 146] width 38 height 38
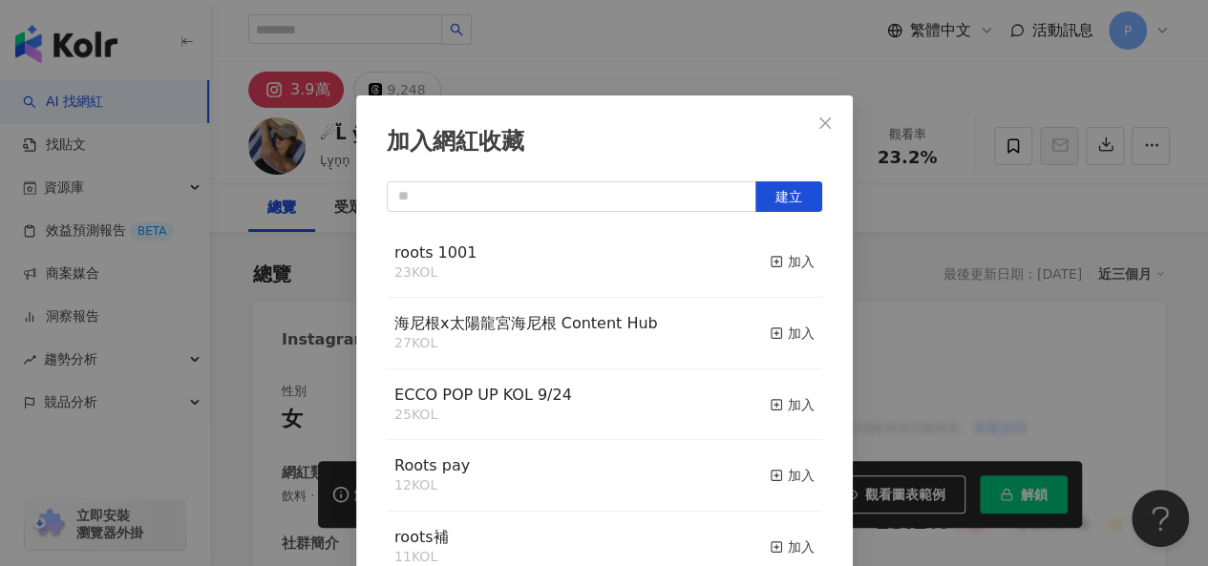
scroll to position [27, 0]
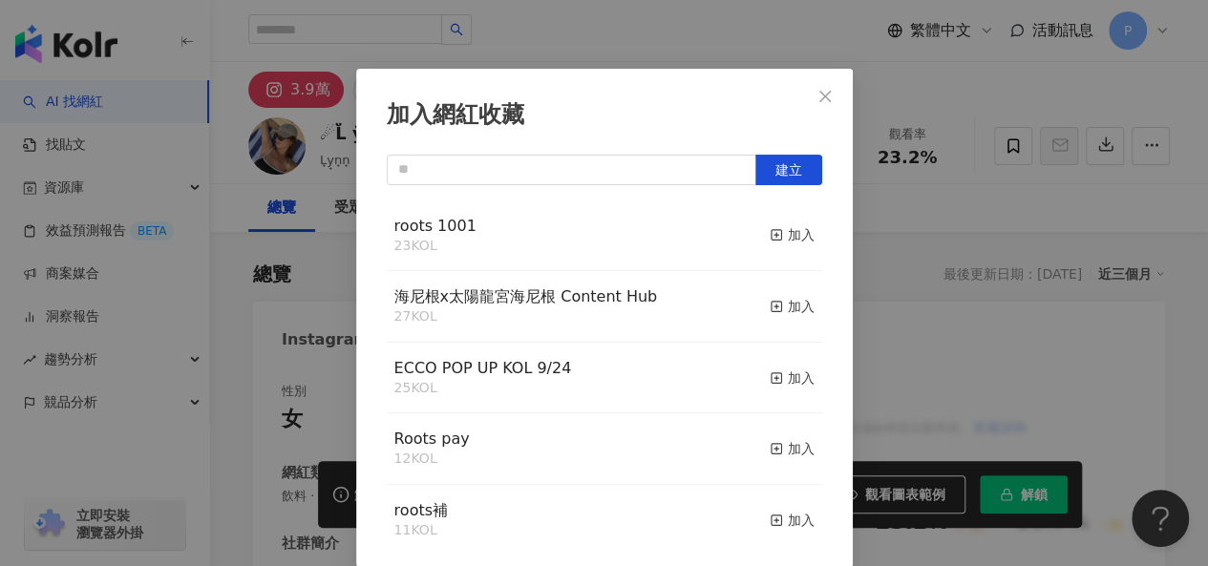
click at [931, 262] on div "加入網紅收藏 建立 roots 1001 23 KOL 加入 海尼根x太陽龍宮海尼根 Content Hub 27 KOL 加入 ECCO POP UP KO…" at bounding box center [604, 283] width 1208 height 566
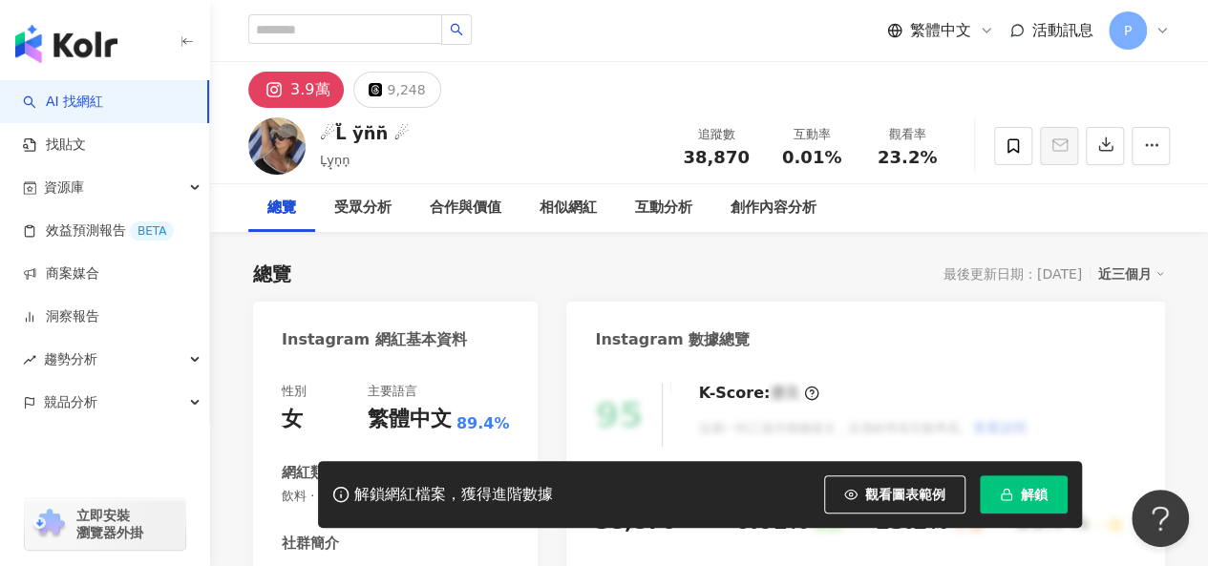
click at [1014, 497] on button "解鎖" at bounding box center [1024, 495] width 88 height 38
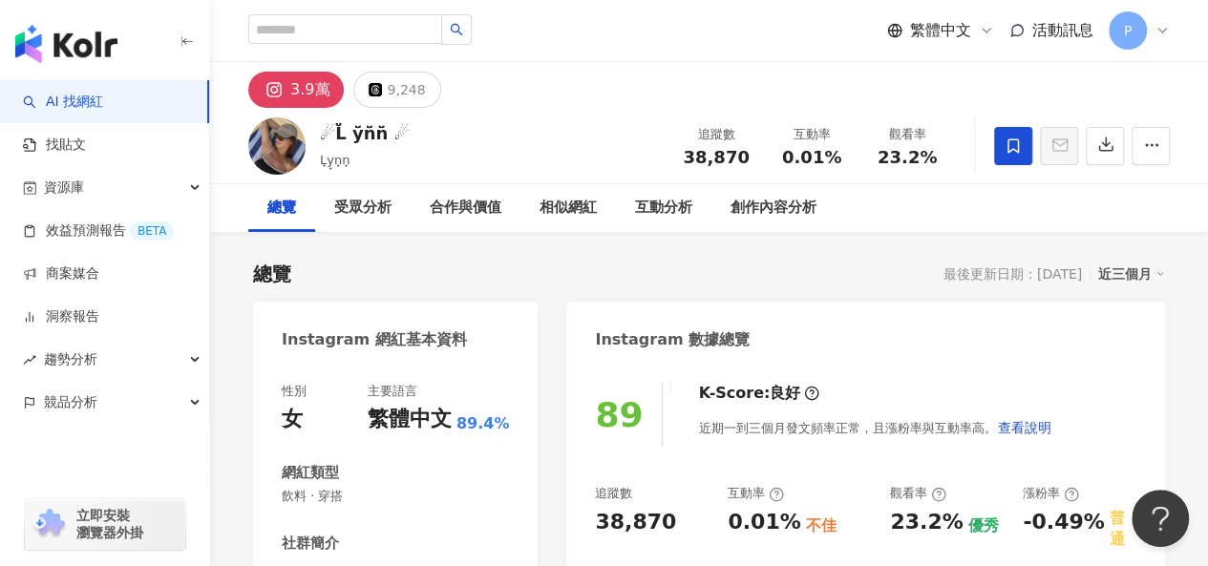
click at [1006, 145] on icon at bounding box center [1013, 145] width 17 height 17
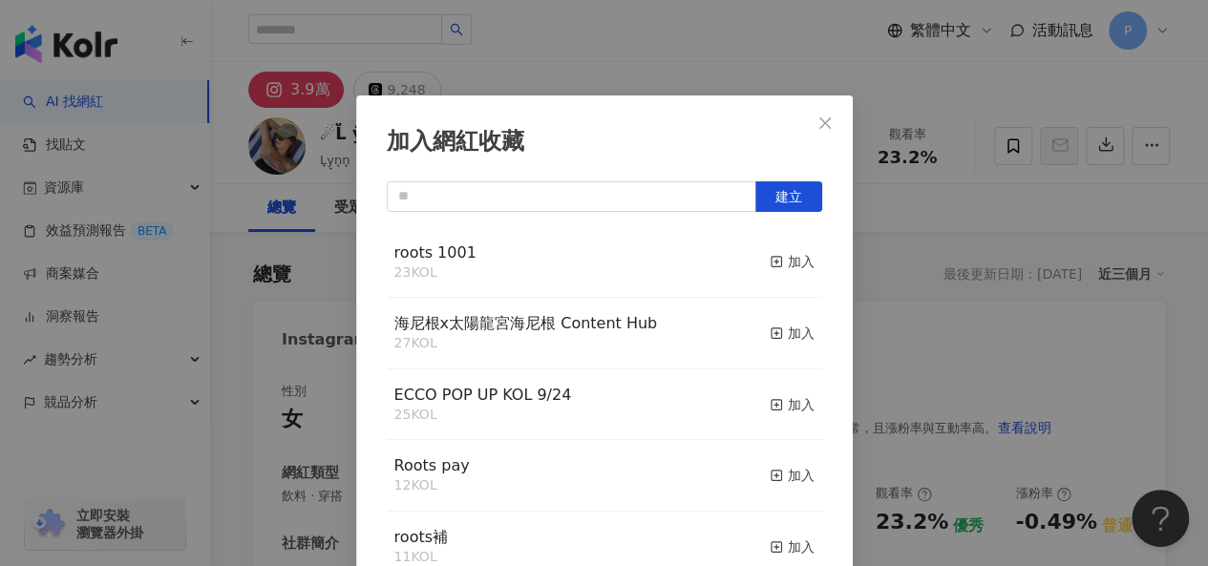
scroll to position [27, 0]
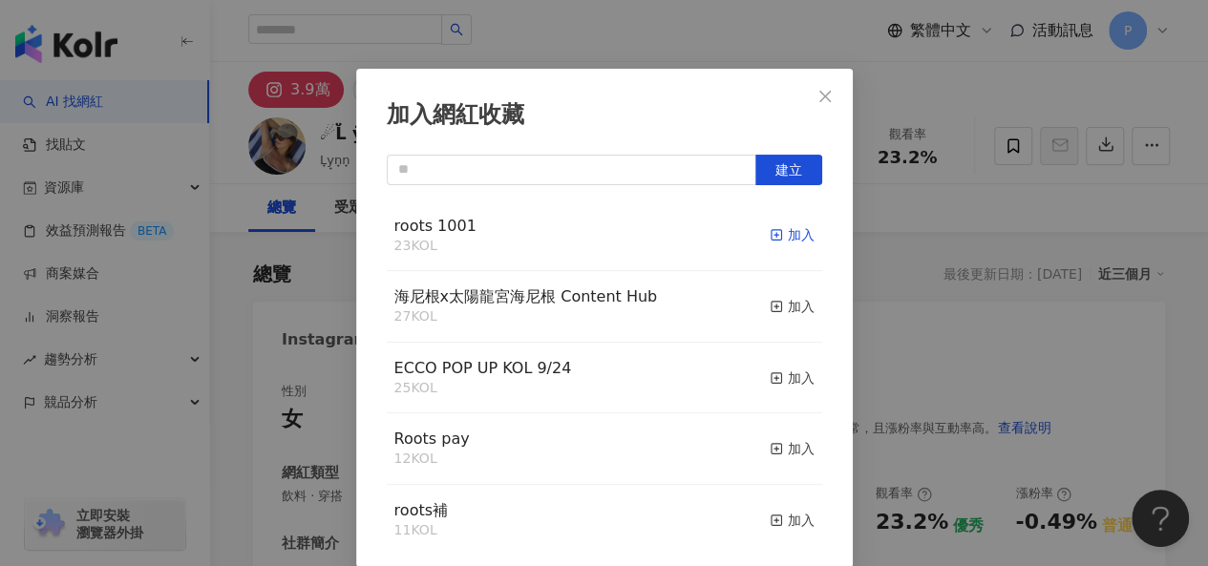
click at [770, 231] on div "加入" at bounding box center [792, 234] width 45 height 21
click at [661, 54] on div "加入網紅收藏 建立 roots 1001 25 KOL 已加入 海尼根x太陽龍宮海尼根 Content Hub 27 KOL 加入 ECCO POP UP K…" at bounding box center [604, 283] width 1208 height 566
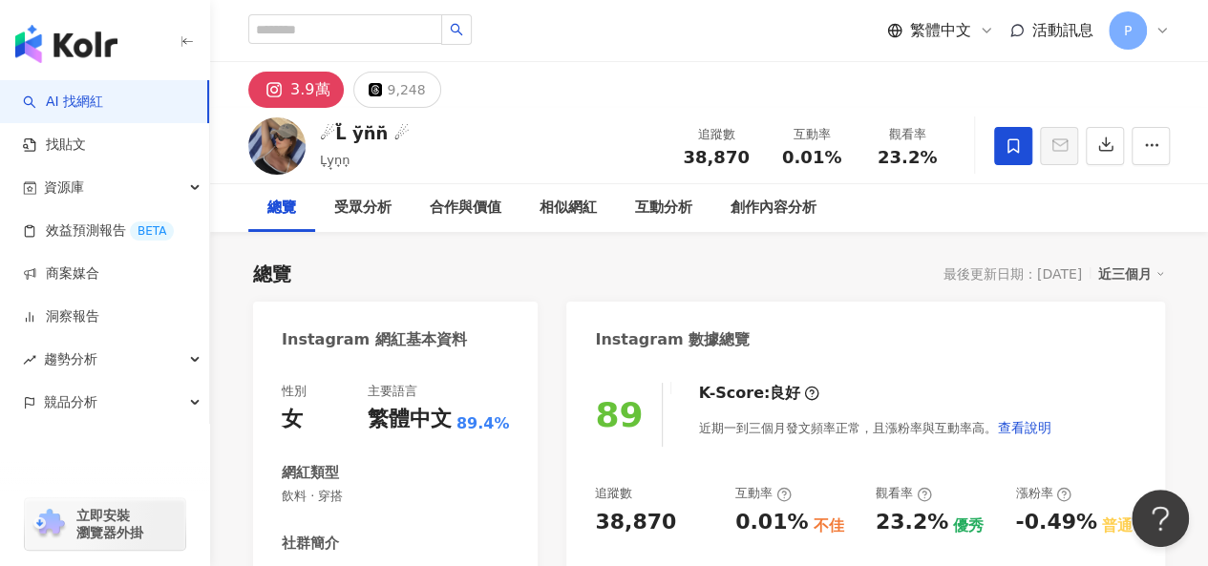
scroll to position [0, 0]
click at [390, 33] on input "search" at bounding box center [345, 29] width 194 height 30
paste input "**********"
type input "**********"
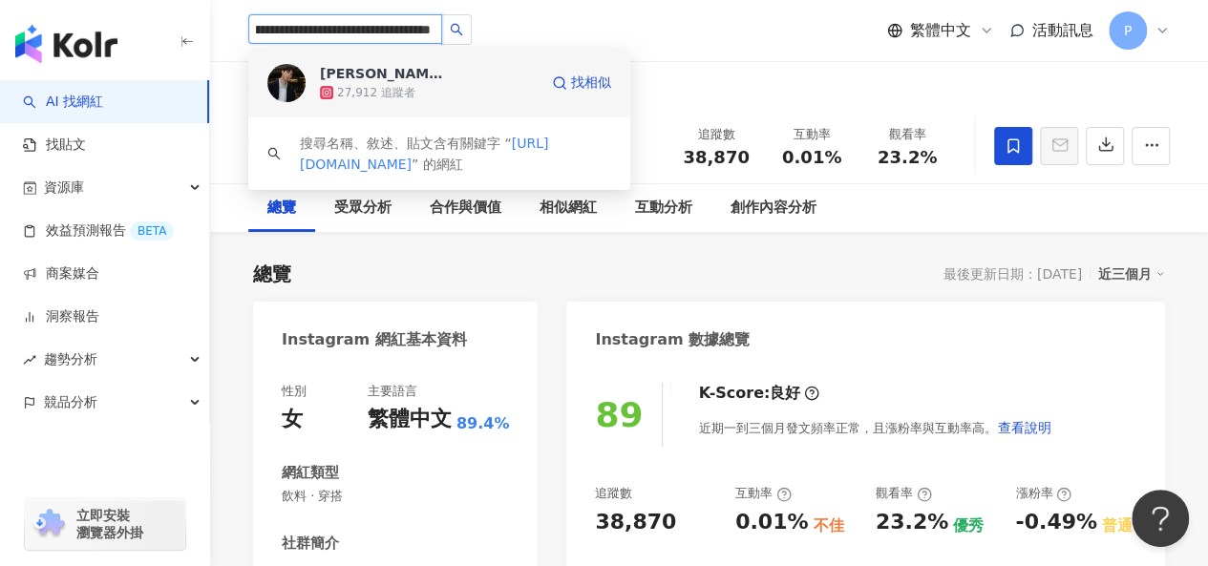
click at [506, 87] on div "27,912 追蹤者" at bounding box center [429, 92] width 218 height 19
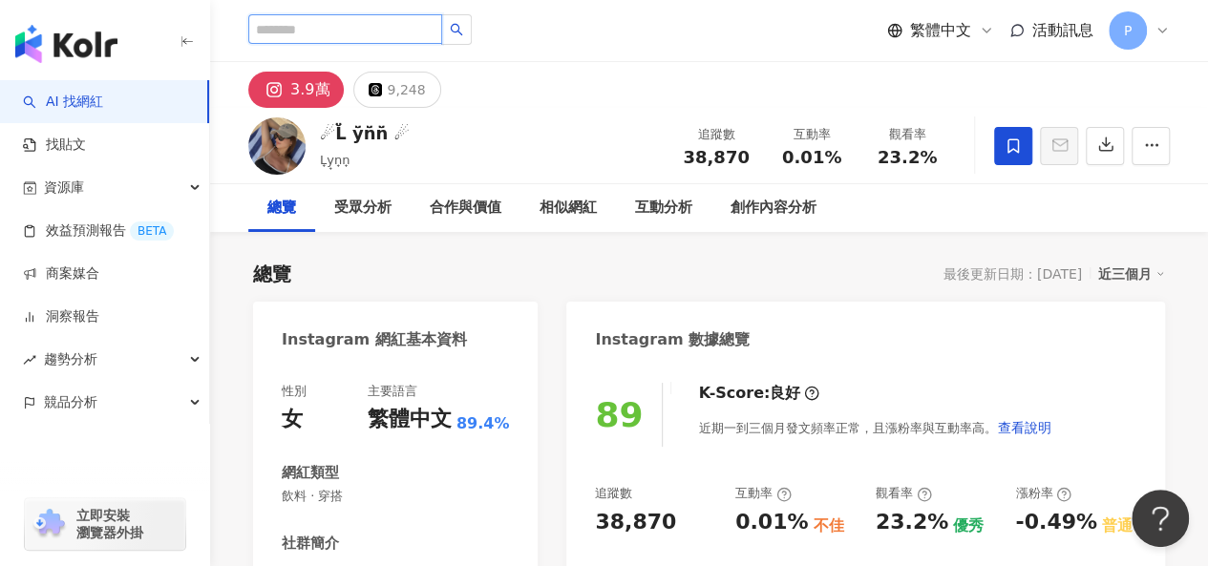
paste input "**********"
type input "**********"
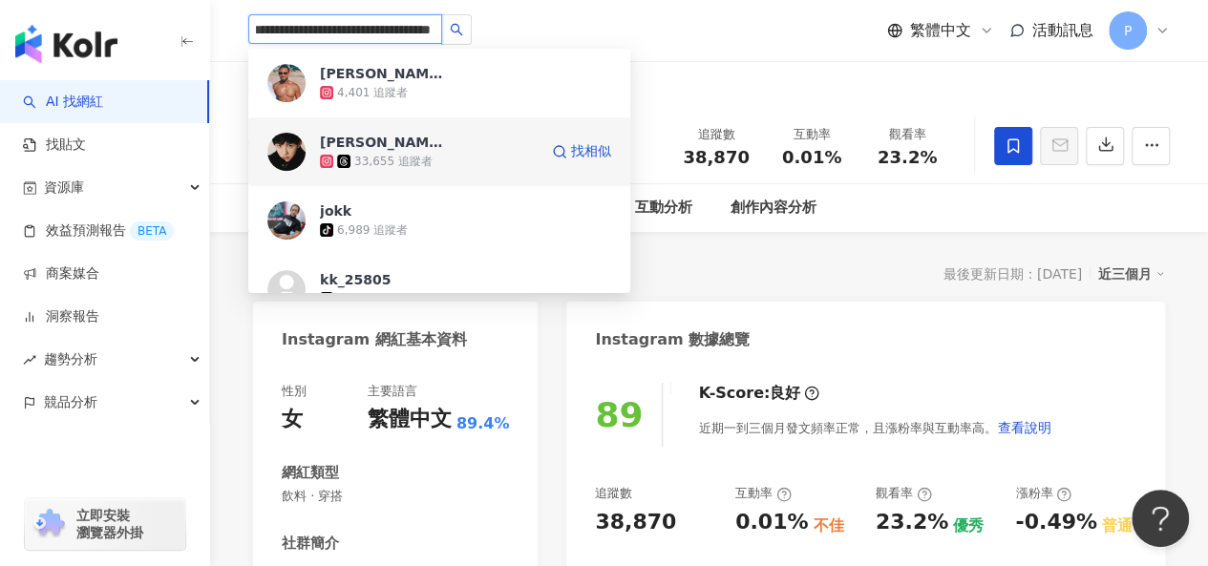
click at [422, 159] on div "33,655 追蹤者" at bounding box center [393, 162] width 78 height 16
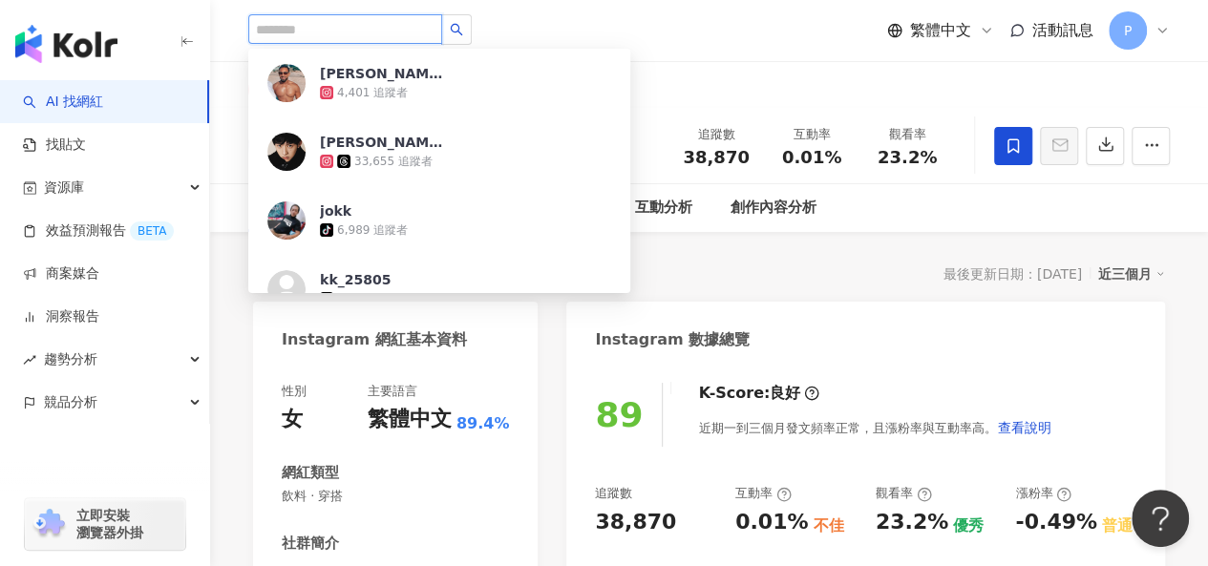
scroll to position [0, 0]
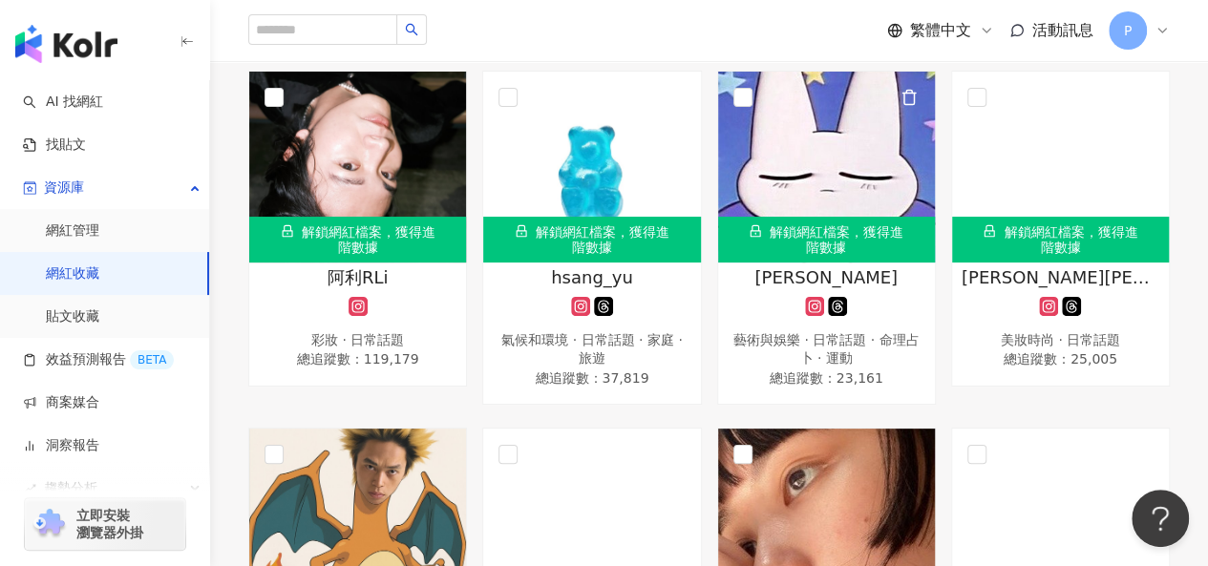
scroll to position [1050, 0]
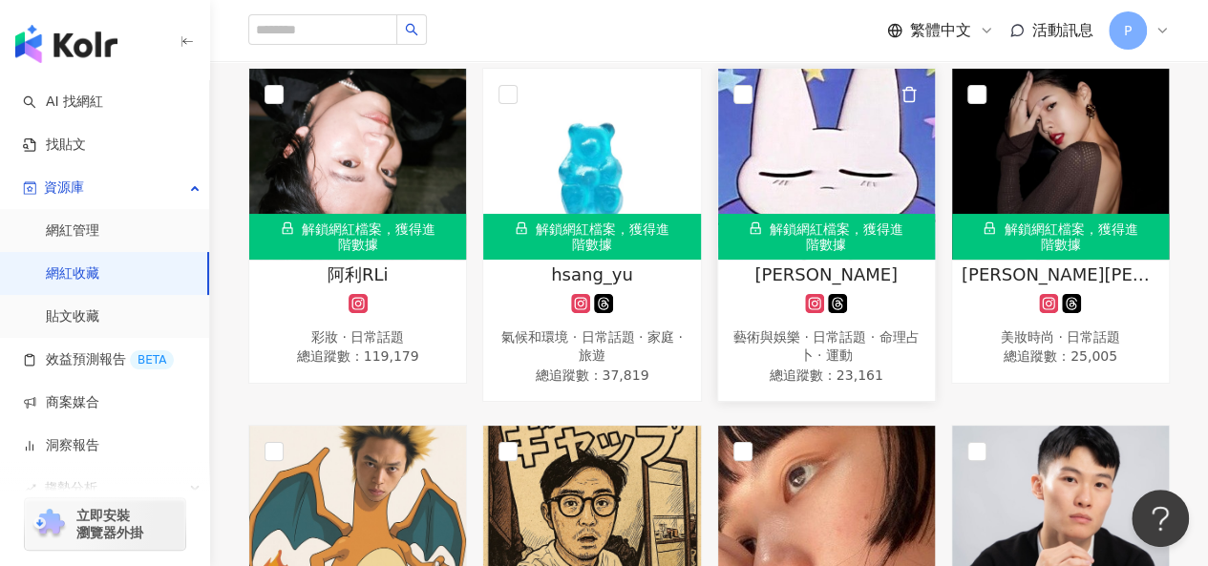
click at [838, 240] on div "解鎖網紅檔案，獲得進階數據" at bounding box center [826, 237] width 217 height 46
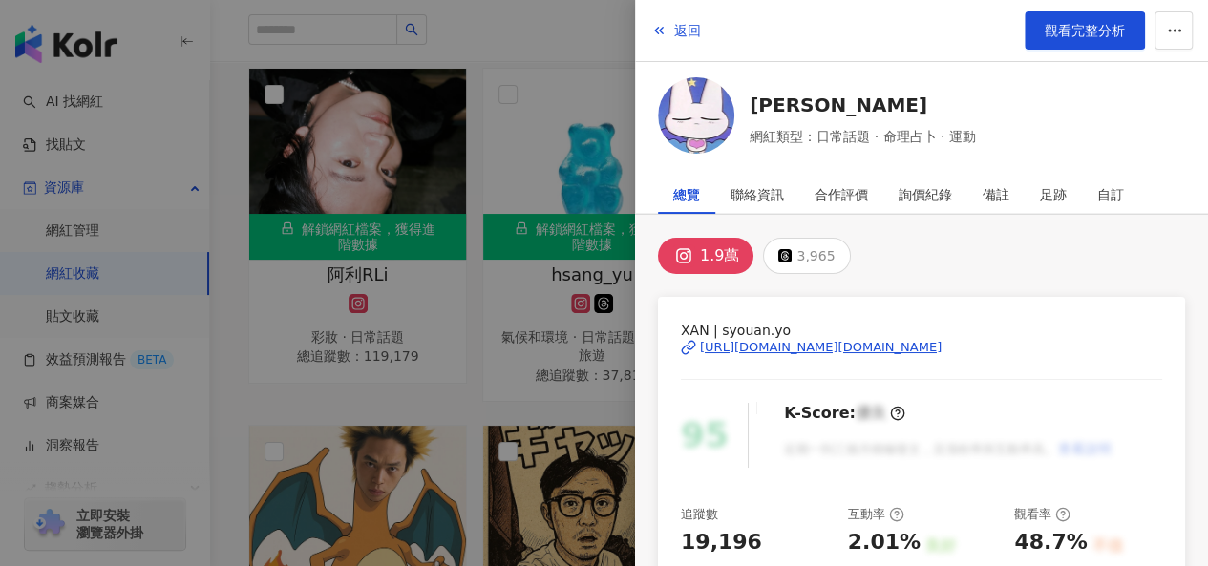
click at [795, 344] on div "[URL][DOMAIN_NAME][DOMAIN_NAME]" at bounding box center [821, 347] width 242 height 17
click at [515, 392] on div at bounding box center [604, 283] width 1208 height 566
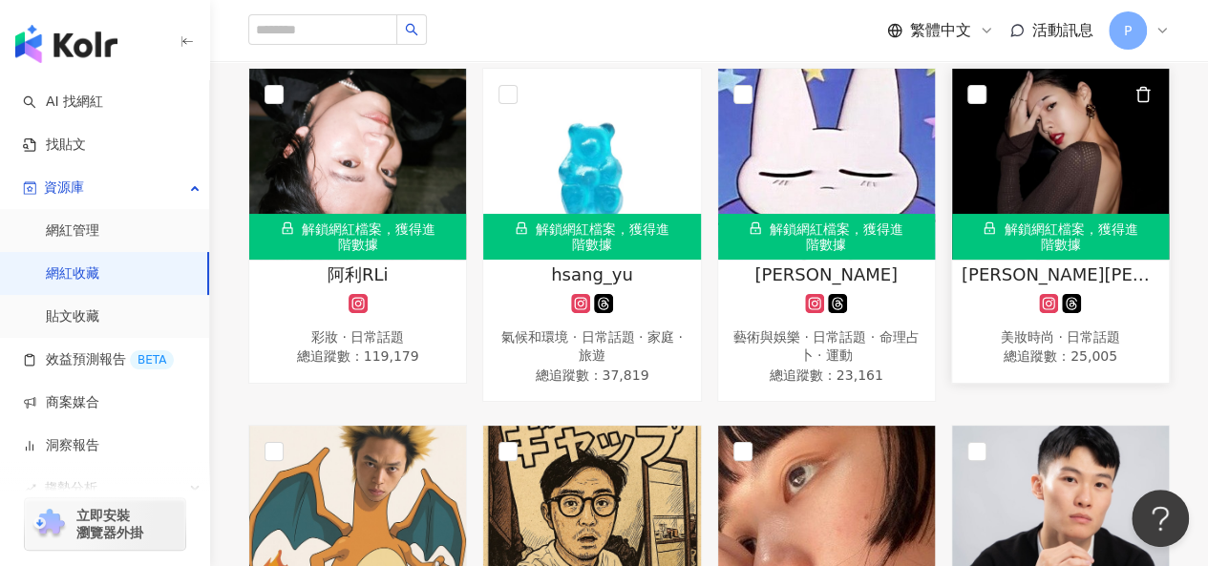
click at [1004, 282] on div "[PERSON_NAME][PERSON_NAME] 美妝時尚 · 日常話題 總追蹤數 ： 25,005" at bounding box center [1060, 316] width 217 height 107
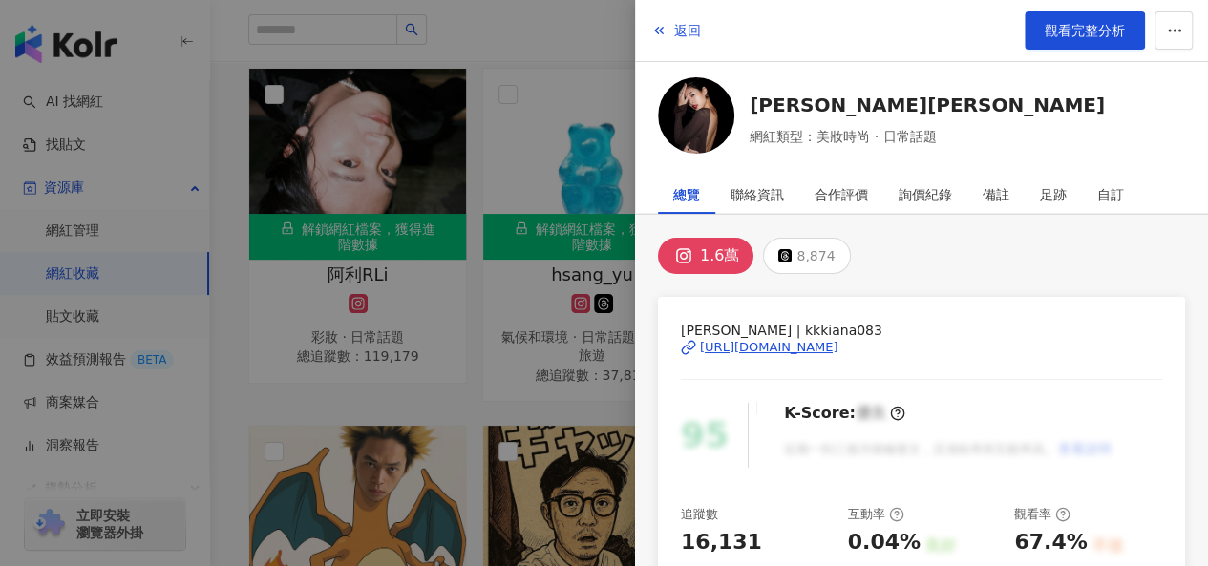
click at [838, 345] on div "https://www.instagram.com/kkkiana083/" at bounding box center [769, 347] width 138 height 17
click at [456, 375] on div at bounding box center [604, 283] width 1208 height 566
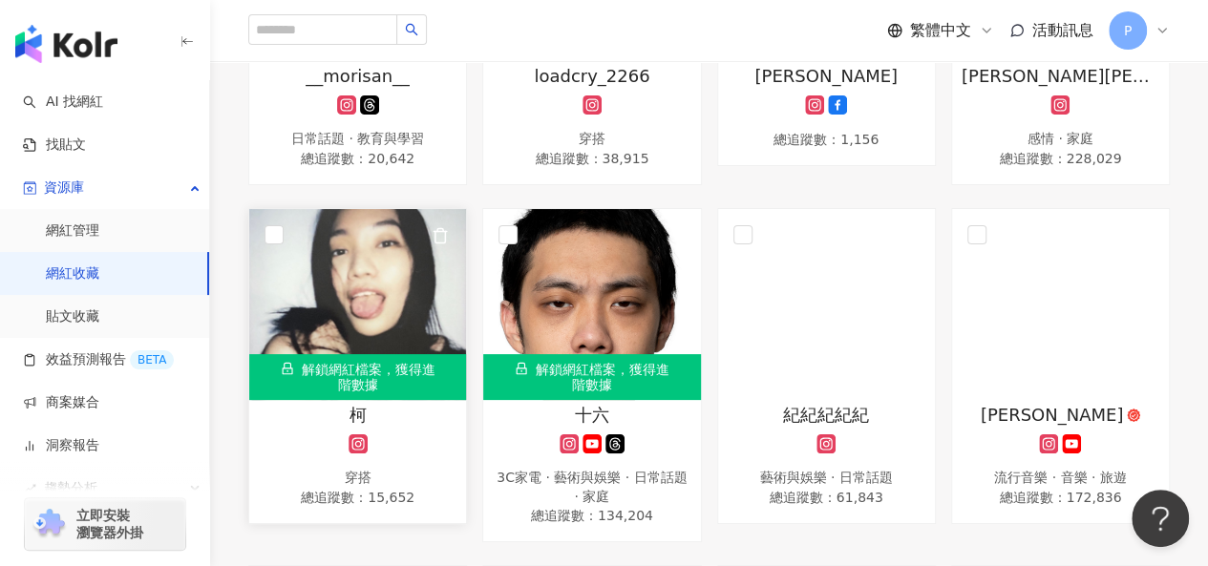
scroll to position [1719, 0]
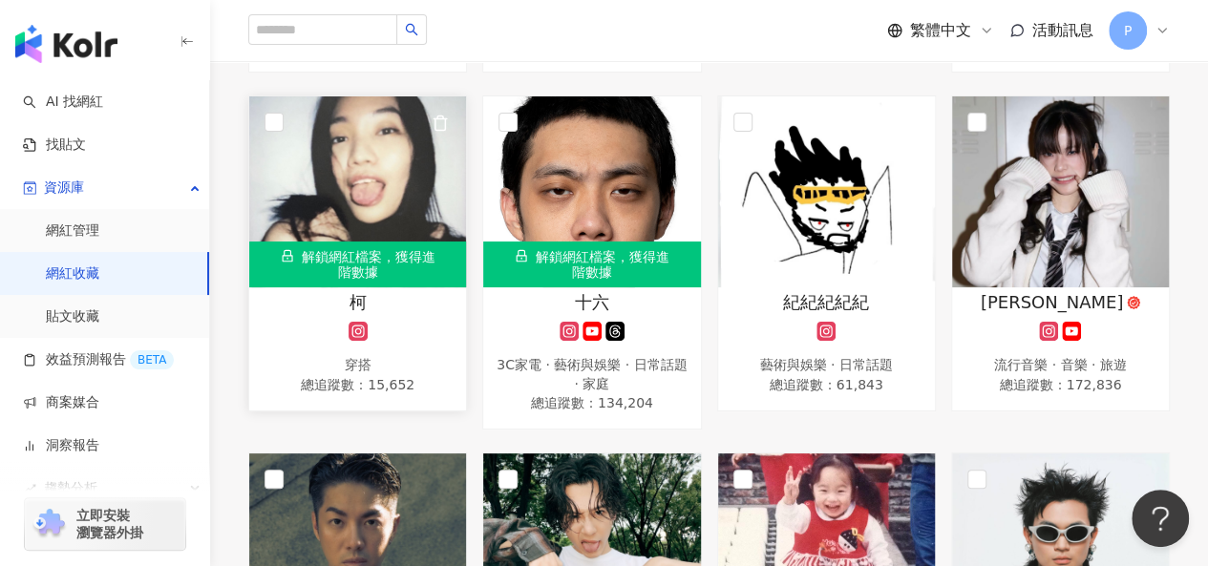
click at [419, 322] on div at bounding box center [358, 331] width 198 height 19
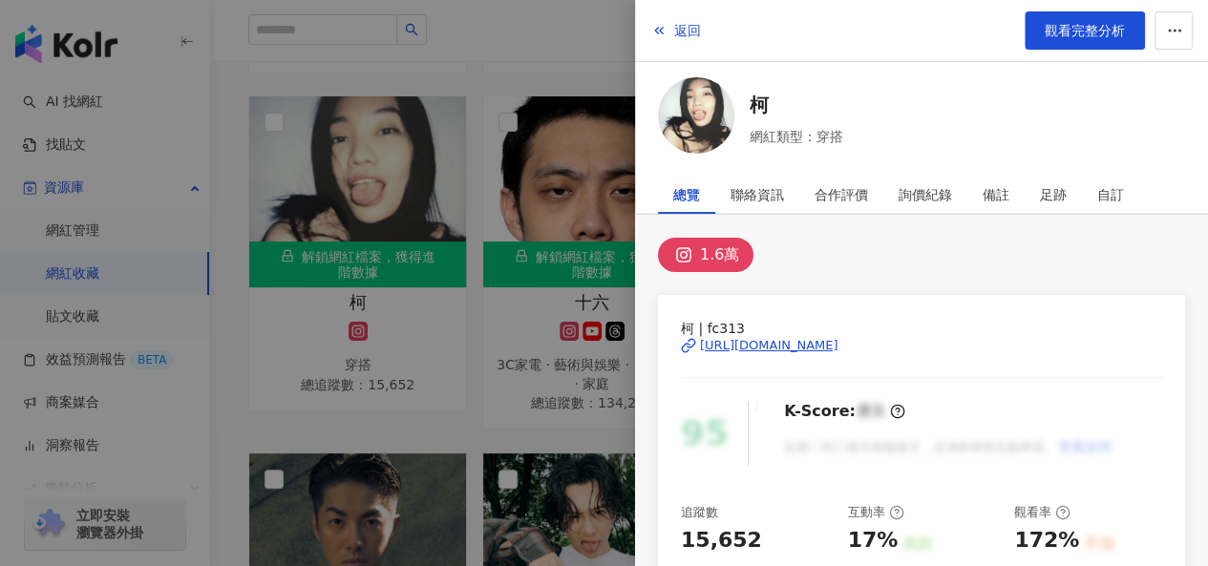
click at [840, 332] on span "柯 | fc313" at bounding box center [921, 328] width 481 height 21
click at [838, 342] on div "https://www.instagram.com/fc313/" at bounding box center [769, 345] width 138 height 17
click at [471, 412] on div at bounding box center [604, 283] width 1208 height 566
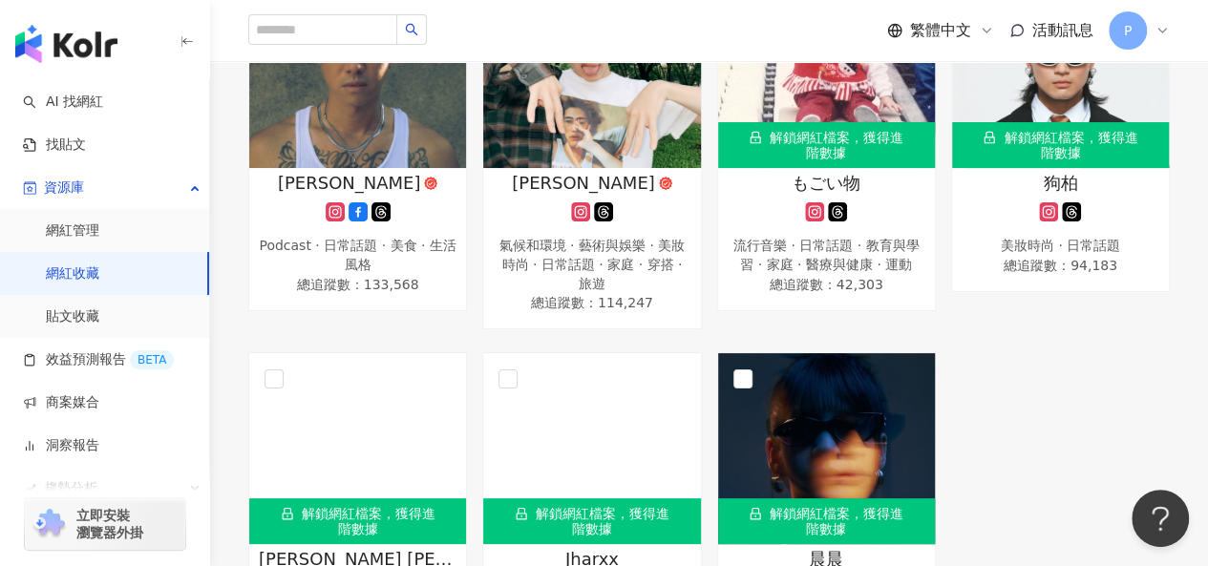
scroll to position [2483, 0]
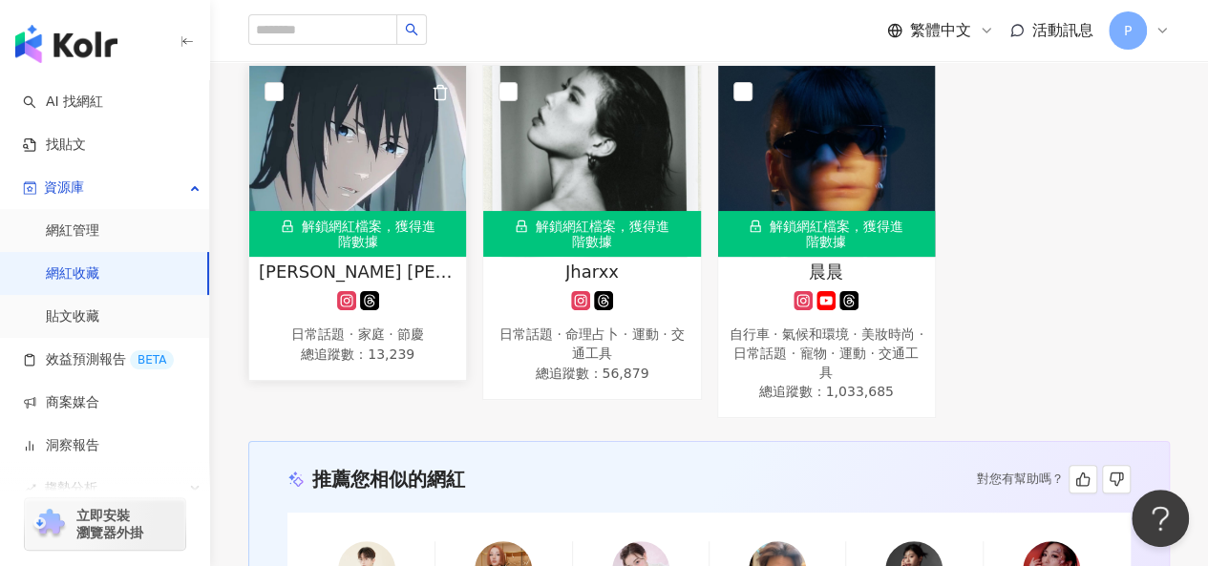
click at [417, 326] on div "日常話題 · 家庭 · 節慶" at bounding box center [358, 335] width 198 height 19
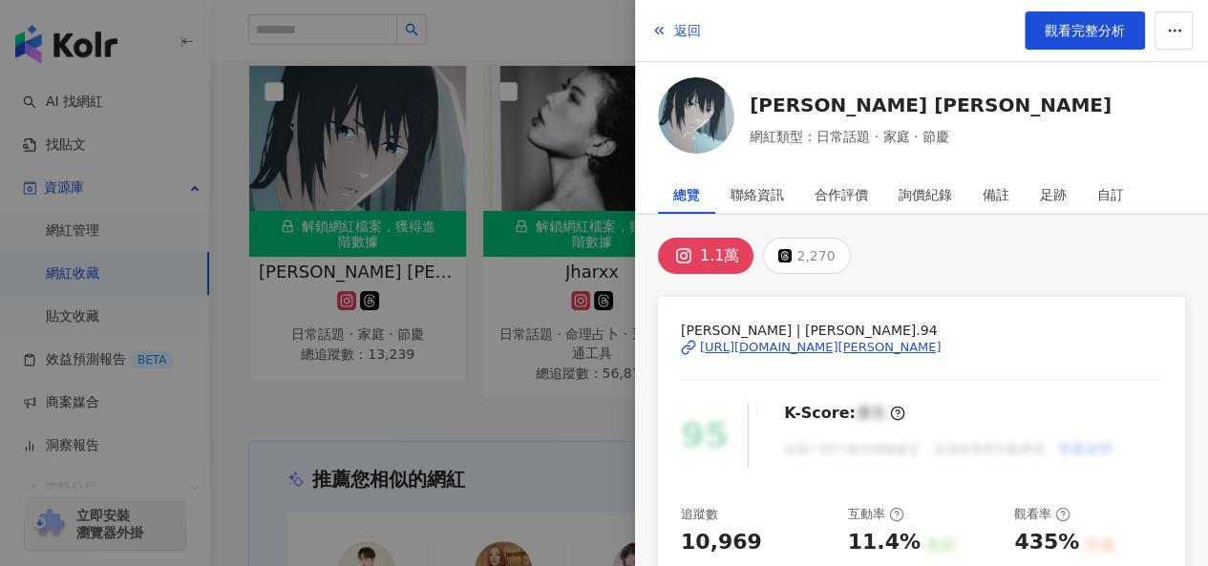
click at [755, 339] on div "https://www.instagram.com/noel.94/" at bounding box center [821, 347] width 242 height 17
click at [534, 408] on div at bounding box center [604, 283] width 1208 height 566
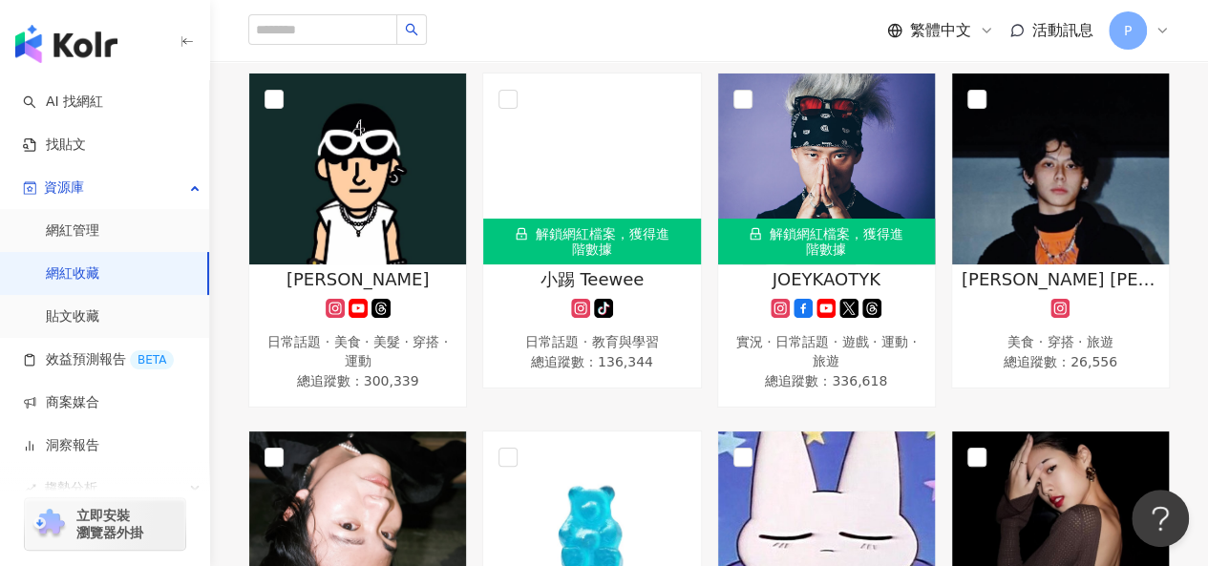
scroll to position [764, 0]
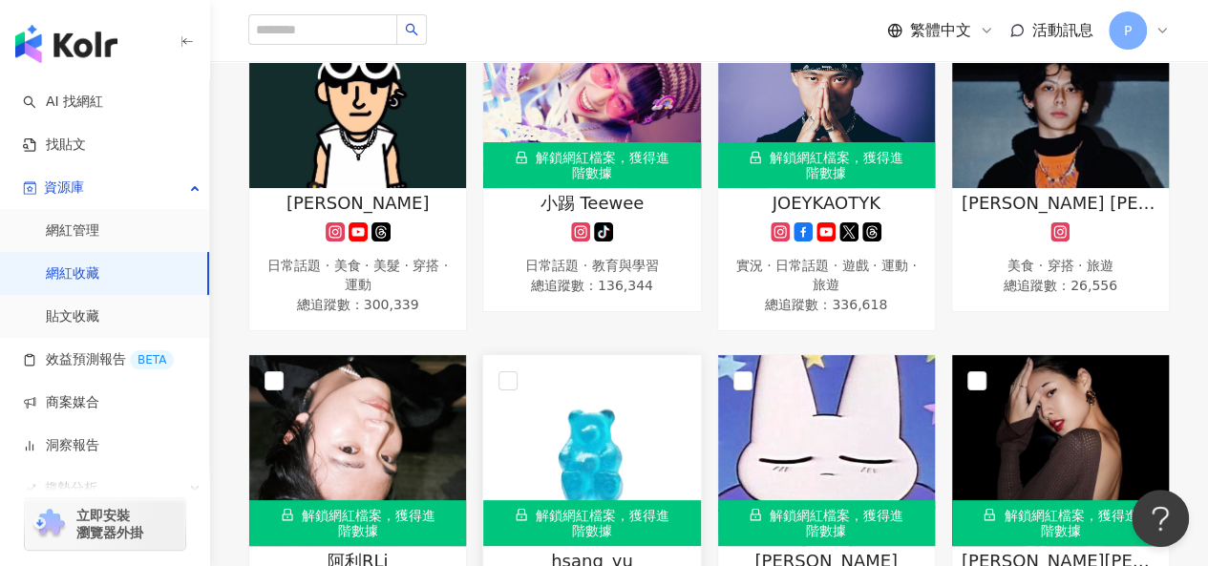
click at [600, 385] on img at bounding box center [591, 450] width 217 height 191
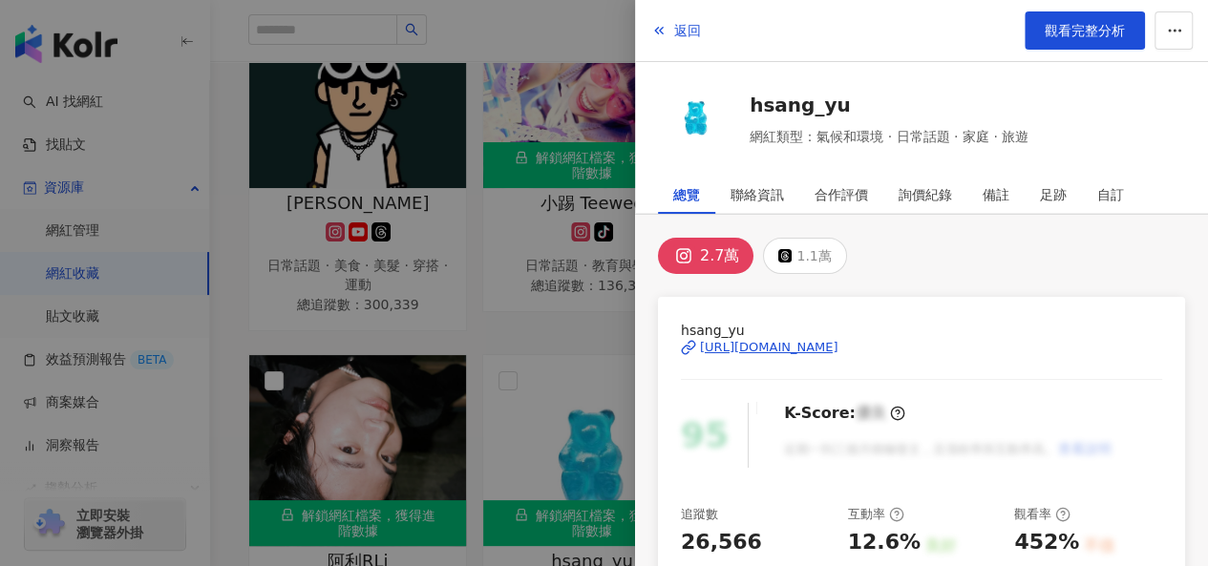
click at [753, 347] on div "https://www.instagram.com/hsang_yu/" at bounding box center [769, 347] width 138 height 17
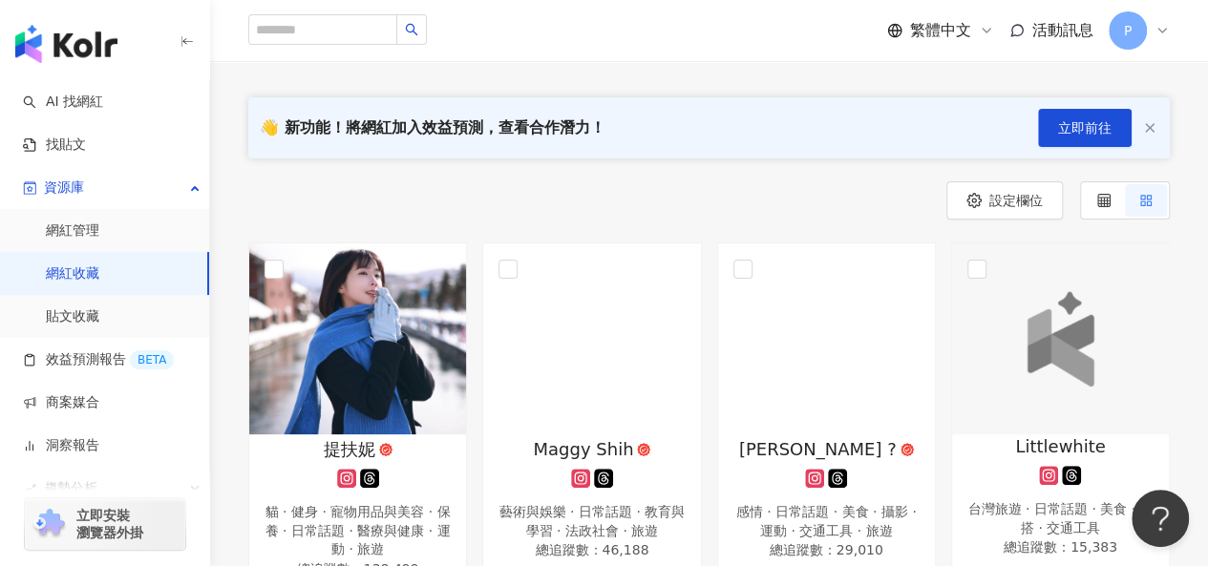
scroll to position [382, 0]
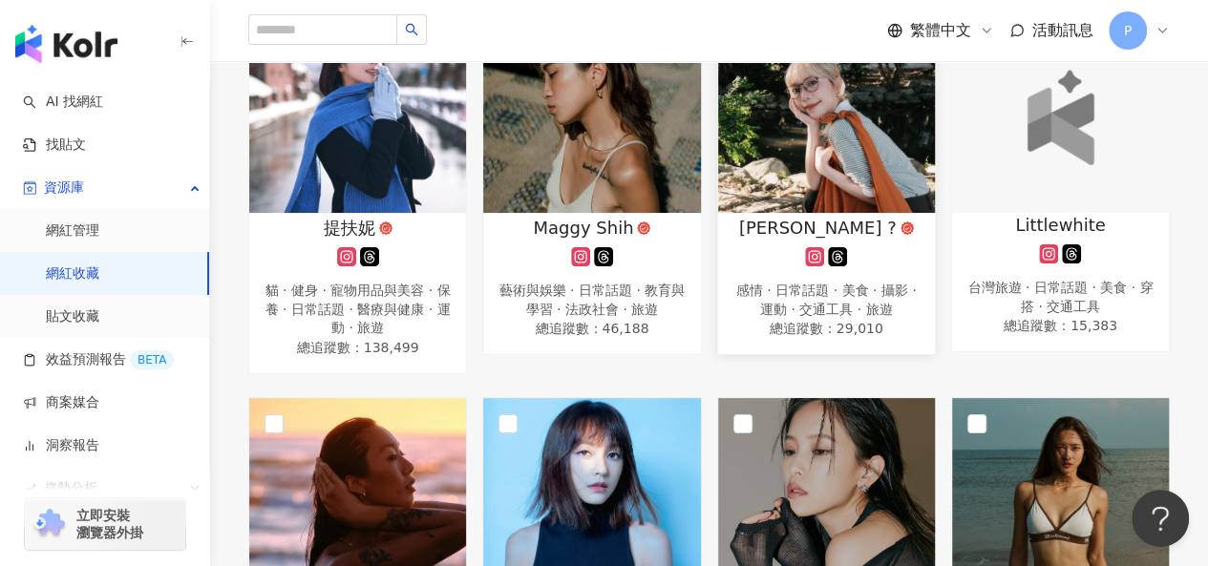
click at [808, 165] on img at bounding box center [826, 117] width 217 height 191
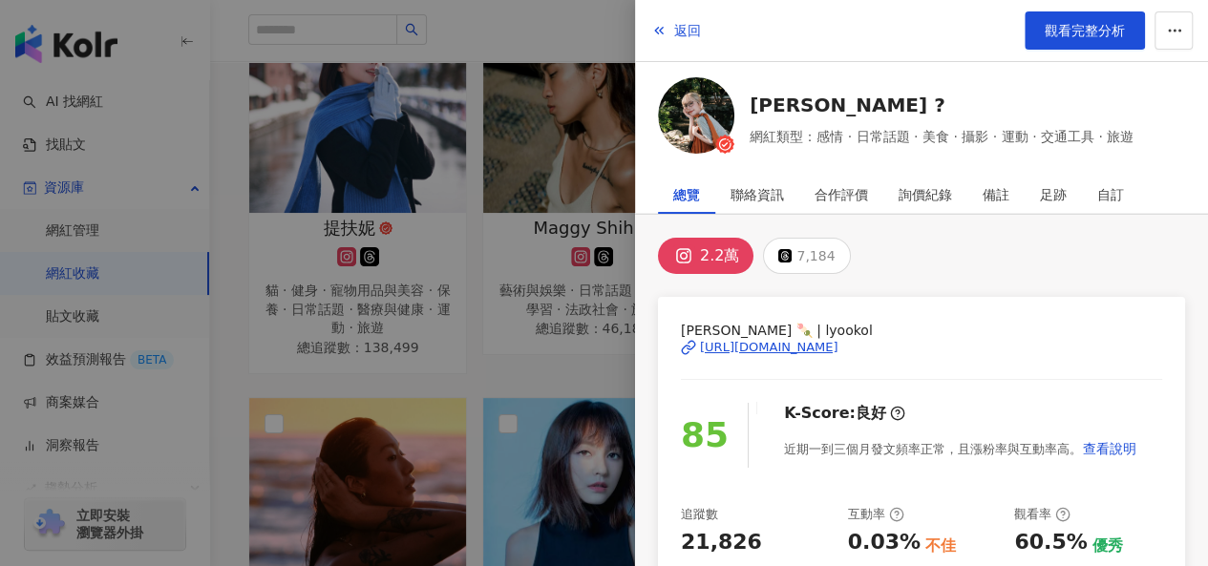
click at [811, 341] on div "[URL][DOMAIN_NAME]" at bounding box center [769, 347] width 138 height 17
click at [550, 354] on div at bounding box center [604, 283] width 1208 height 566
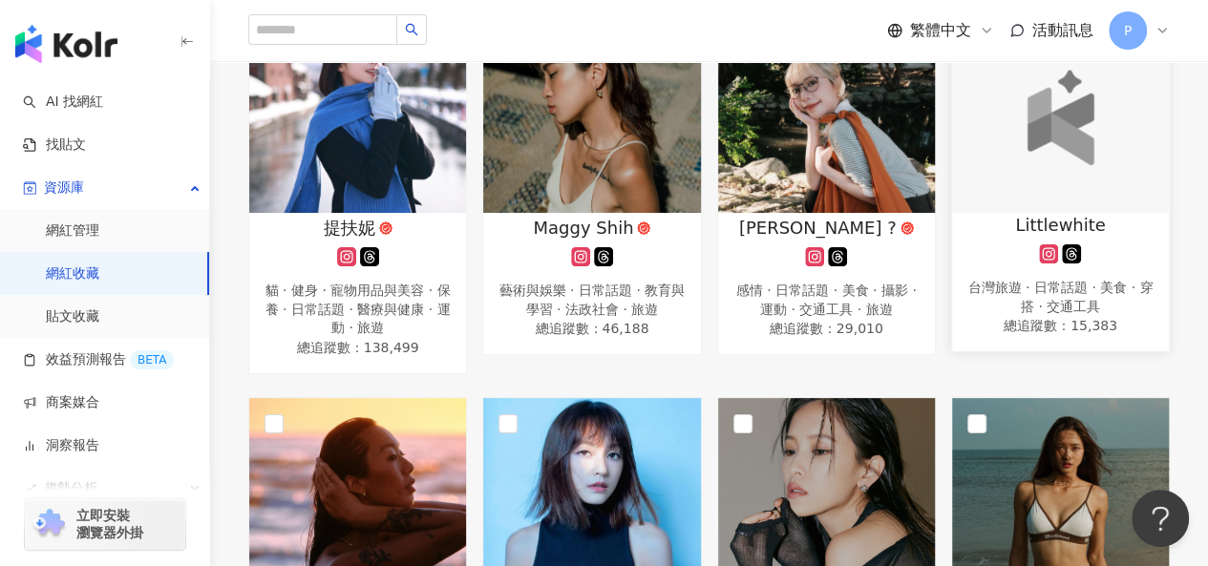
click at [1132, 153] on div at bounding box center [1060, 117] width 217 height 191
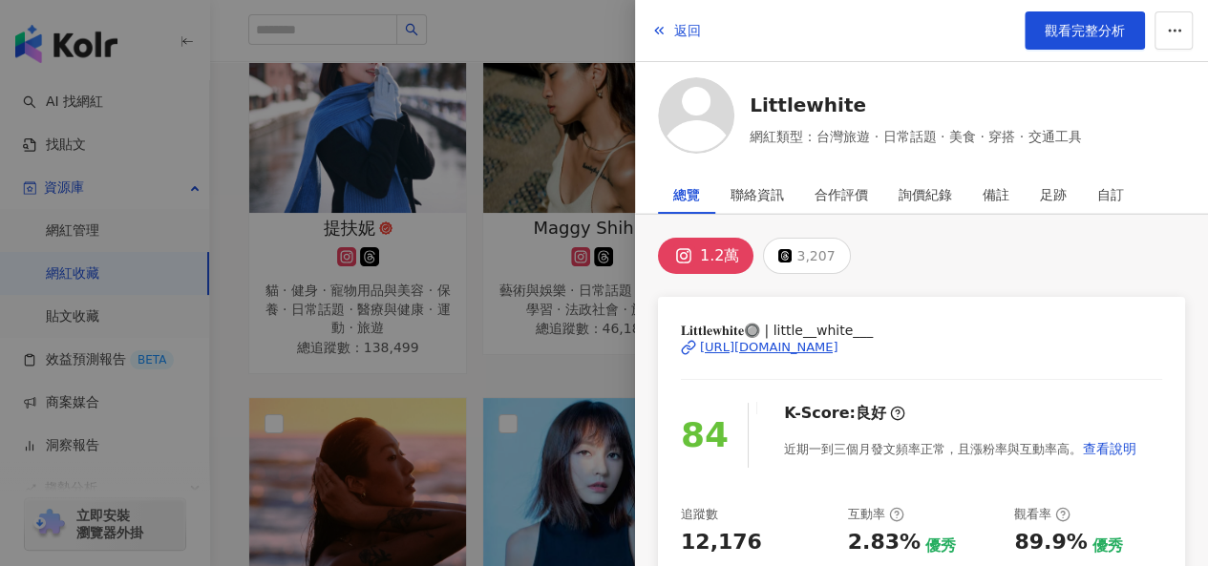
click at [793, 350] on div "[URL][DOMAIN_NAME]" at bounding box center [769, 347] width 138 height 17
click at [454, 385] on div at bounding box center [604, 283] width 1208 height 566
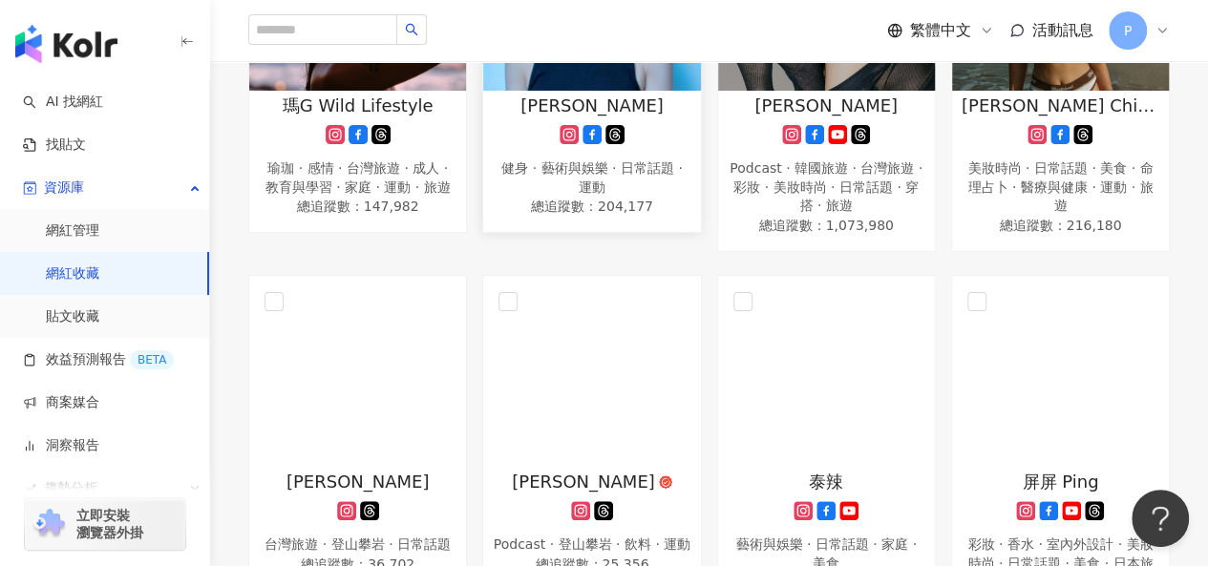
scroll to position [1050, 0]
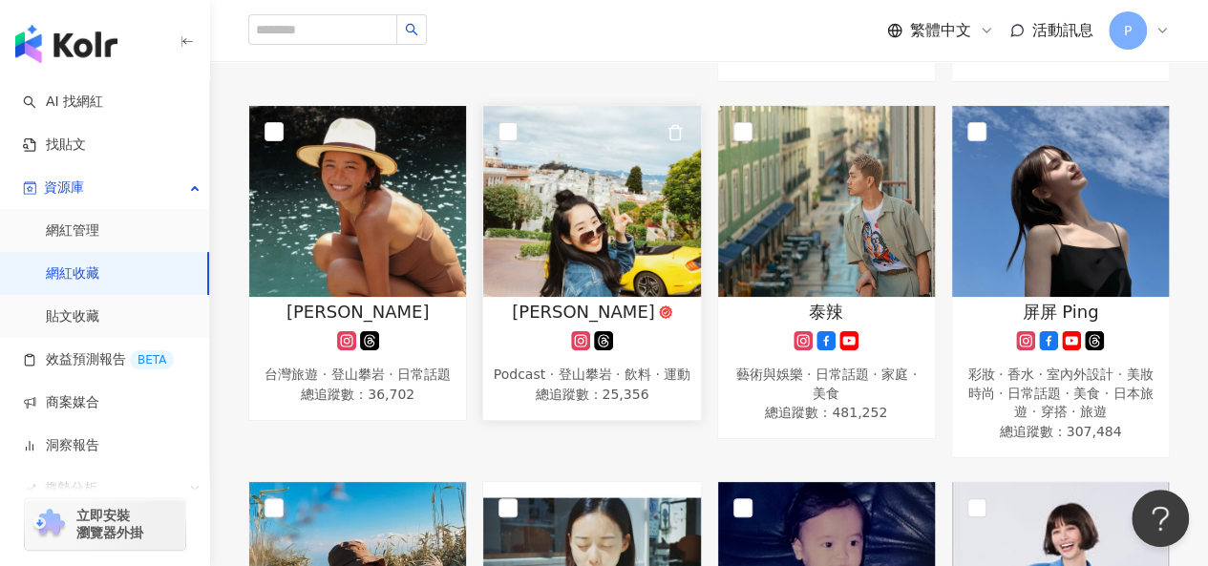
click at [674, 303] on div "Jenny Huang" at bounding box center [592, 312] width 198 height 24
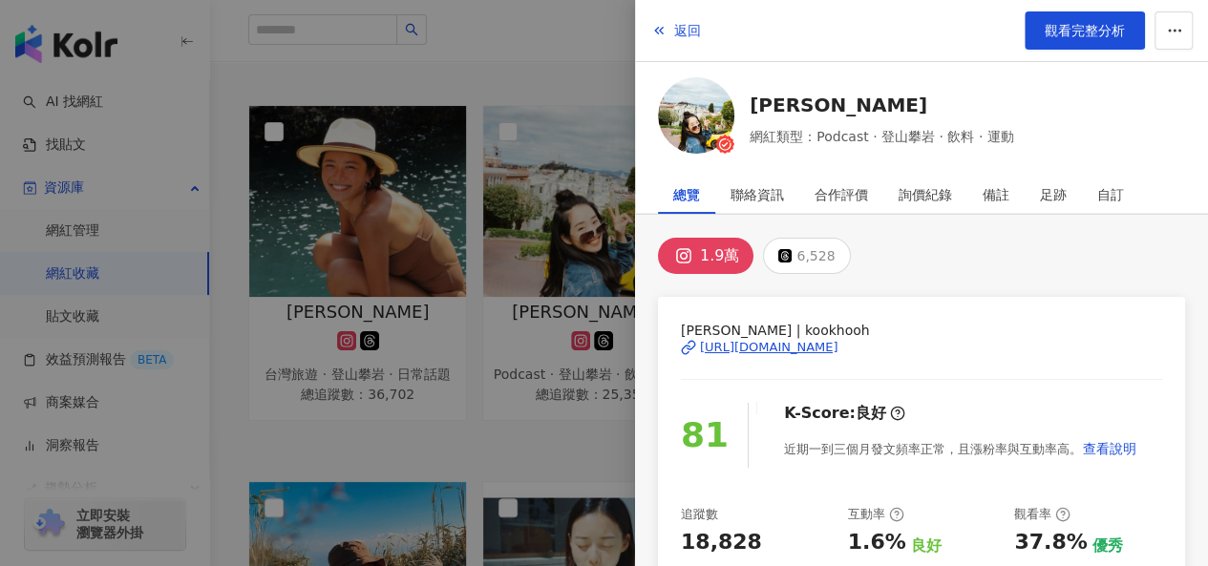
click at [834, 347] on div "https://www.instagram.com/kookhooh/" at bounding box center [769, 347] width 138 height 17
click at [415, 419] on div at bounding box center [604, 283] width 1208 height 566
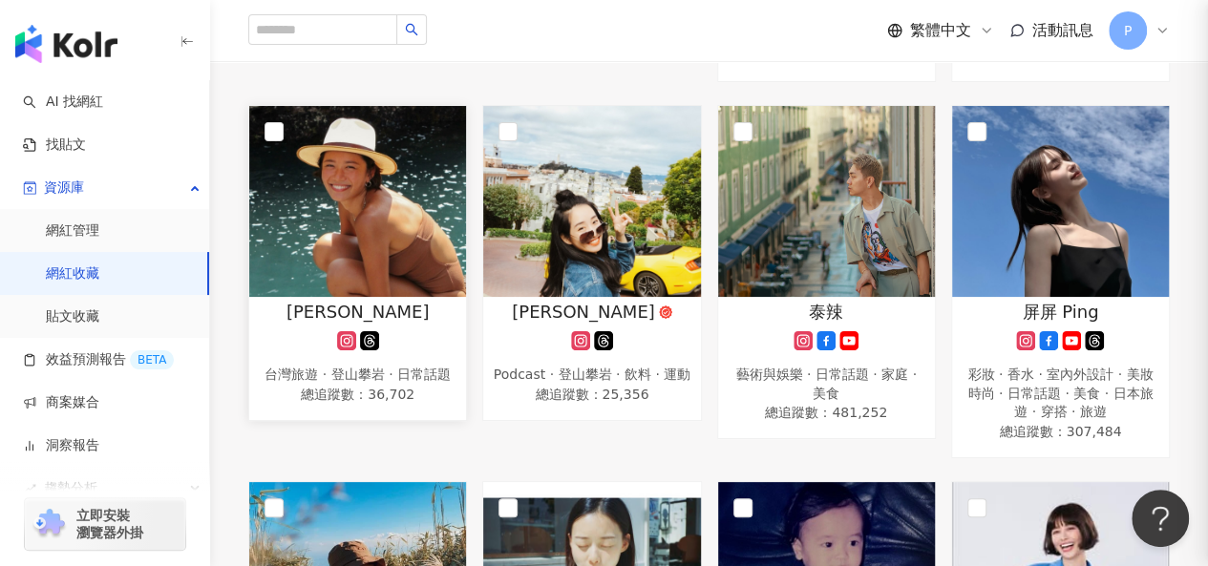
click at [397, 221] on img at bounding box center [357, 201] width 217 height 191
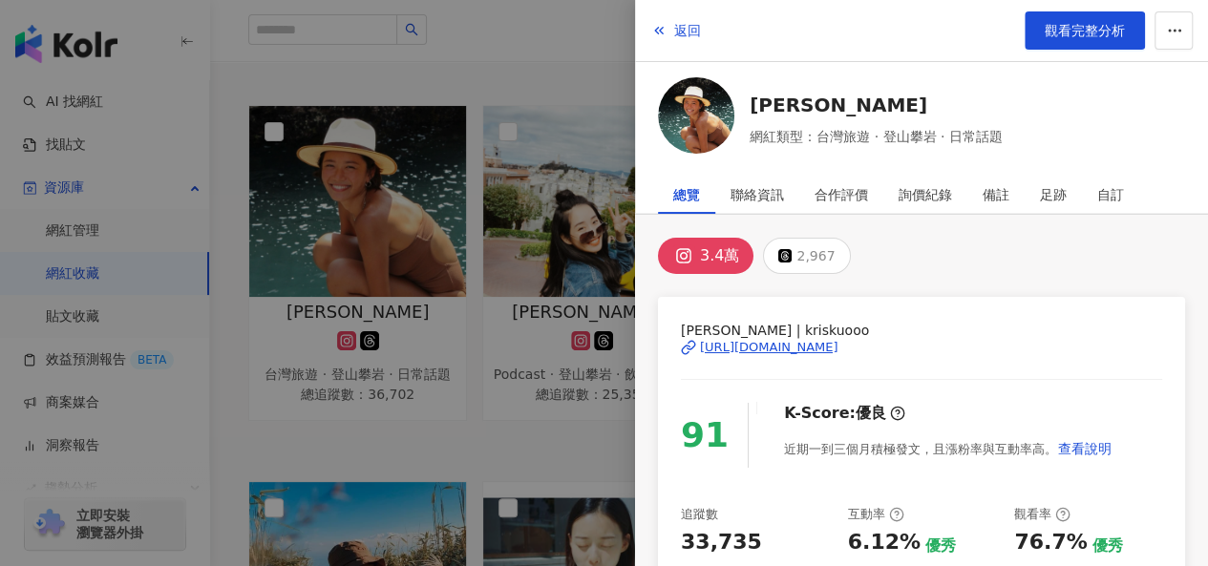
click at [823, 339] on div "https://www.instagram.com/kriskuooo/" at bounding box center [769, 347] width 138 height 17
drag, startPoint x: 460, startPoint y: 445, endPoint x: 476, endPoint y: 409, distance: 39.7
click at [460, 446] on div at bounding box center [604, 283] width 1208 height 566
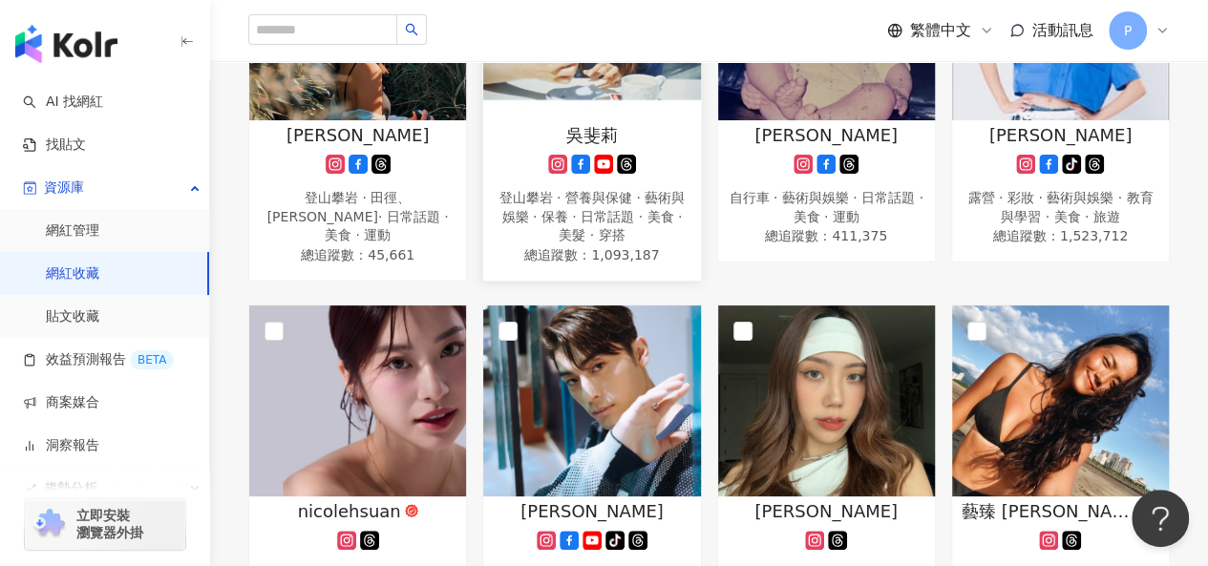
scroll to position [1814, 0]
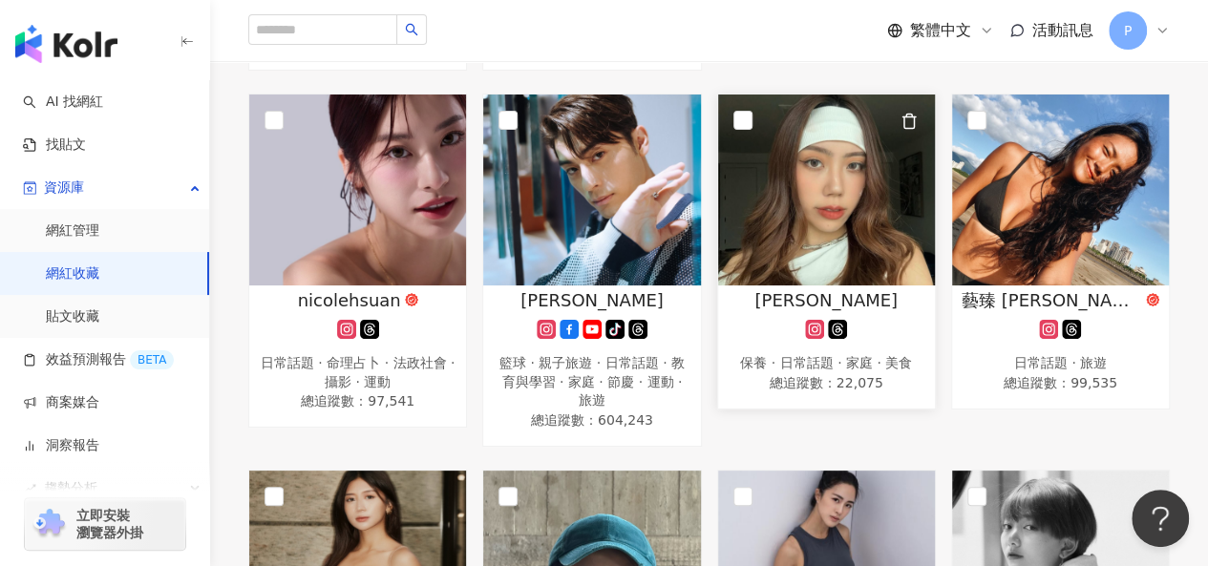
click at [872, 222] on img at bounding box center [826, 190] width 217 height 191
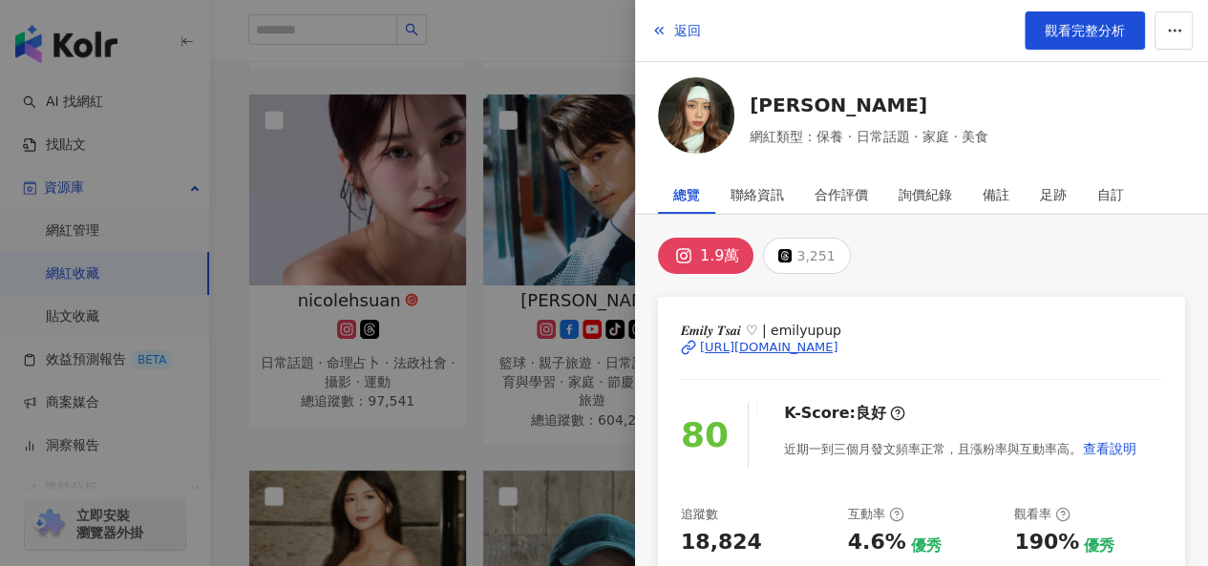
click at [769, 342] on div "https://www.instagram.com/emilyupup/" at bounding box center [769, 347] width 138 height 17
click at [389, 410] on div at bounding box center [604, 283] width 1208 height 566
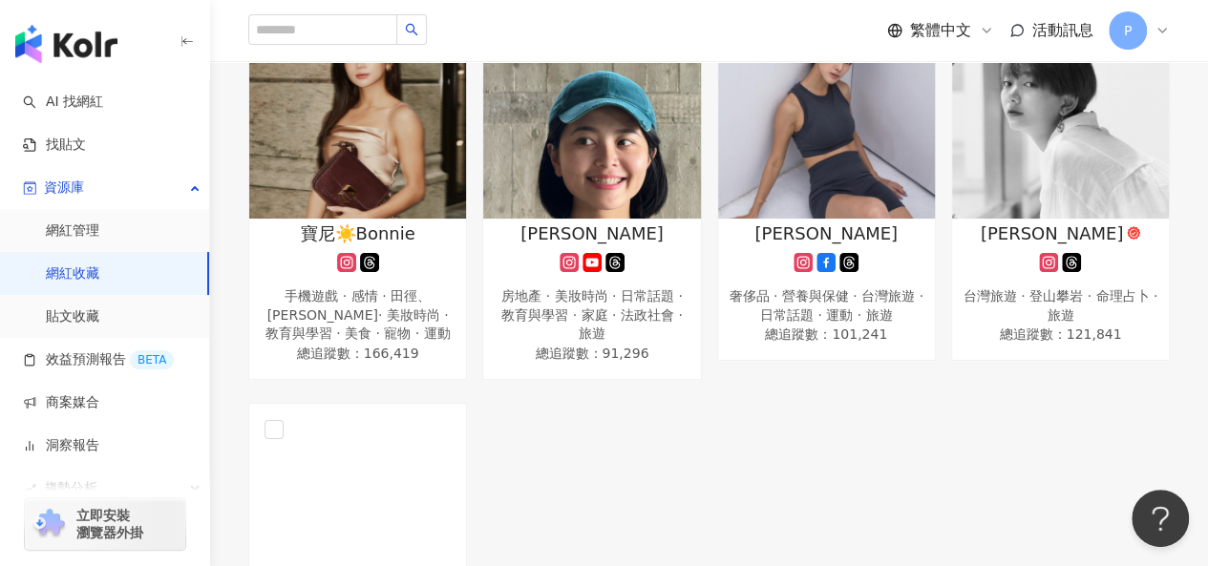
scroll to position [2101, 0]
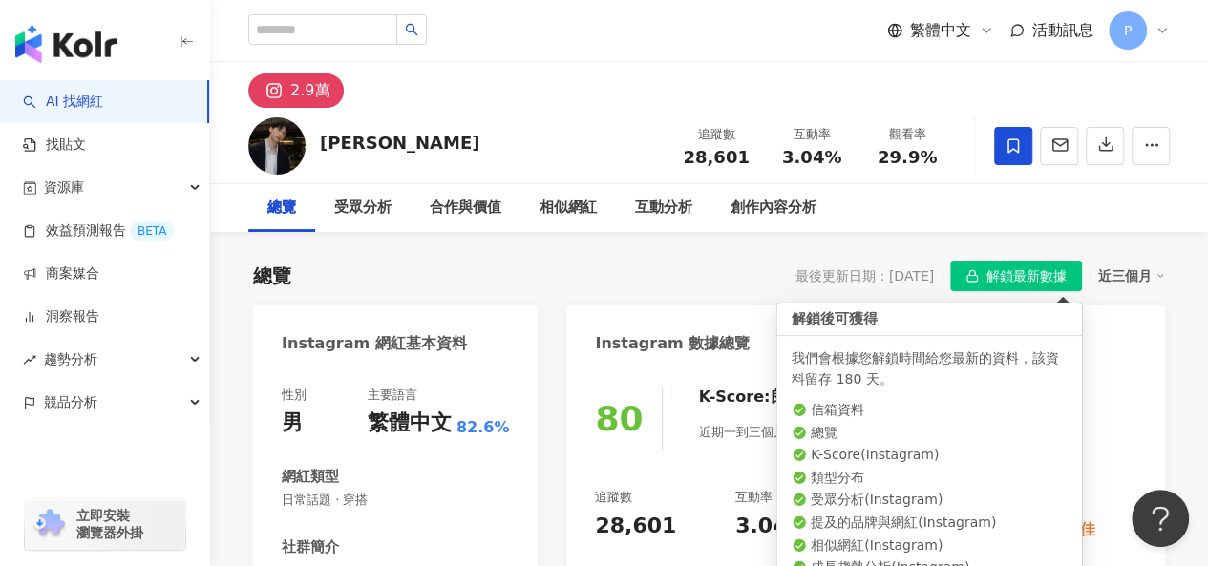
click at [995, 282] on span "解鎖最新數據" at bounding box center [1026, 277] width 80 height 31
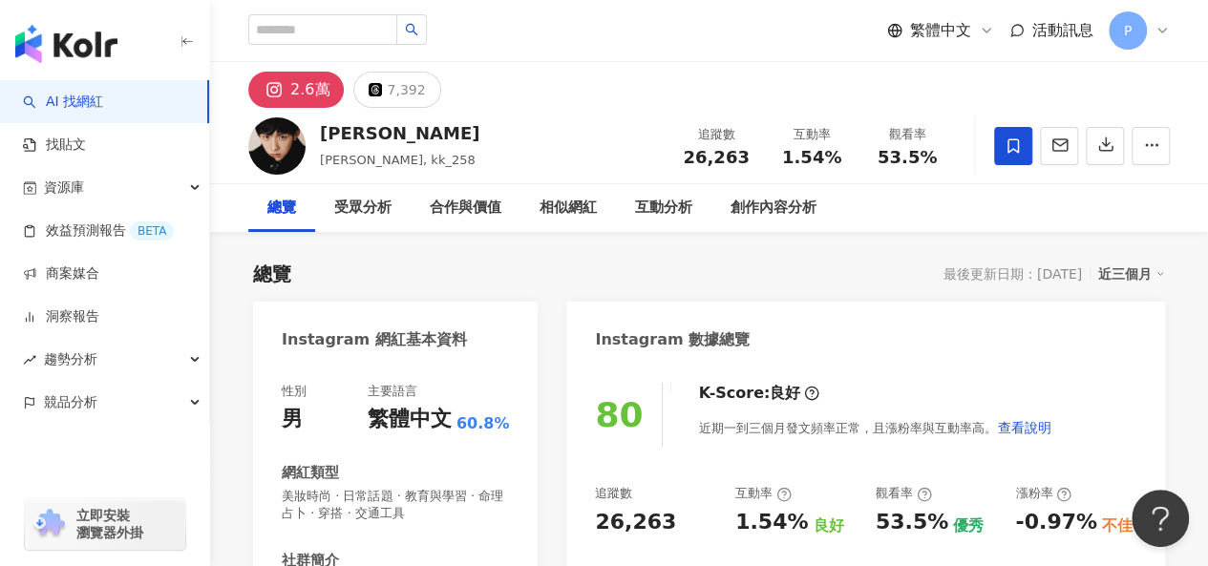
click at [1016, 156] on span at bounding box center [1013, 146] width 38 height 38
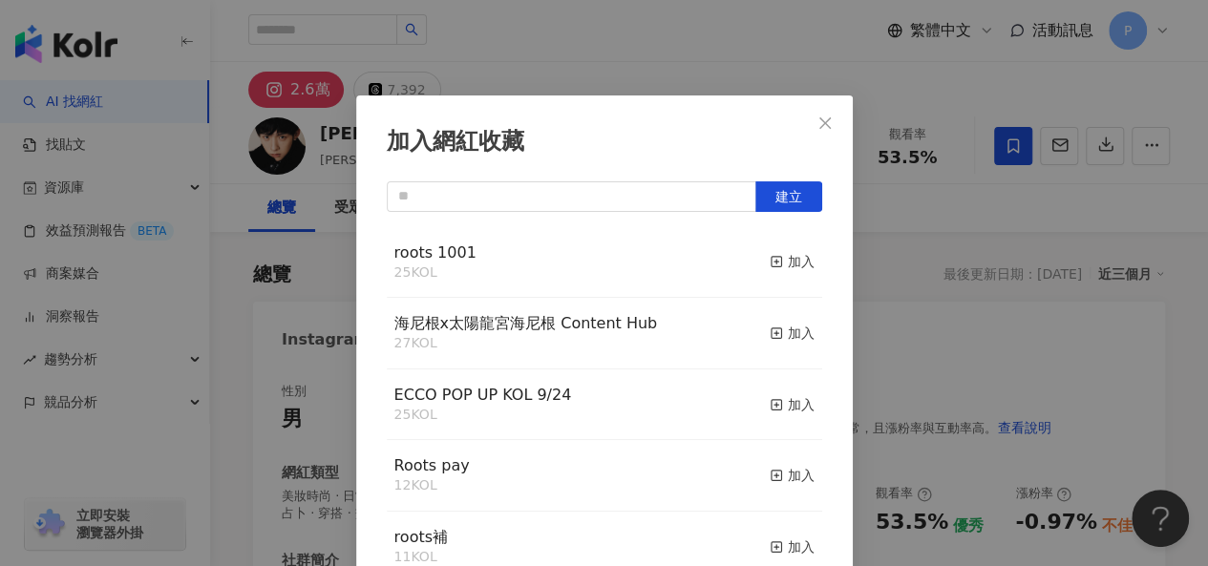
scroll to position [27, 0]
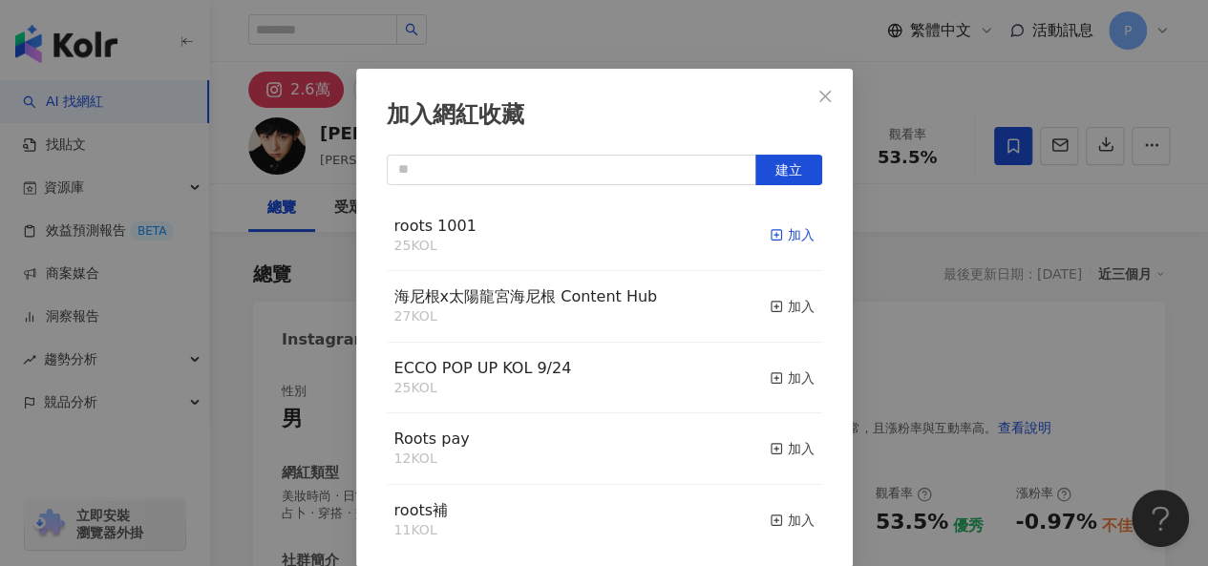
click at [776, 234] on div "加入" at bounding box center [792, 234] width 45 height 21
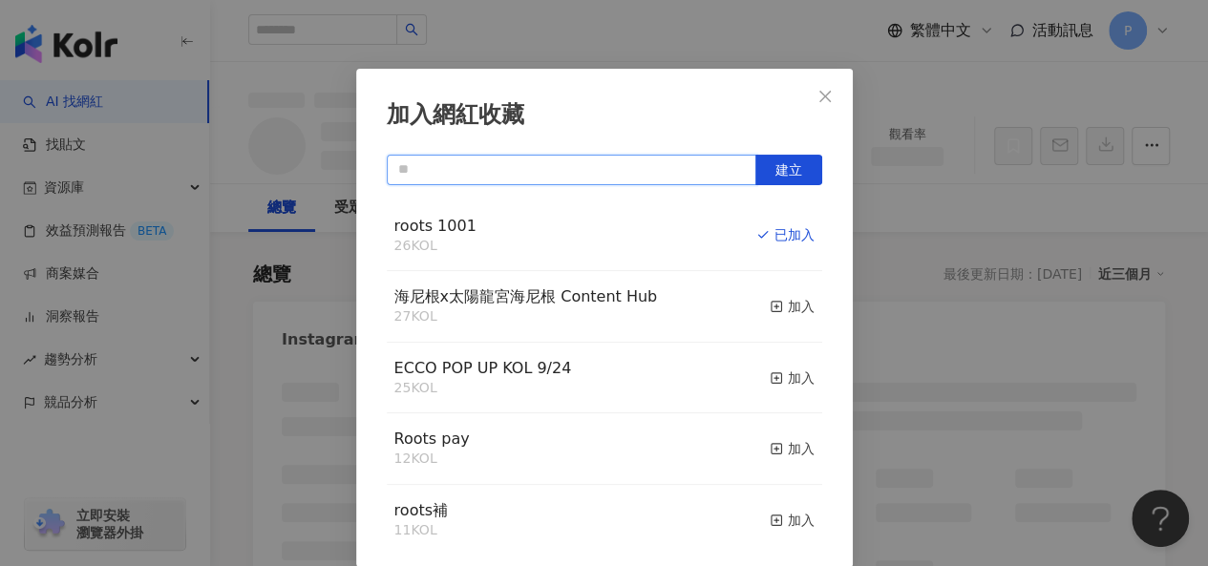
click at [468, 175] on input "text" at bounding box center [572, 170] width 370 height 31
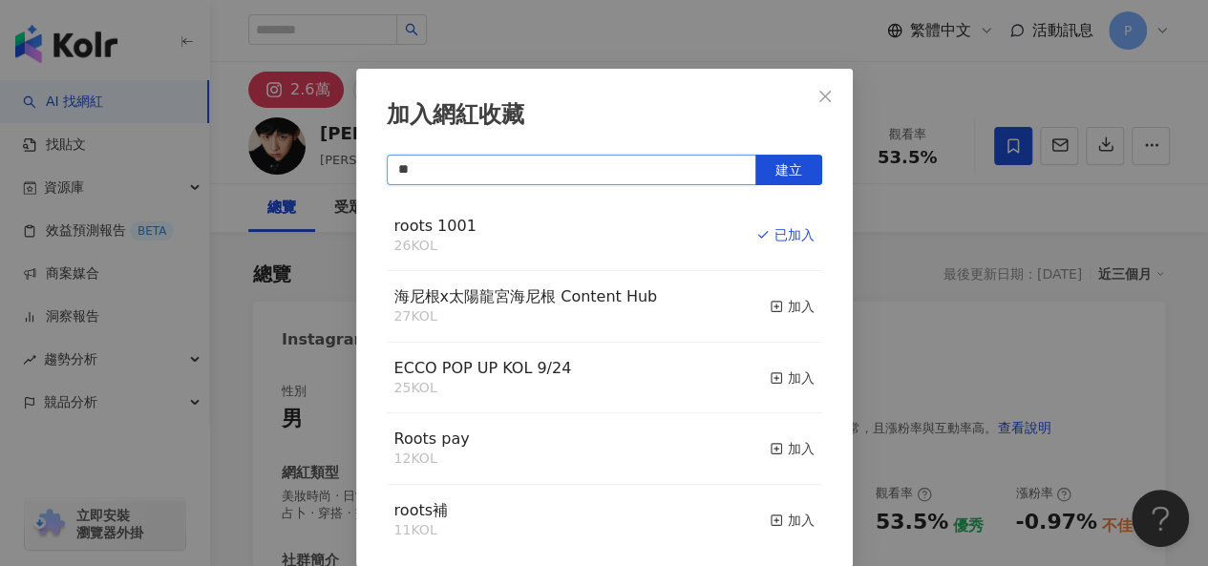
type input "*"
type input "*****"
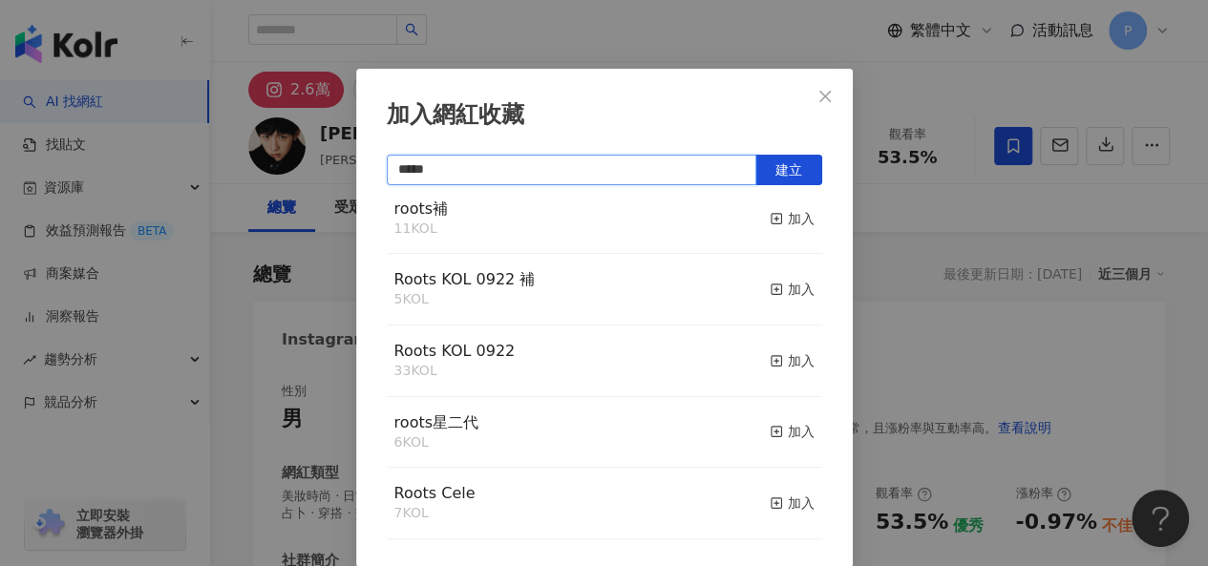
scroll to position [382, 0]
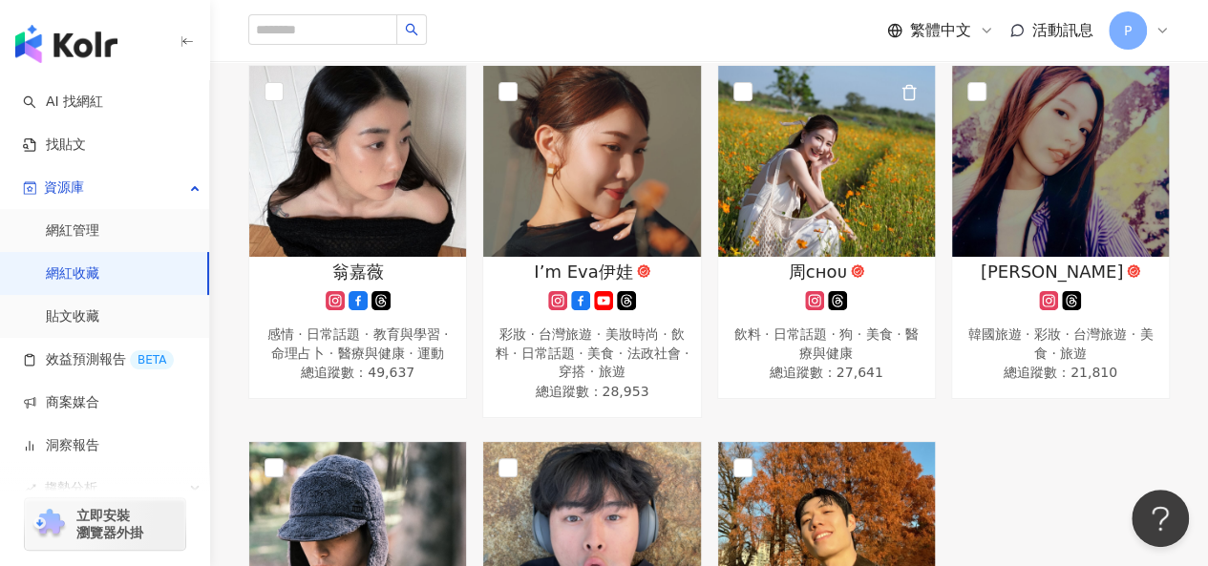
scroll to position [2603, 0]
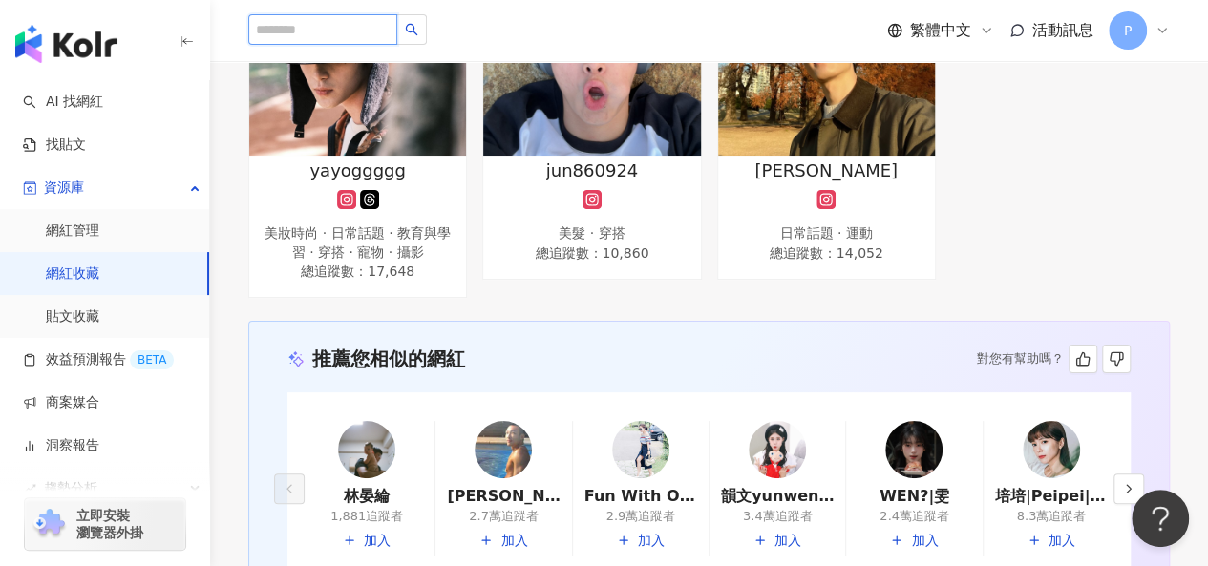
click at [311, 32] on input "search" at bounding box center [322, 29] width 149 height 31
paste input "**********"
type input "**********"
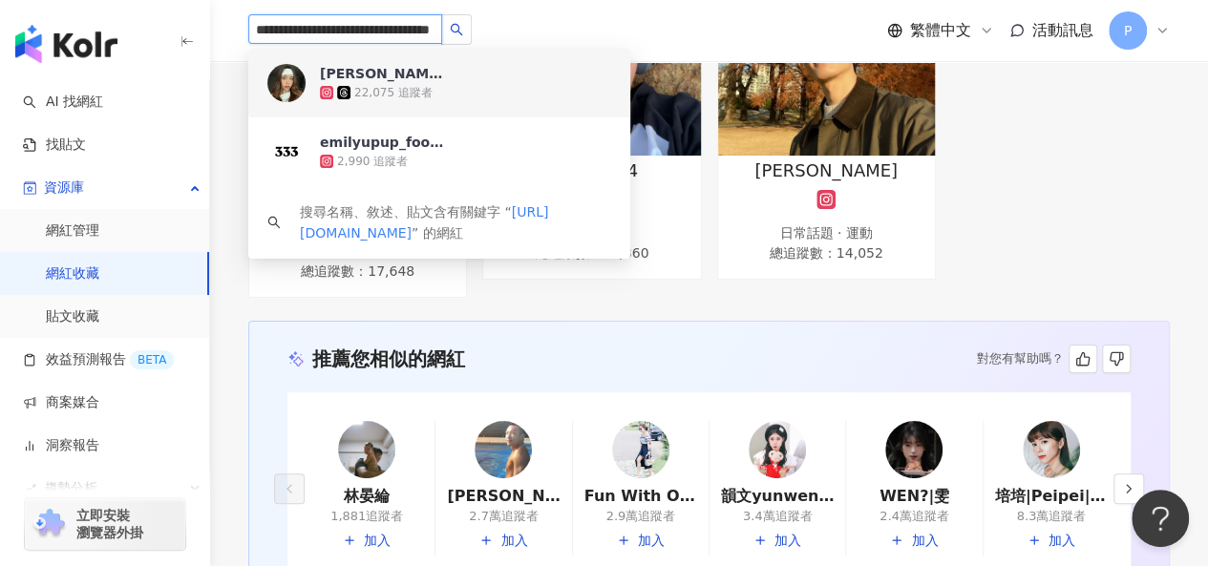
click at [497, 102] on div "Emily Tsai 22,075 追蹤者" at bounding box center [439, 83] width 382 height 69
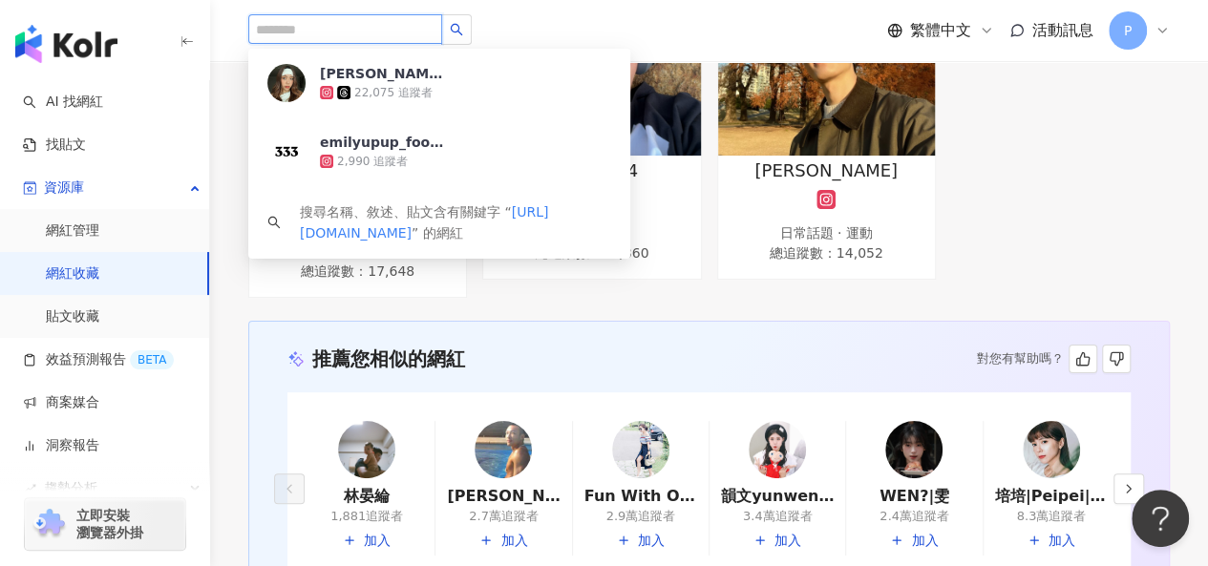
scroll to position [0, 0]
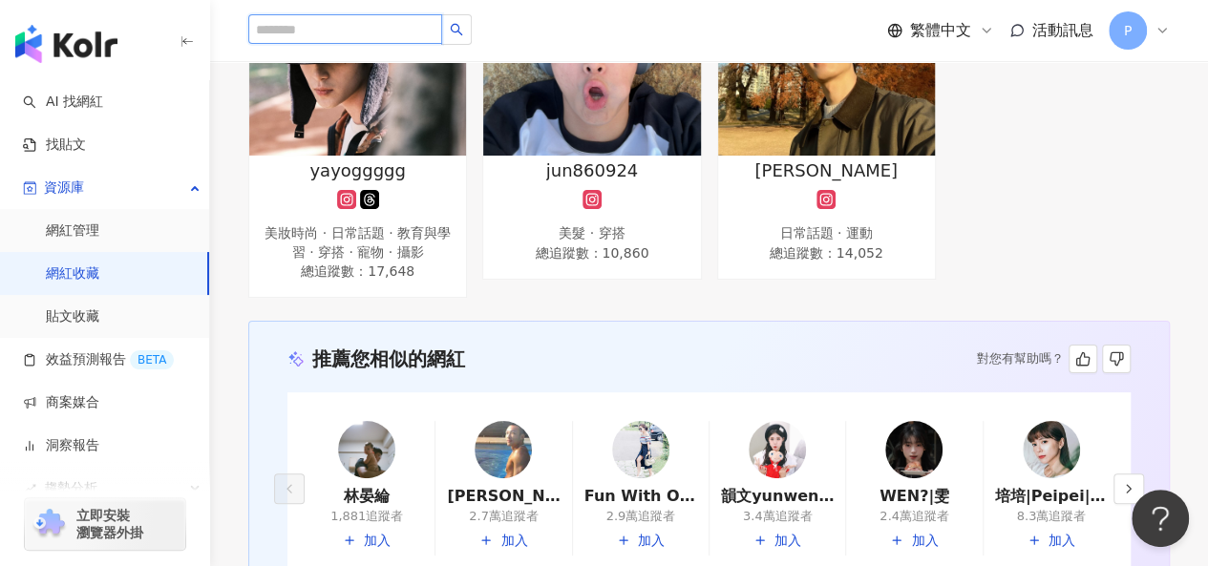
click at [288, 22] on input "search" at bounding box center [345, 29] width 194 height 30
paste input "**********"
type input "**********"
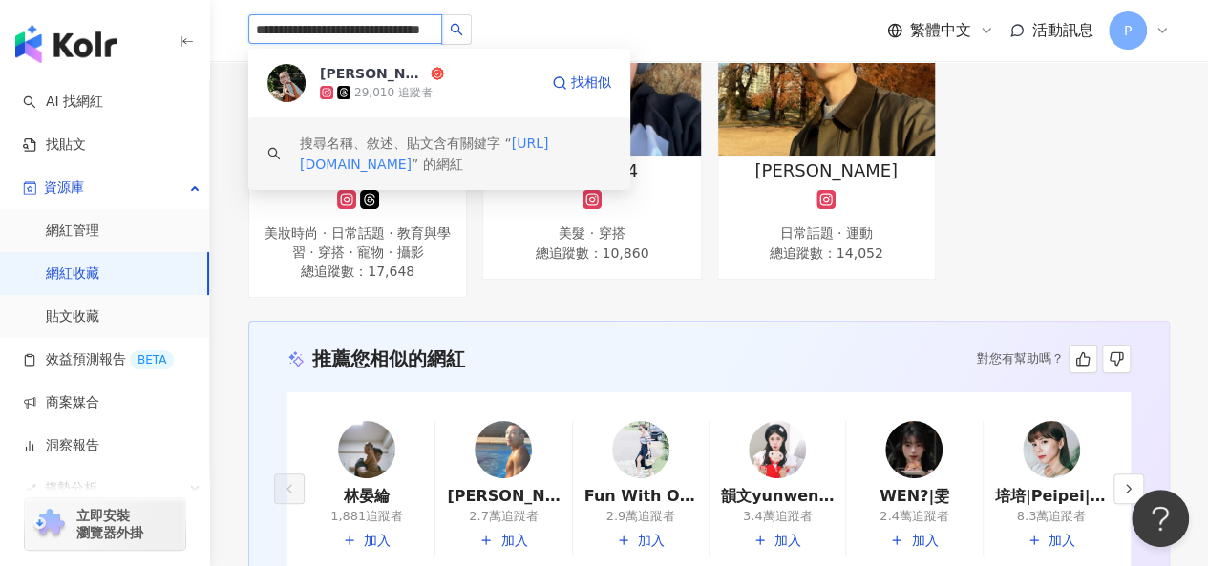
click at [483, 110] on div "Yoko 洋洋 🐆 29,010 追蹤者 找相似" at bounding box center [439, 83] width 382 height 69
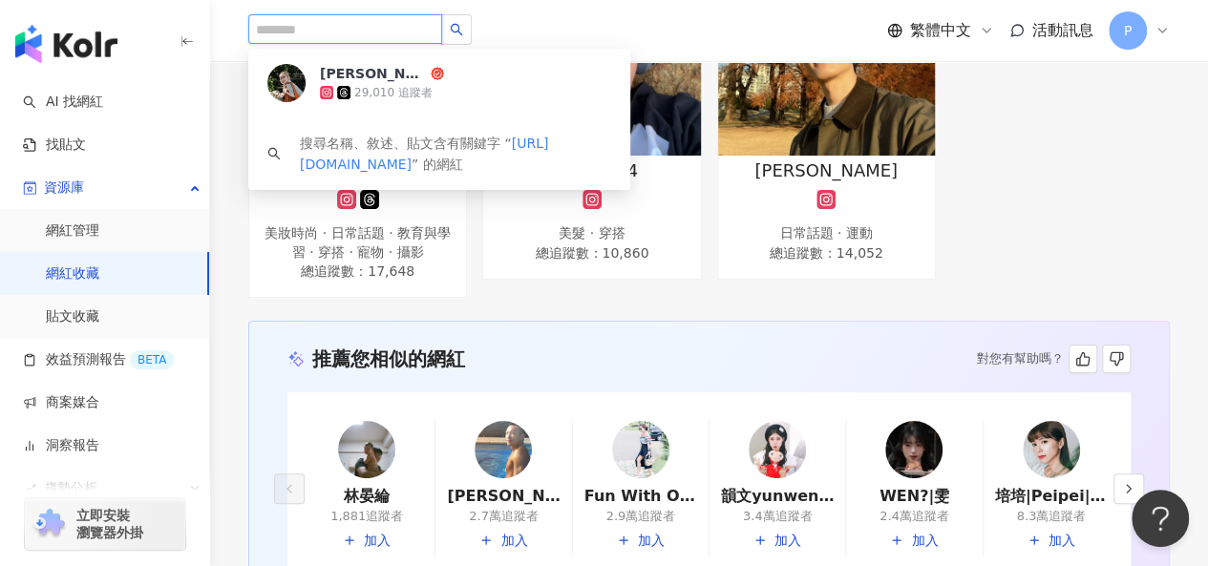
scroll to position [0, 0]
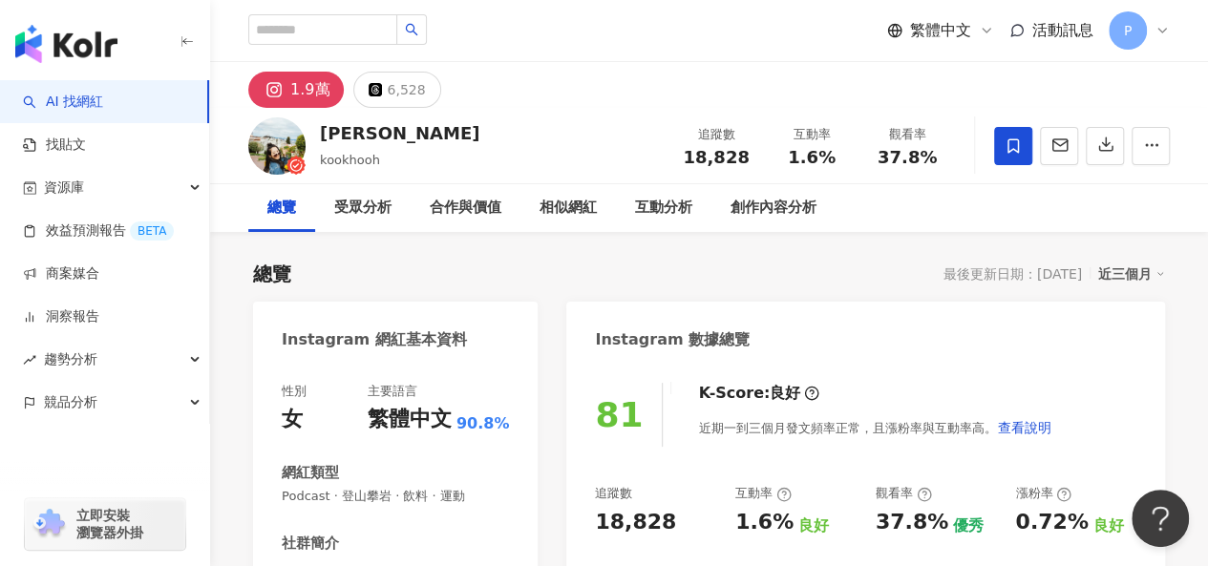
click at [1001, 140] on span at bounding box center [1013, 146] width 38 height 38
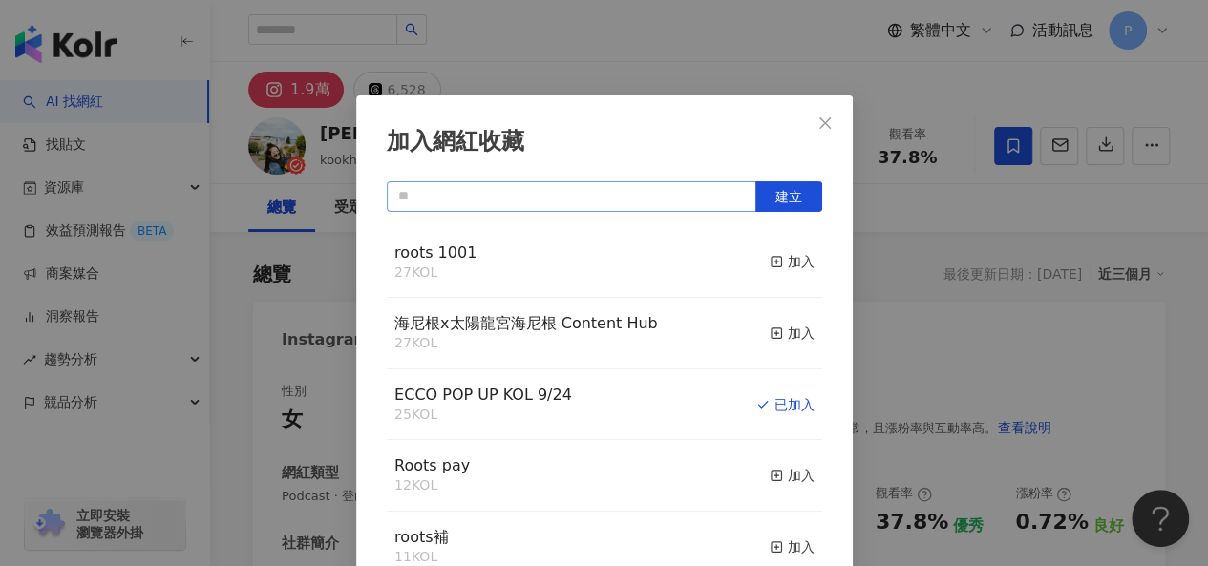
scroll to position [27, 0]
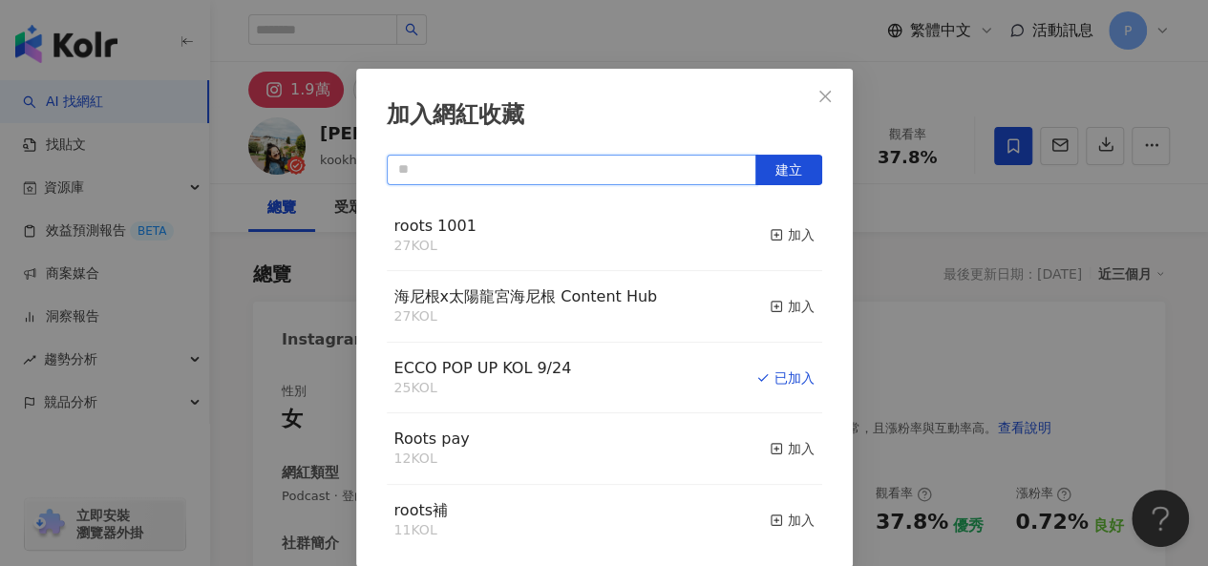
click at [594, 165] on input "text" at bounding box center [572, 170] width 370 height 31
type input "*****"
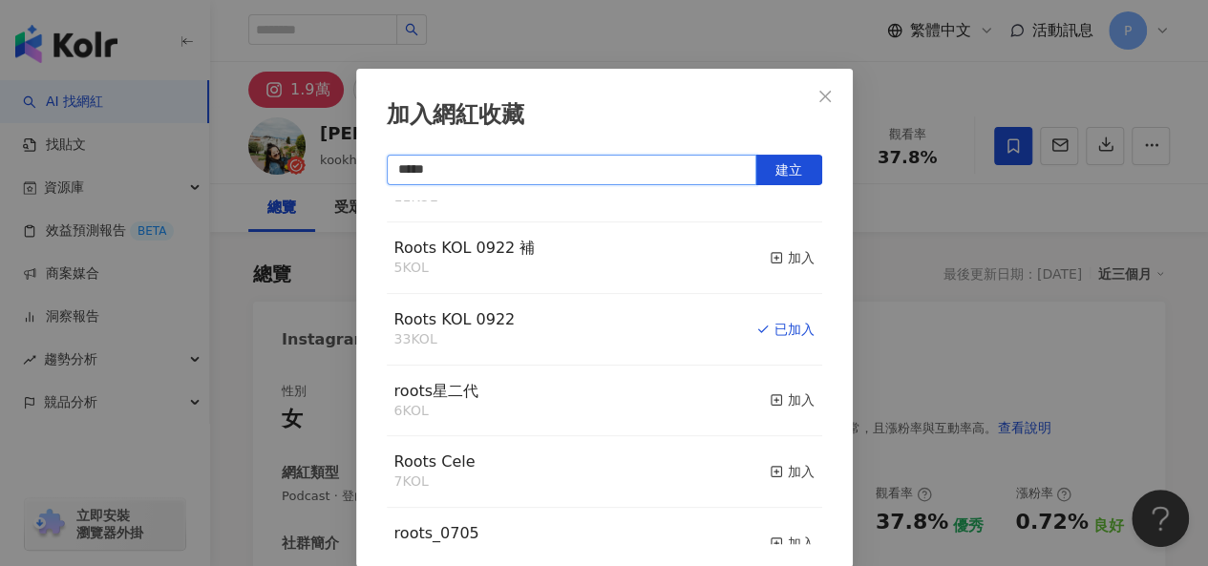
scroll to position [0, 0]
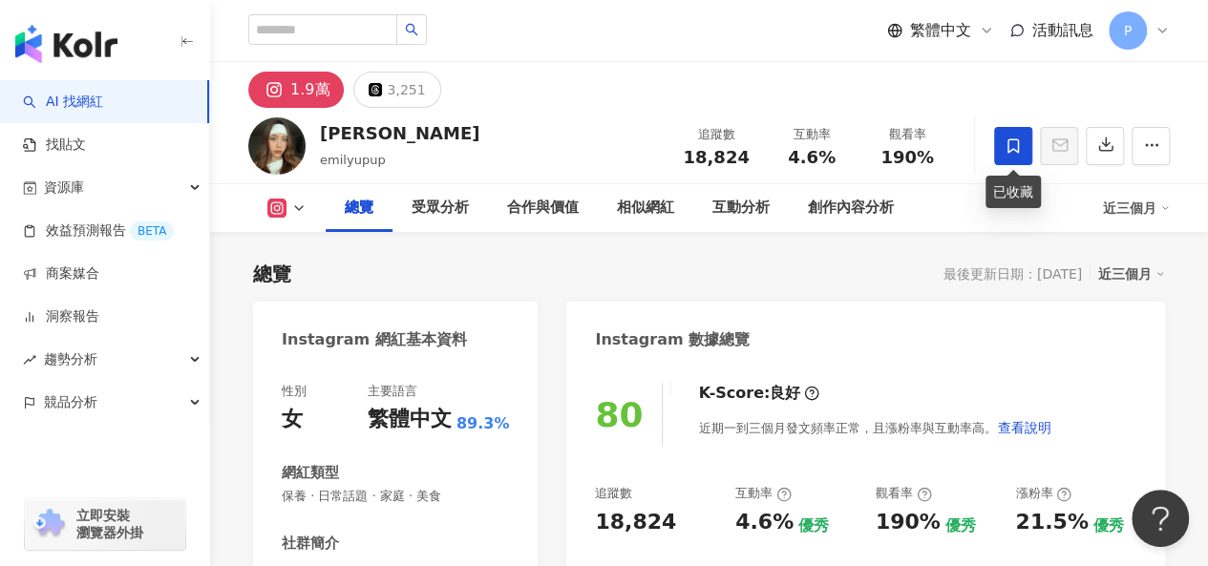
click at [1005, 148] on icon at bounding box center [1013, 145] width 17 height 17
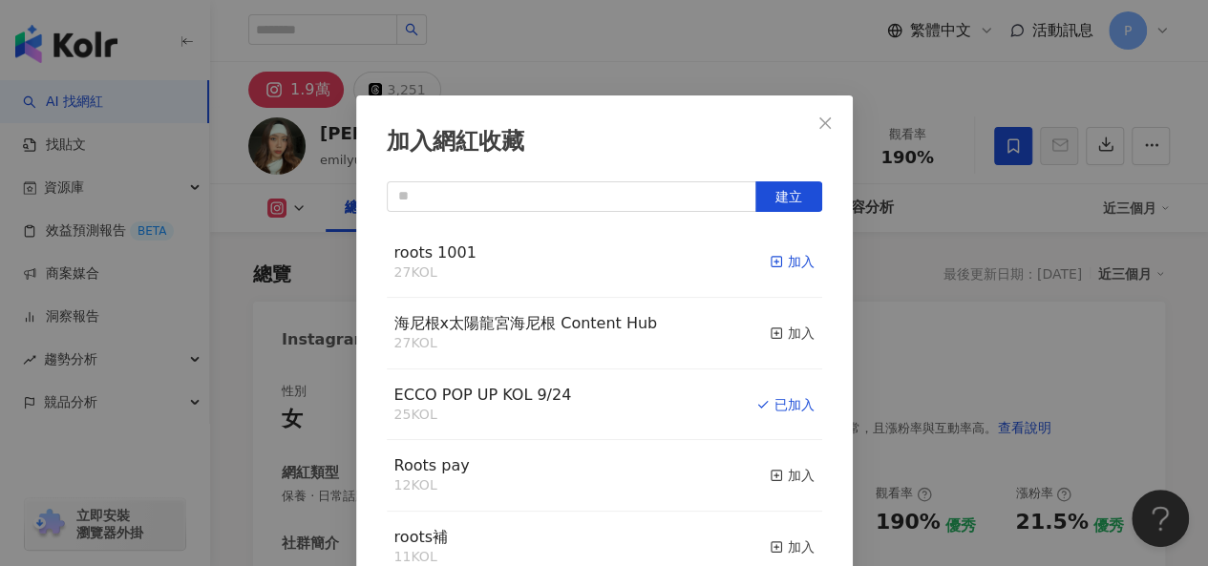
scroll to position [27, 0]
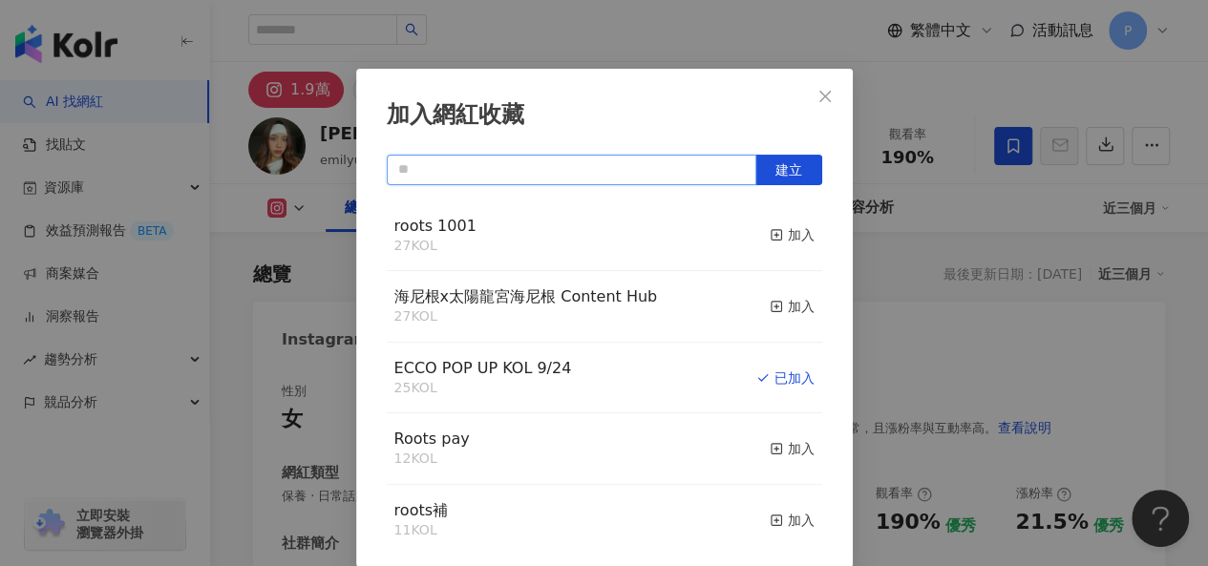
click at [635, 184] on input "text" at bounding box center [572, 170] width 370 height 31
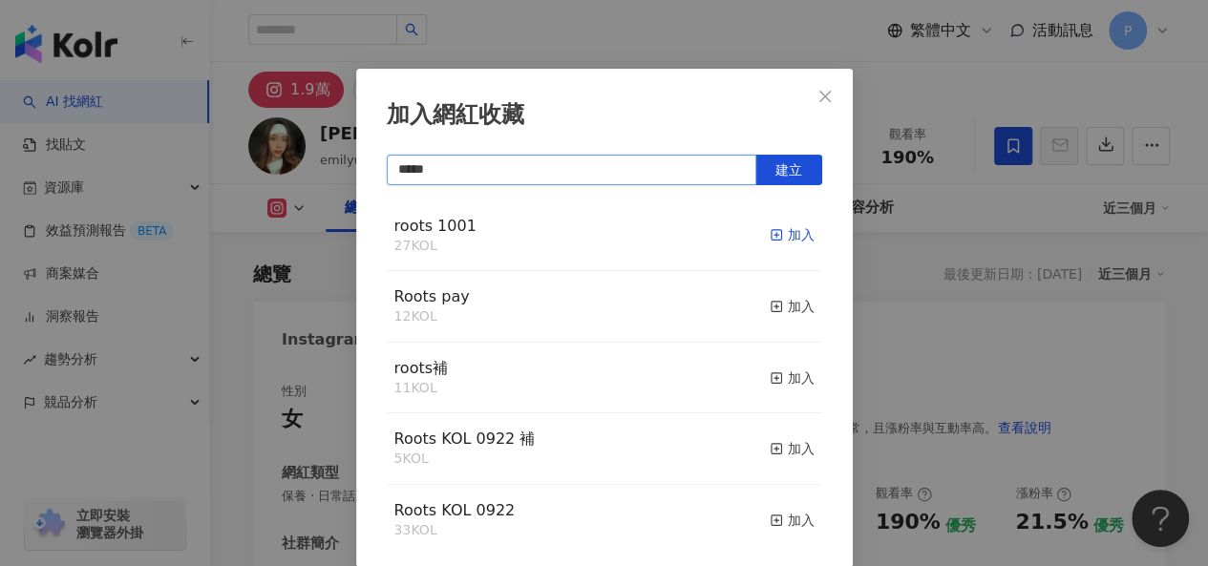
type input "*****"
click at [776, 238] on line "button" at bounding box center [776, 235] width 0 height 5
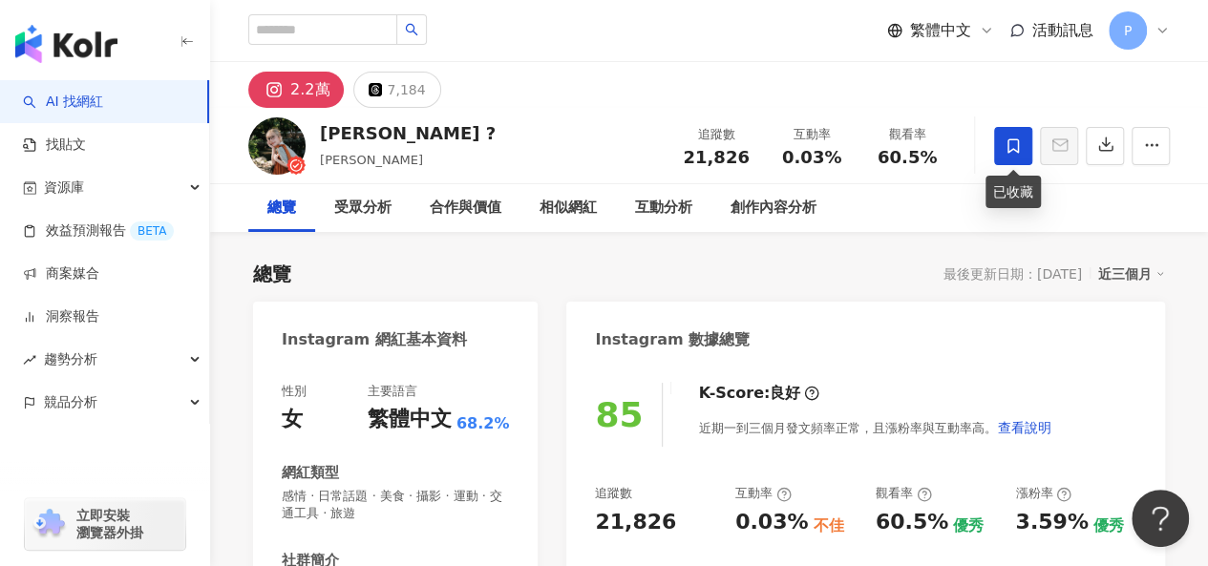
click at [1006, 144] on icon at bounding box center [1013, 145] width 17 height 17
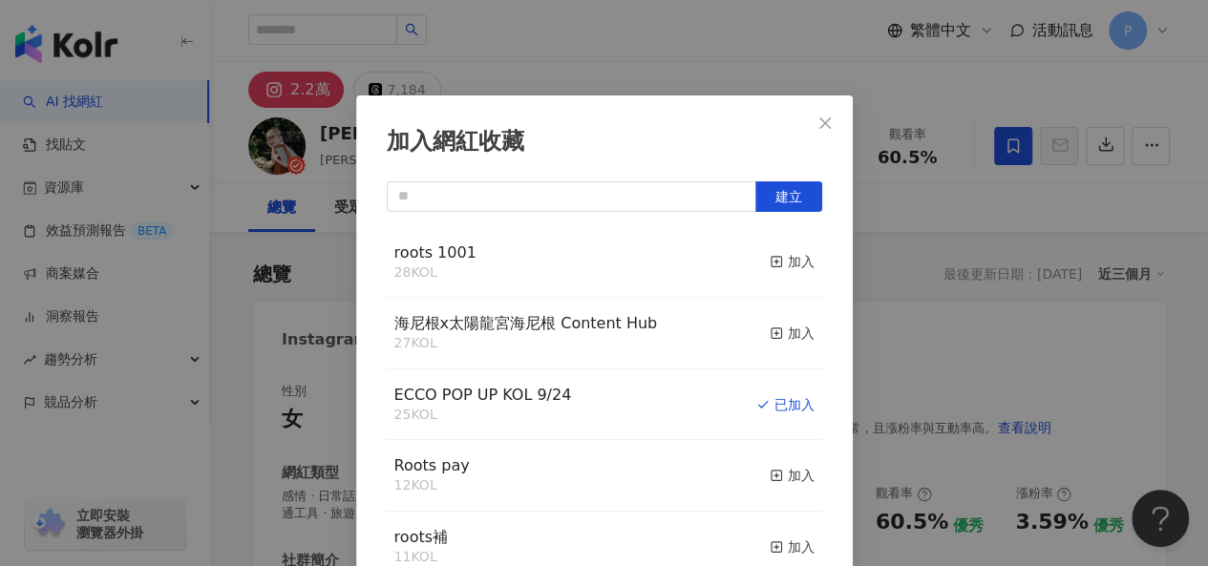
scroll to position [27, 0]
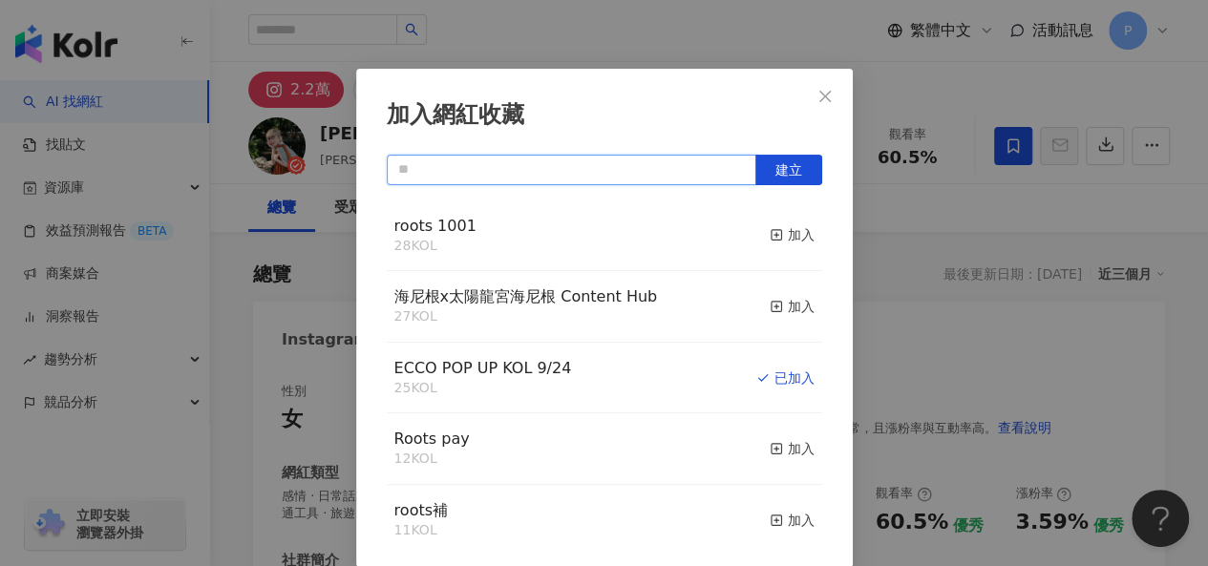
click at [651, 161] on input "text" at bounding box center [572, 170] width 370 height 31
click at [770, 232] on icon "button" at bounding box center [776, 234] width 13 height 13
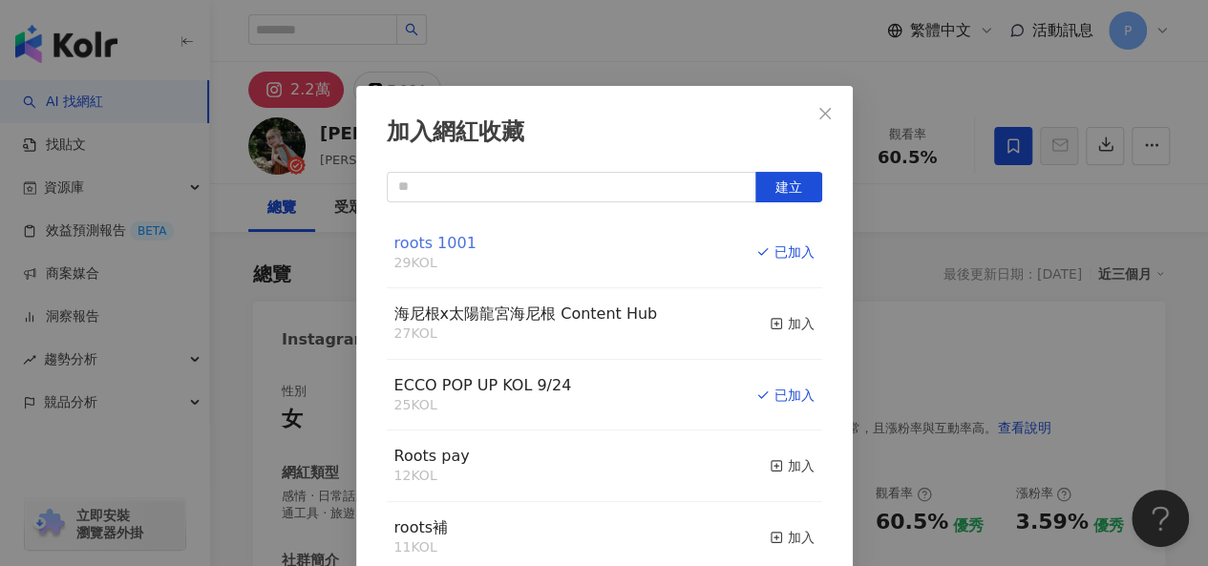
scroll to position [0, 0]
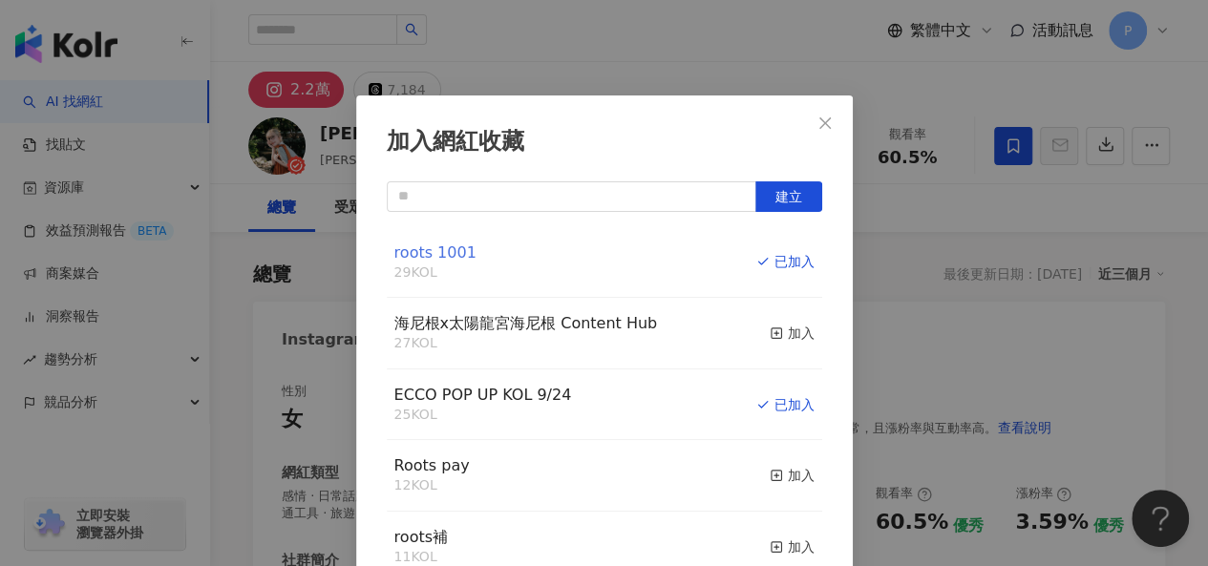
click at [409, 243] on span "roots 1001" at bounding box center [435, 252] width 82 height 18
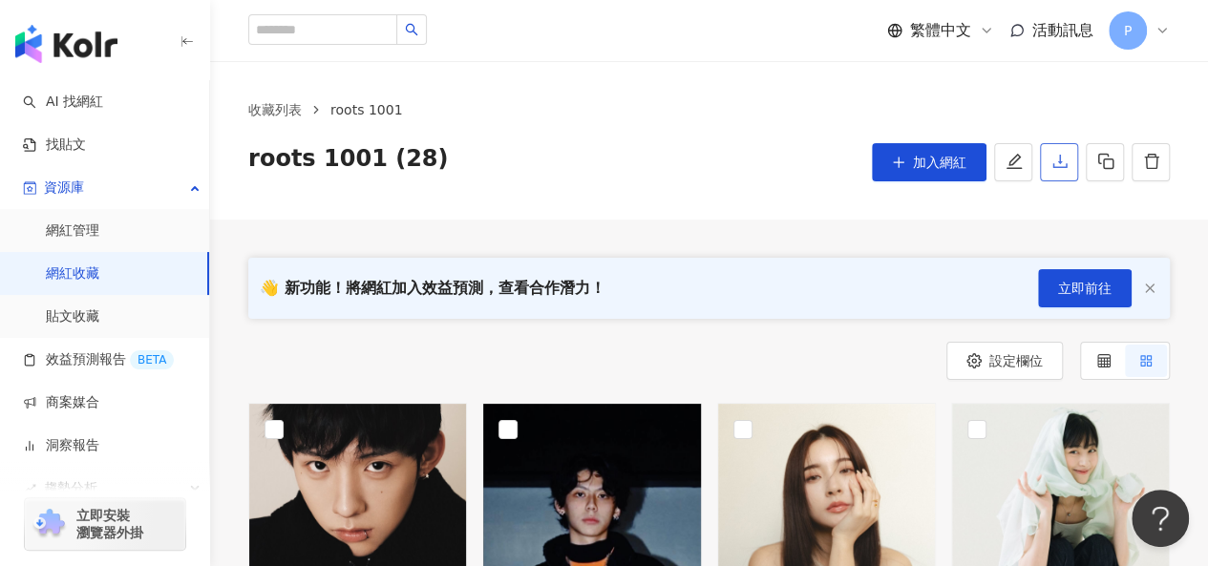
click at [1052, 161] on icon "download" at bounding box center [1059, 161] width 17 height 17
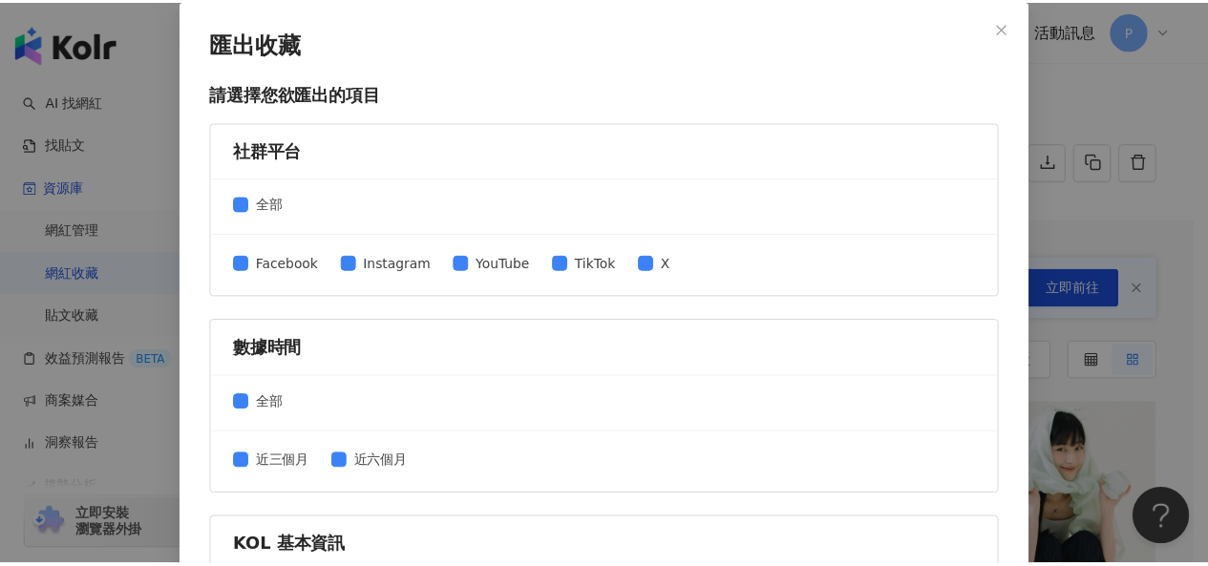
scroll to position [573, 0]
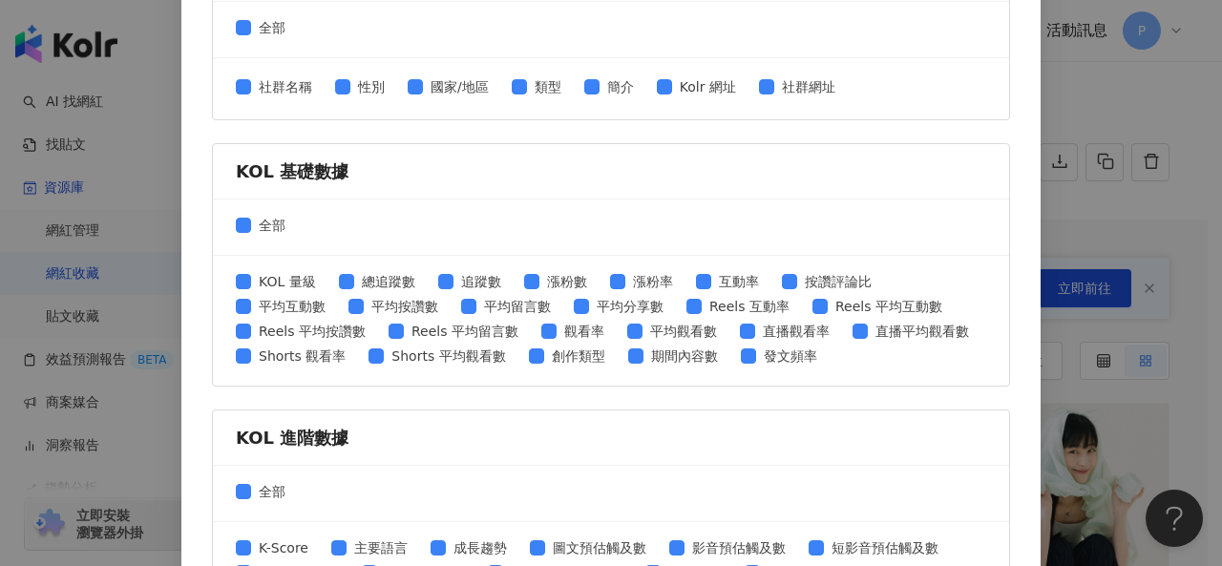
click at [1116, 74] on div "匯出收藏 請選擇您欲匯出的項目 社群平台 全部 Facebook Instagram YouTube TikTok X 數據時間 全部 近三個月 近六個月 K…" at bounding box center [611, 283] width 1222 height 566
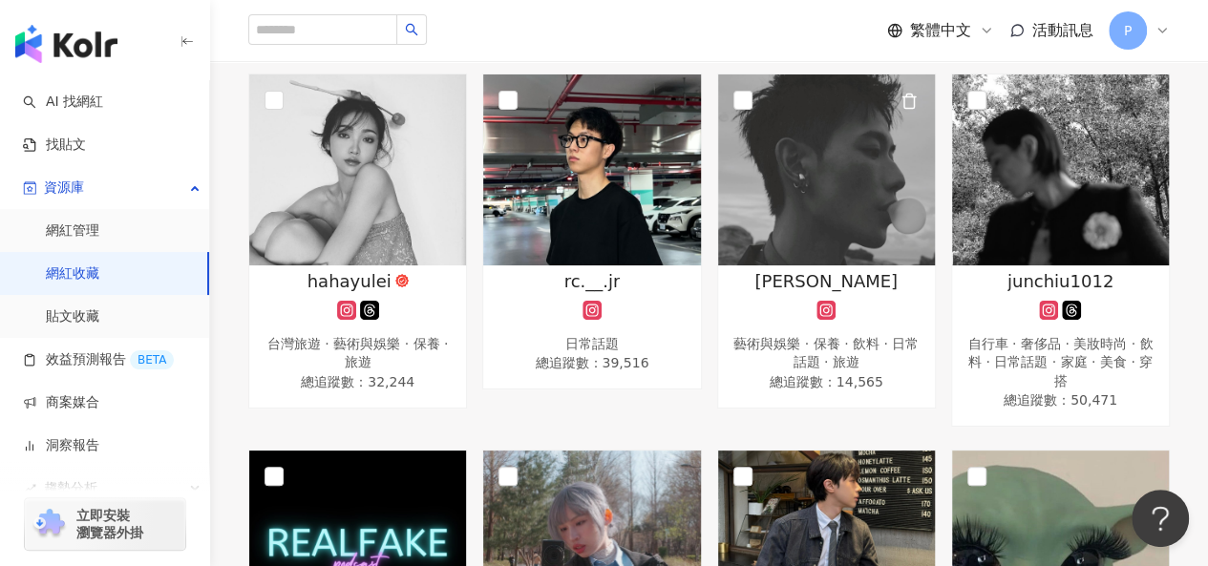
scroll to position [2578, 0]
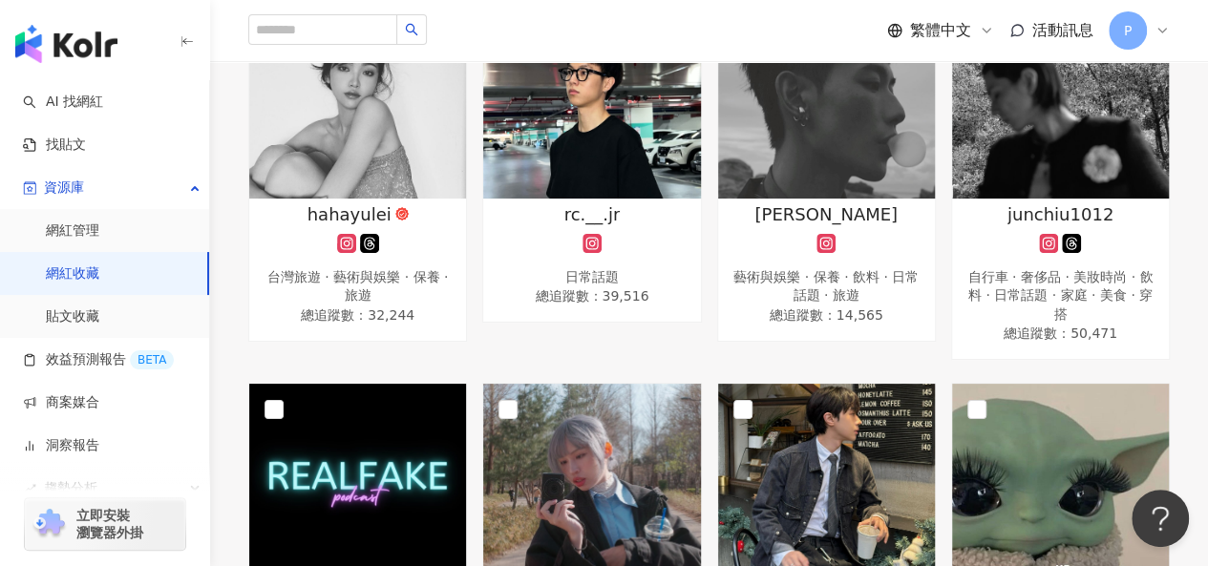
drag, startPoint x: 437, startPoint y: 245, endPoint x: 396, endPoint y: 370, distance: 130.7
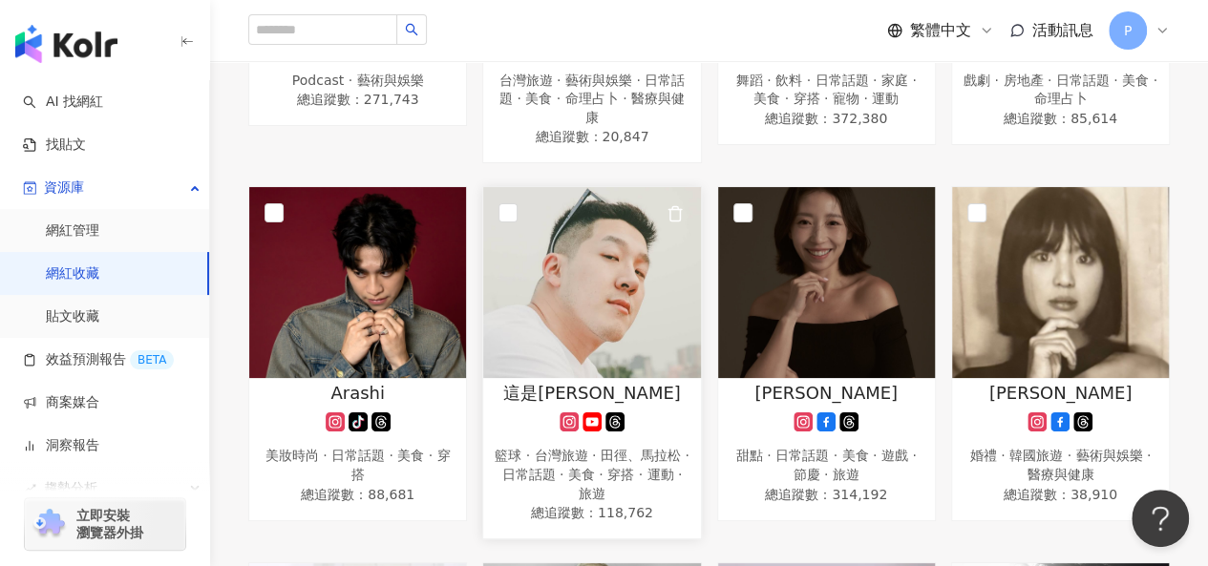
scroll to position [3628, 0]
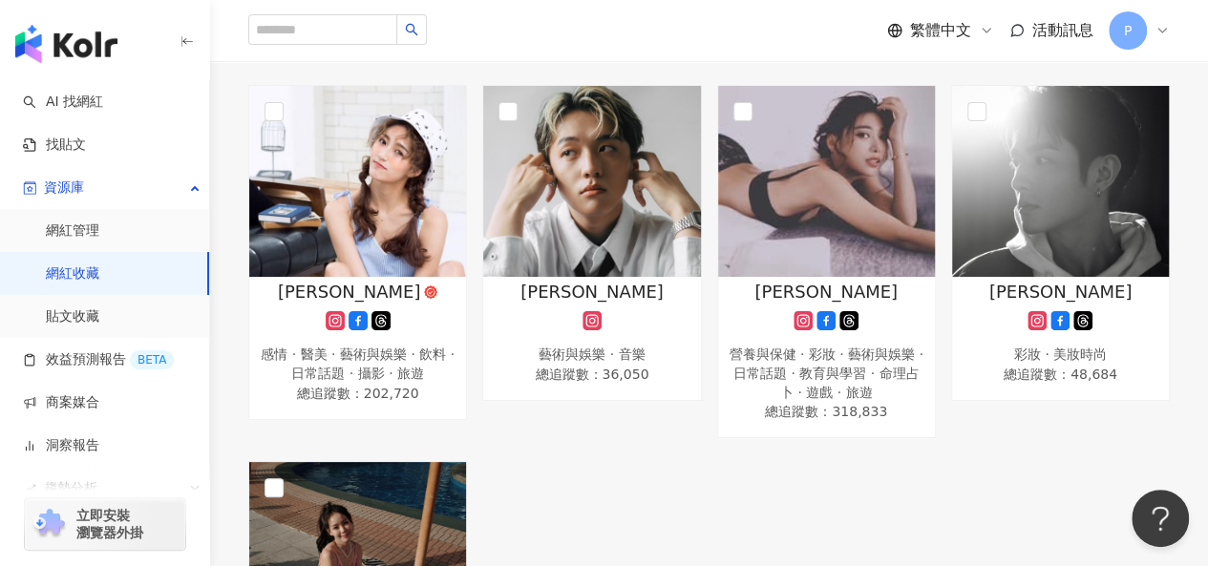
drag, startPoint x: 550, startPoint y: 215, endPoint x: 514, endPoint y: 472, distance: 259.4
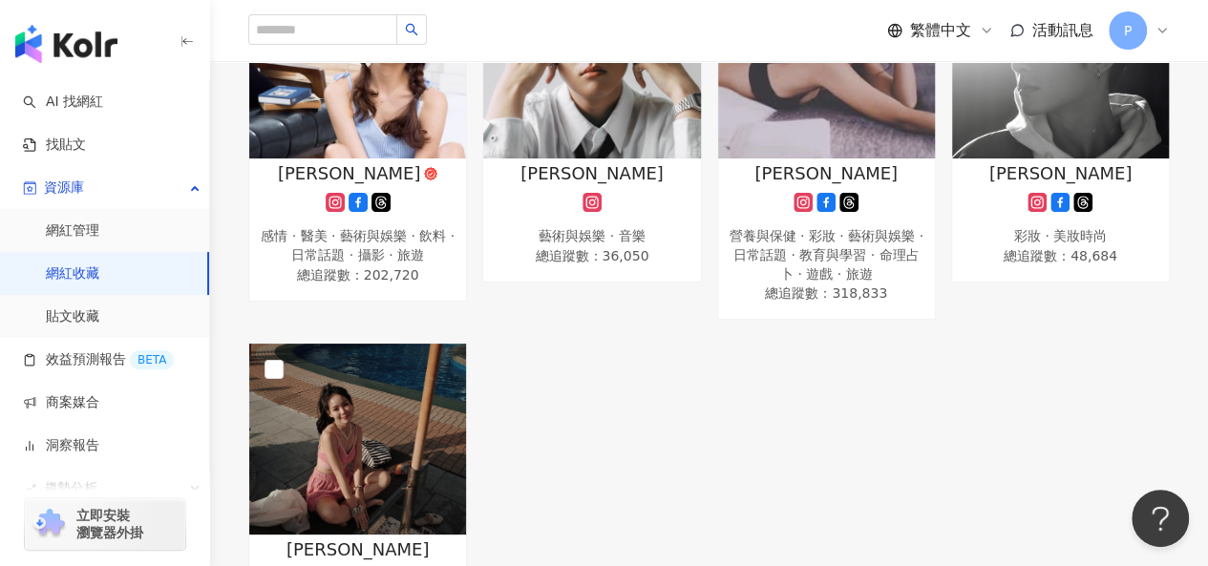
scroll to position [3915, 0]
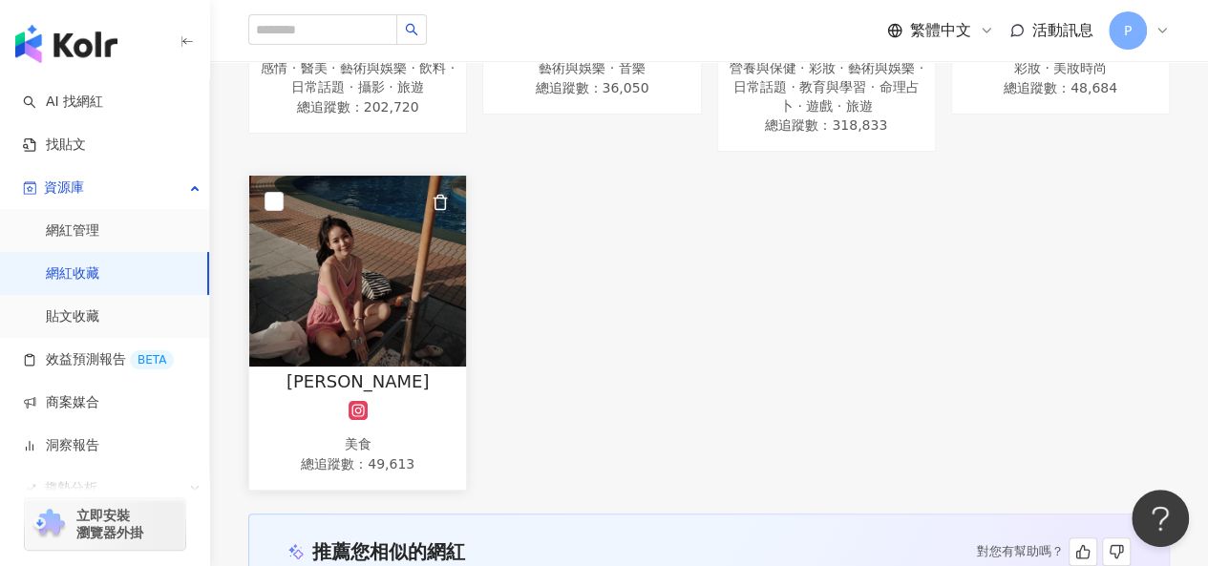
click at [372, 240] on img at bounding box center [357, 271] width 217 height 191
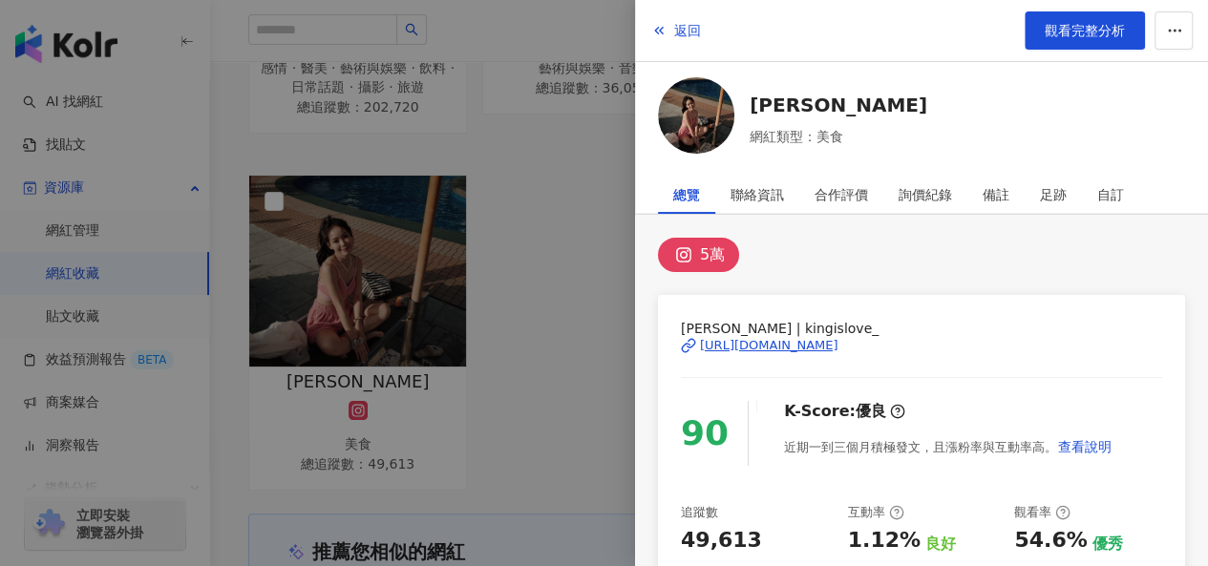
click at [767, 345] on div "https://www.instagram.com/kingislove_/" at bounding box center [769, 345] width 138 height 17
click at [504, 314] on div at bounding box center [604, 283] width 1208 height 566
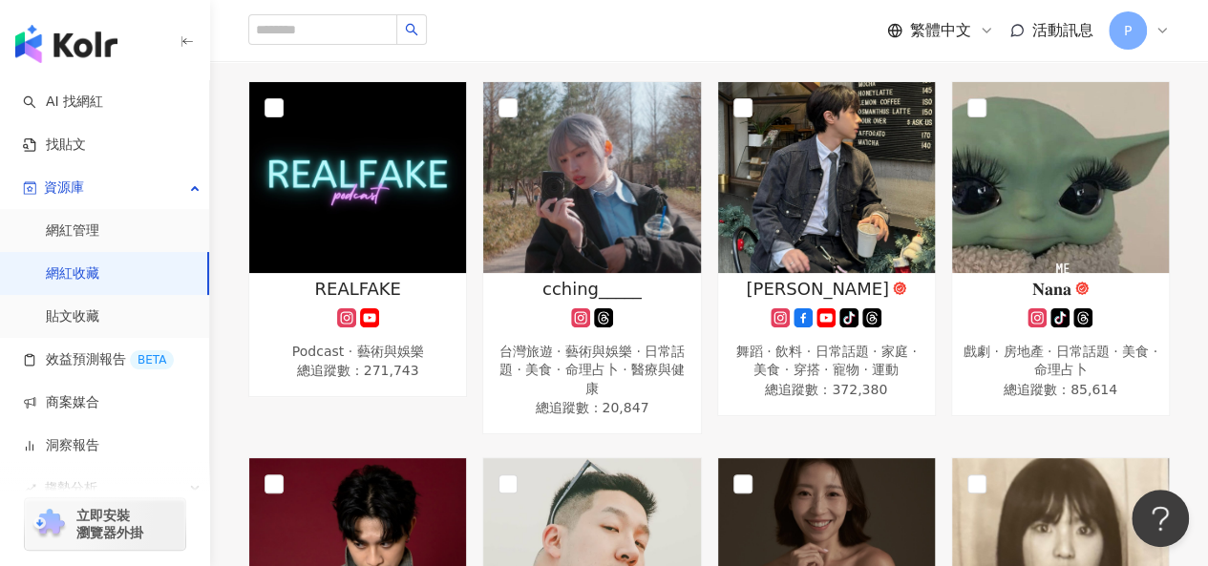
scroll to position [2865, 0]
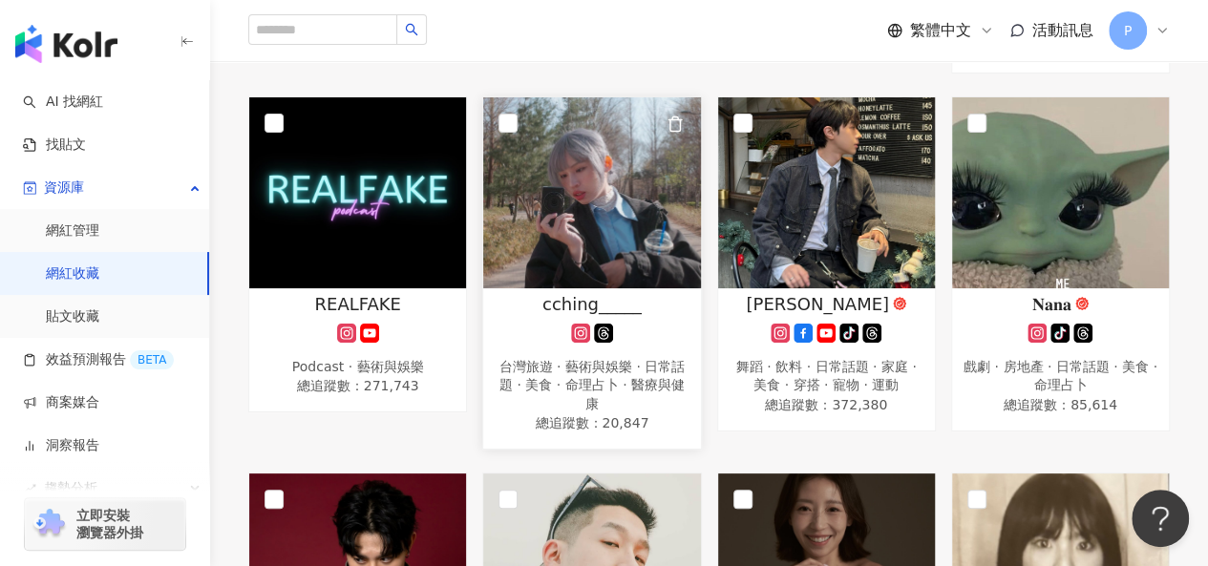
click at [552, 192] on img at bounding box center [591, 192] width 217 height 191
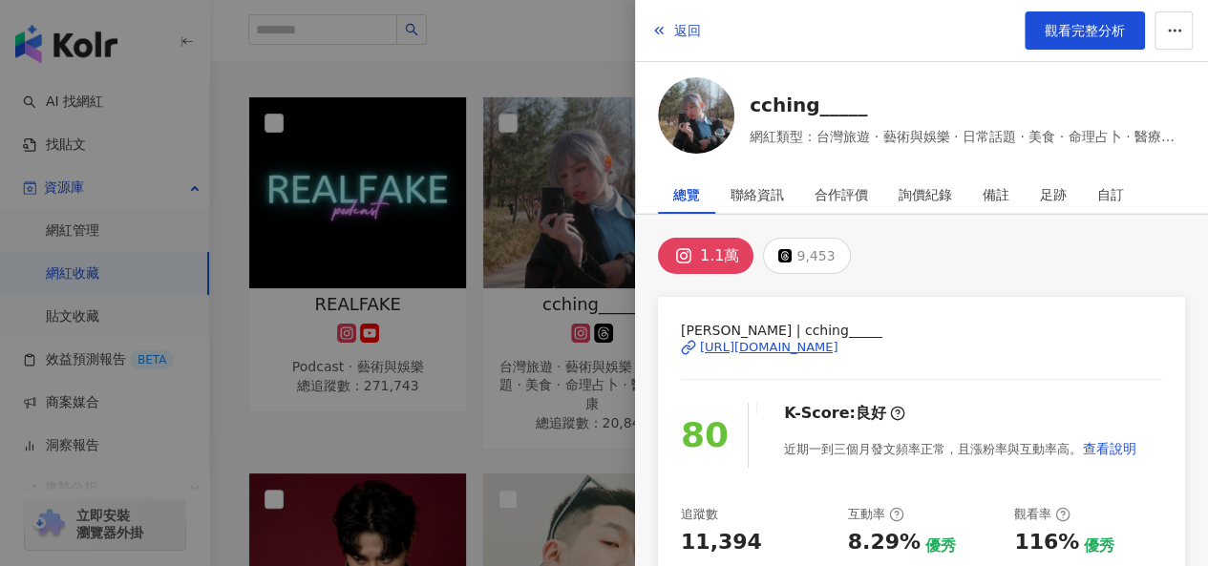
click at [798, 350] on div "https://www.instagram.com/cching_____/" at bounding box center [769, 347] width 138 height 17
click at [442, 425] on div at bounding box center [604, 283] width 1208 height 566
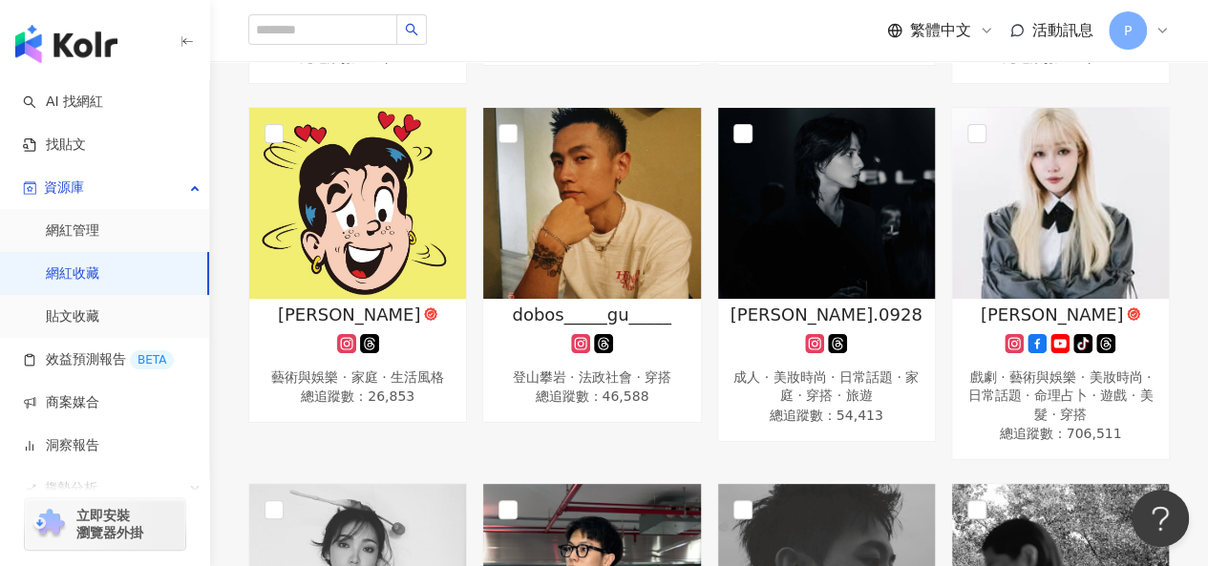
scroll to position [2101, 0]
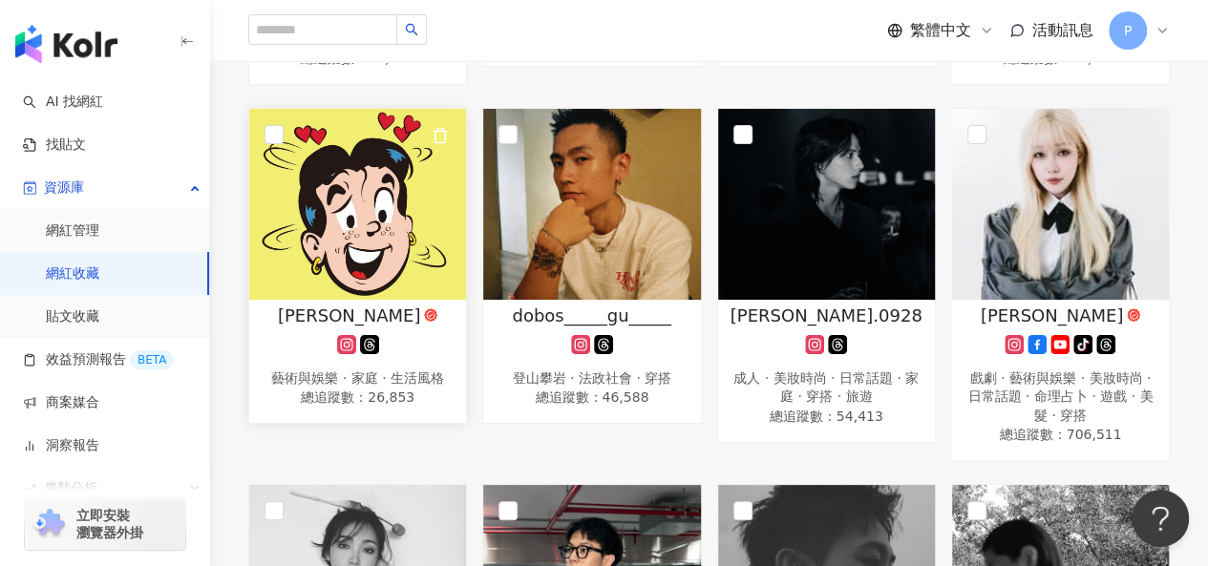
click at [363, 232] on img at bounding box center [357, 204] width 217 height 191
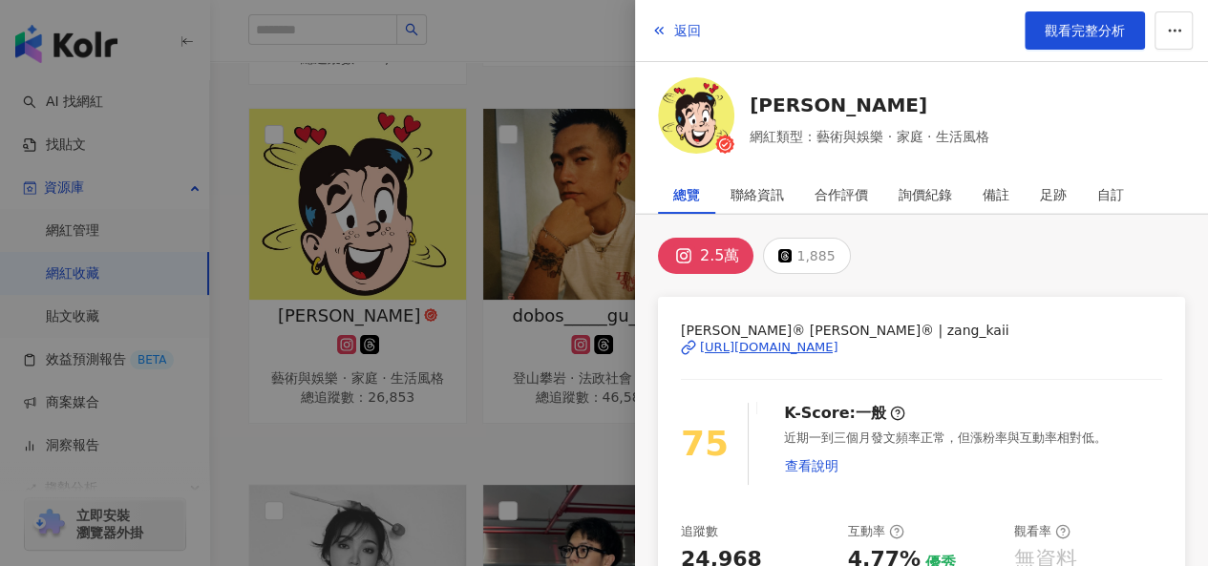
click at [762, 349] on div "https://www.instagram.com/zang_kaii/" at bounding box center [769, 347] width 138 height 17
click at [502, 438] on div at bounding box center [604, 283] width 1208 height 566
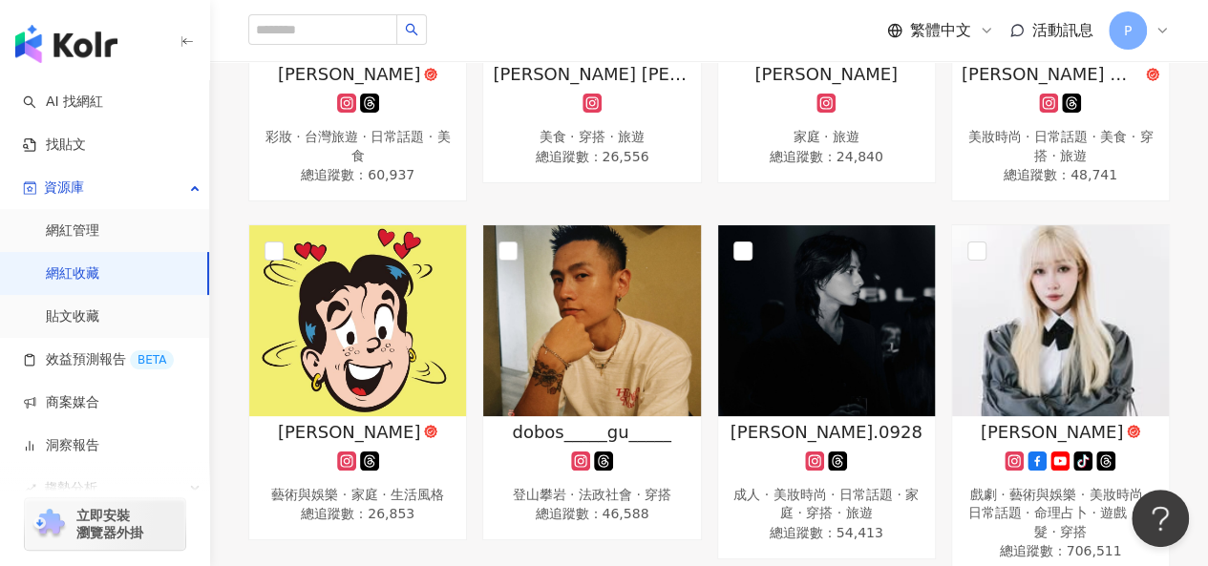
scroll to position [1719, 0]
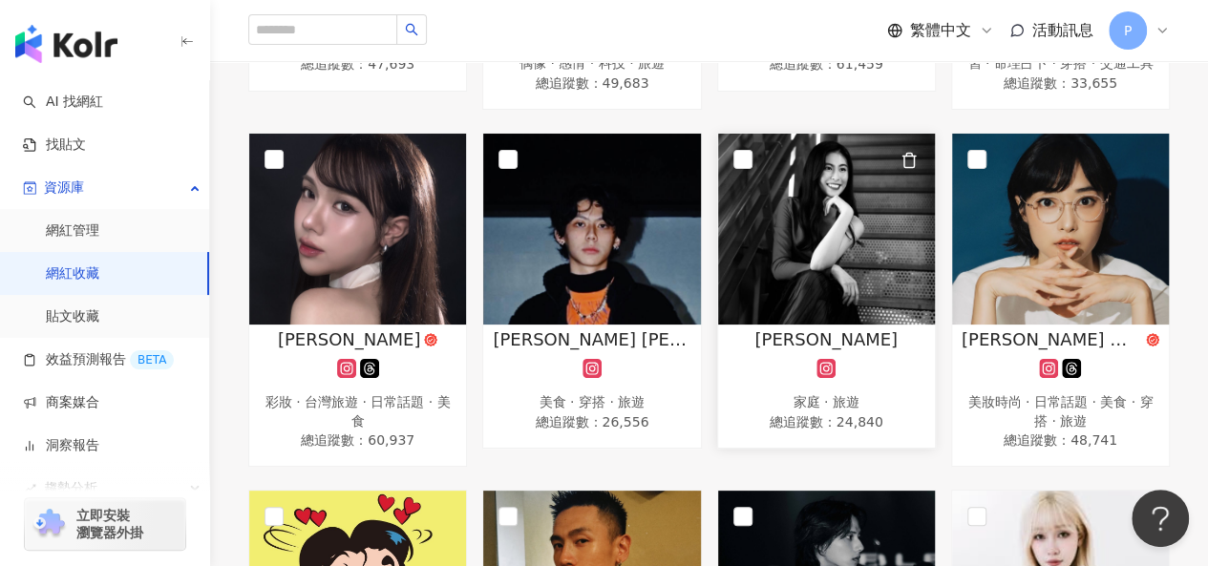
click at [879, 263] on img at bounding box center [826, 229] width 217 height 191
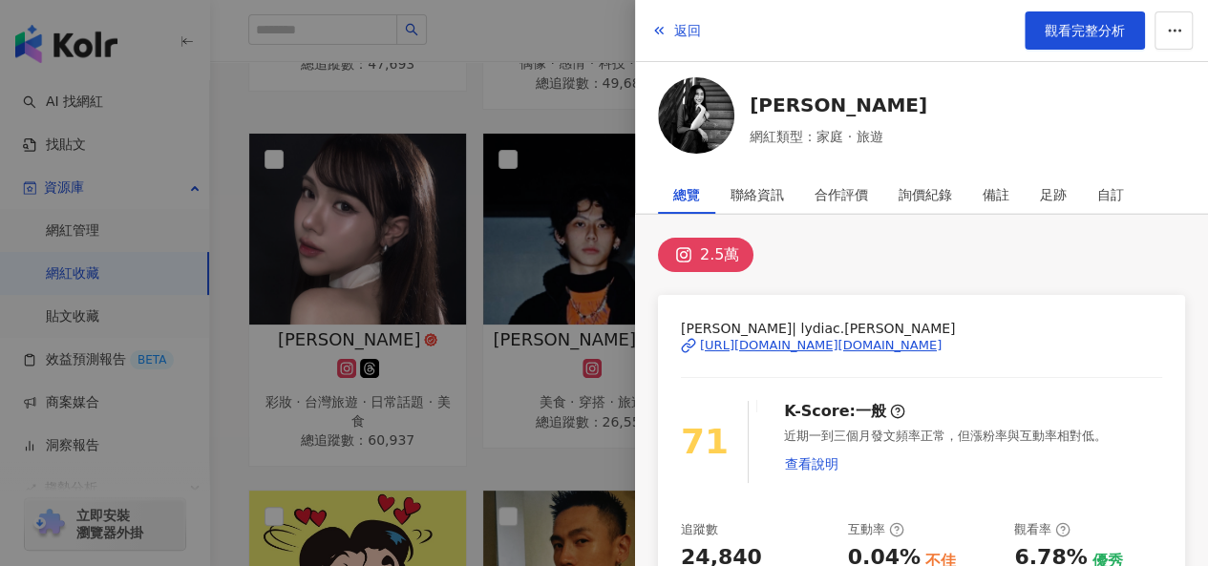
click at [747, 345] on div "https://www.instagram.com/lydiac.huang/" at bounding box center [821, 345] width 242 height 17
click at [491, 480] on div at bounding box center [604, 283] width 1208 height 566
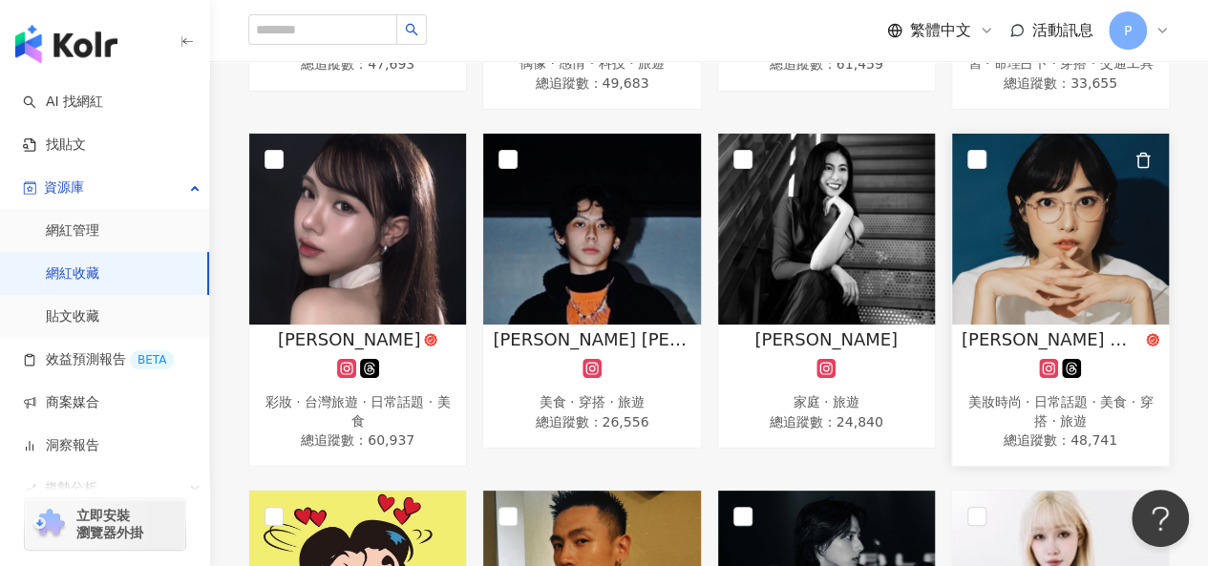
click at [1072, 258] on img at bounding box center [1060, 229] width 217 height 191
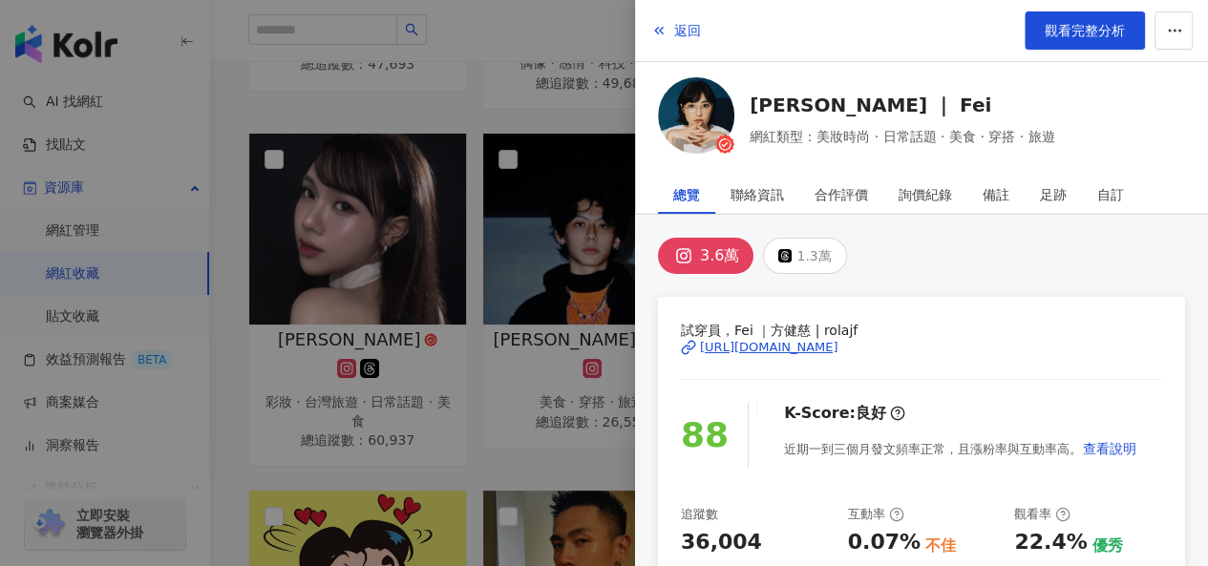
click at [757, 344] on div "https://www.instagram.com/rolajf/" at bounding box center [769, 347] width 138 height 17
click at [549, 469] on div at bounding box center [604, 283] width 1208 height 566
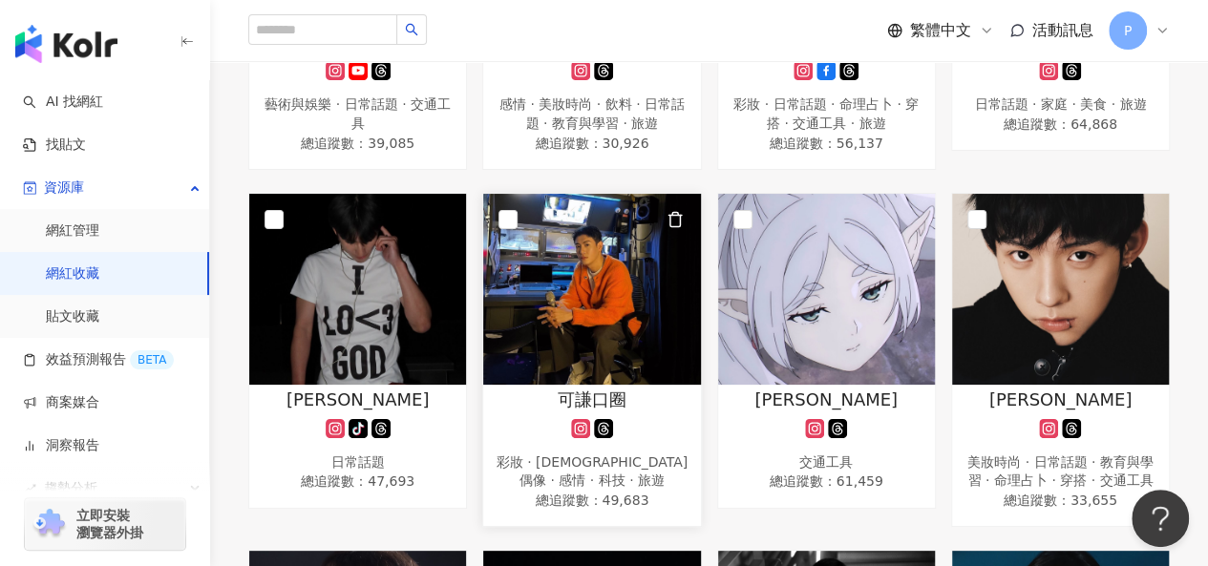
scroll to position [955, 0]
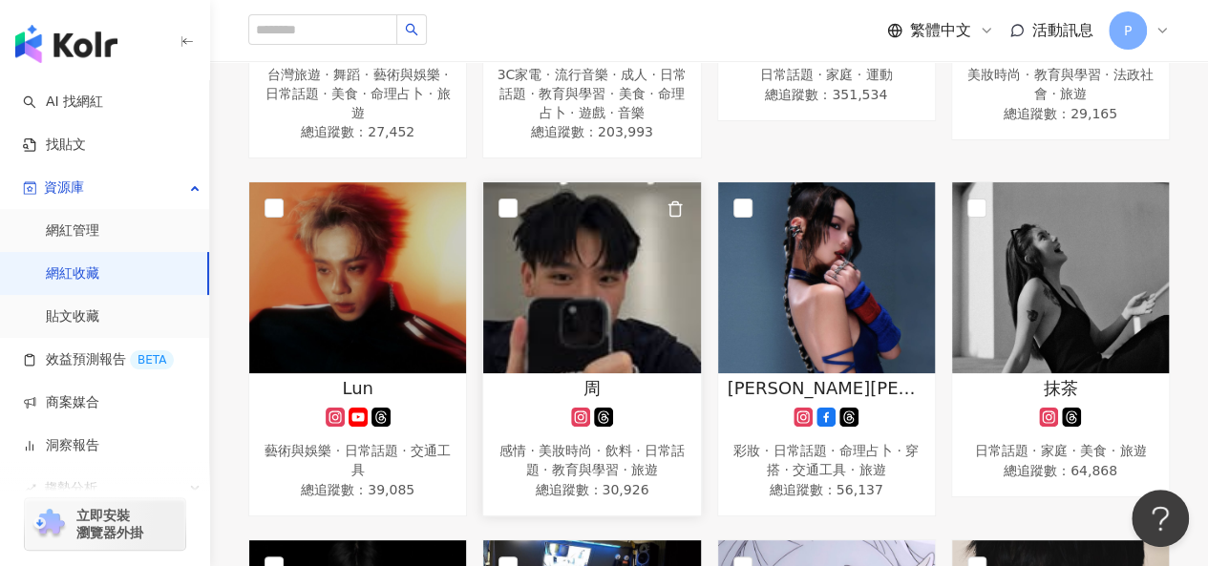
click at [514, 292] on img at bounding box center [591, 277] width 217 height 191
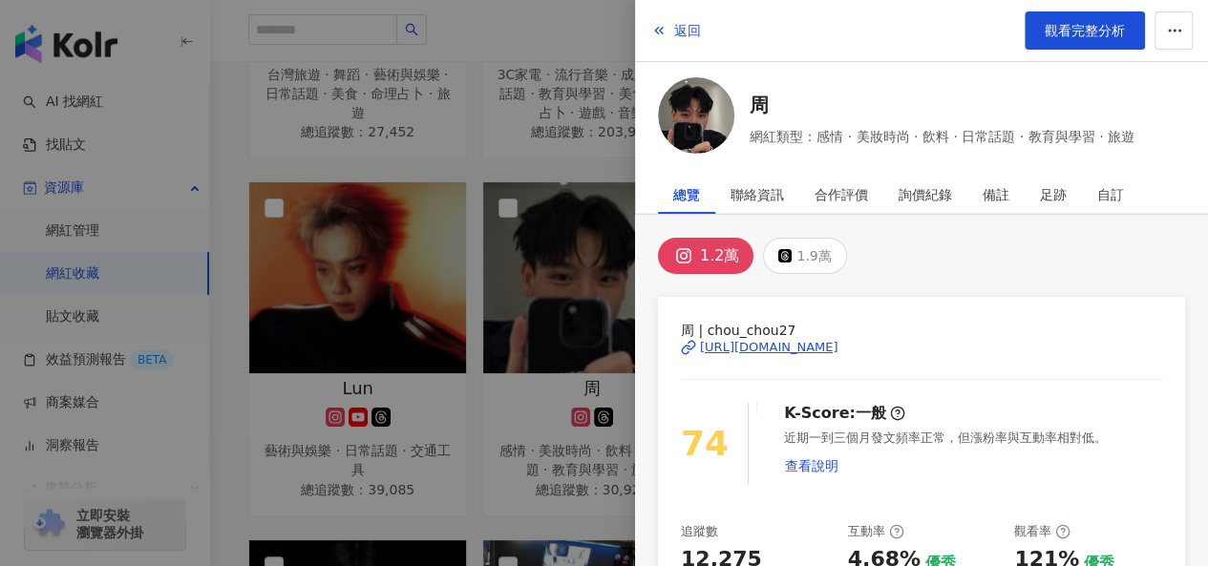
click at [751, 344] on div "https://www.instagram.com/chou_chou27/" at bounding box center [769, 347] width 138 height 17
click at [521, 473] on div at bounding box center [604, 283] width 1208 height 566
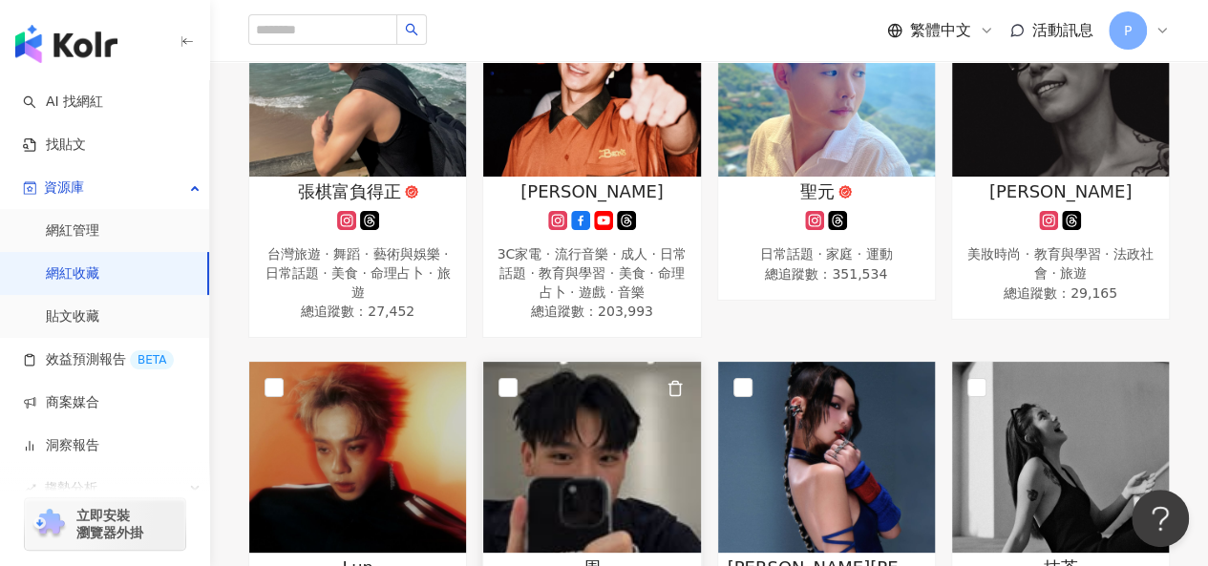
scroll to position [573, 0]
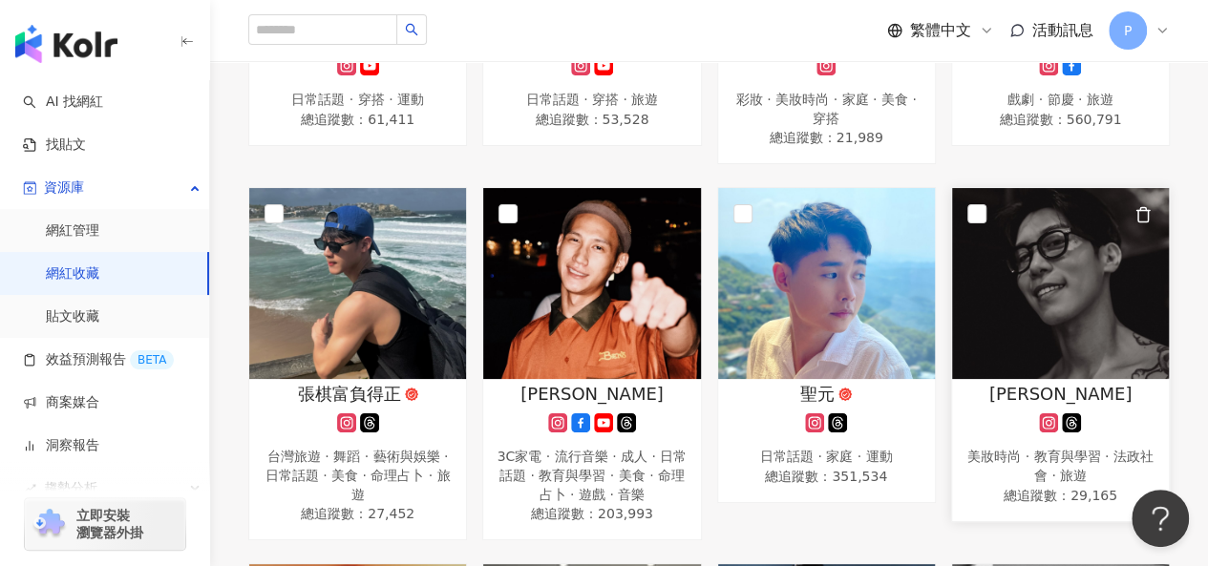
click at [1075, 303] on img at bounding box center [1060, 283] width 217 height 191
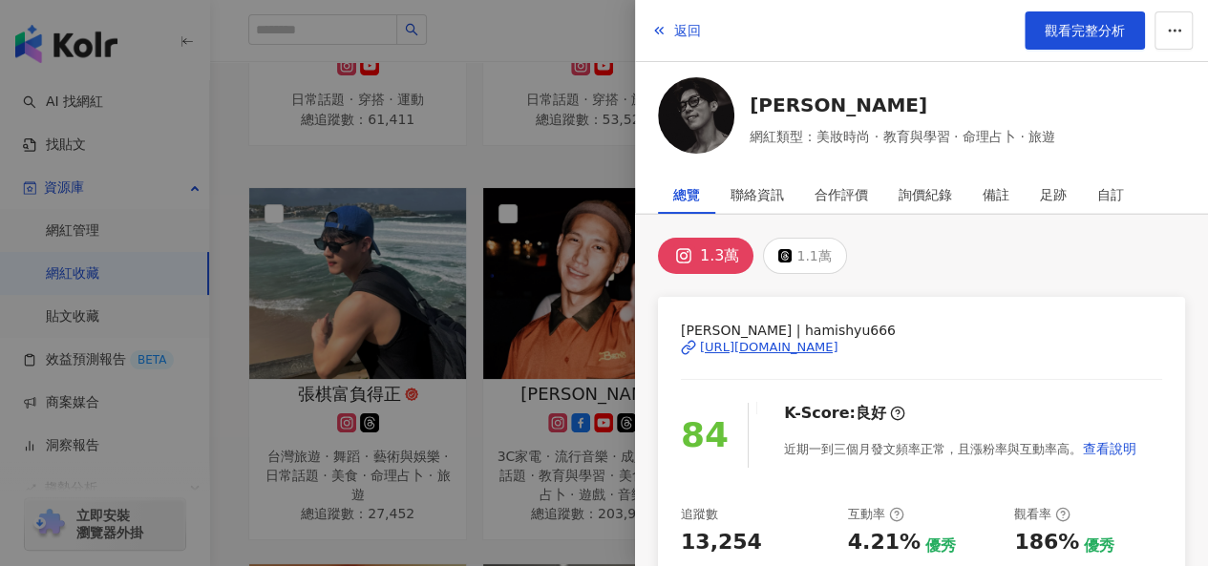
click at [740, 347] on div "https://www.instagram.com/hamishyu666/" at bounding box center [769, 347] width 138 height 17
click at [450, 410] on div at bounding box center [604, 283] width 1208 height 566
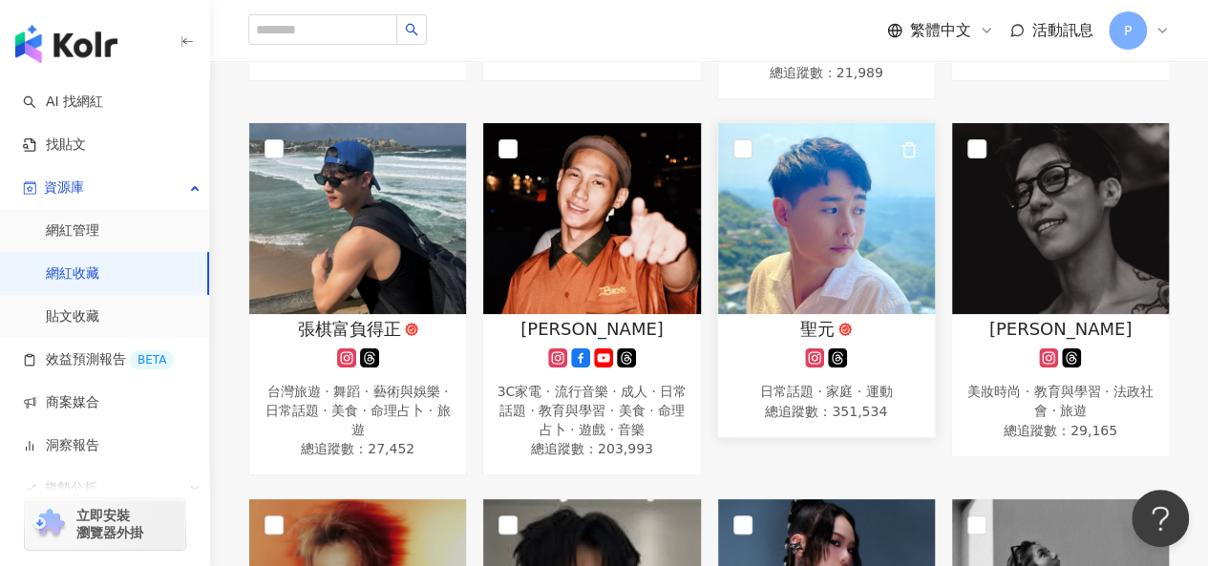
scroll to position [668, 0]
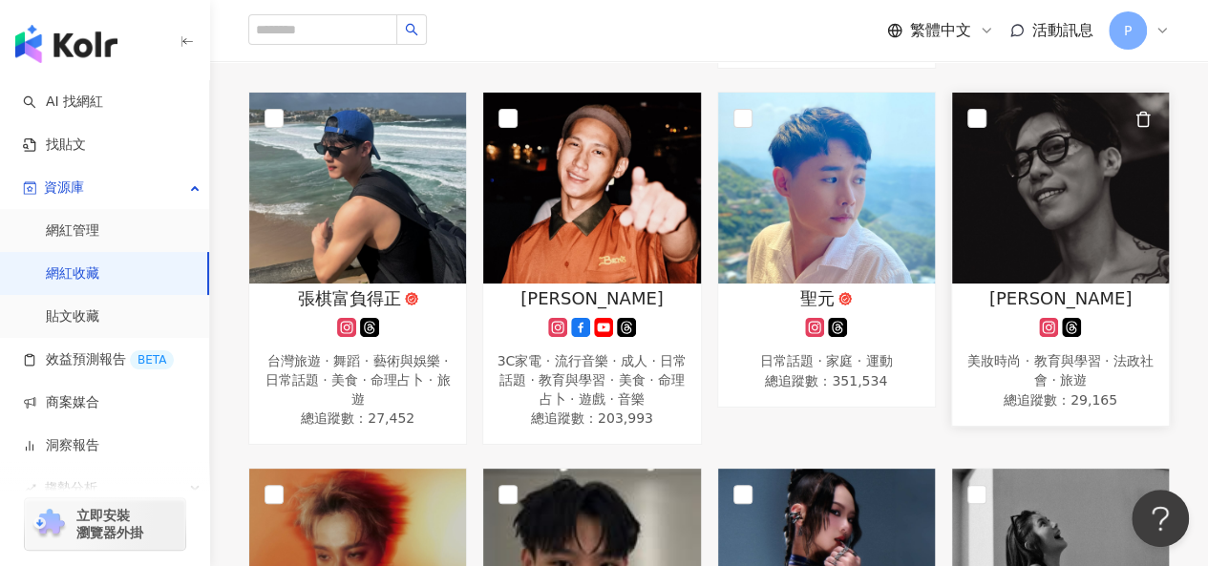
click at [1049, 199] on img at bounding box center [1060, 188] width 217 height 191
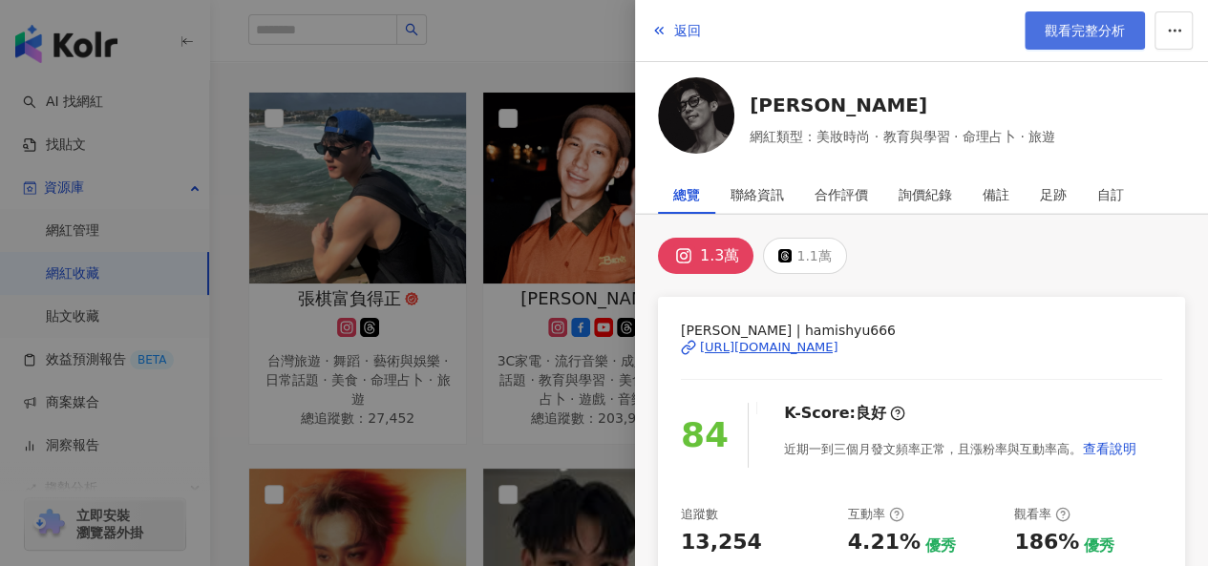
click at [1071, 32] on span "觀看完整分析" at bounding box center [1085, 30] width 80 height 15
click at [500, 395] on div at bounding box center [604, 283] width 1208 height 566
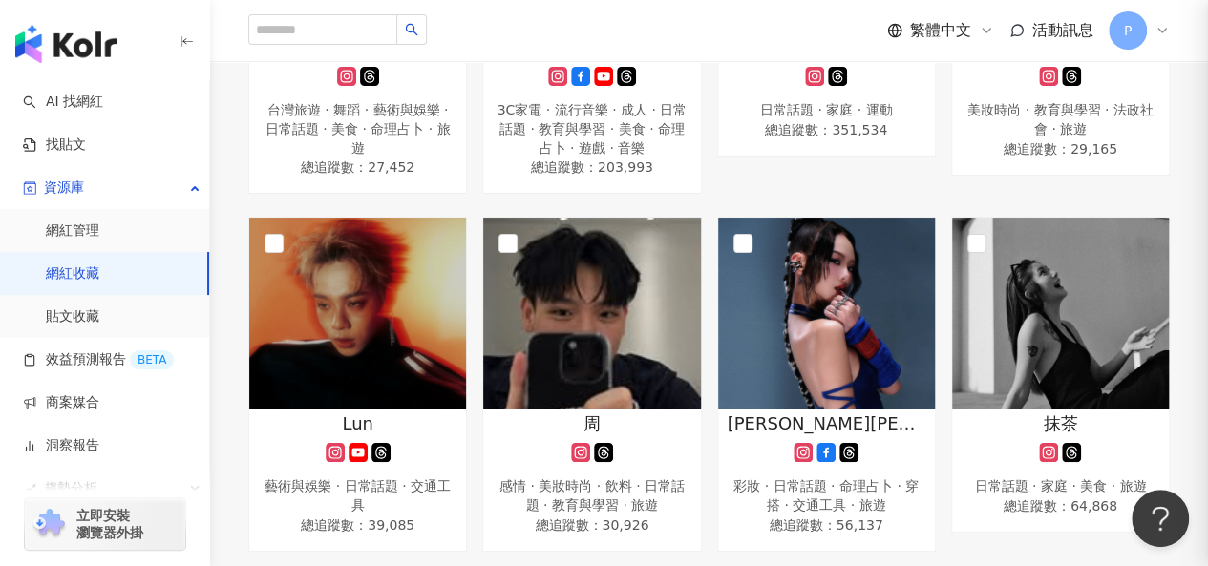
scroll to position [1050, 0]
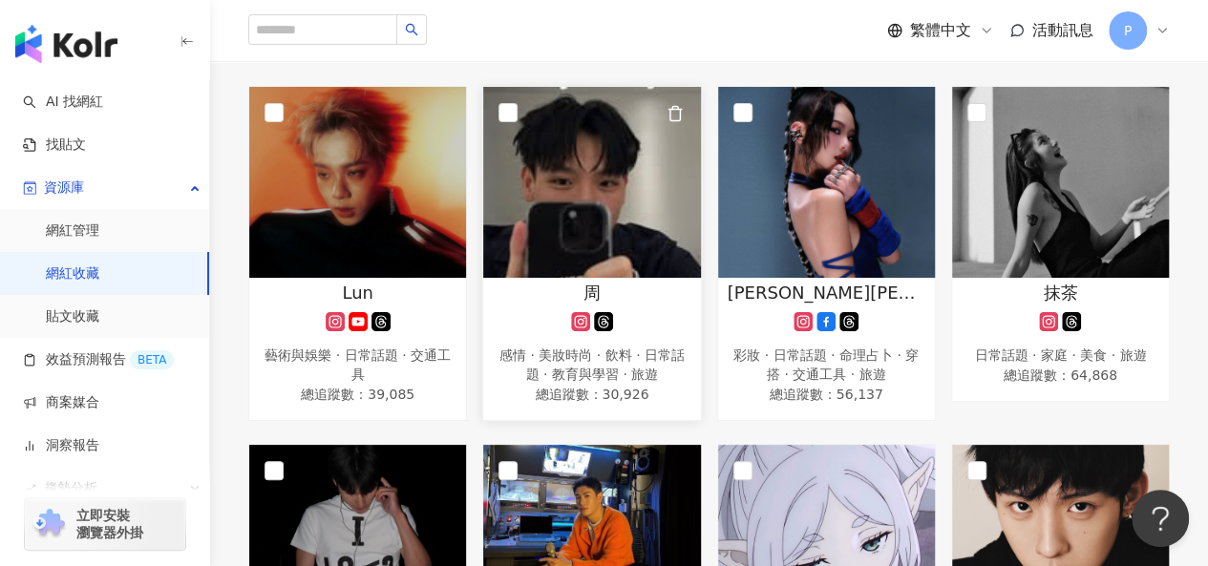
click at [563, 281] on div "周" at bounding box center [592, 293] width 198 height 24
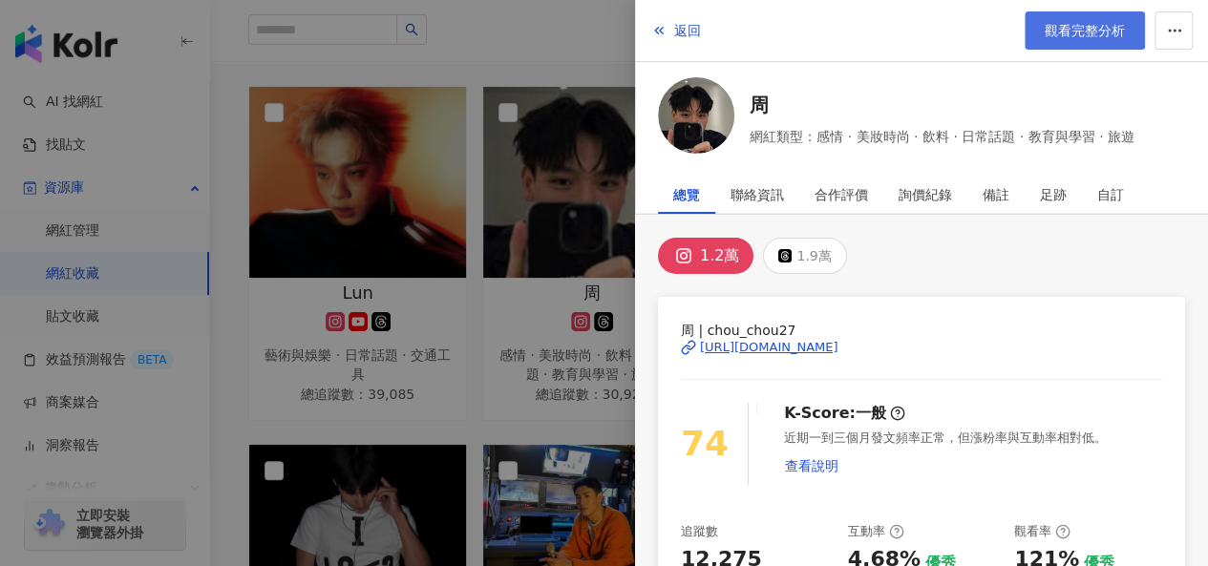
click at [1085, 28] on span "觀看完整分析" at bounding box center [1085, 30] width 80 height 15
click at [497, 415] on div at bounding box center [604, 283] width 1208 height 566
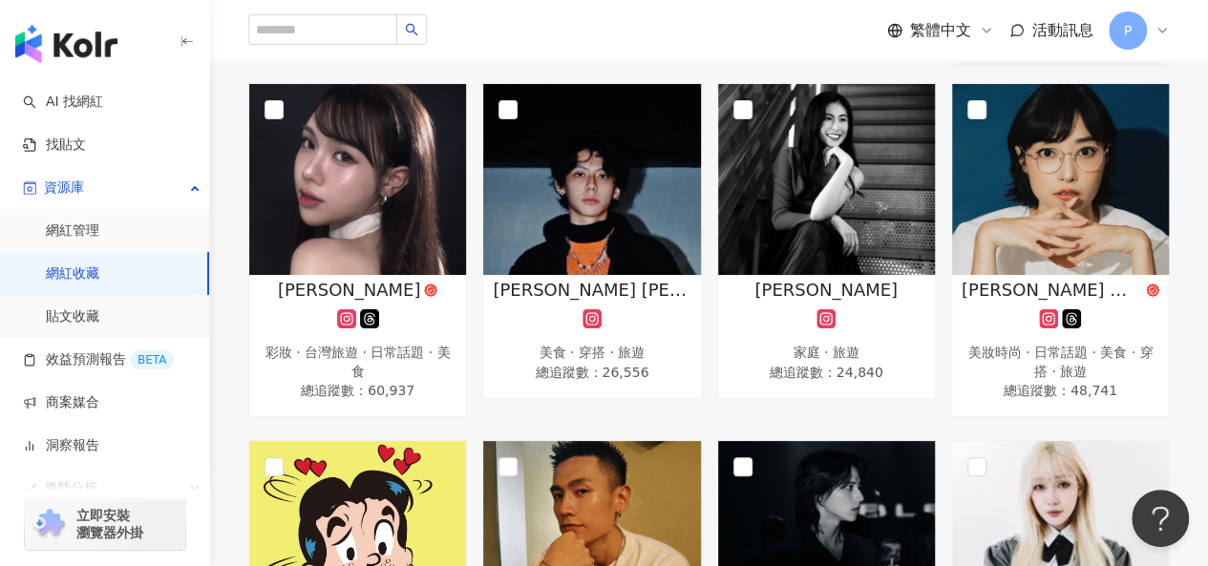
scroll to position [1910, 0]
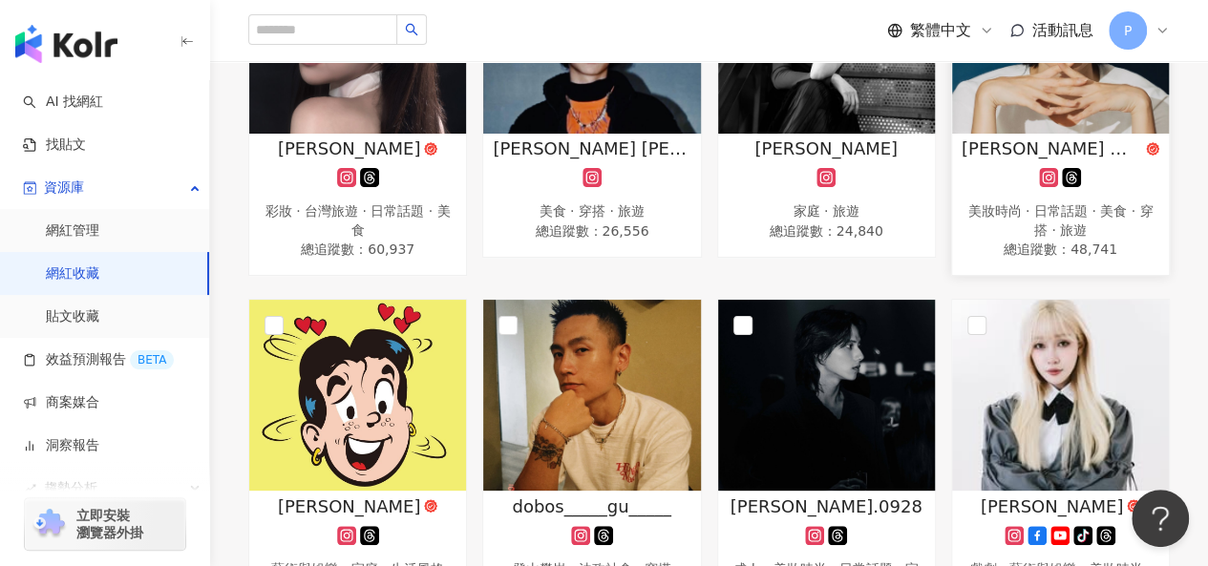
click at [1028, 120] on img at bounding box center [1060, 38] width 217 height 191
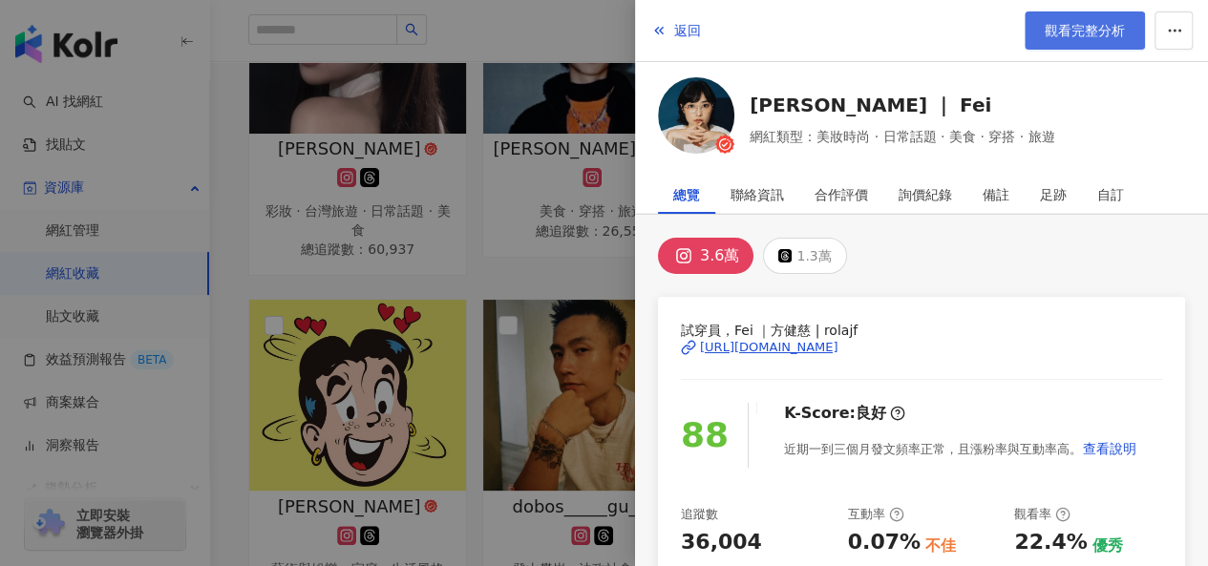
click at [1104, 30] on span "觀看完整分析" at bounding box center [1085, 30] width 80 height 15
click at [472, 259] on div at bounding box center [604, 283] width 1208 height 566
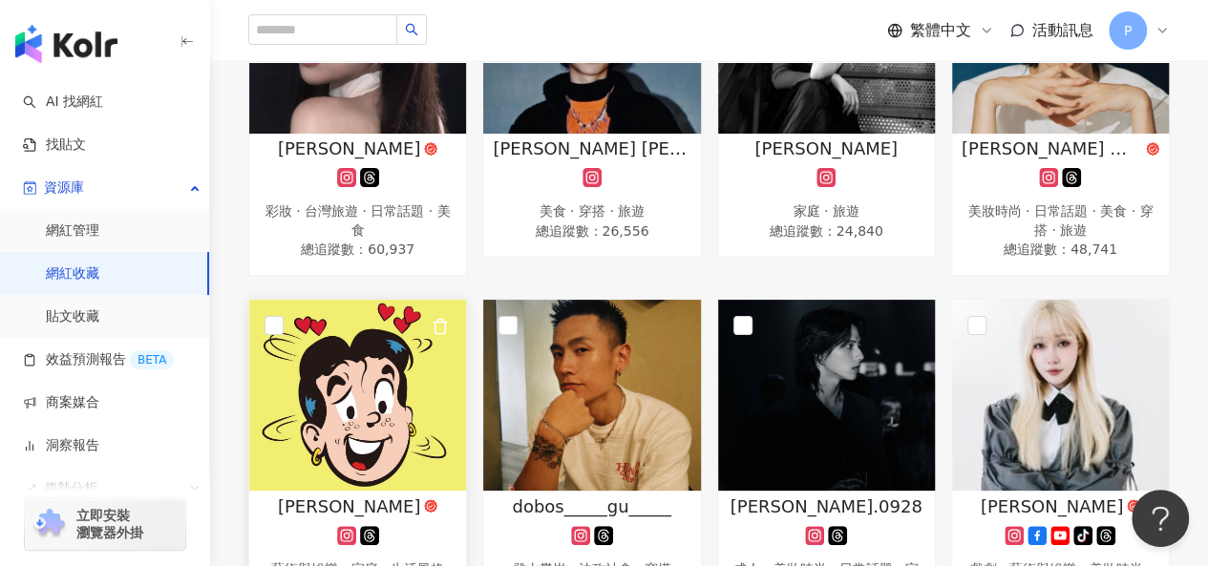
click at [346, 386] on img at bounding box center [357, 395] width 217 height 191
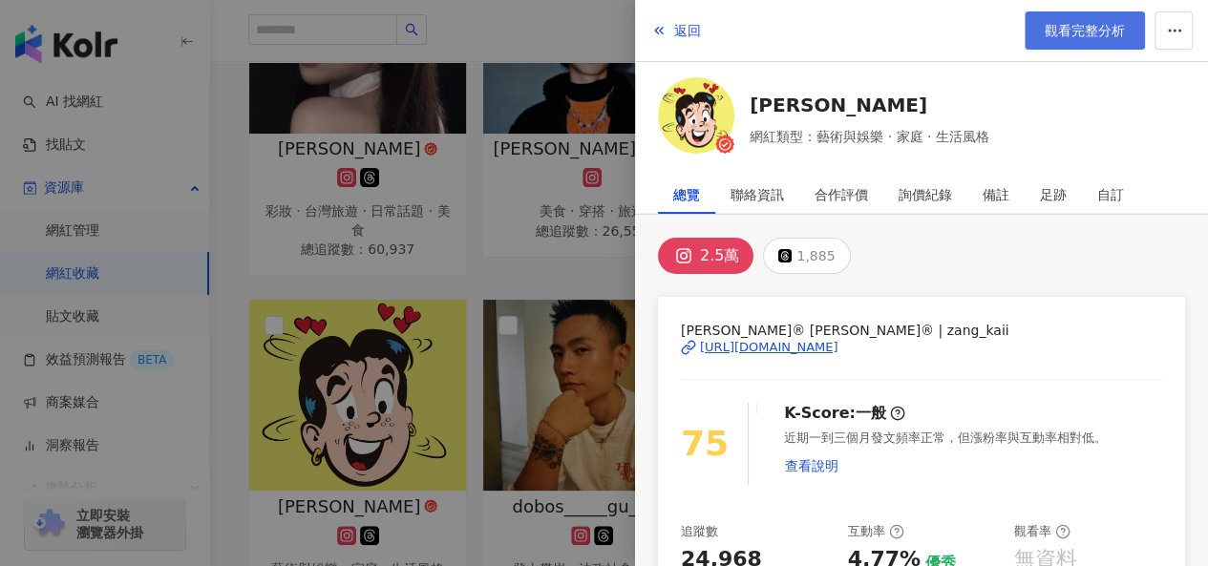
click at [1070, 40] on link "觀看完整分析" at bounding box center [1085, 30] width 120 height 38
click at [499, 279] on div at bounding box center [604, 283] width 1208 height 566
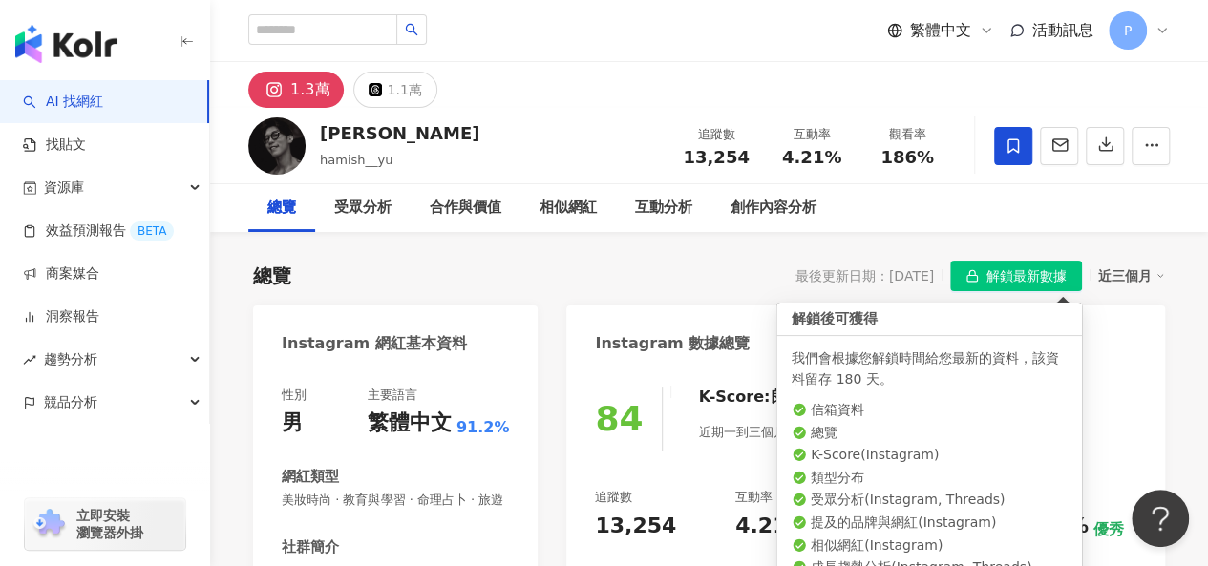
click at [988, 278] on span "解鎖最新數據" at bounding box center [1026, 277] width 80 height 31
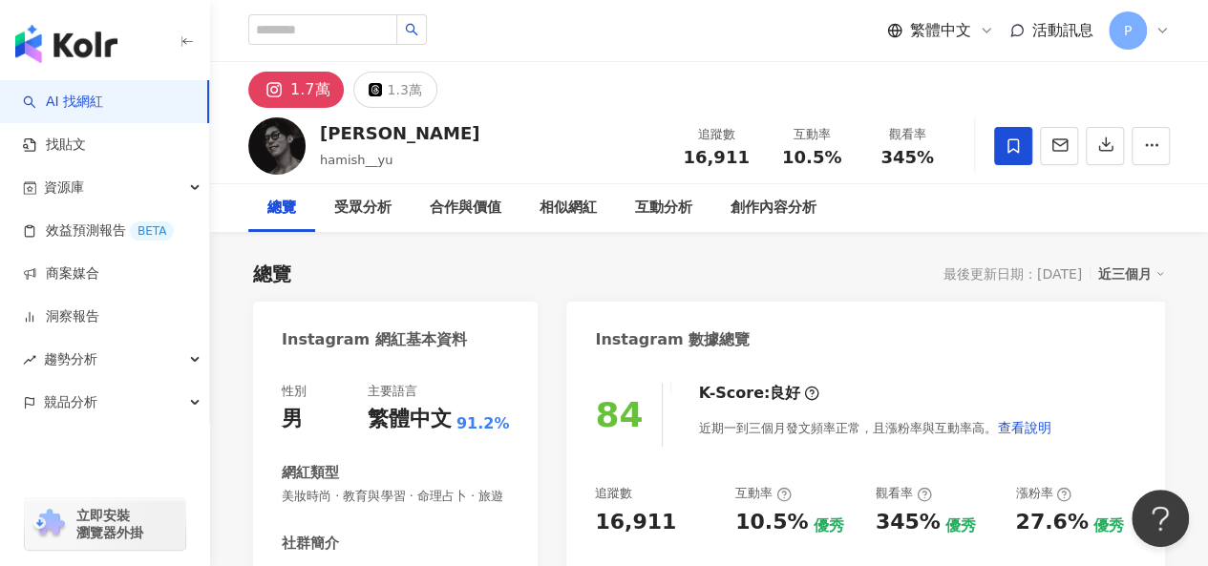
click at [1009, 141] on icon at bounding box center [1013, 145] width 17 height 17
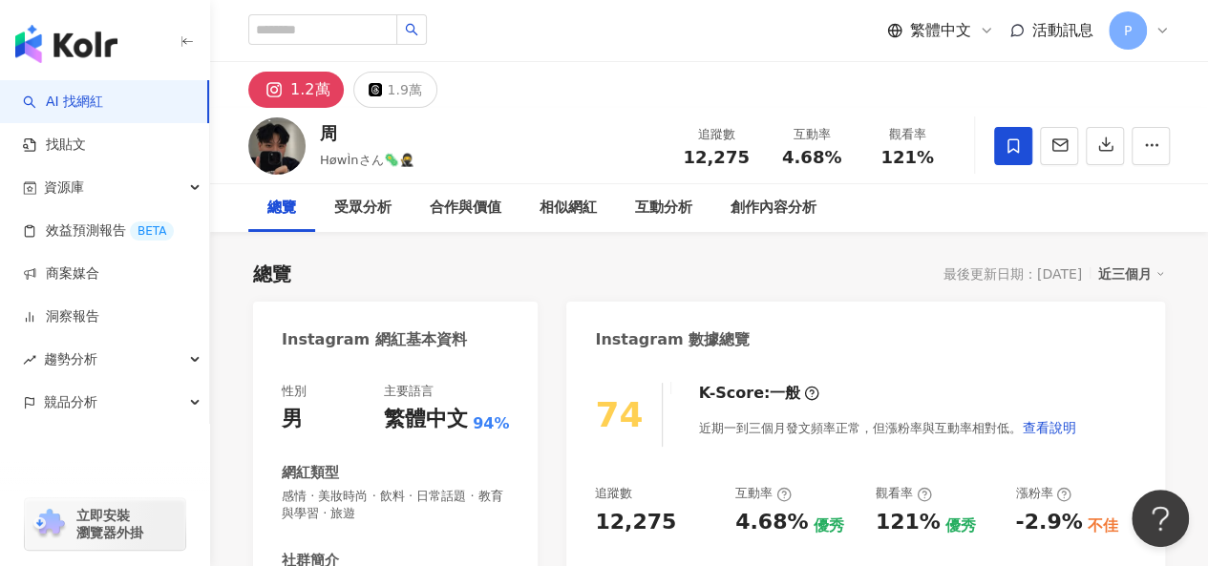
click at [1010, 167] on div at bounding box center [1082, 145] width 176 height 57
click at [1015, 148] on icon at bounding box center [1013, 145] width 17 height 17
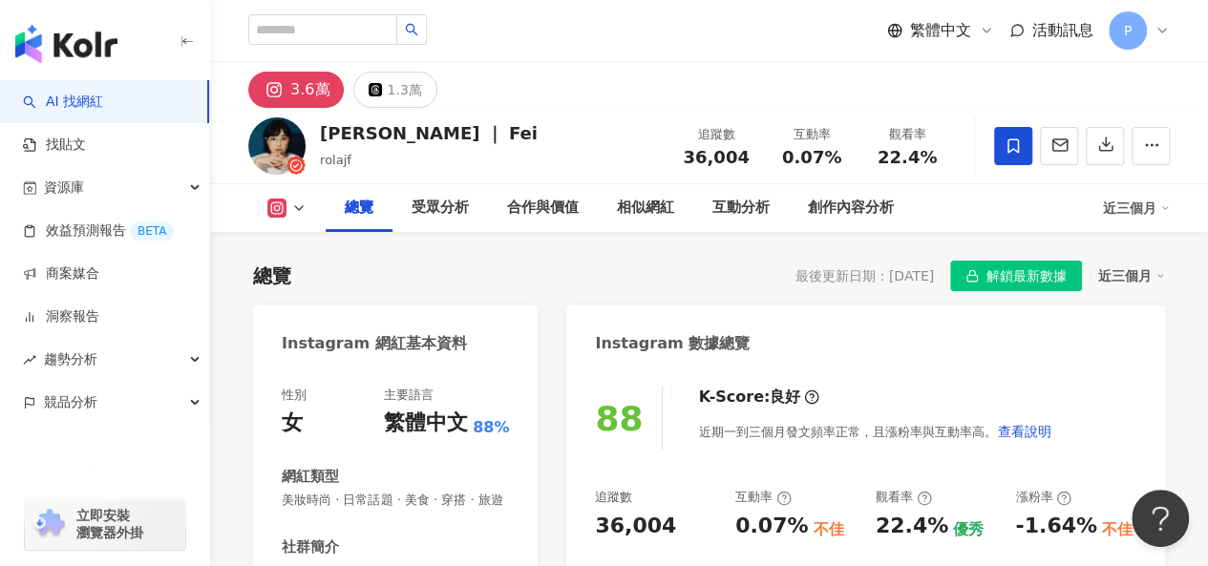
click at [1005, 270] on span "解鎖最新數據" at bounding box center [1026, 277] width 80 height 31
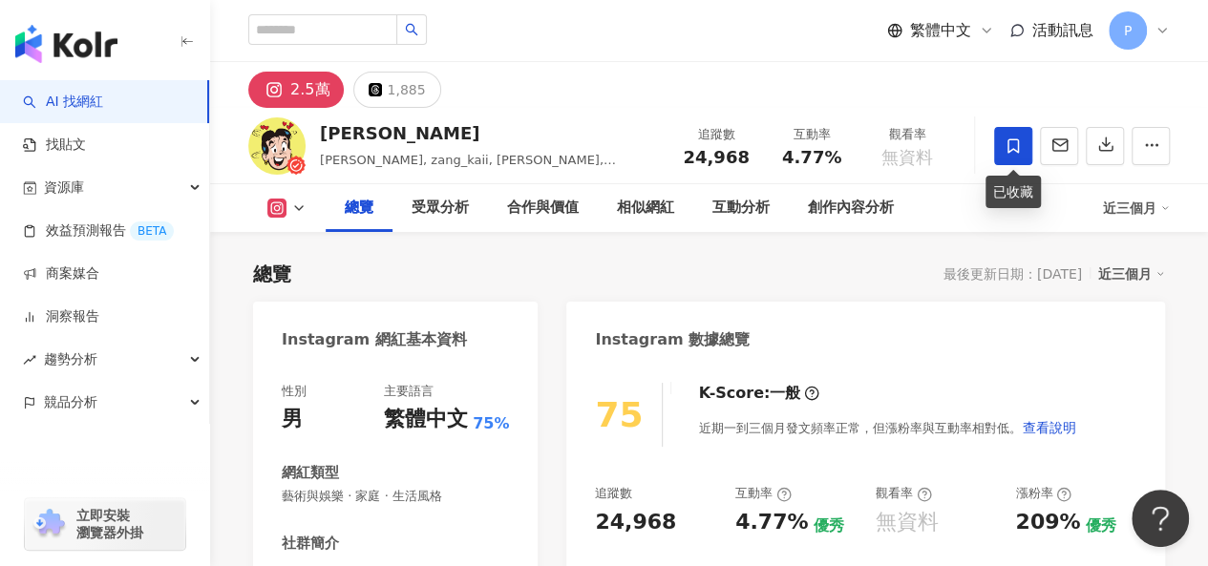
click at [1021, 144] on icon at bounding box center [1013, 145] width 17 height 17
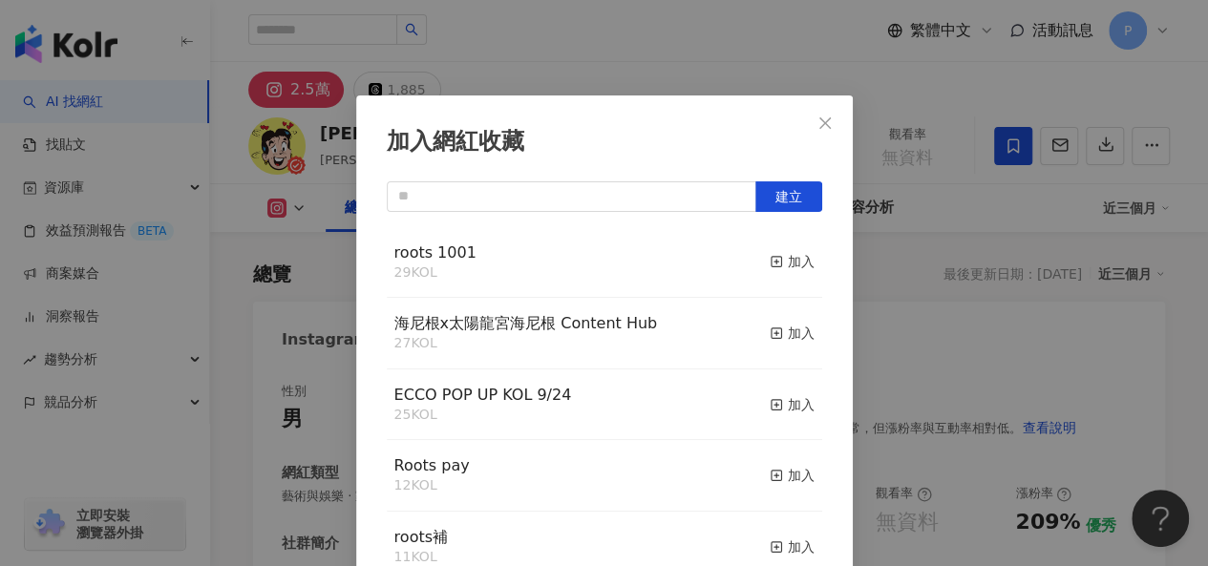
scroll to position [27, 0]
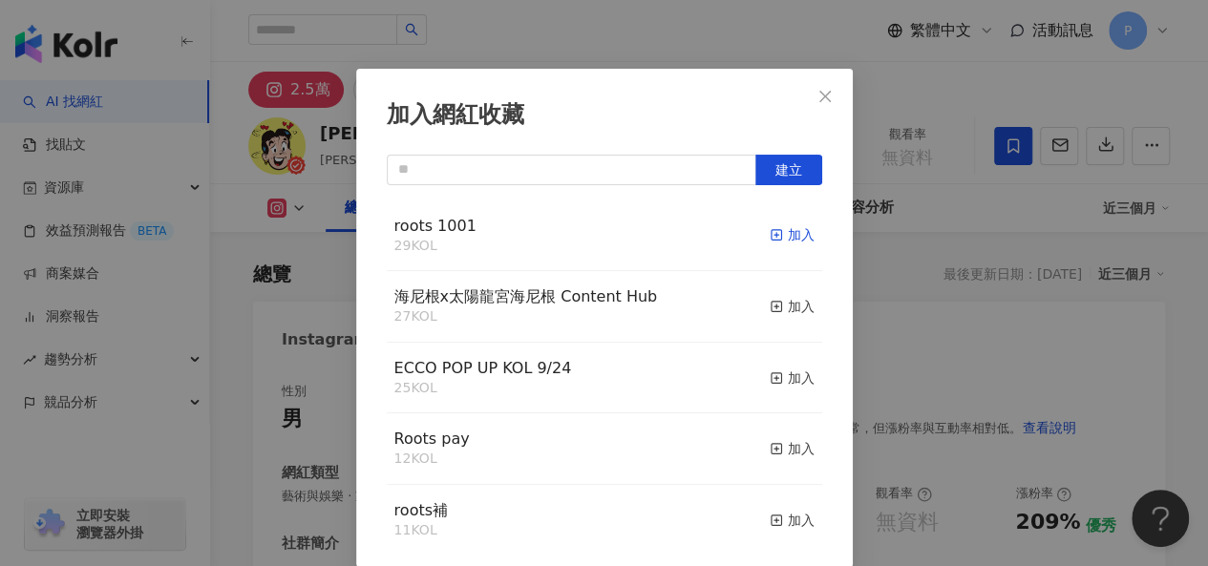
click at [776, 236] on div "加入" at bounding box center [792, 234] width 45 height 21
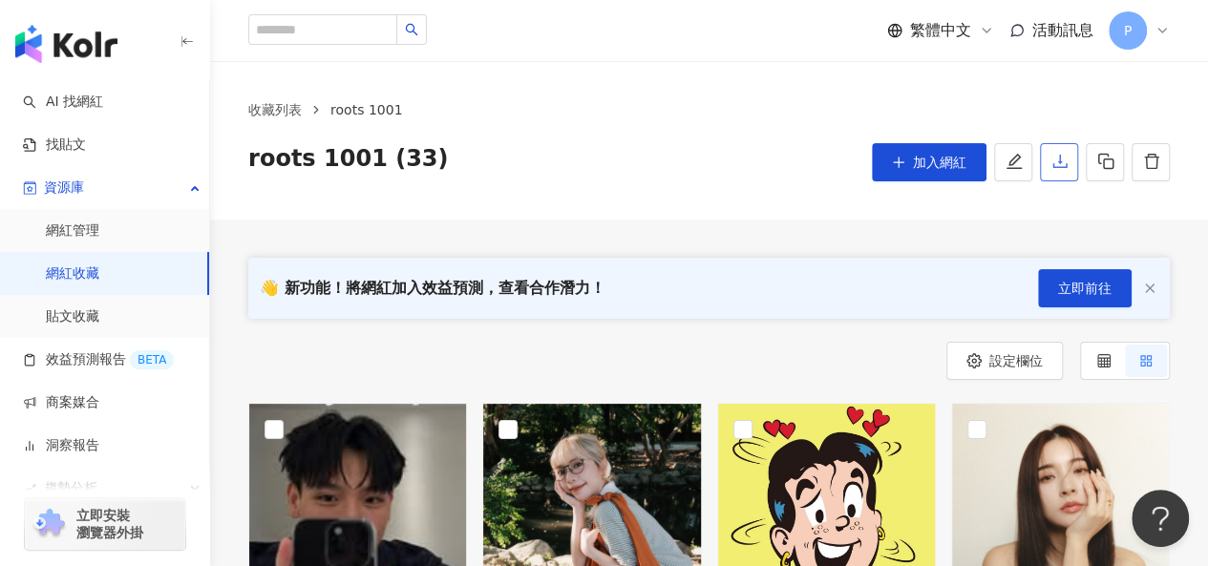
click at [1056, 163] on icon "download" at bounding box center [1059, 161] width 17 height 17
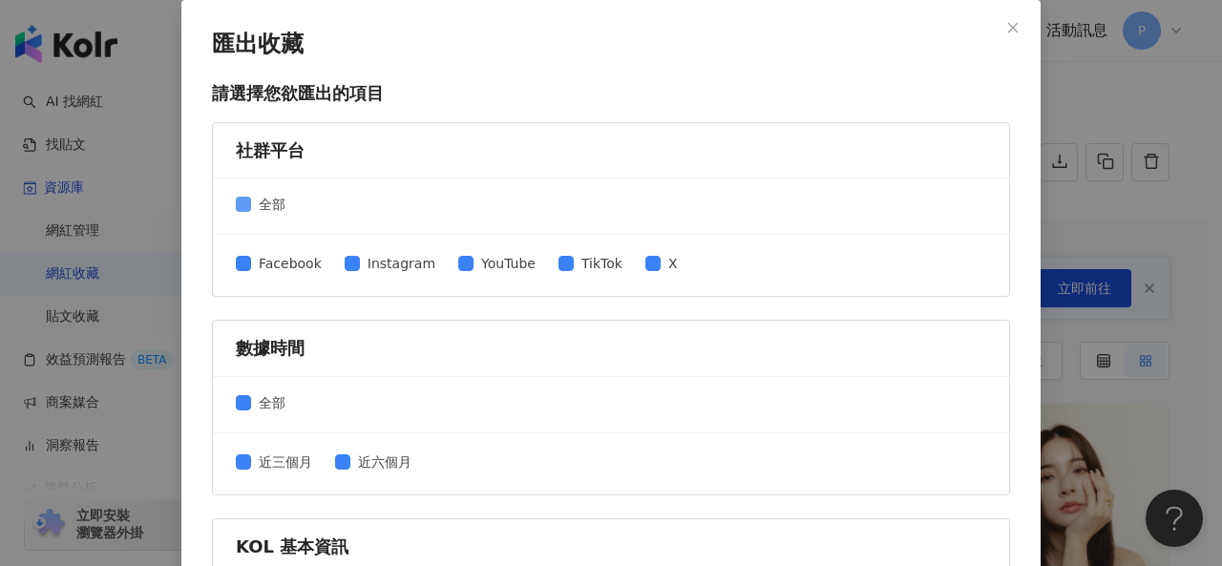
click at [271, 208] on span "全部" at bounding box center [272, 204] width 42 height 21
click at [332, 475] on div "近三個月 近六個月" at bounding box center [611, 464] width 751 height 31
click at [1072, 82] on div "匯出收藏 請選擇您欲匯出的項目 社群平台 全部 Facebook Instagram YouTube TikTok X 數據時間 全部 近三個月 近六個月 K…" at bounding box center [611, 283] width 1222 height 566
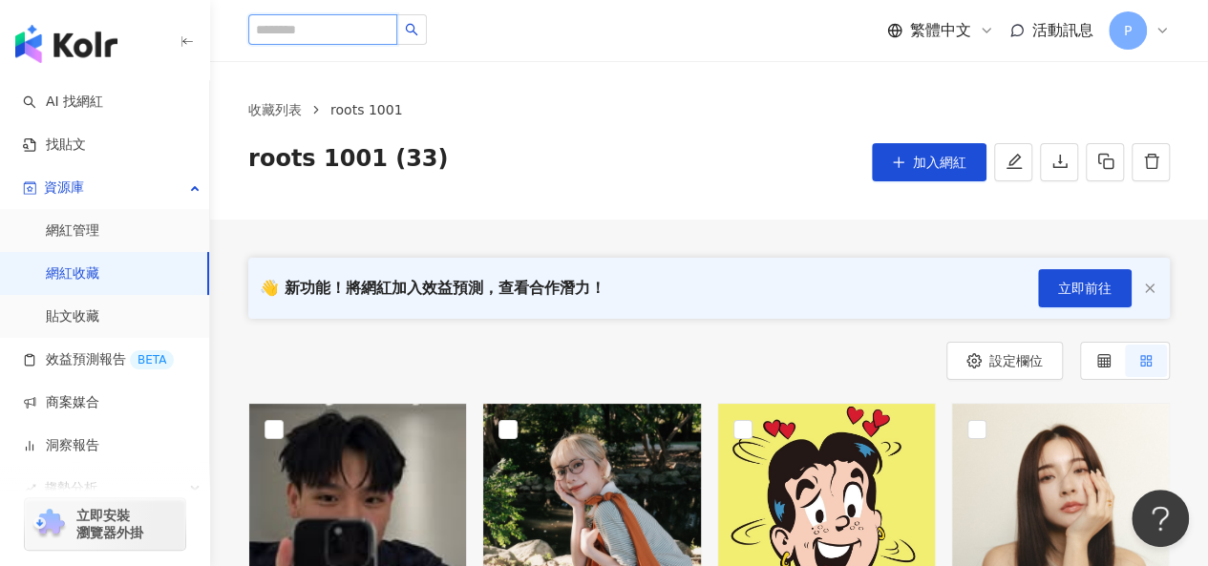
click at [352, 33] on input "search" at bounding box center [322, 29] width 149 height 31
paste input "**********"
type input "**********"
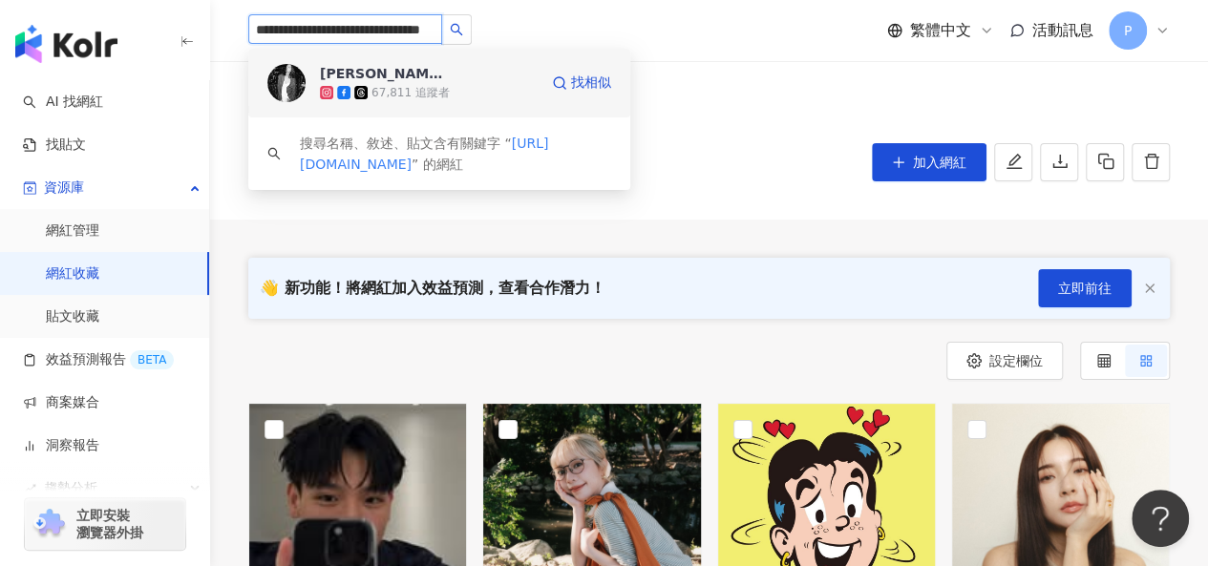
click at [519, 90] on div "67,811 追蹤者" at bounding box center [429, 92] width 218 height 19
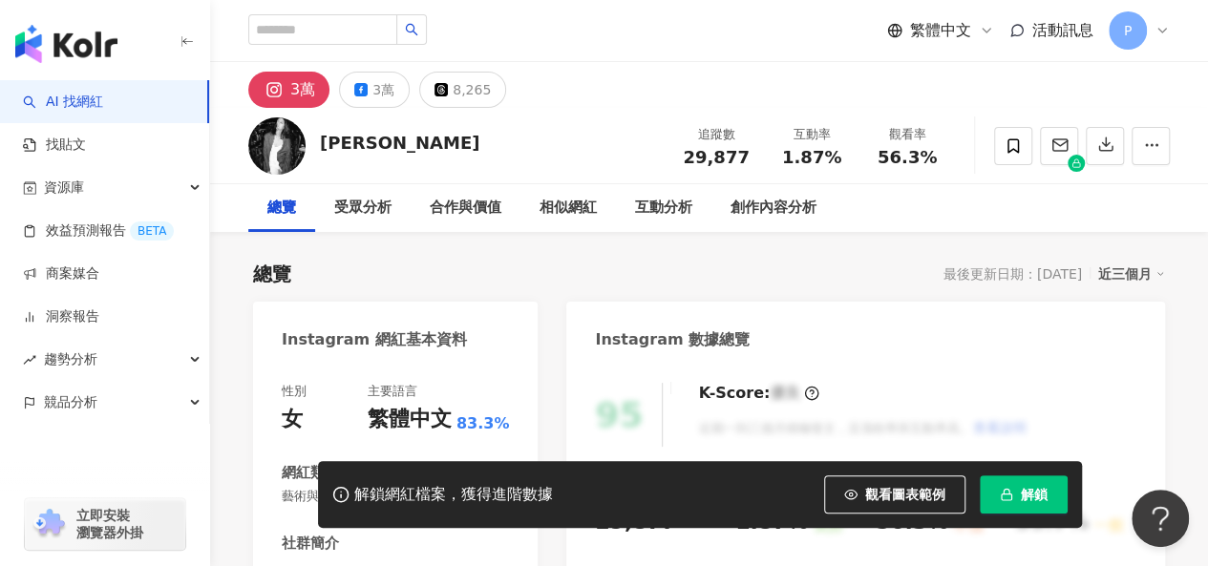
click at [1039, 487] on span "解鎖" at bounding box center [1034, 494] width 27 height 15
click at [1029, 500] on span "解鎖" at bounding box center [1034, 494] width 27 height 15
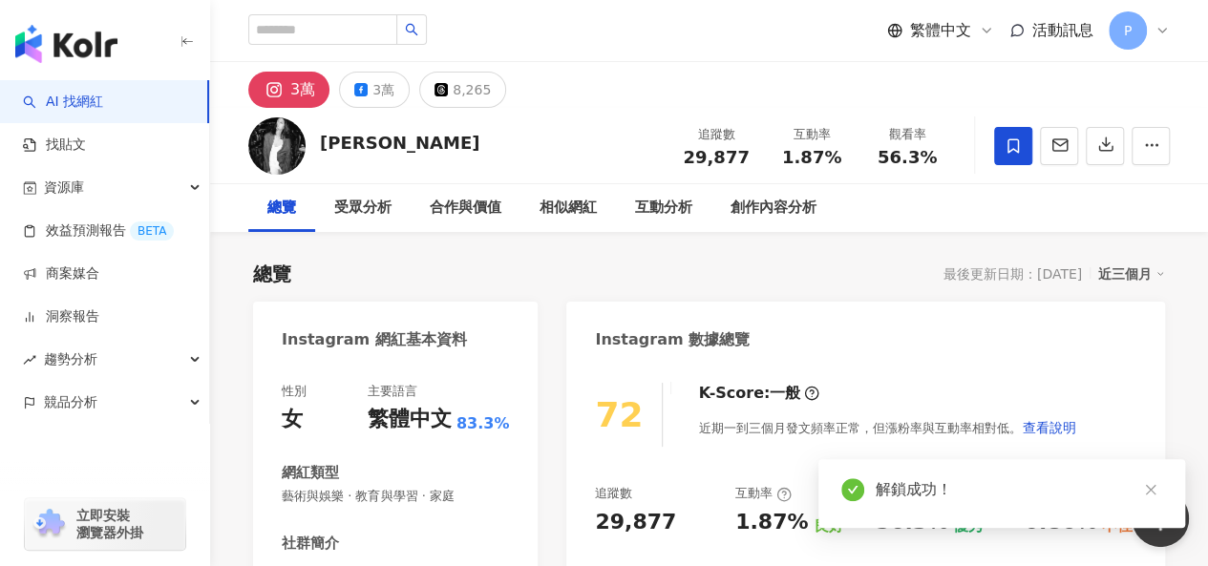
click at [1020, 152] on icon at bounding box center [1013, 145] width 17 height 17
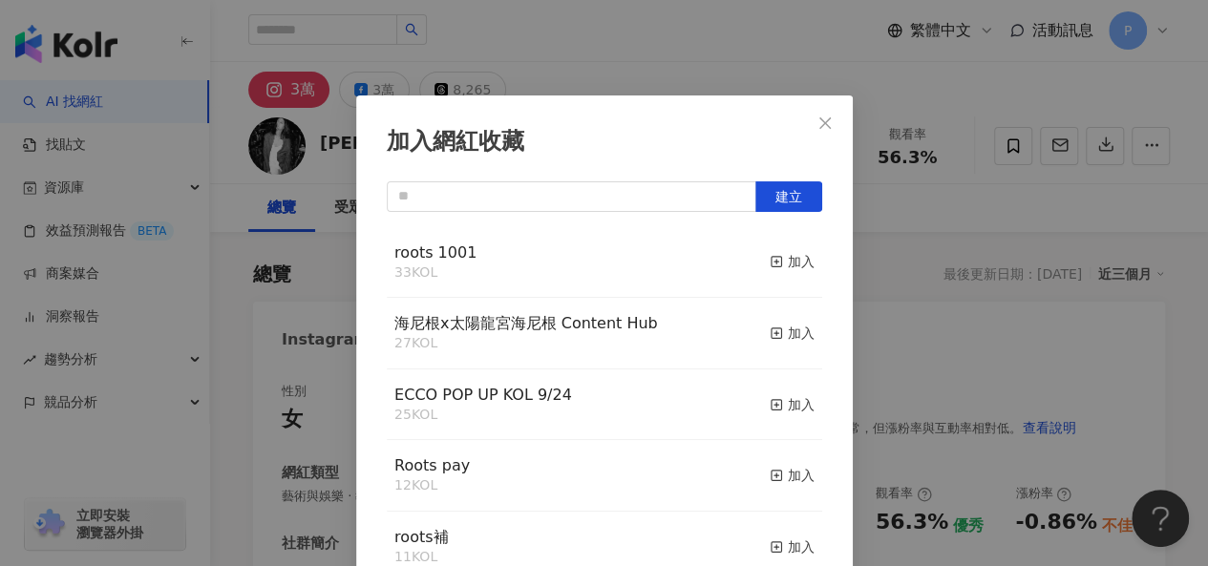
scroll to position [27, 0]
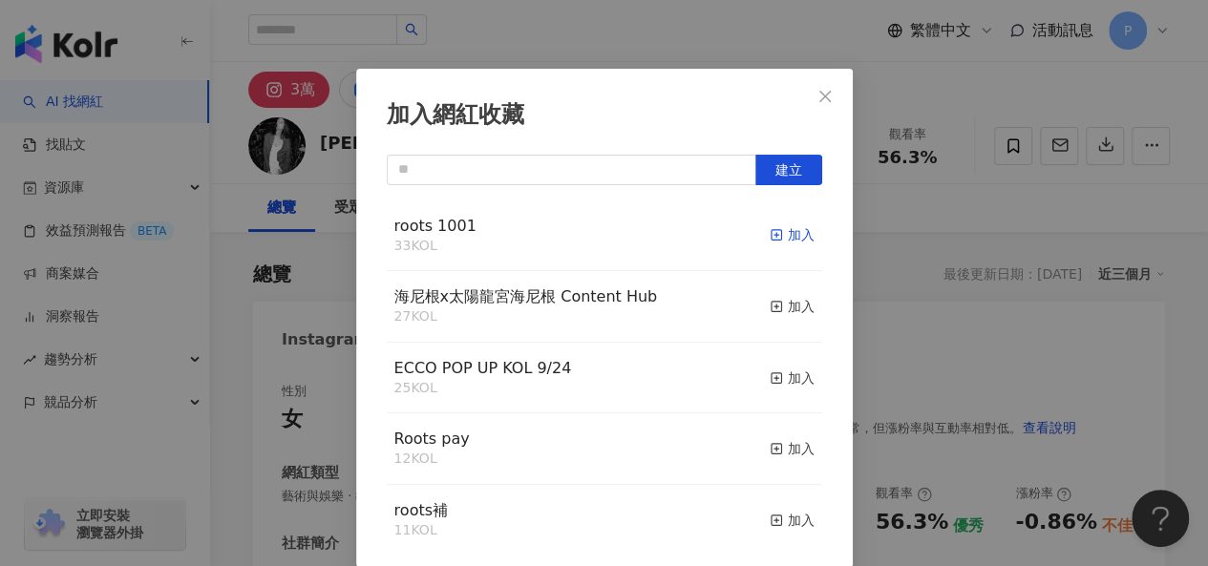
click at [775, 237] on div "加入" at bounding box center [792, 234] width 45 height 21
click at [434, 224] on span "roots 1001" at bounding box center [435, 226] width 82 height 18
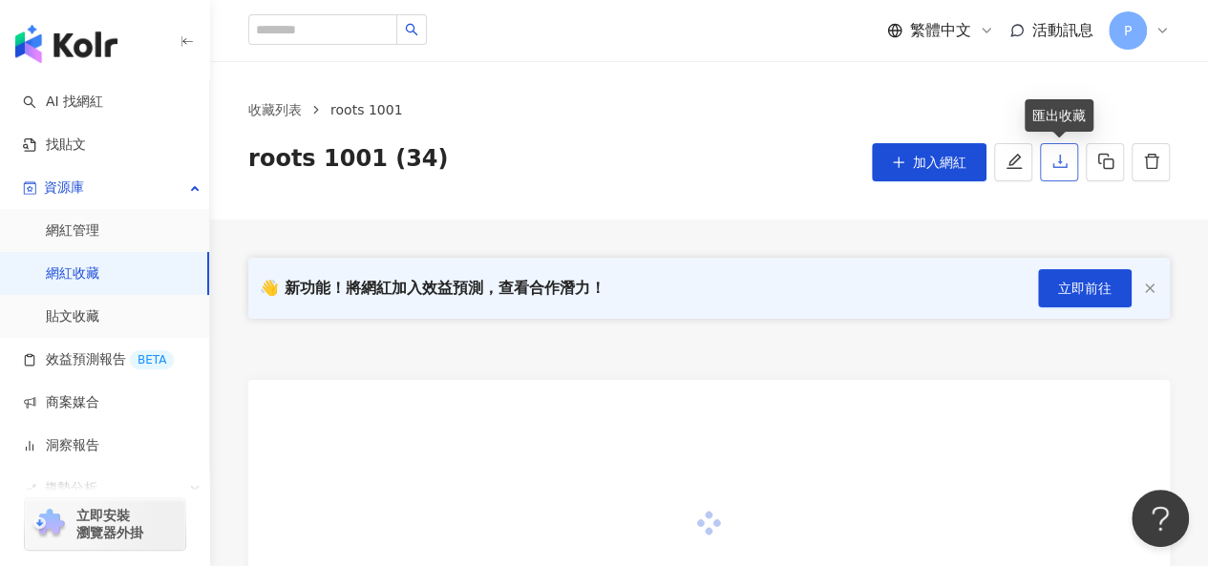
click at [1073, 159] on button "button" at bounding box center [1059, 162] width 38 height 38
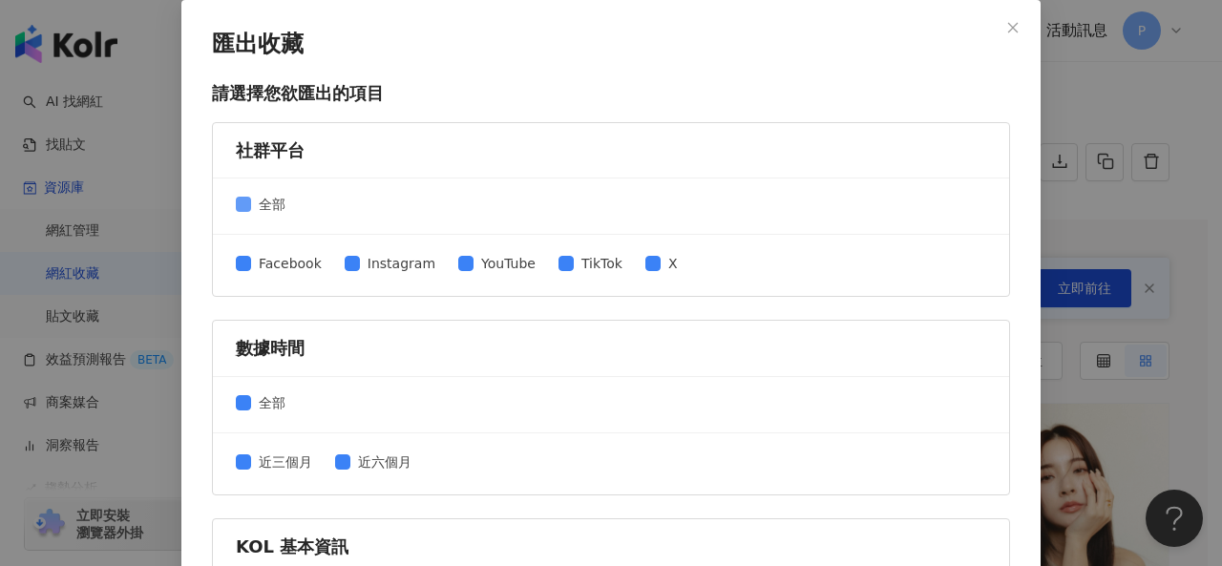
click at [262, 201] on span "全部" at bounding box center [272, 204] width 42 height 21
drag, startPoint x: 370, startPoint y: 268, endPoint x: 355, endPoint y: 311, distance: 45.6
click at [370, 267] on span "Instagram" at bounding box center [401, 263] width 83 height 21
click at [350, 466] on span "近六個月" at bounding box center [384, 462] width 69 height 21
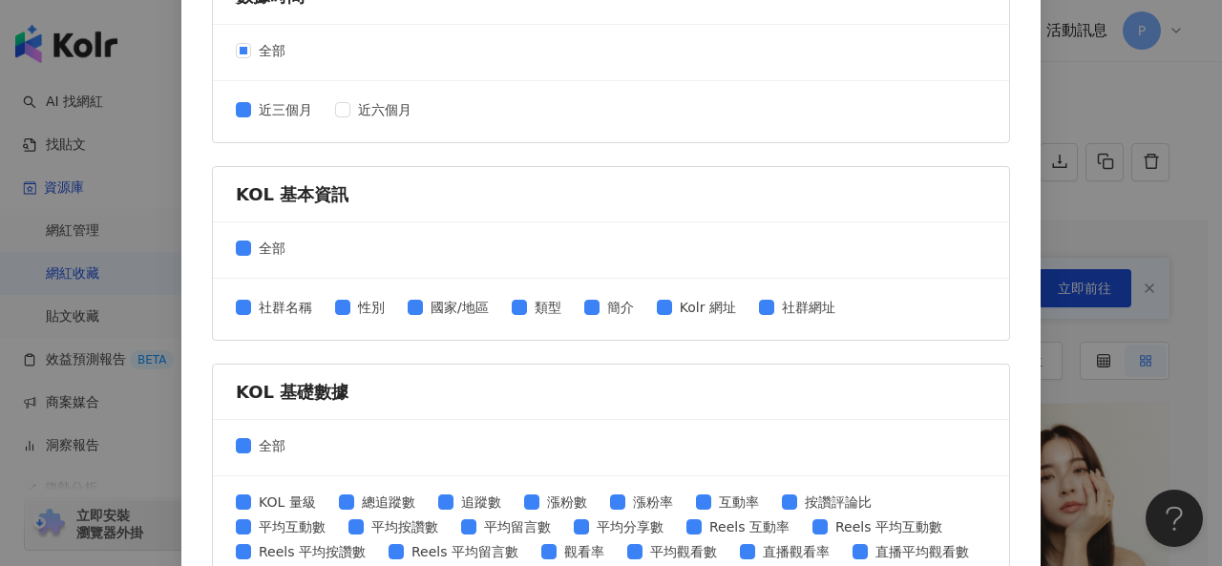
scroll to position [382, 0]
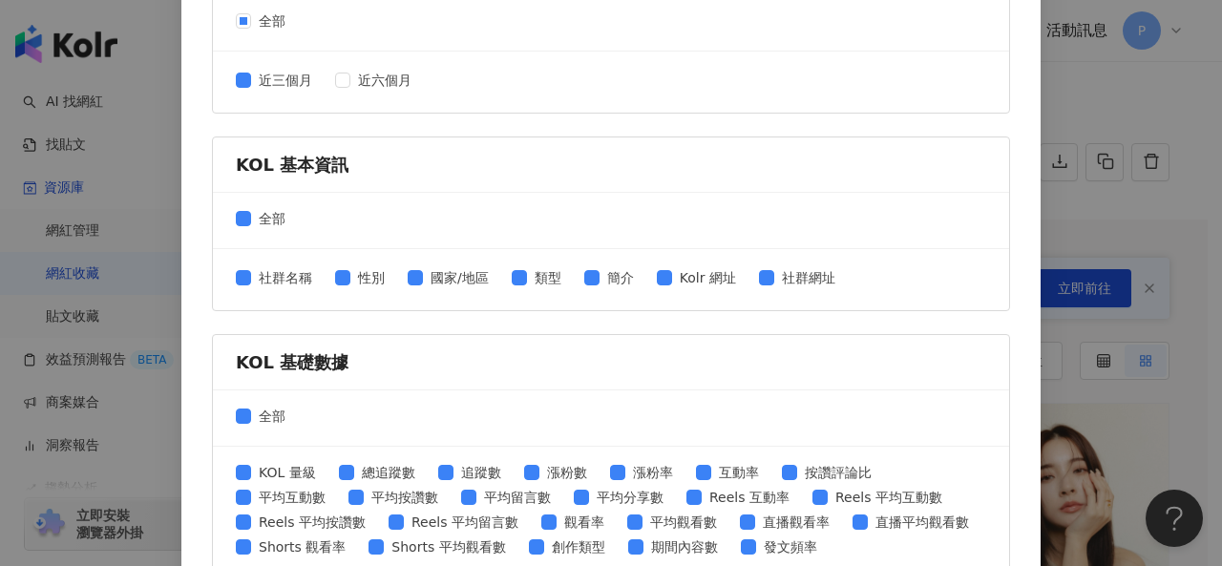
drag, startPoint x: 262, startPoint y: 217, endPoint x: 265, endPoint y: 235, distance: 18.5
click at [261, 217] on span "全部" at bounding box center [272, 218] width 42 height 21
click at [361, 281] on span "性別" at bounding box center [371, 277] width 42 height 21
click at [781, 269] on span "社群網址" at bounding box center [808, 277] width 69 height 21
click at [254, 415] on span "全部" at bounding box center [272, 416] width 42 height 21
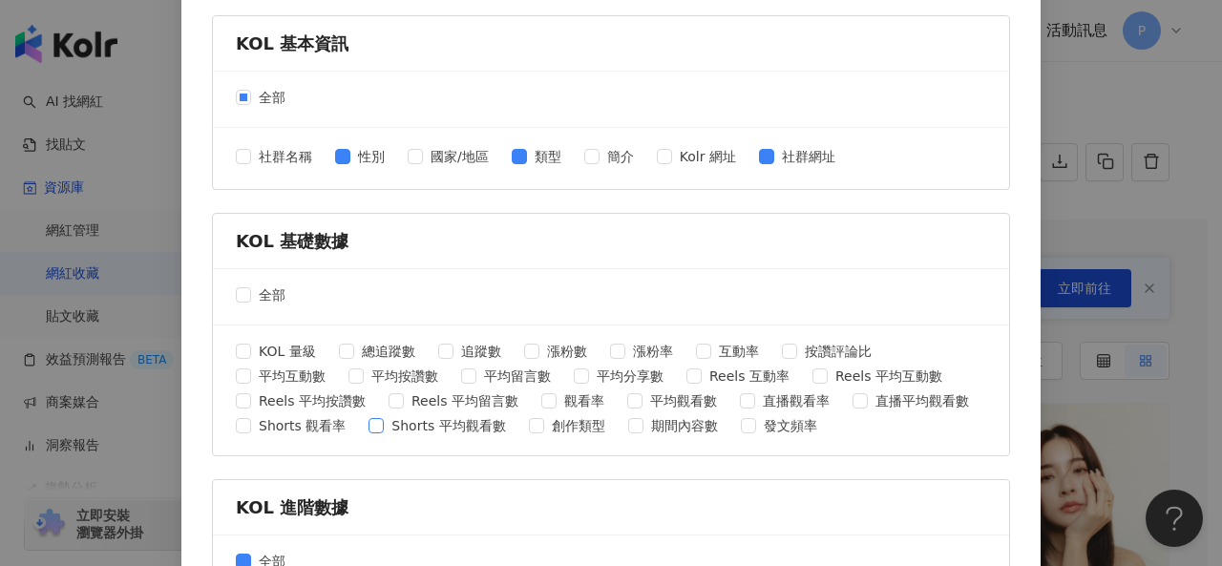
scroll to position [573, 0]
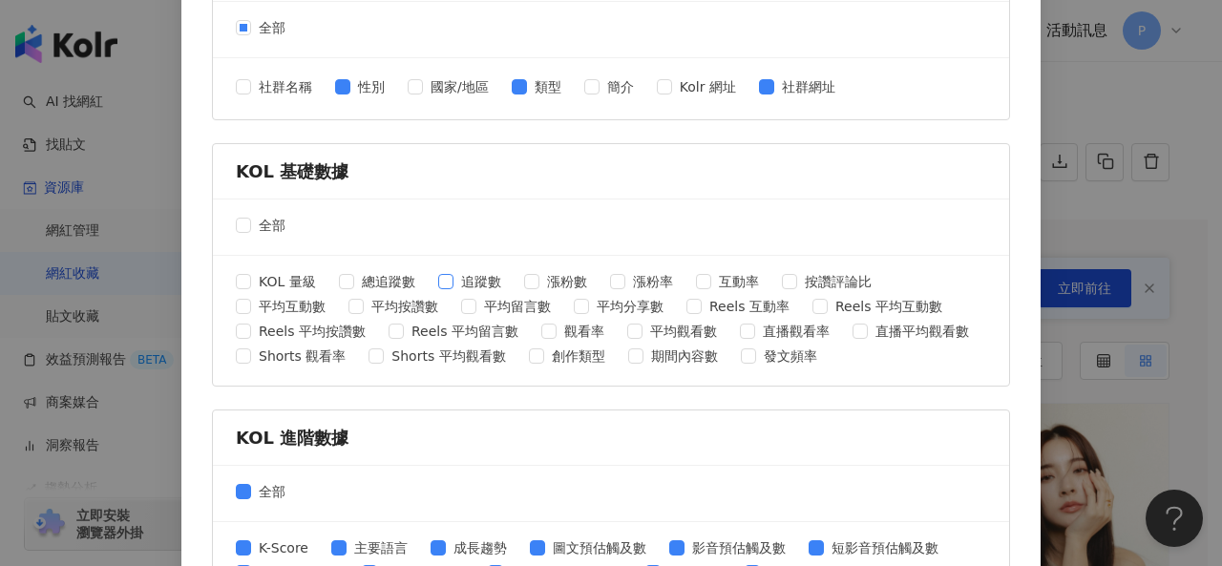
click at [454, 274] on span "追蹤數" at bounding box center [481, 281] width 55 height 21
click at [700, 272] on label "互動率" at bounding box center [731, 281] width 71 height 21
click at [286, 303] on span "平均互動數" at bounding box center [292, 306] width 82 height 21
click at [369, 301] on span "平均按讚數" at bounding box center [405, 306] width 82 height 21
click at [467, 300] on span at bounding box center [468, 306] width 15 height 15
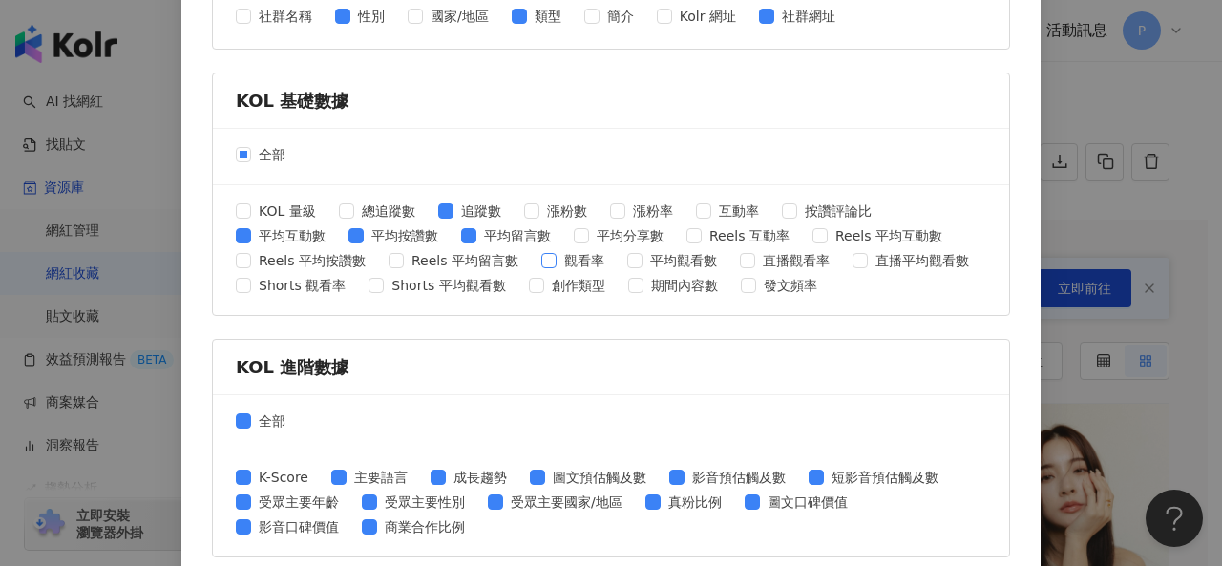
scroll to position [764, 0]
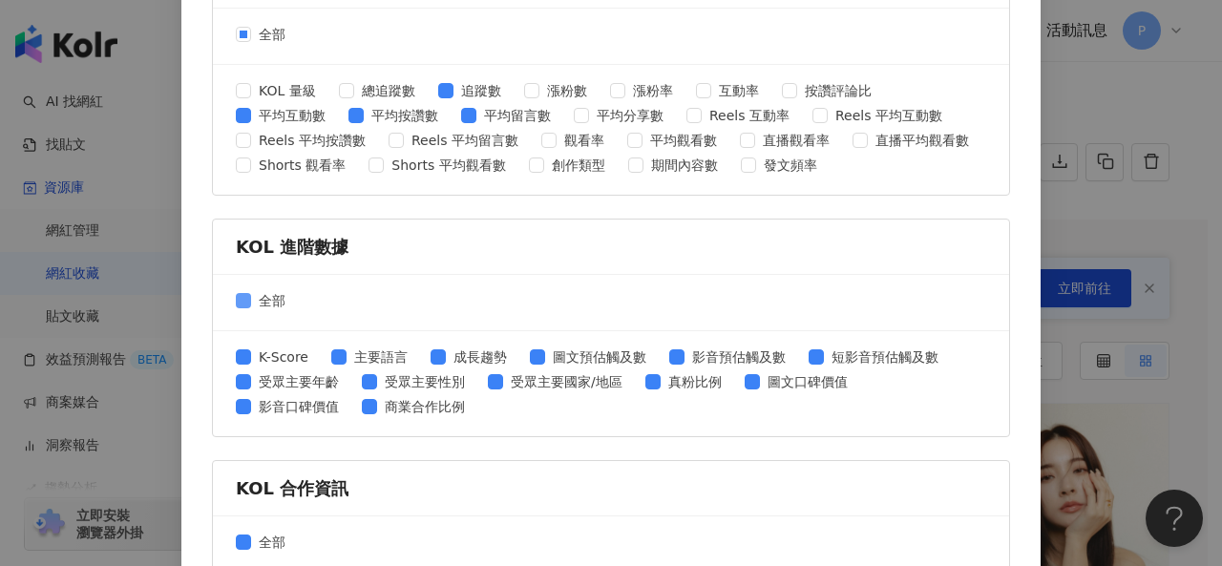
click at [258, 295] on span "全部" at bounding box center [272, 300] width 42 height 21
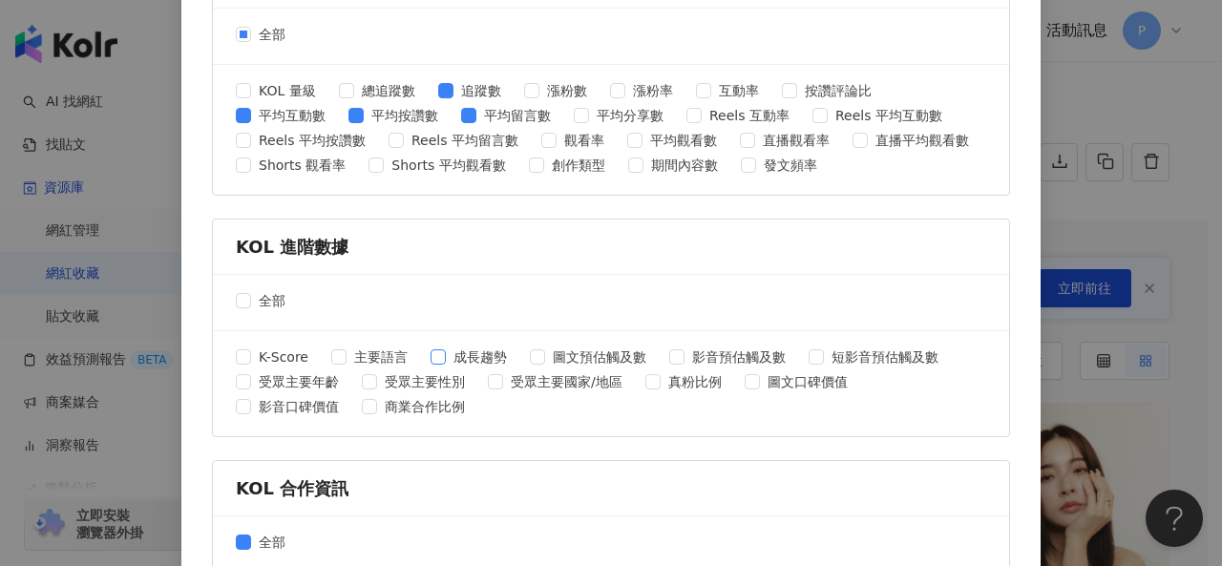
click at [469, 353] on span "成長趨勢" at bounding box center [480, 357] width 69 height 21
click at [447, 347] on span "成長趨勢" at bounding box center [480, 357] width 69 height 21
click at [301, 381] on span "受眾主要年齡" at bounding box center [298, 381] width 95 height 21
click at [381, 375] on span "受眾主要性別" at bounding box center [424, 381] width 95 height 21
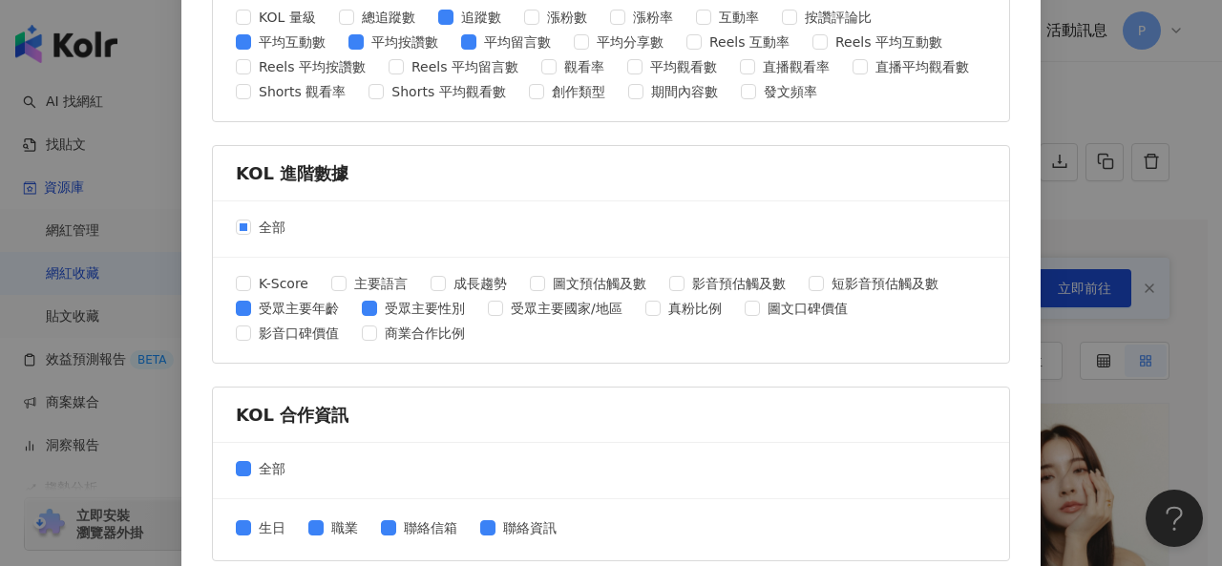
scroll to position [909, 0]
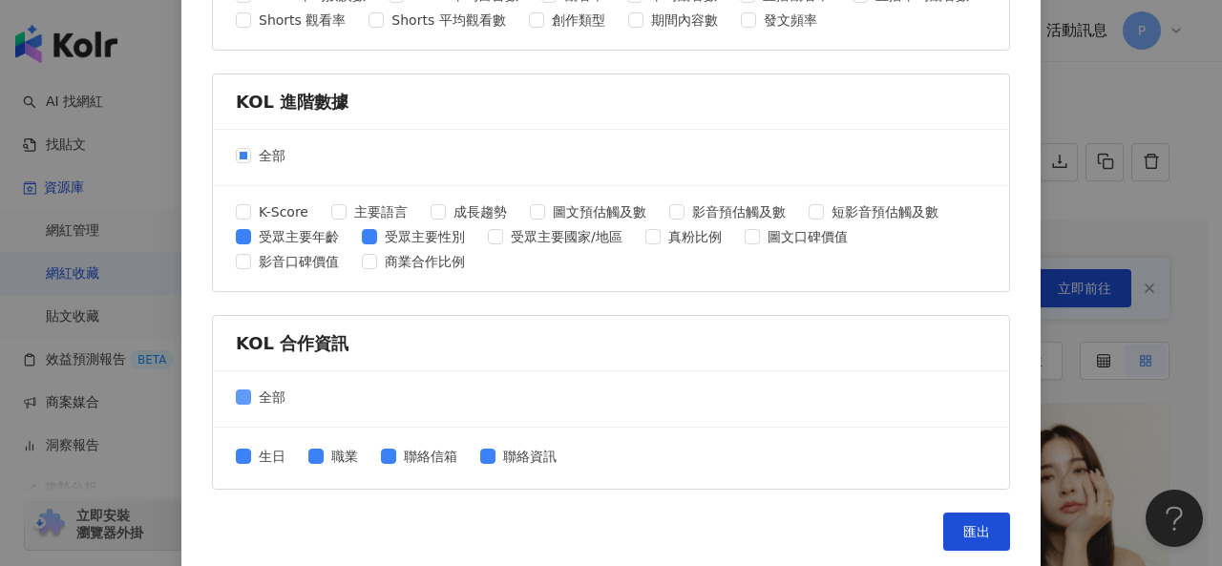
click at [274, 387] on span "全部" at bounding box center [272, 397] width 42 height 21
click at [964, 524] on span "匯出" at bounding box center [976, 531] width 27 height 15
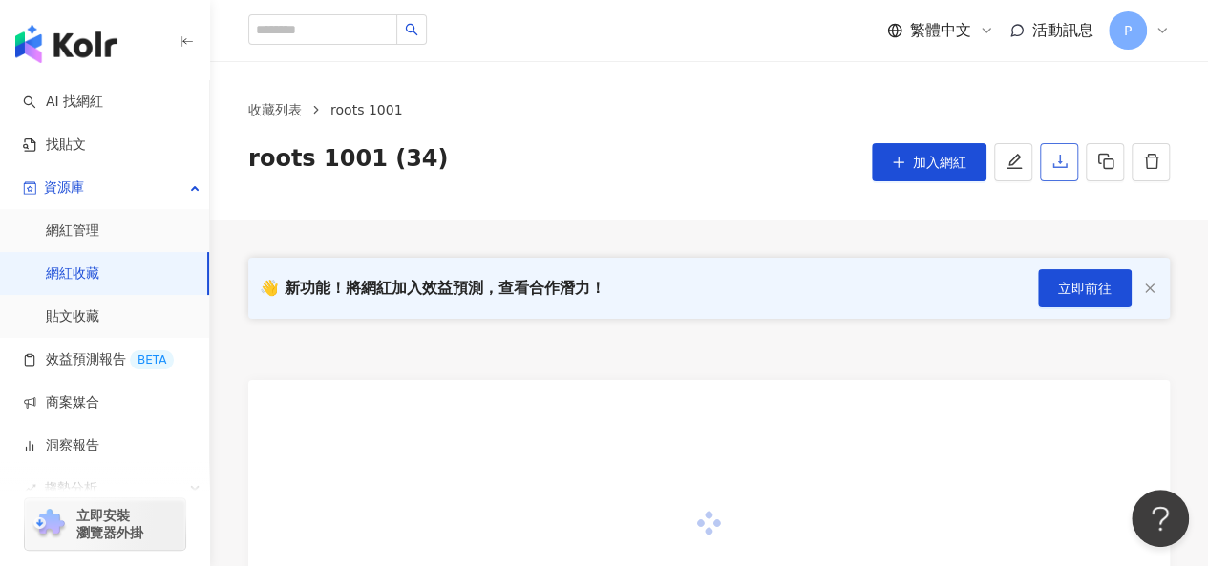
click at [1067, 159] on icon "download" at bounding box center [1059, 161] width 17 height 17
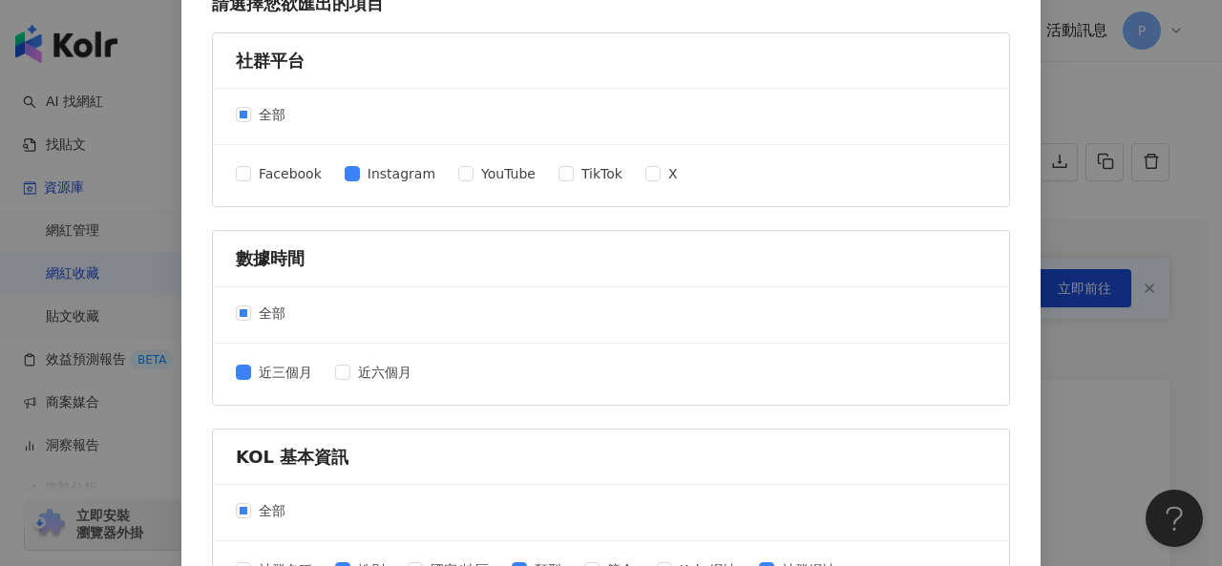
scroll to position [477, 0]
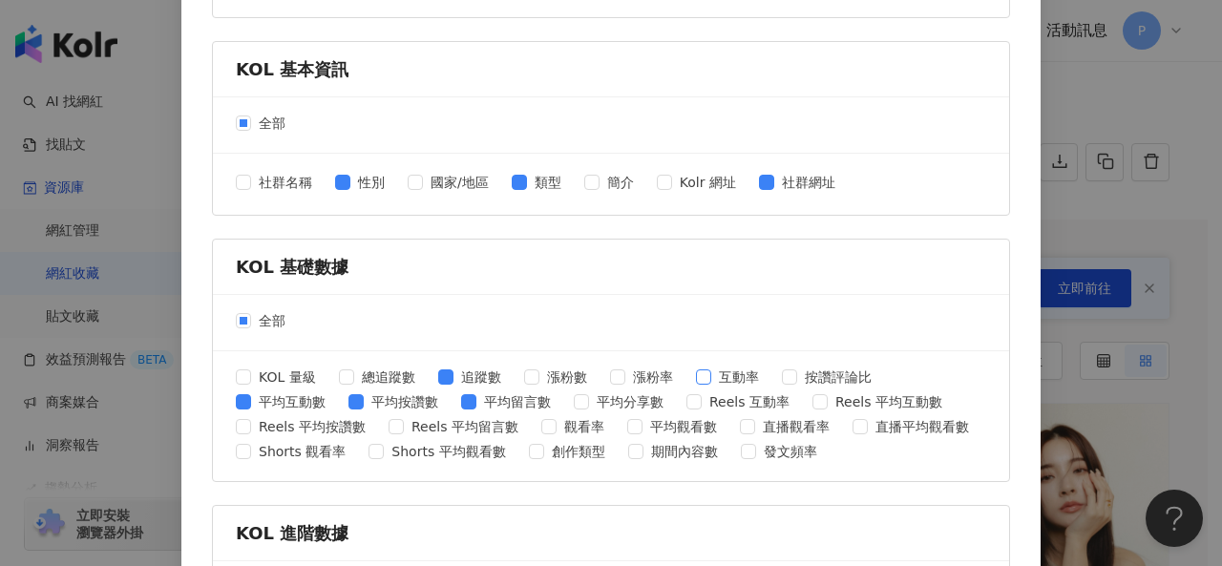
click at [720, 367] on span "互動率" at bounding box center [738, 377] width 55 height 21
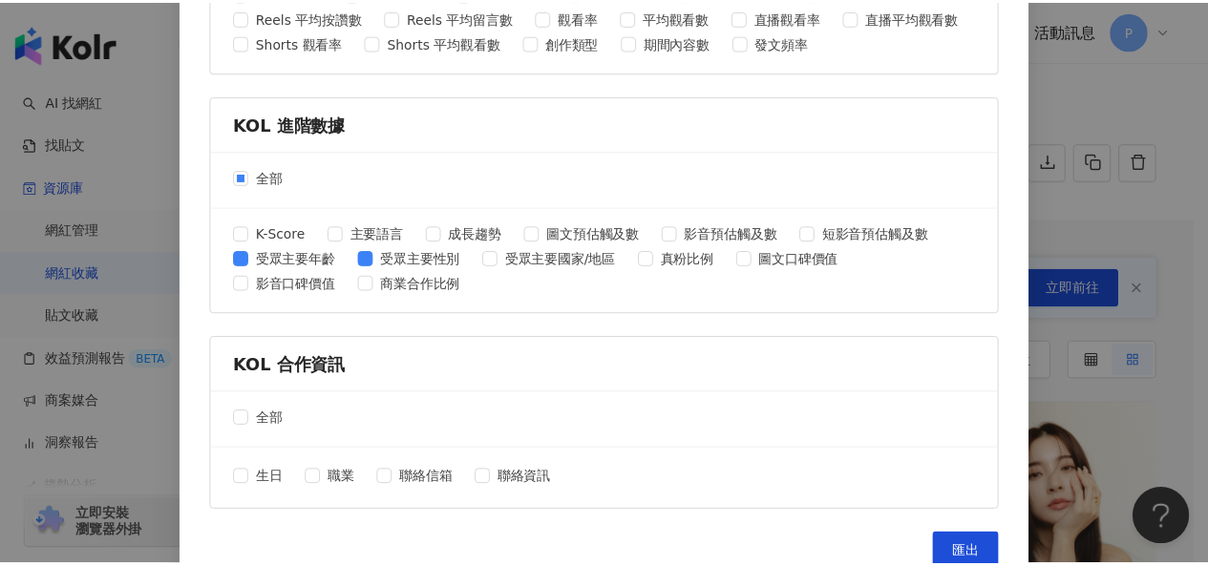
scroll to position [909, 0]
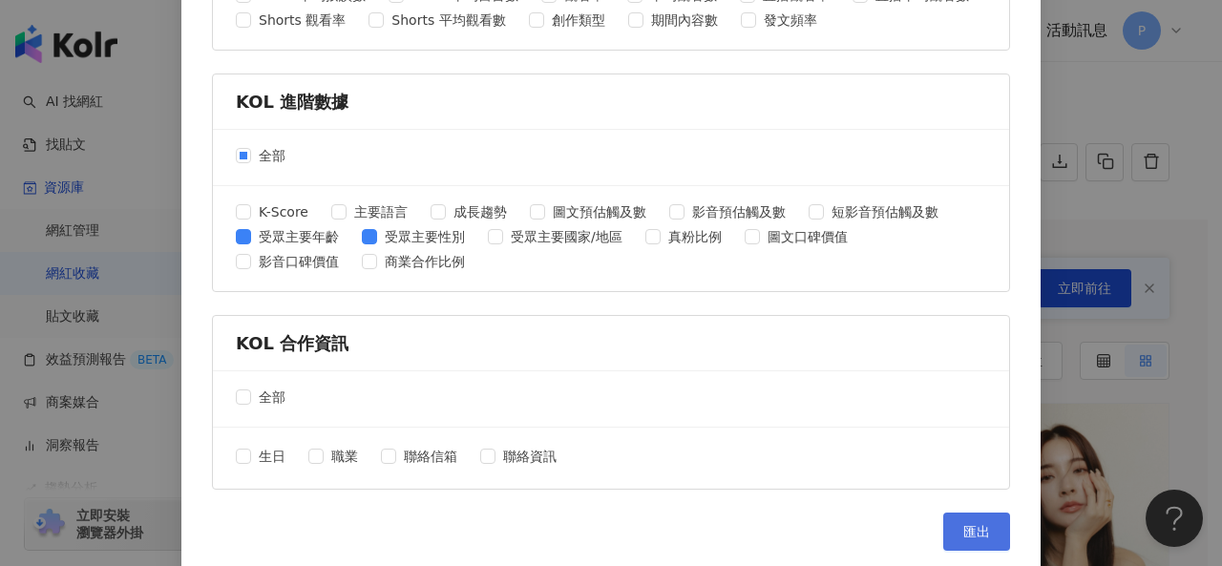
click at [963, 524] on span "匯出" at bounding box center [976, 531] width 27 height 15
click at [1140, 87] on div "匯出收藏 請選擇您欲匯出的項目 社群平台 全部 Facebook Instagram YouTube TikTok X 數據時間 全部 近三個月 近六個月 K…" at bounding box center [611, 283] width 1222 height 566
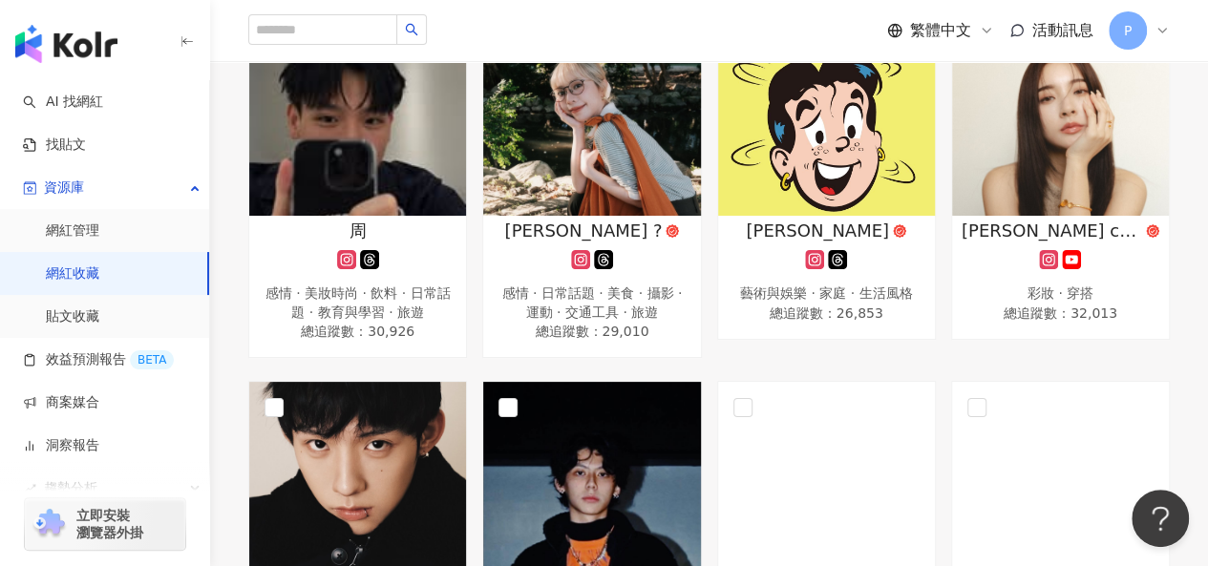
scroll to position [382, 0]
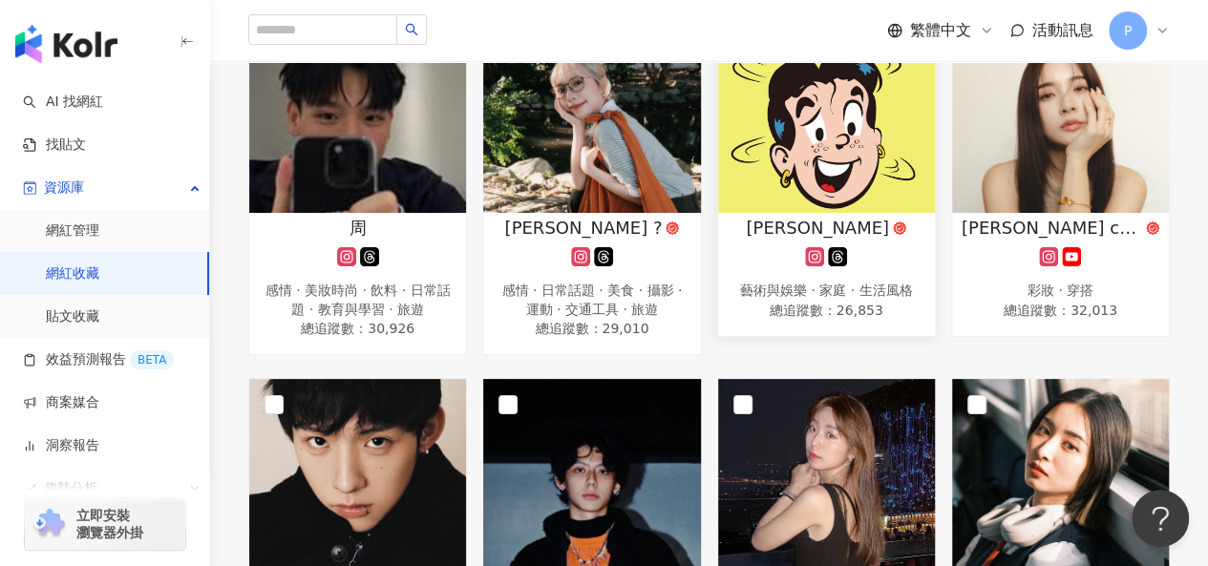
click at [805, 194] on img at bounding box center [826, 117] width 217 height 191
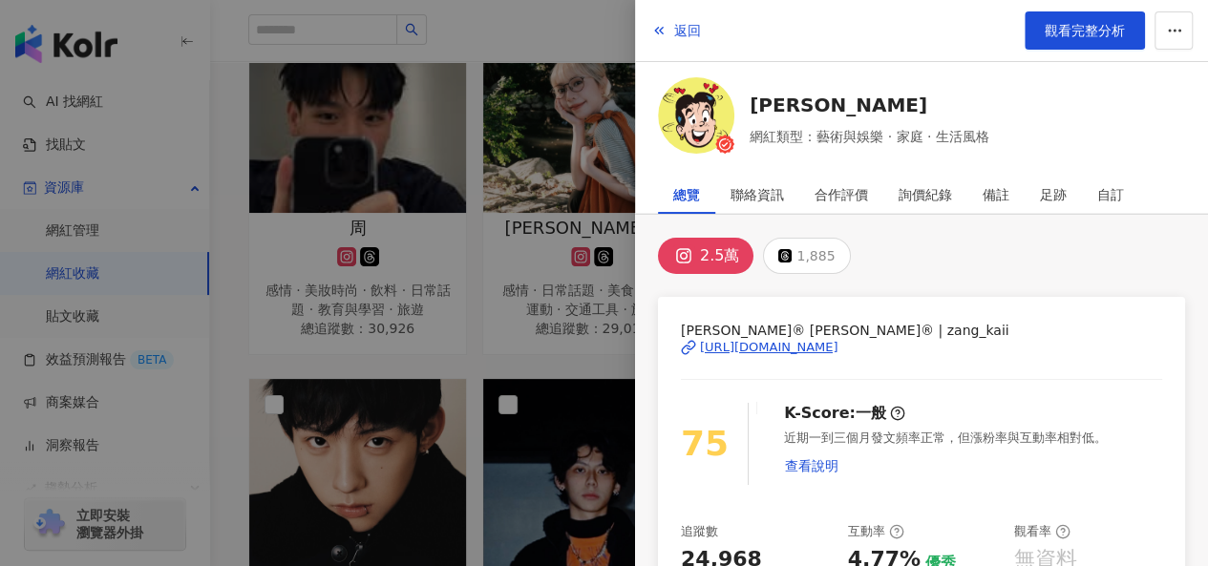
click at [796, 353] on div "Kaii Kaii® 張凱® | zang_kaii https://www.instagram.com/zang_kaii/" at bounding box center [921, 361] width 481 height 83
click at [796, 347] on div "https://www.instagram.com/zang_kaii/" at bounding box center [769, 347] width 138 height 17
click at [588, 343] on div at bounding box center [604, 283] width 1208 height 566
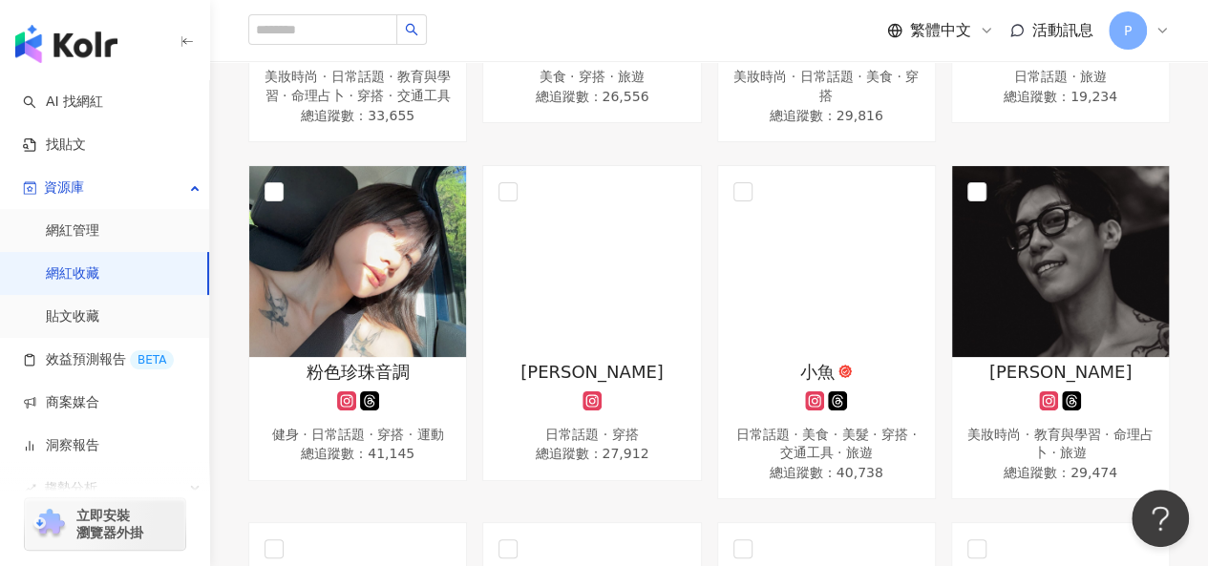
scroll to position [955, 0]
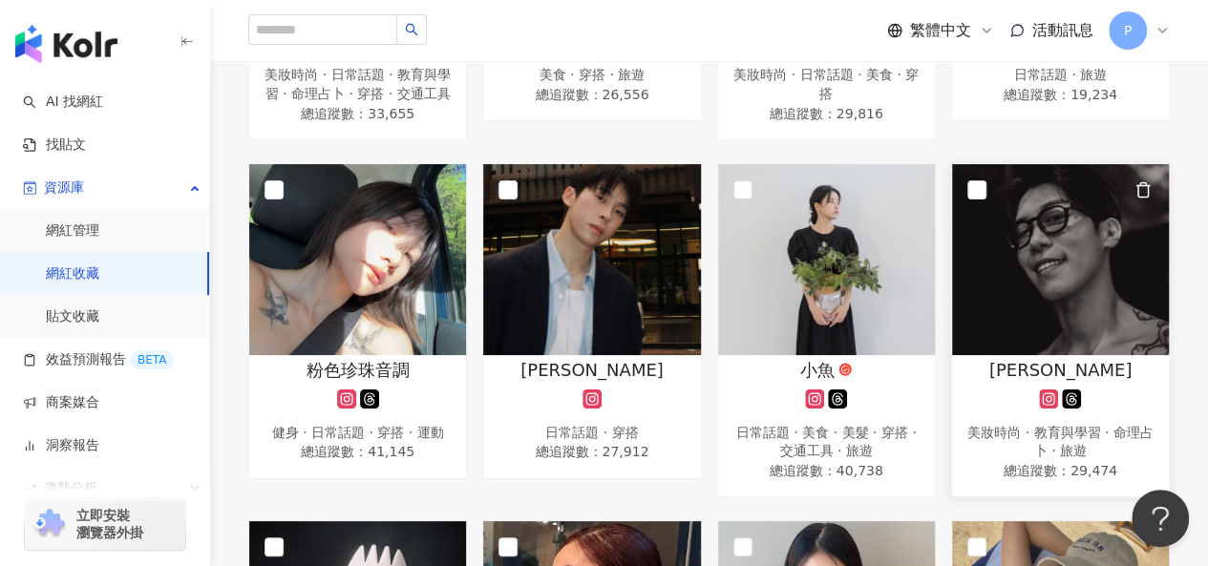
click at [1111, 307] on img at bounding box center [1060, 259] width 217 height 191
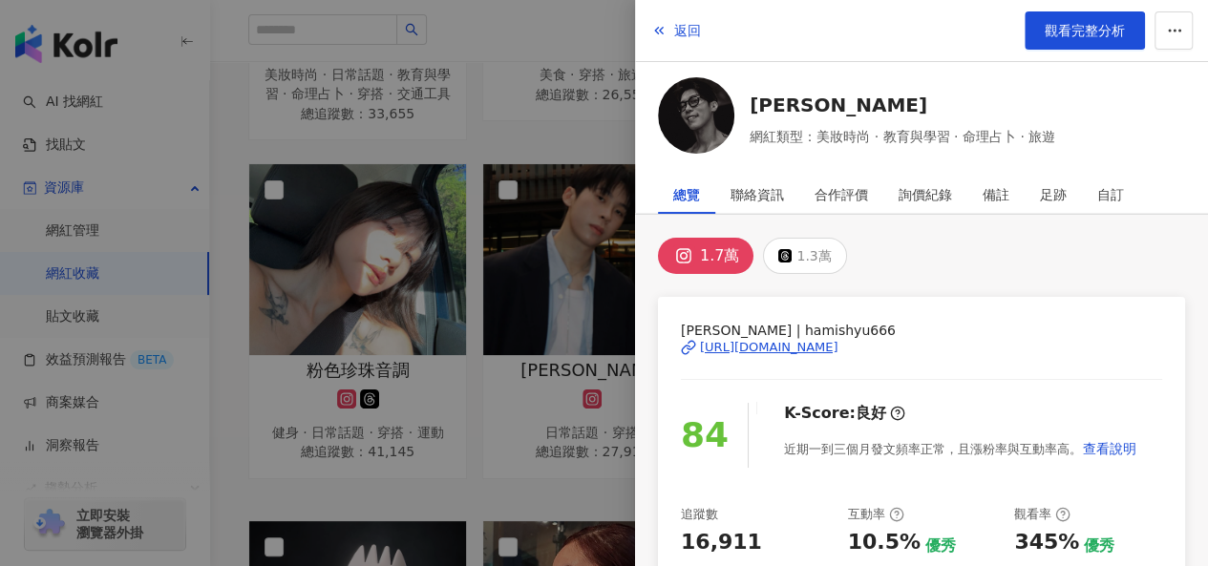
click at [759, 347] on div "https://www.instagram.com/hamishyu666/" at bounding box center [769, 347] width 138 height 17
click at [493, 505] on div at bounding box center [604, 283] width 1208 height 566
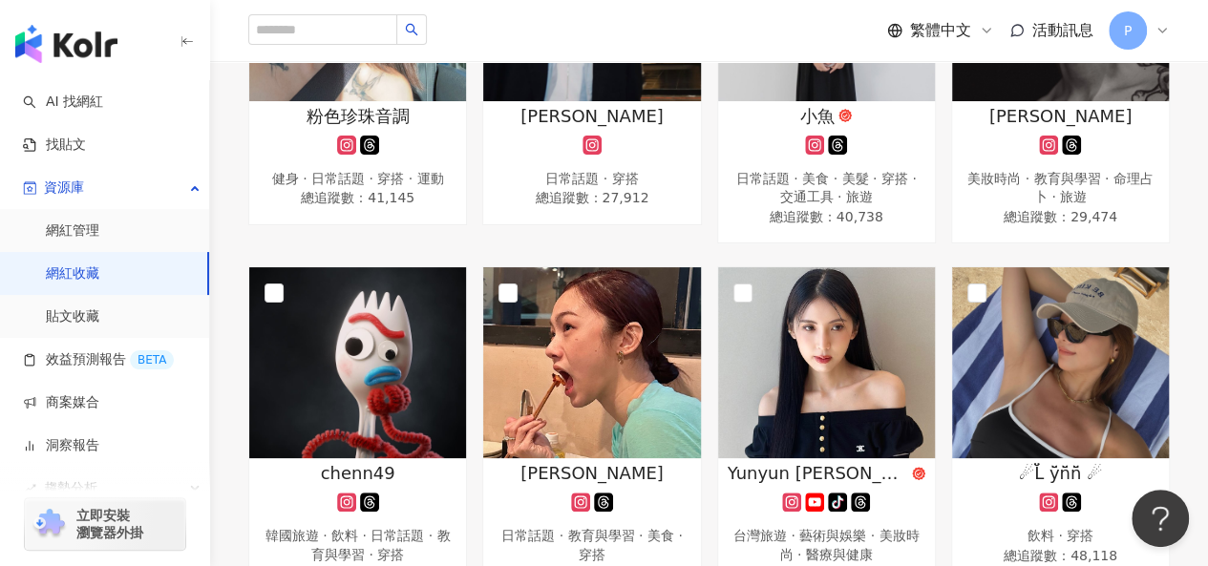
scroll to position [1241, 0]
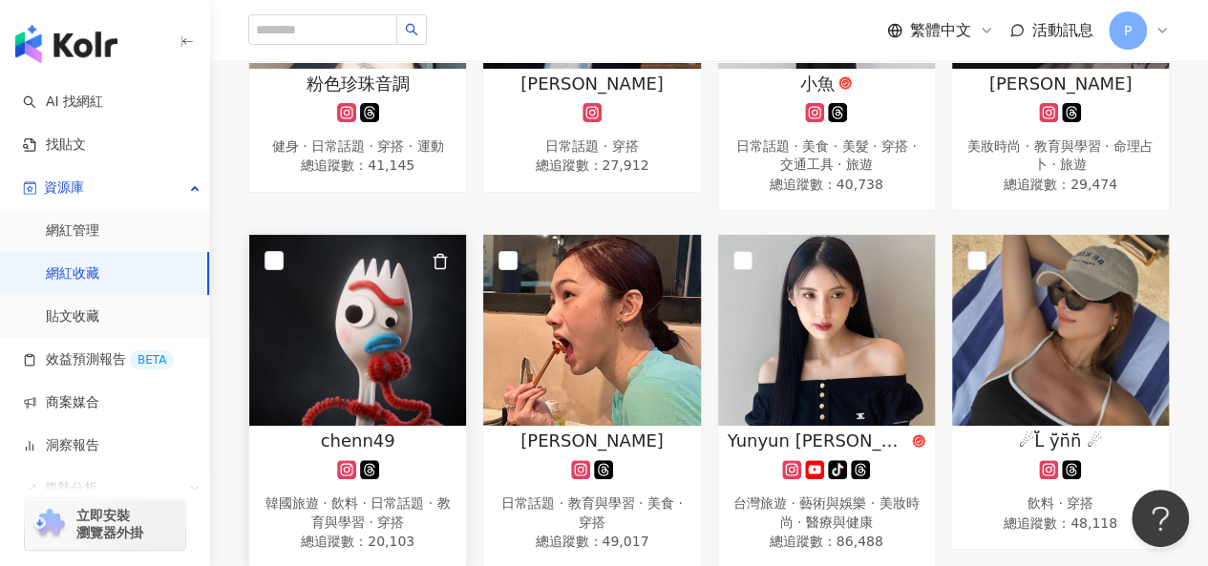
click at [376, 310] on img at bounding box center [357, 330] width 217 height 191
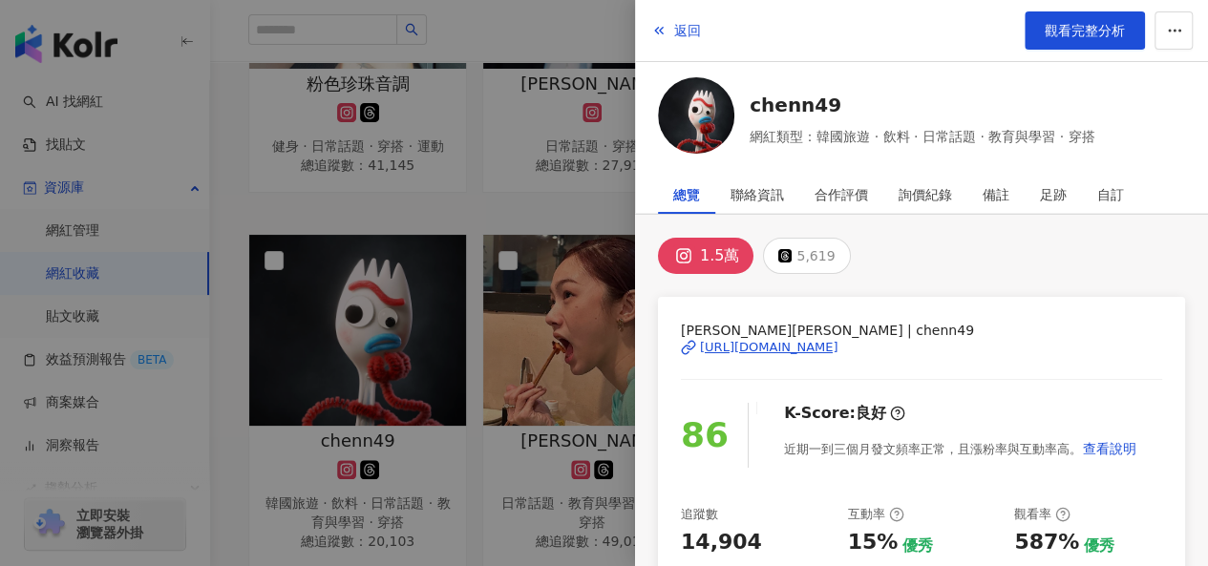
click at [765, 349] on div "https://www.instagram.com/chenn49/" at bounding box center [769, 347] width 138 height 17
click at [506, 504] on div at bounding box center [604, 283] width 1208 height 566
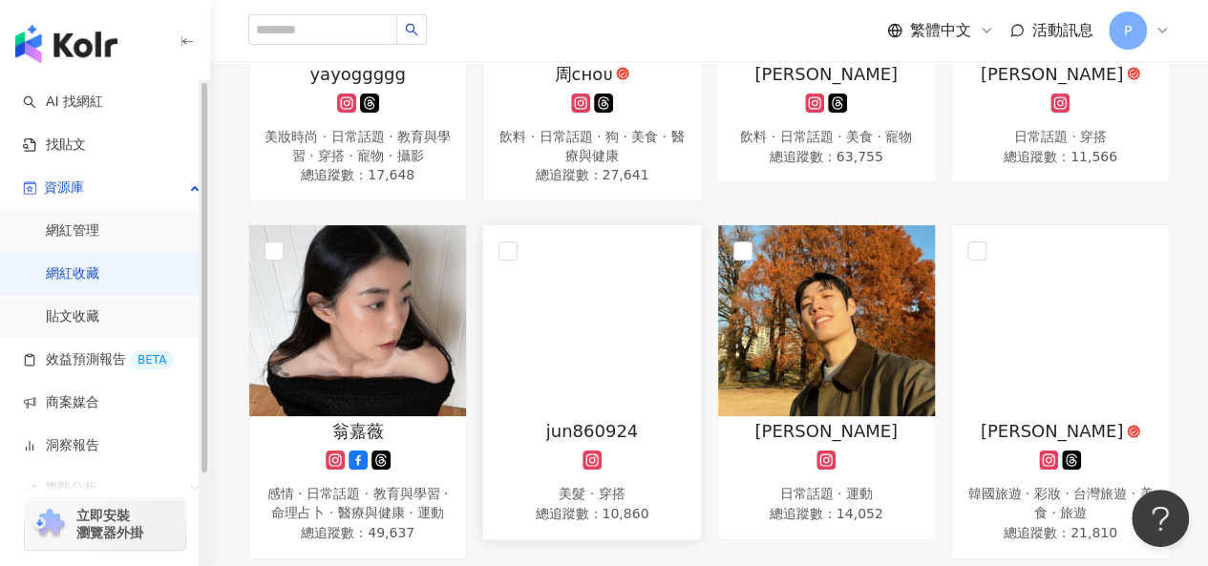
scroll to position [2769, 0]
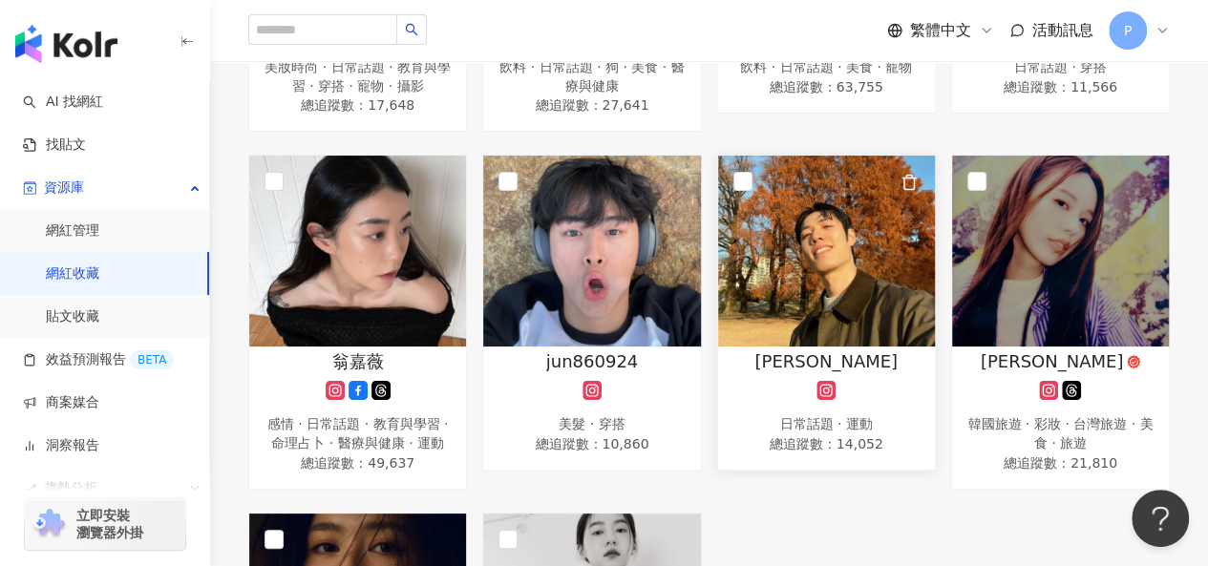
click at [819, 236] on img at bounding box center [826, 251] width 217 height 191
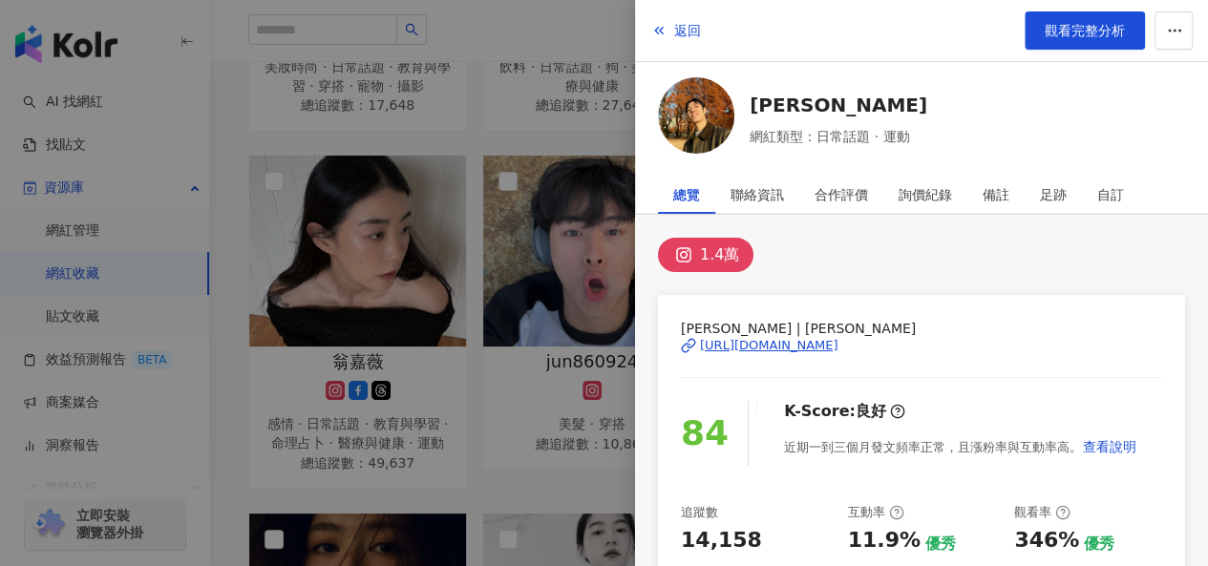
click at [823, 337] on div "https://www.instagram.com/cheng___hung/" at bounding box center [769, 345] width 138 height 17
click at [484, 493] on div at bounding box center [604, 283] width 1208 height 566
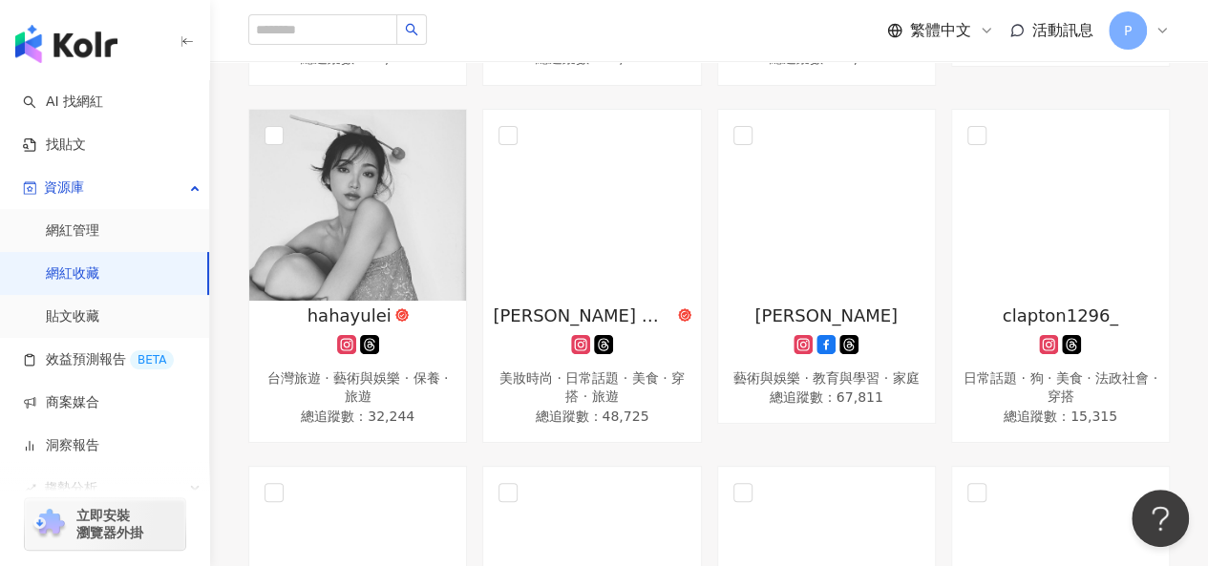
scroll to position [1528, 0]
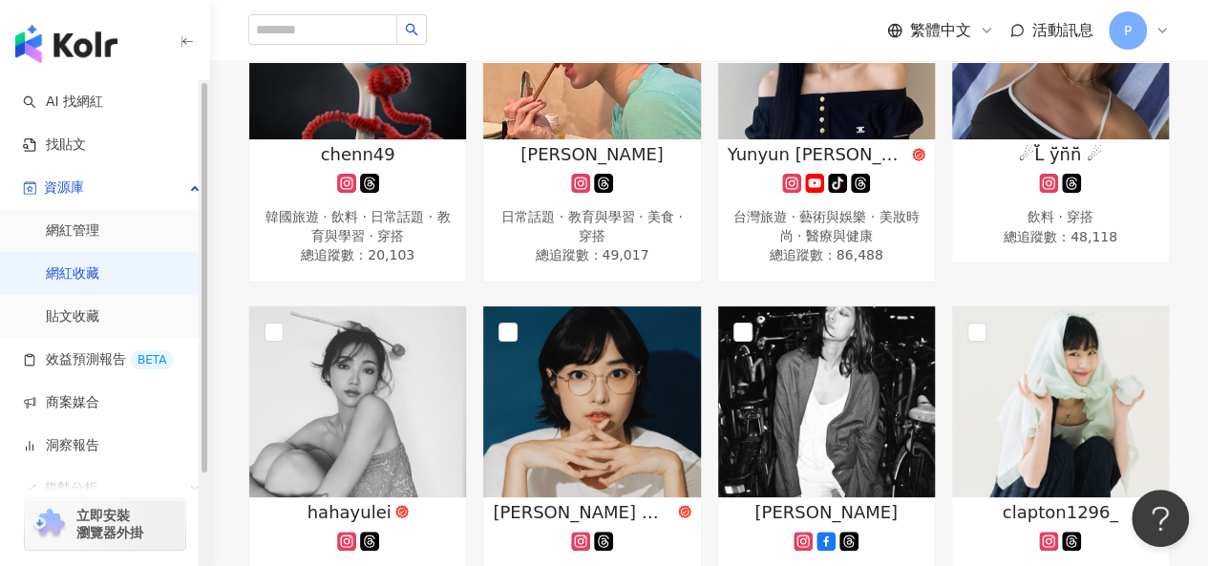
click at [61, 279] on link "網紅收藏" at bounding box center [72, 273] width 53 height 19
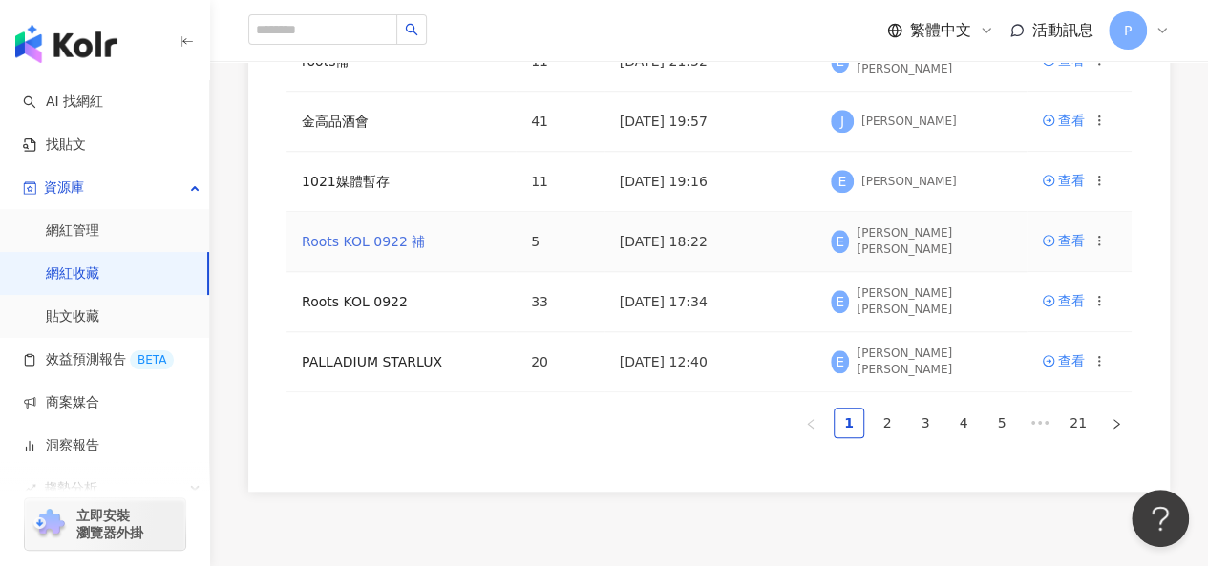
scroll to position [859, 0]
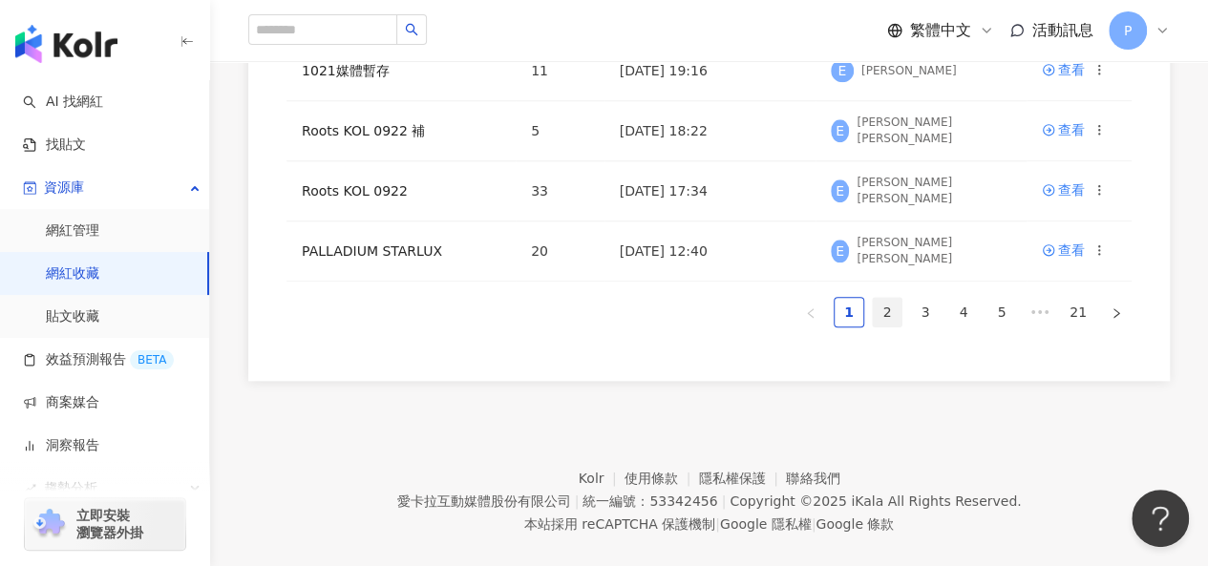
click at [892, 311] on link "2" at bounding box center [887, 312] width 29 height 29
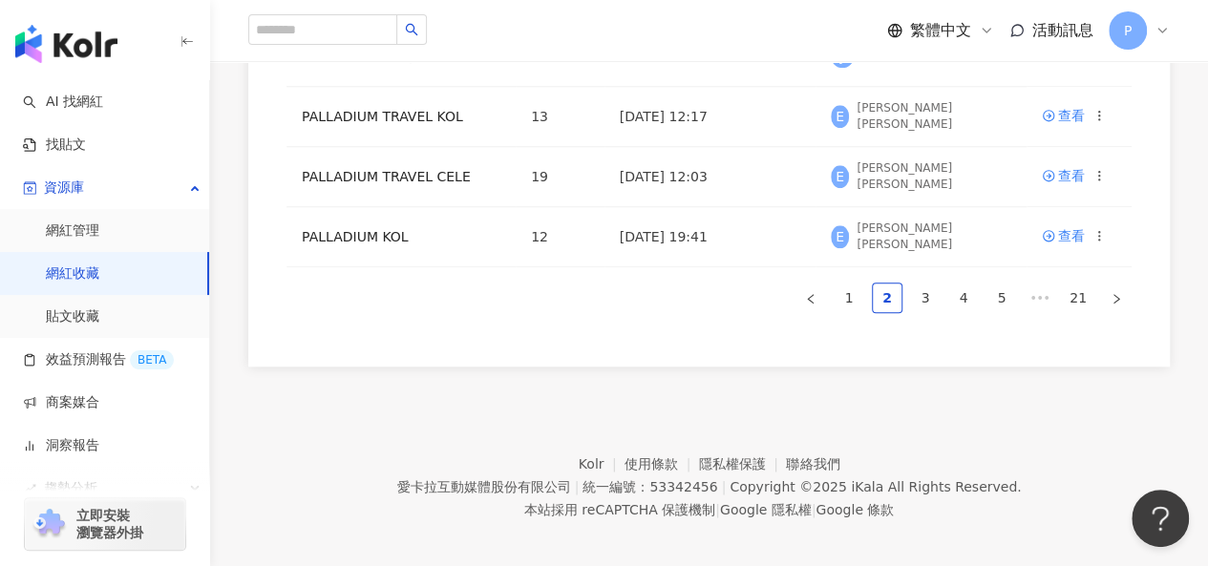
scroll to position [869, 0]
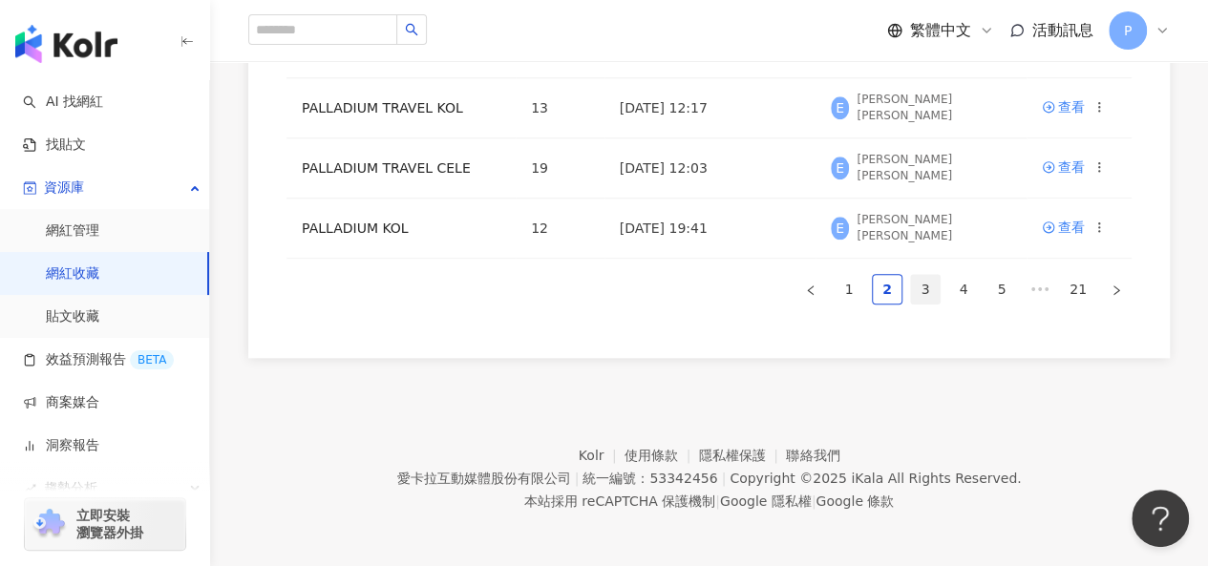
click at [926, 294] on link "3" at bounding box center [925, 289] width 29 height 29
click at [950, 286] on link "4" at bounding box center [963, 289] width 29 height 29
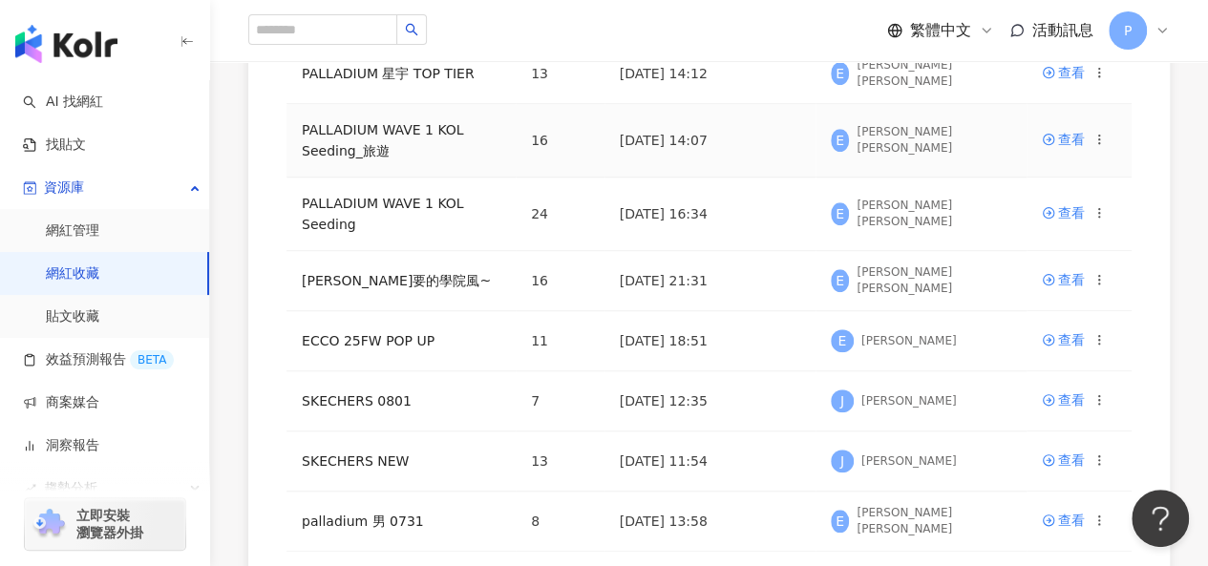
scroll to position [678, 0]
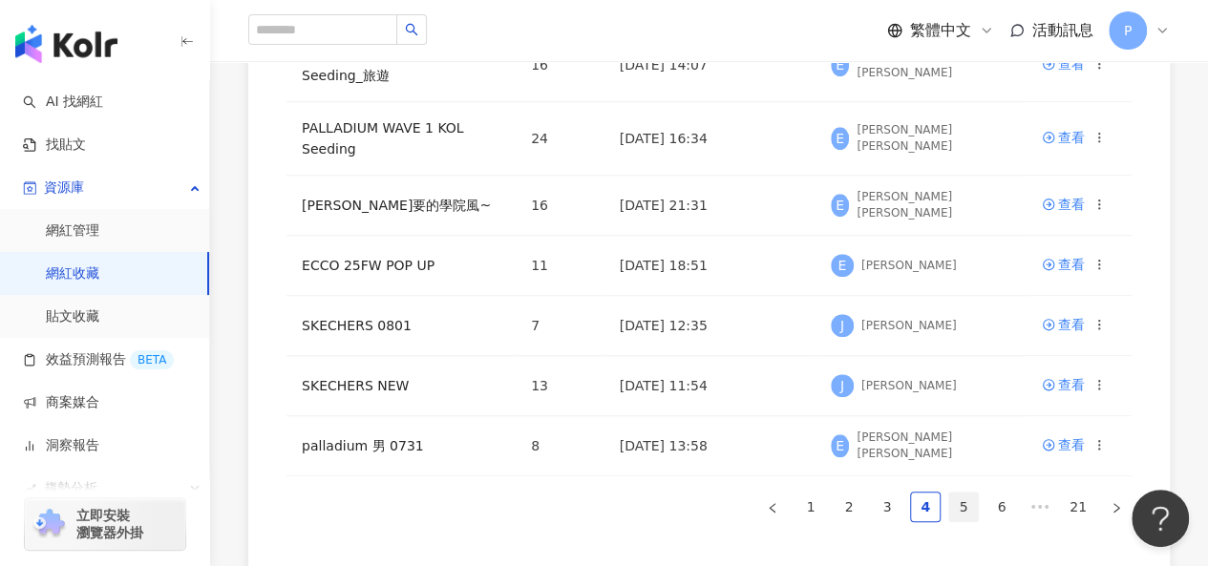
click at [965, 496] on link "5" at bounding box center [963, 507] width 29 height 29
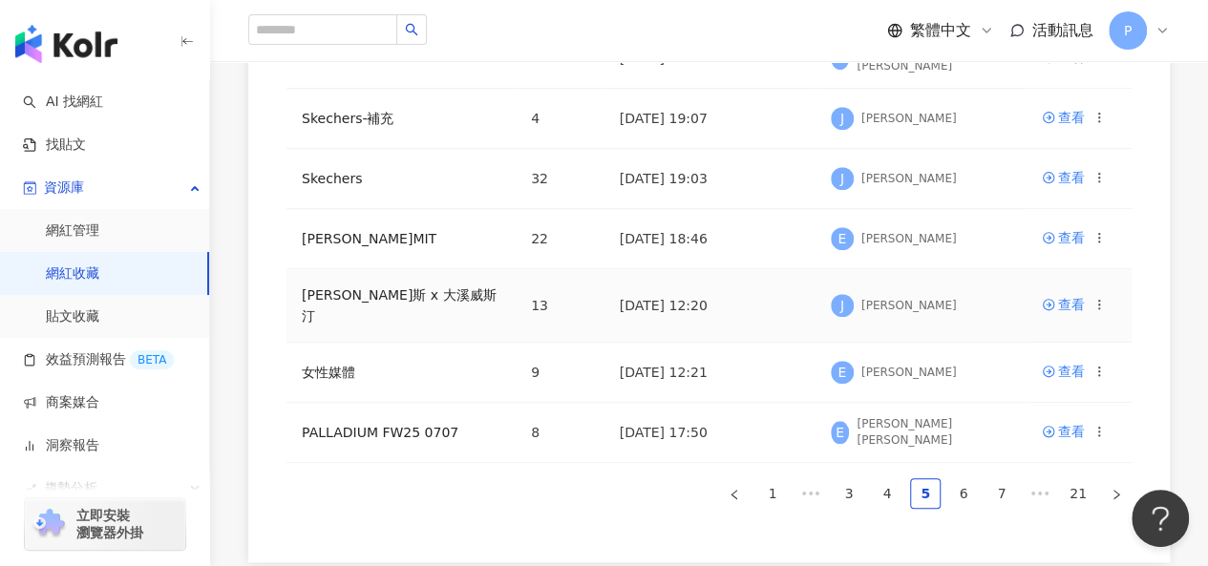
drag, startPoint x: 353, startPoint y: 297, endPoint x: 244, endPoint y: 222, distance: 131.9
click at [237, 222] on div "👋 網紅收藏已有新功能，一起來瞧瞧有什麼酷酷的功能吧！ 了解如何操作 👋 新功能！將網紅加入效益預測，查看合作潛力！ 立即前往 網紅名稱 收藏名稱 網紅人數 …" at bounding box center [709, 43] width 998 height 1040
click at [969, 479] on link "6" at bounding box center [963, 493] width 29 height 29
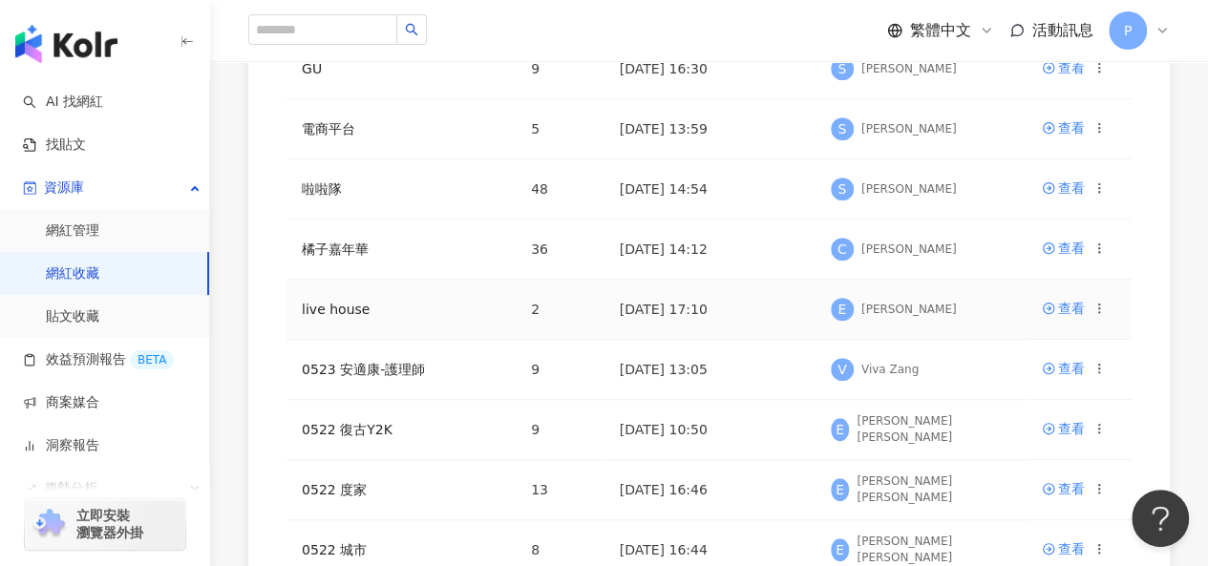
scroll to position [869, 0]
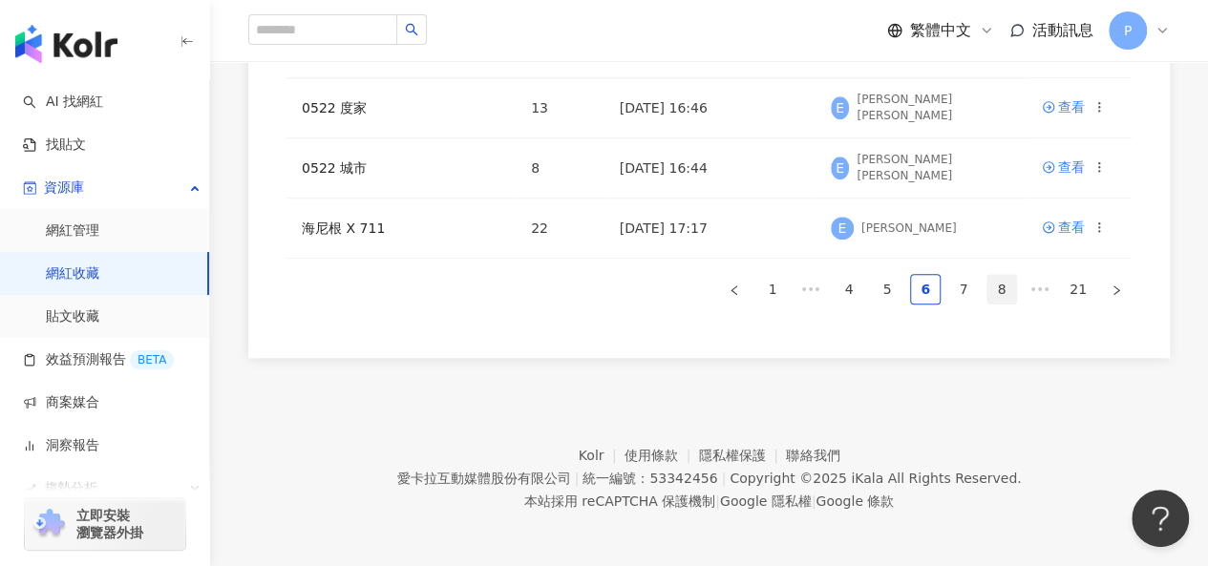
click at [959, 284] on link "7" at bounding box center [963, 289] width 29 height 29
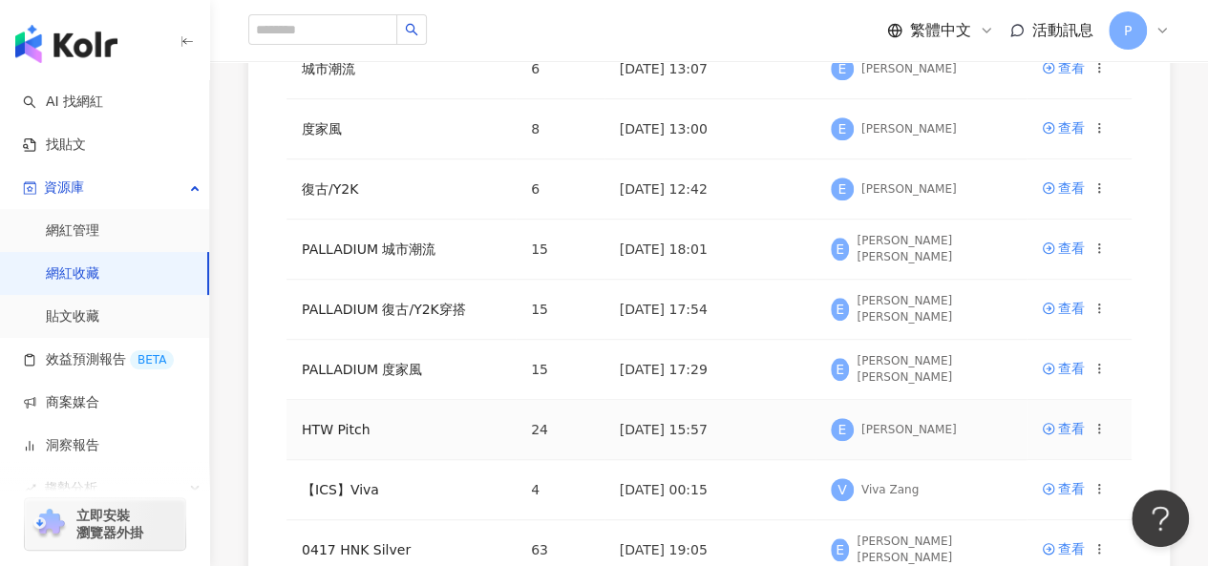
scroll to position [487, 0]
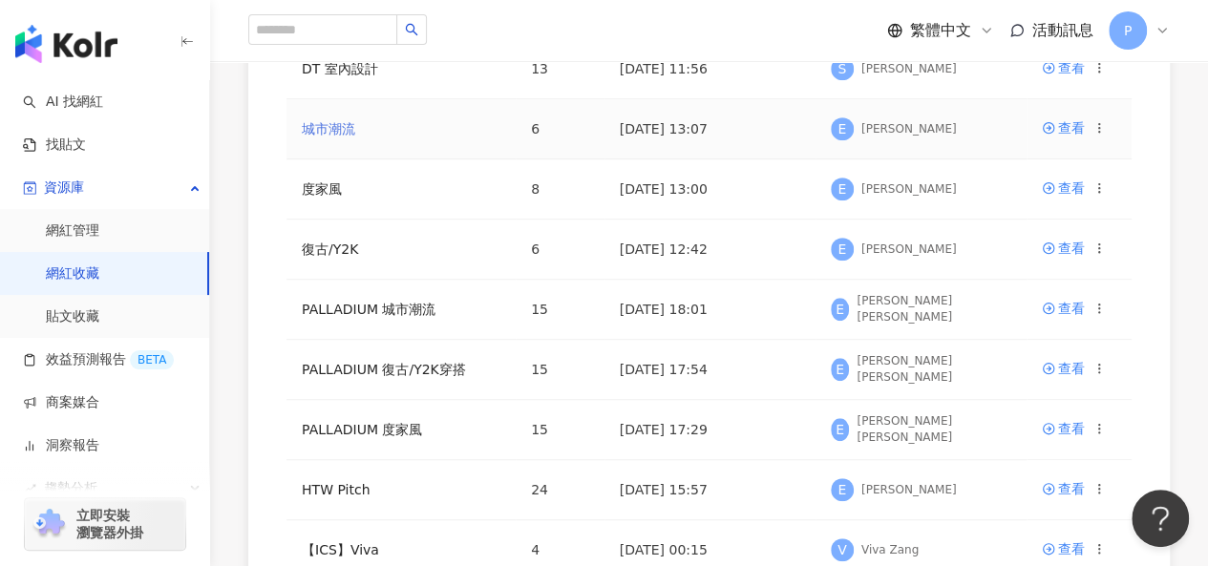
click at [346, 128] on link "城市潮流" at bounding box center [328, 128] width 53 height 15
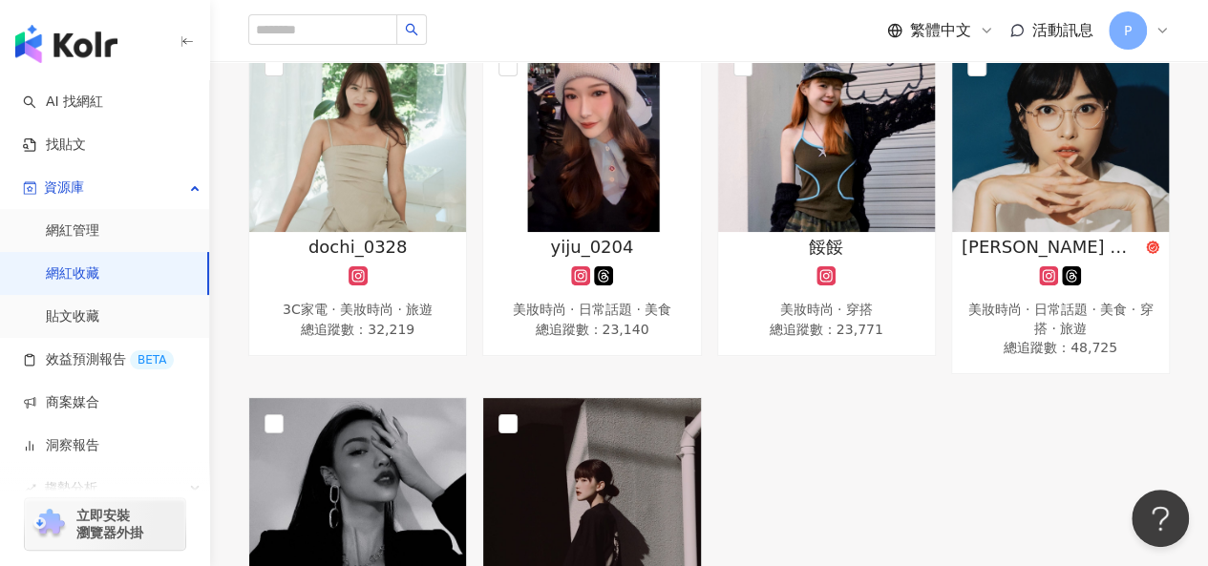
scroll to position [477, 0]
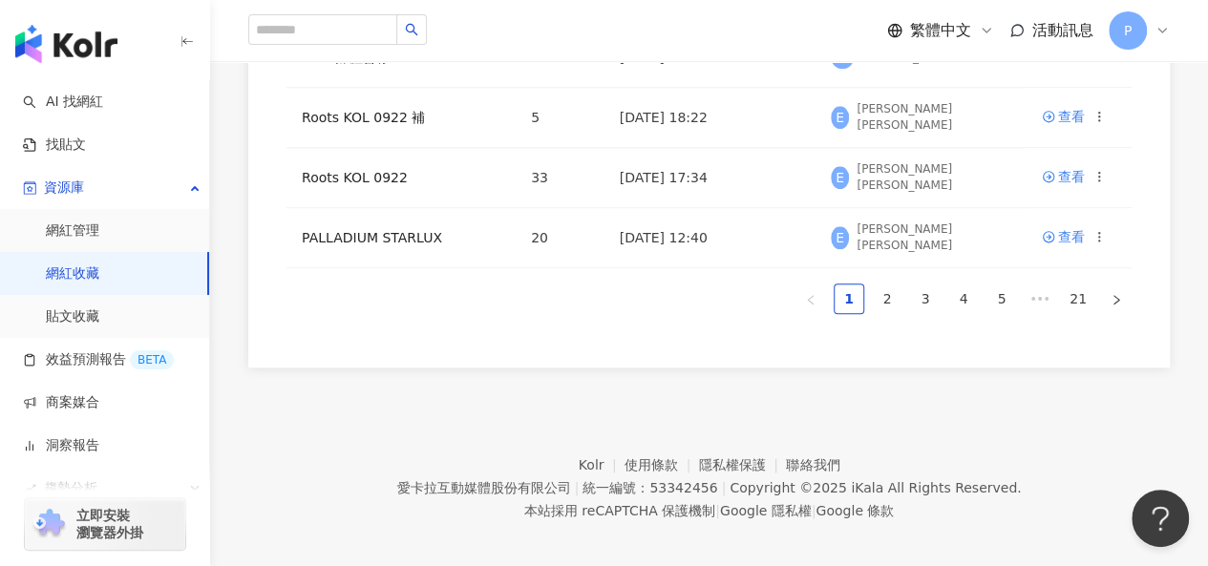
scroll to position [882, 0]
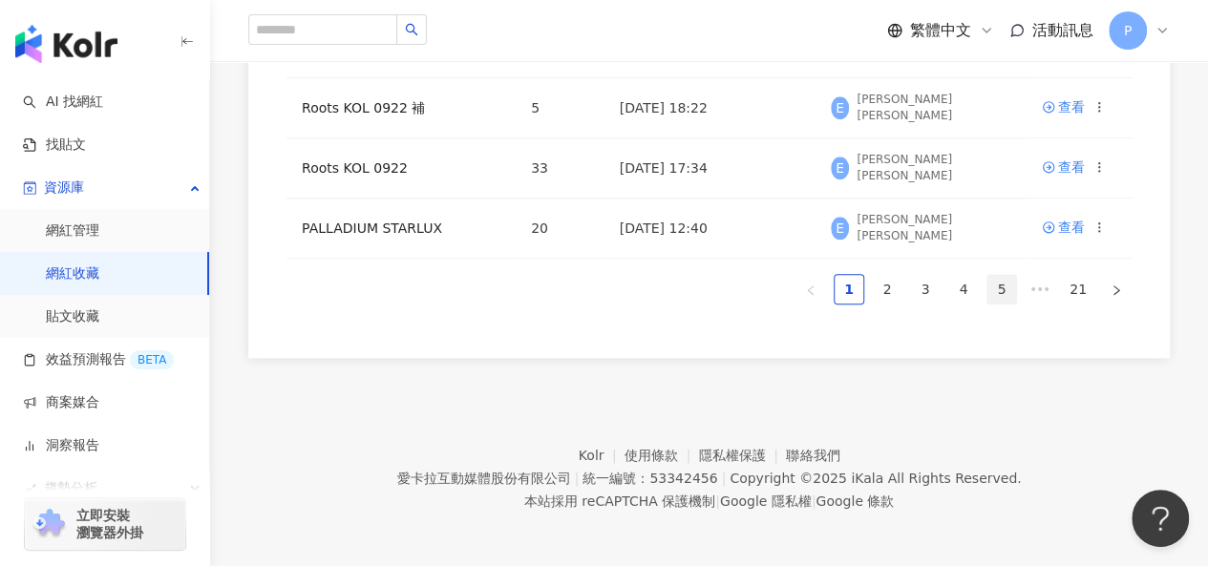
click at [989, 282] on link "5" at bounding box center [1001, 289] width 29 height 29
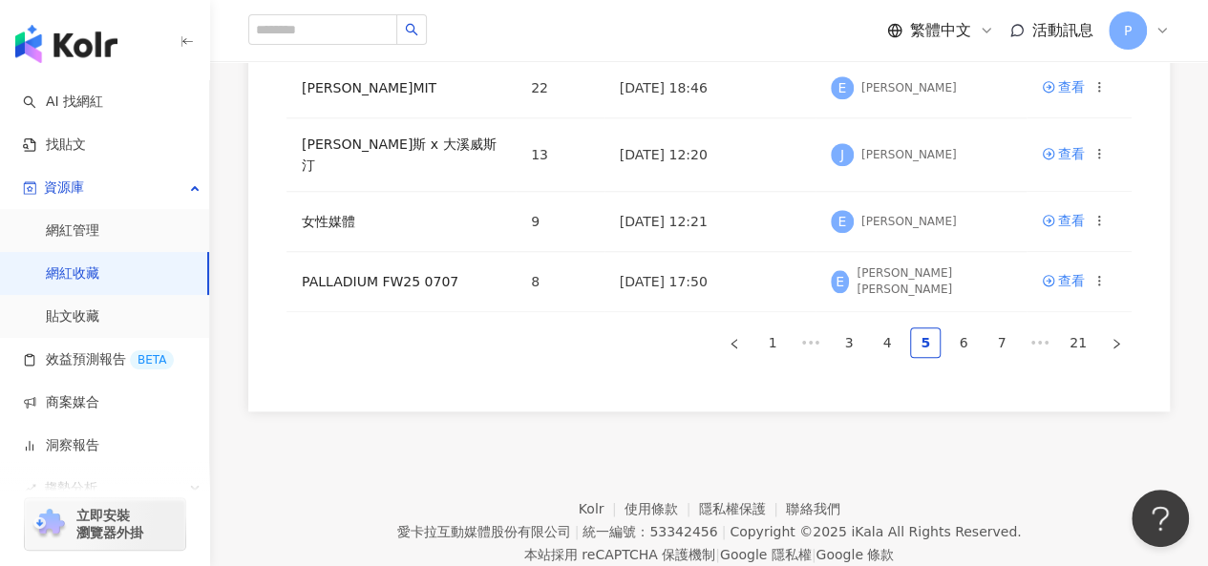
scroll to position [869, 0]
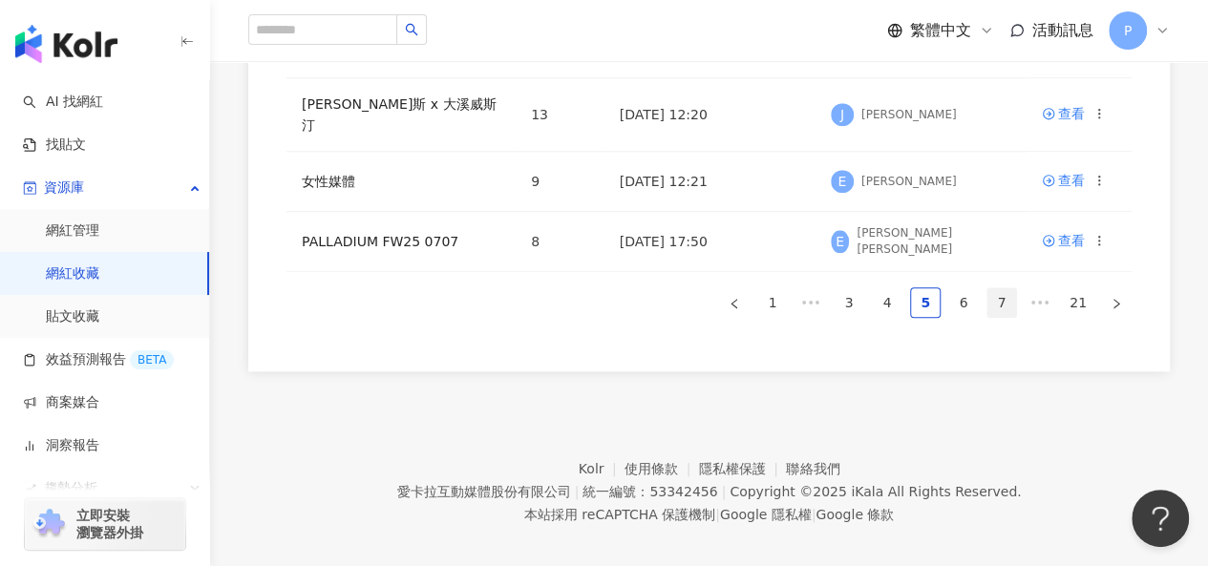
click at [971, 288] on link "6" at bounding box center [963, 302] width 29 height 29
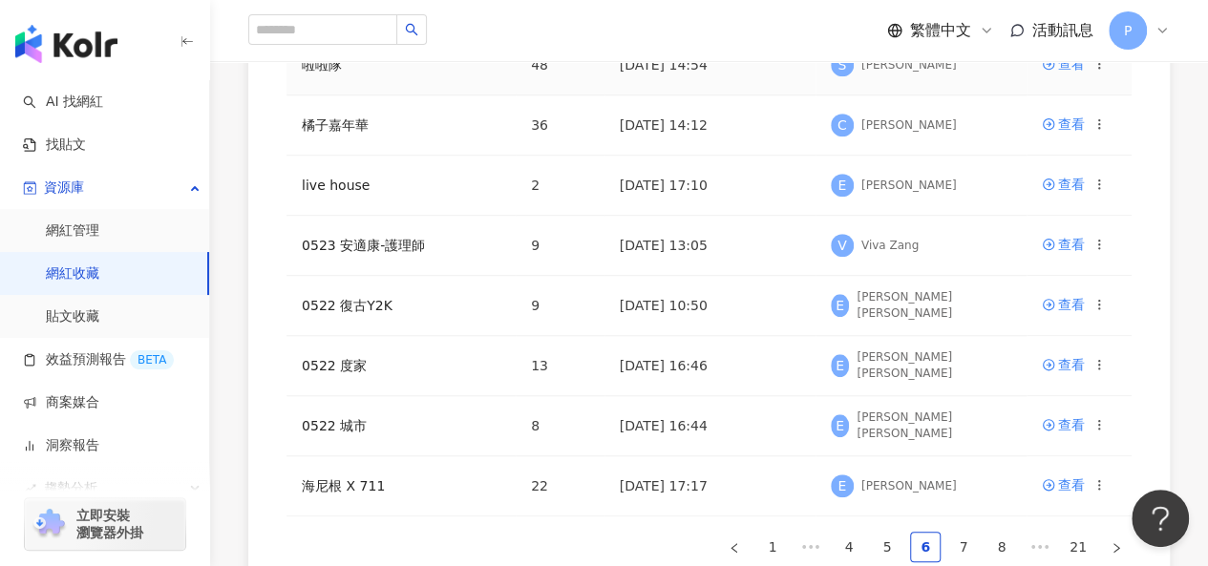
scroll to position [678, 0]
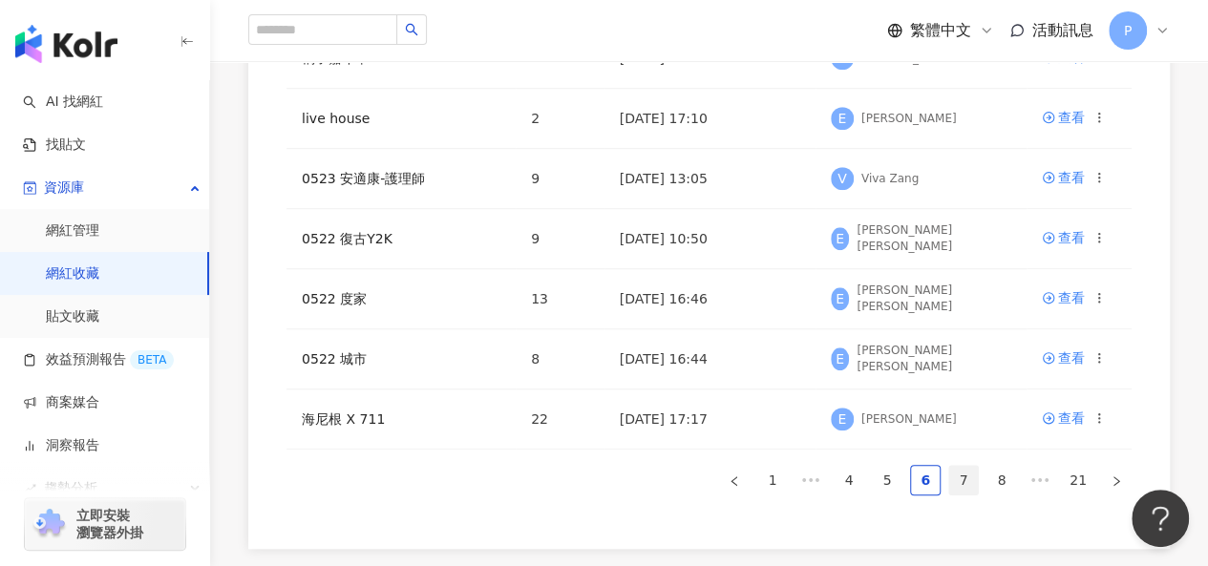
click at [962, 475] on link "7" at bounding box center [963, 480] width 29 height 29
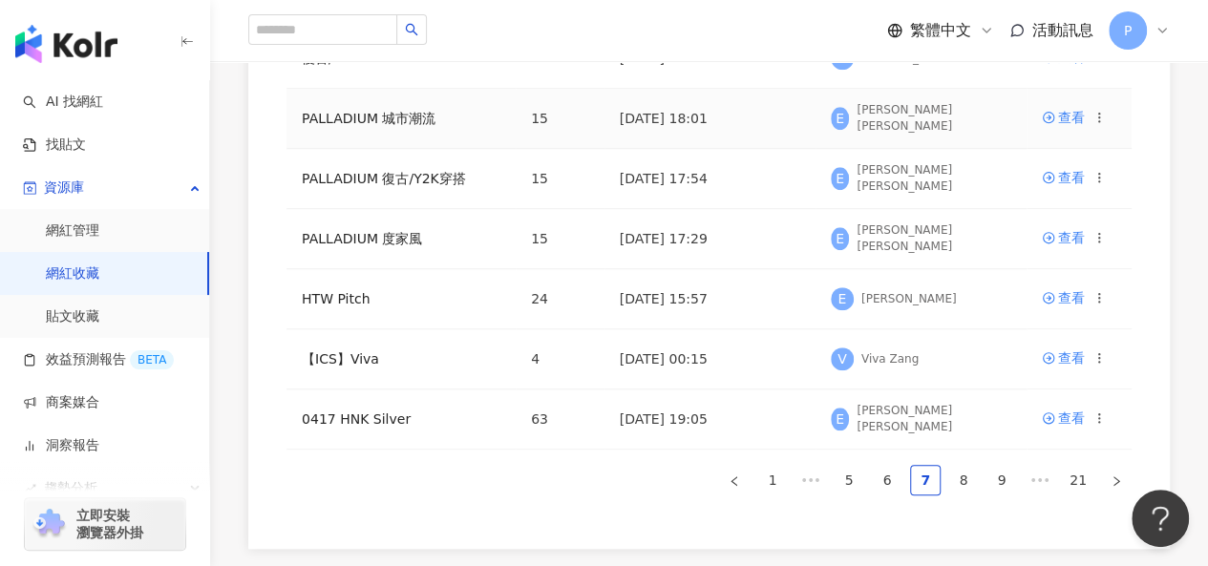
drag, startPoint x: 393, startPoint y: 105, endPoint x: 225, endPoint y: 125, distance: 169.2
click at [214, 122] on div "👋 網紅收藏已有新功能，一起來瞧瞧有什麼酷酷的功能吧！ 了解如何操作 👋 新功能！將網紅加入效益預測，查看合作潛力！ 立即前往 網紅名稱 收藏名稱 網紅人數 …" at bounding box center [709, 36] width 998 height 1026
click at [968, 476] on link "8" at bounding box center [963, 480] width 29 height 29
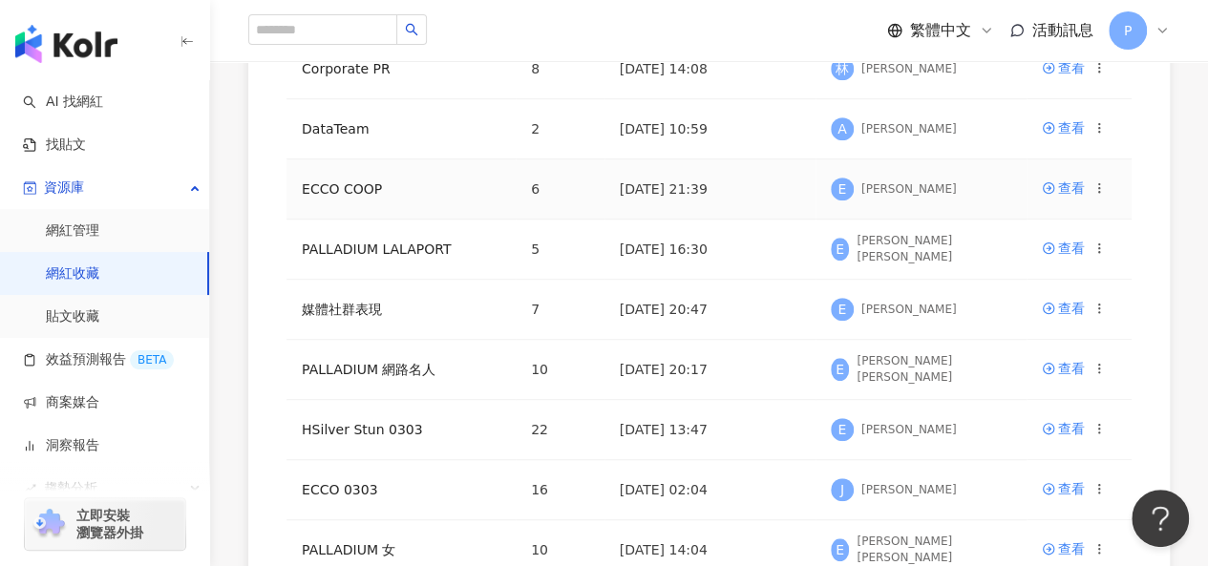
scroll to position [869, 0]
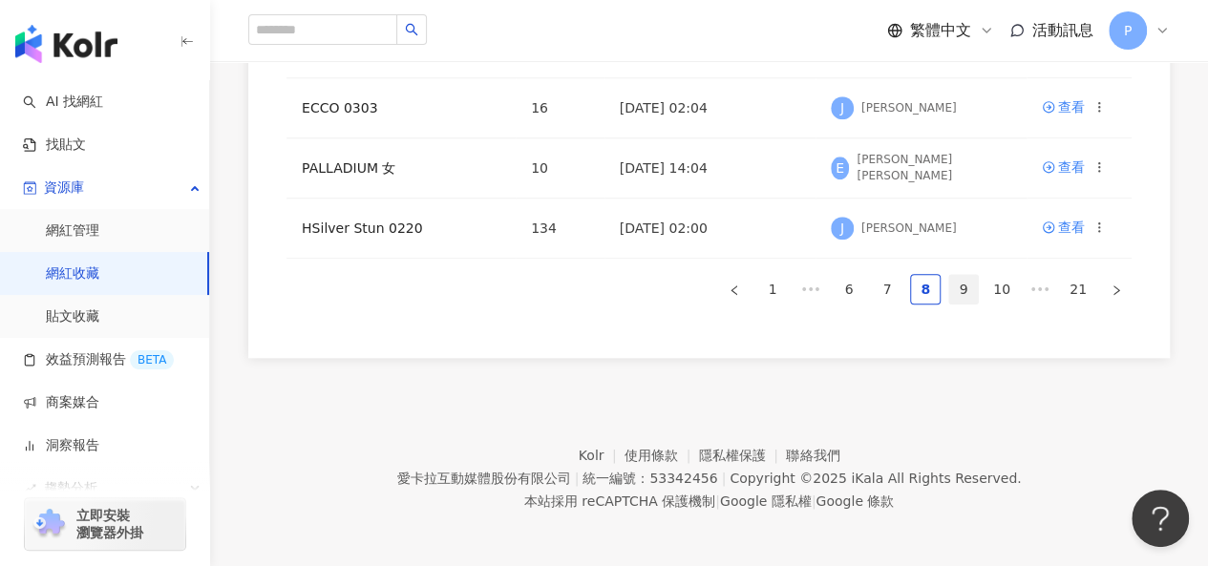
click at [963, 287] on link "9" at bounding box center [963, 289] width 29 height 29
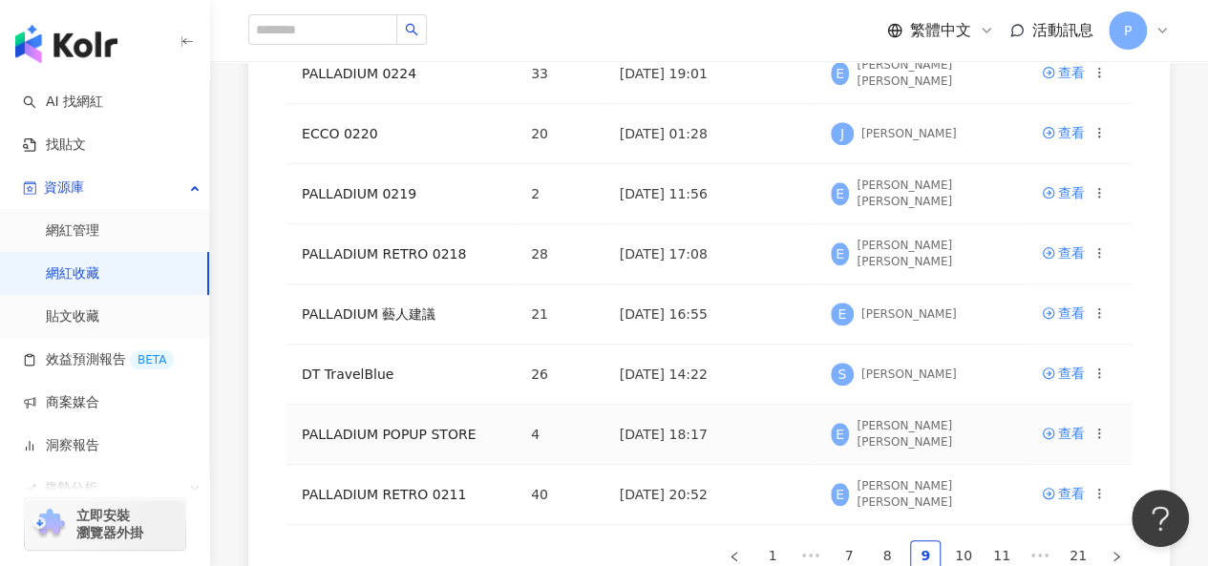
scroll to position [773, 0]
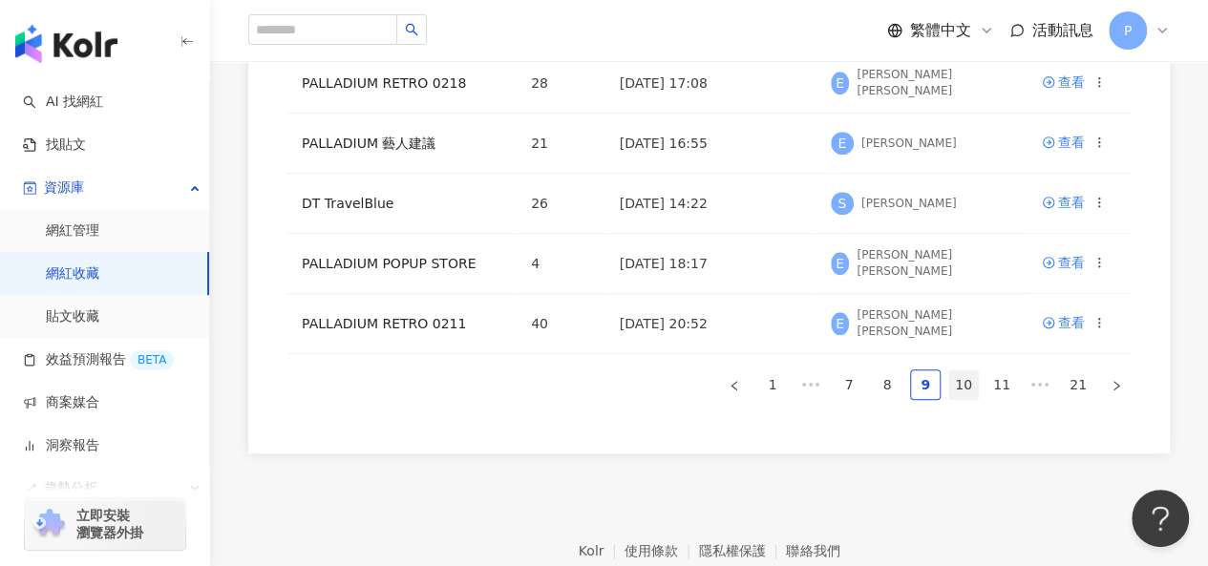
click at [956, 382] on link "10" at bounding box center [963, 384] width 29 height 29
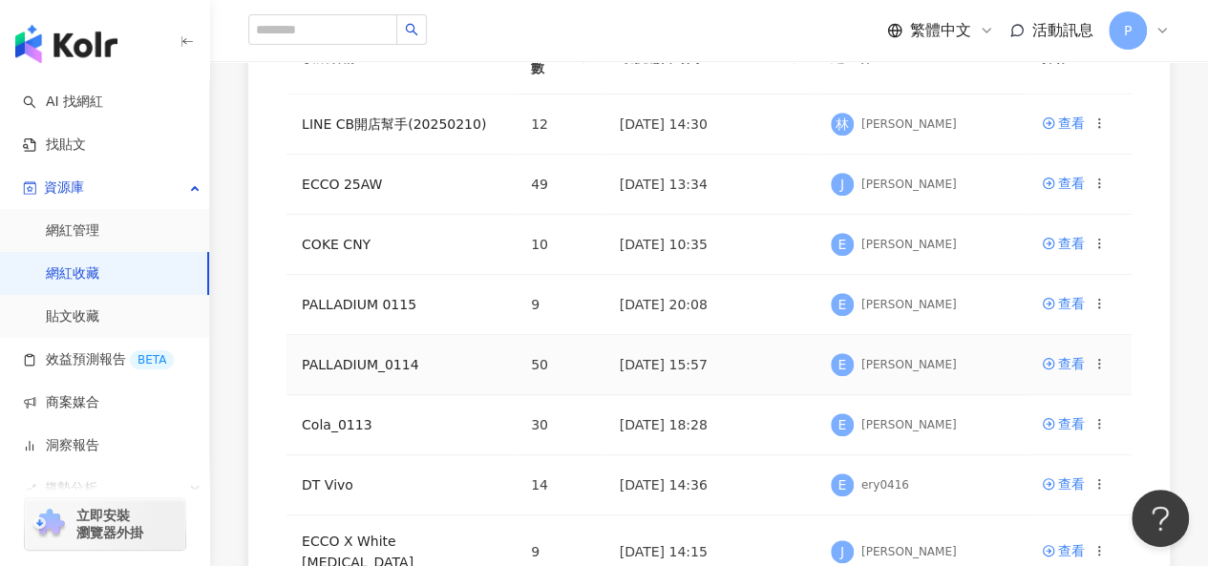
scroll to position [391, 0]
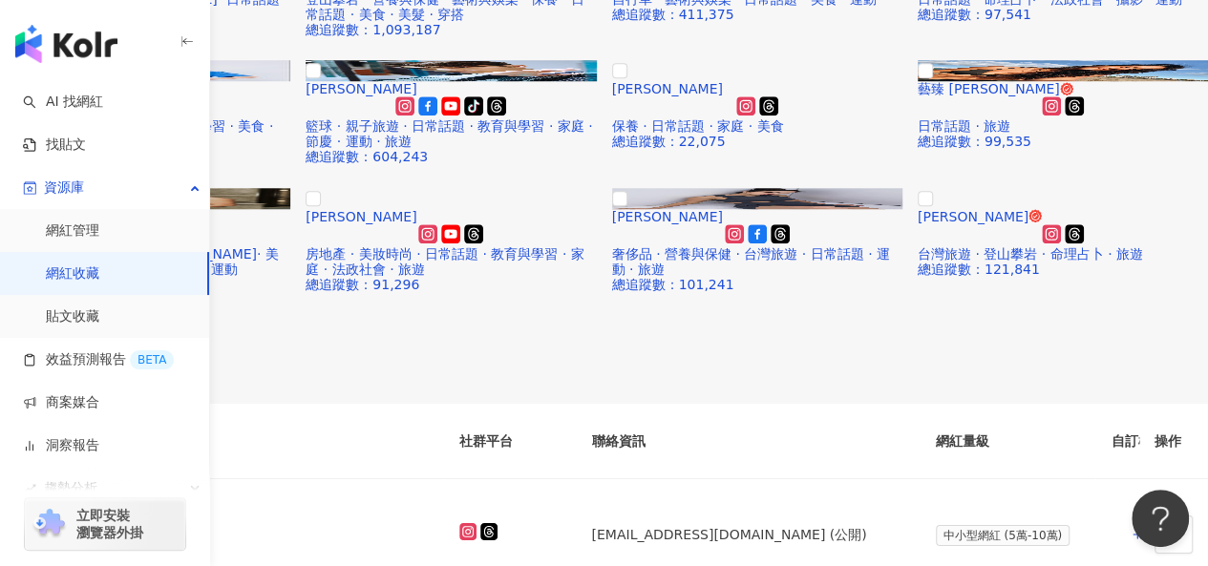
scroll to position [783, 0]
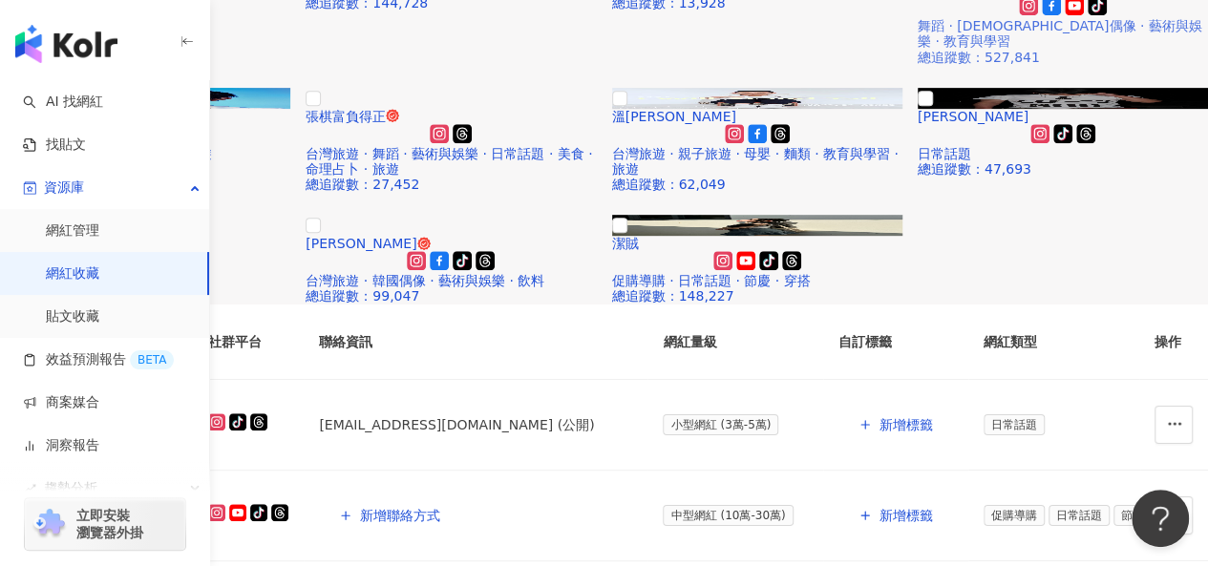
scroll to position [573, 0]
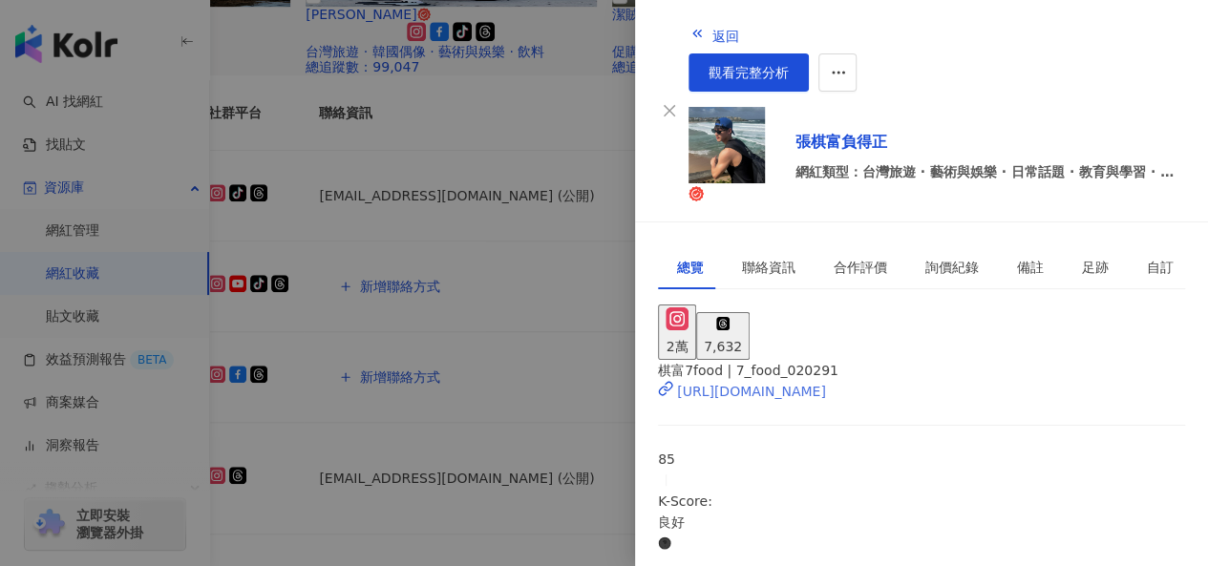
click at [749, 381] on div "[URL][DOMAIN_NAME]" at bounding box center [751, 391] width 149 height 21
click at [214, 161] on div at bounding box center [604, 283] width 1208 height 566
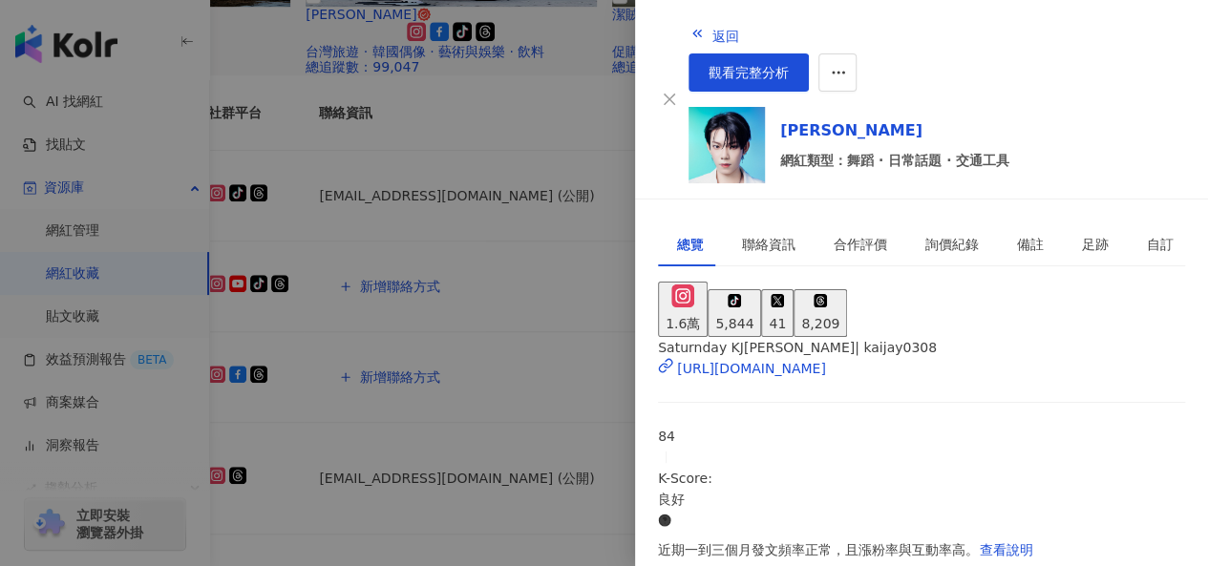
click at [825, 358] on div "[URL][DOMAIN_NAME]" at bounding box center [751, 368] width 149 height 21
click at [470, 170] on div at bounding box center [604, 283] width 1208 height 566
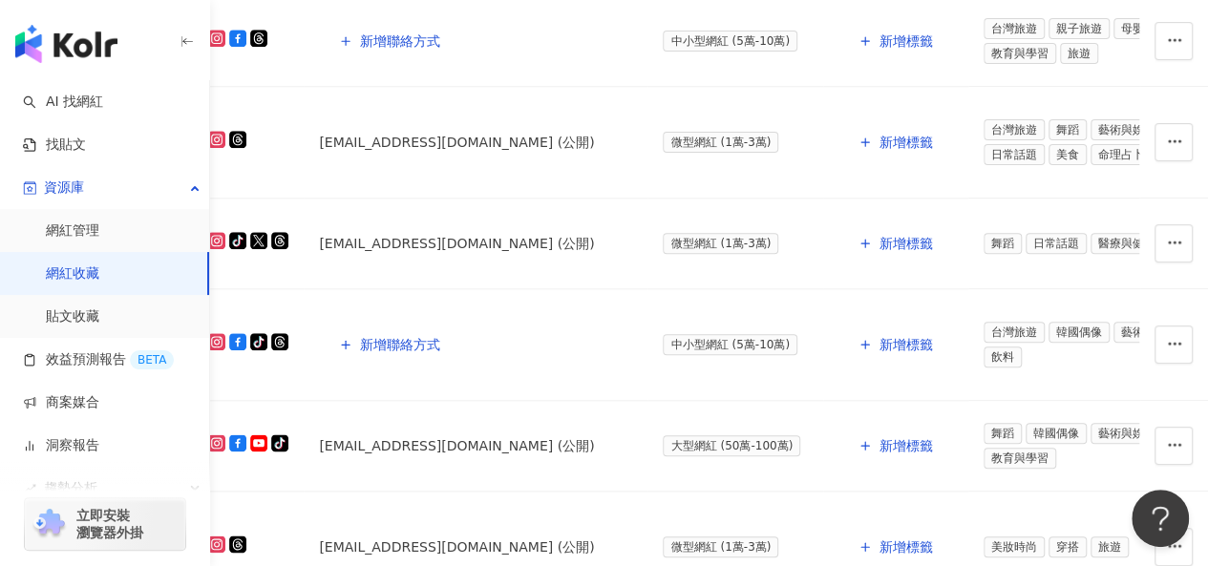
scroll to position [1050, 0]
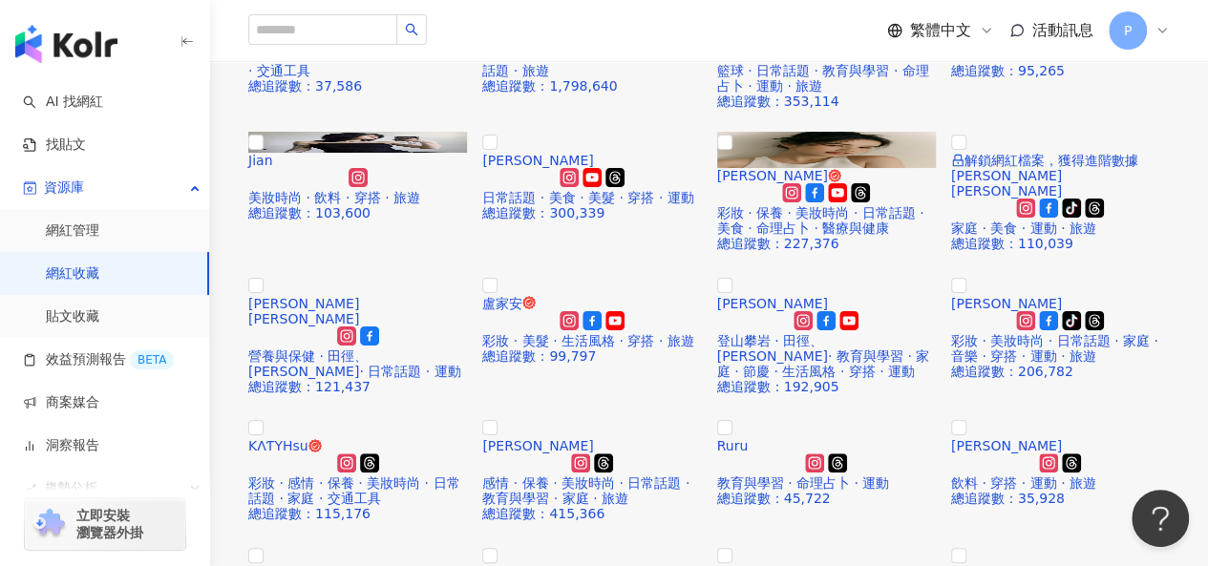
scroll to position [1050, 0]
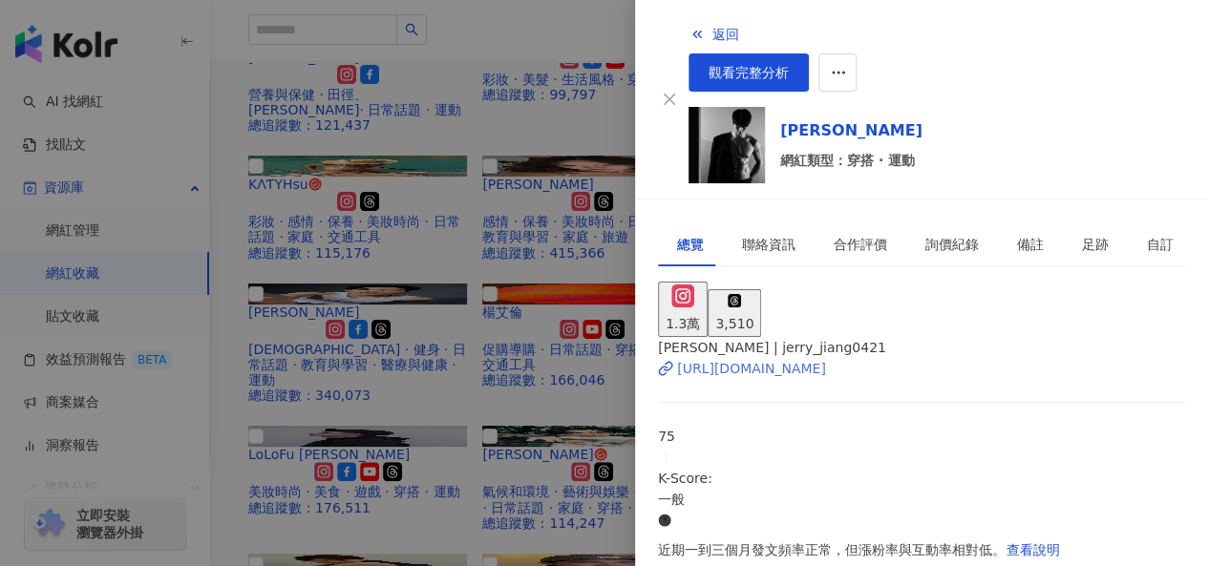
click at [787, 358] on div "[URL][DOMAIN_NAME]" at bounding box center [751, 368] width 149 height 21
click at [578, 421] on div at bounding box center [604, 283] width 1208 height 566
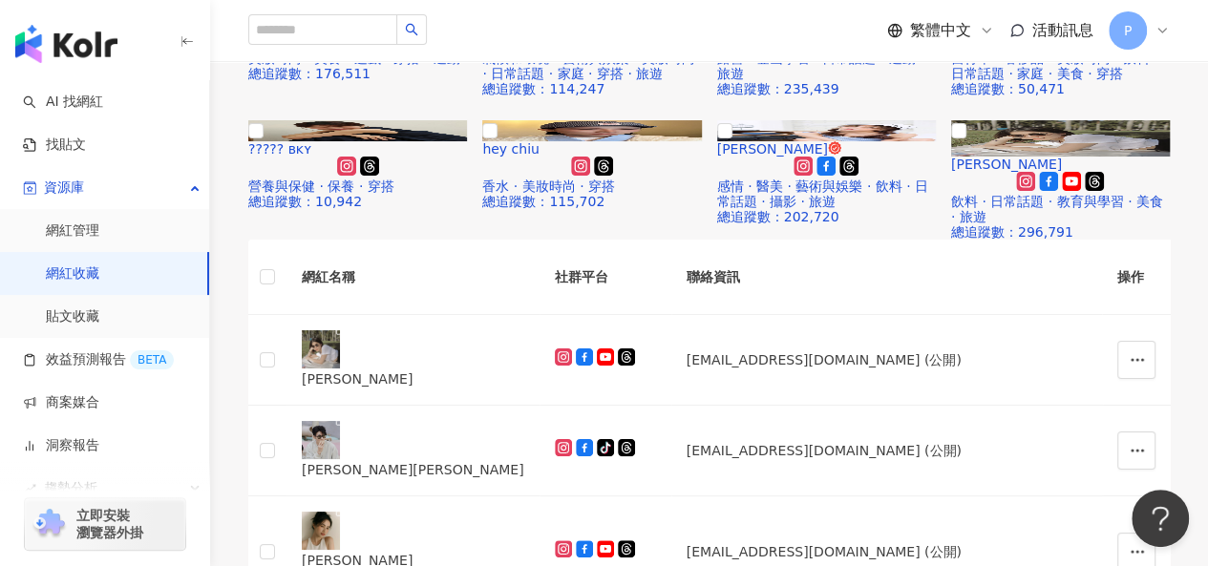
scroll to position [1432, 0]
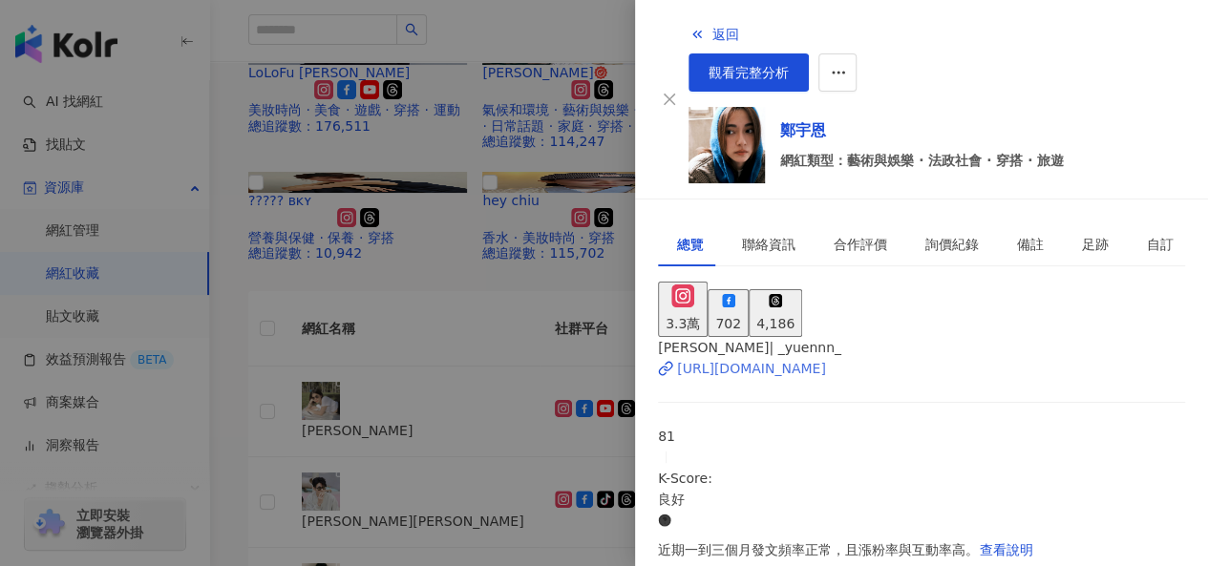
click at [773, 358] on div "[URL][DOMAIN_NAME]" at bounding box center [751, 368] width 149 height 21
click at [526, 406] on div at bounding box center [604, 283] width 1208 height 566
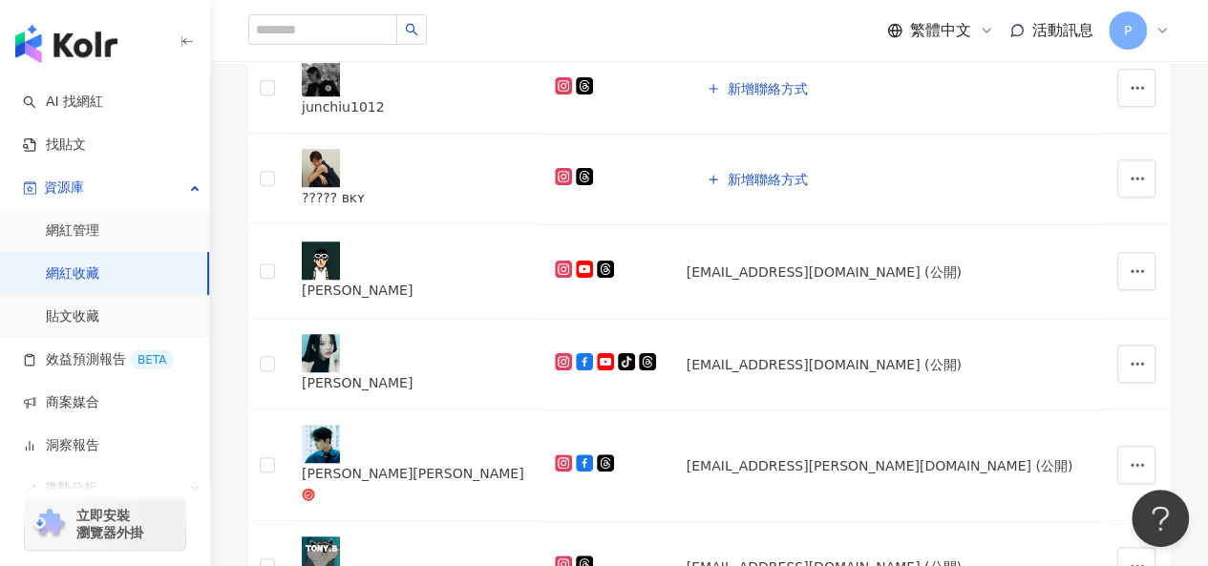
scroll to position [2578, 0]
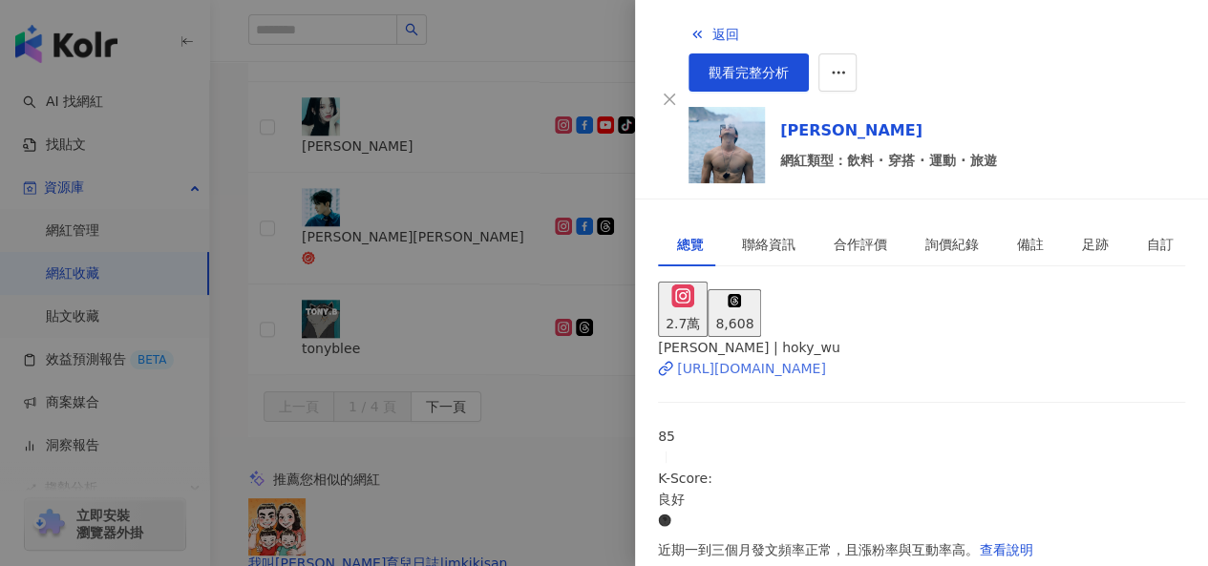
click at [826, 358] on div "[URL][DOMAIN_NAME]" at bounding box center [751, 368] width 149 height 21
click at [500, 377] on div at bounding box center [604, 283] width 1208 height 566
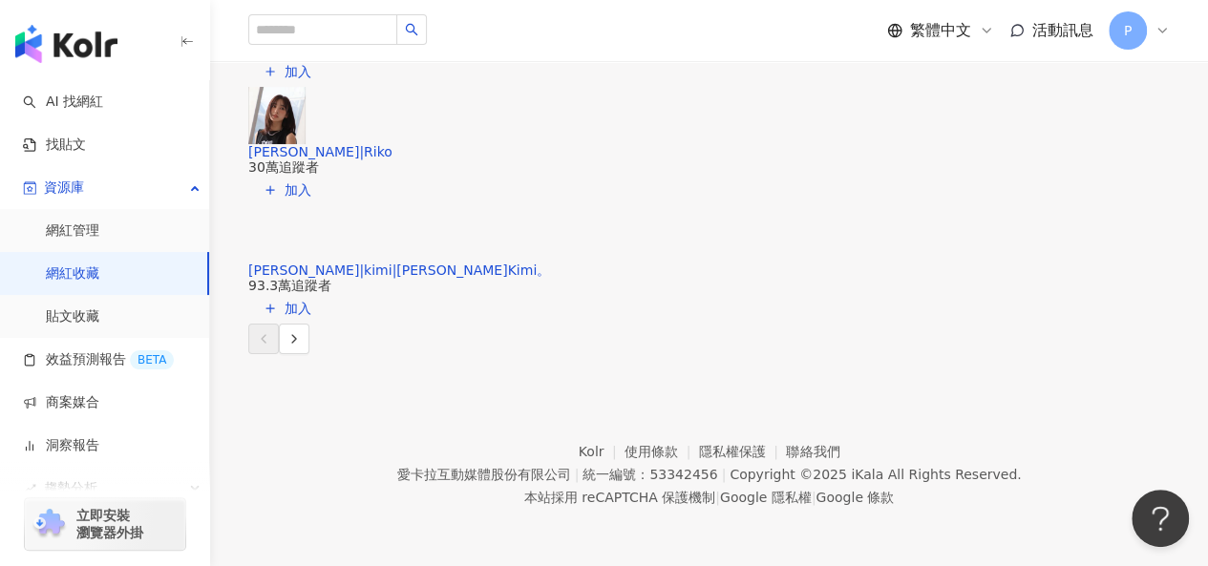
scroll to position [3724, 0]
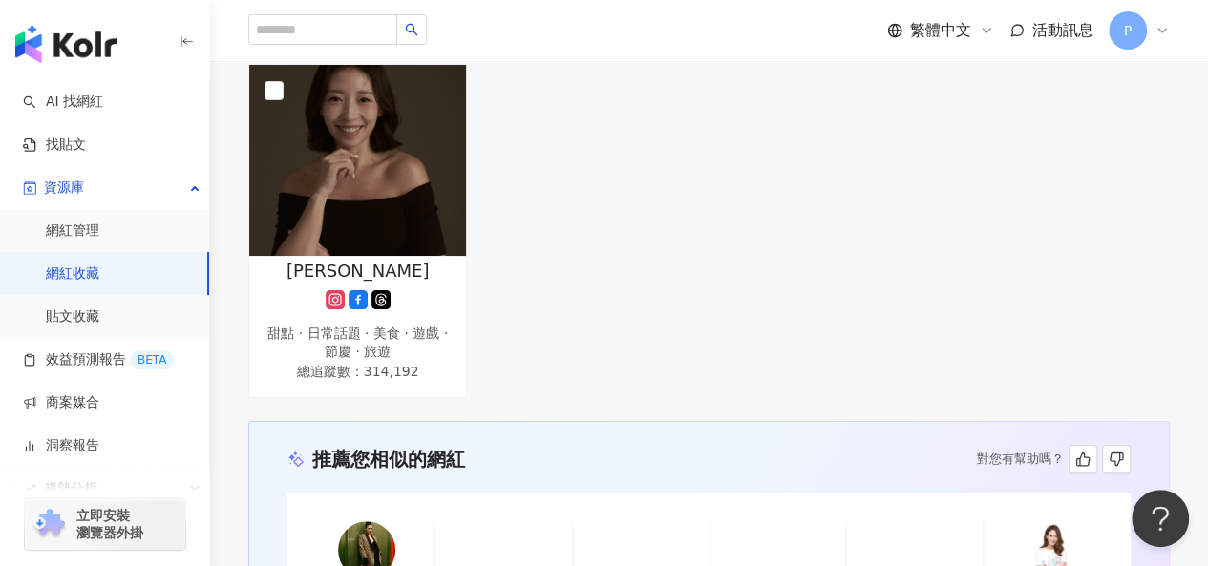
scroll to position [1432, 0]
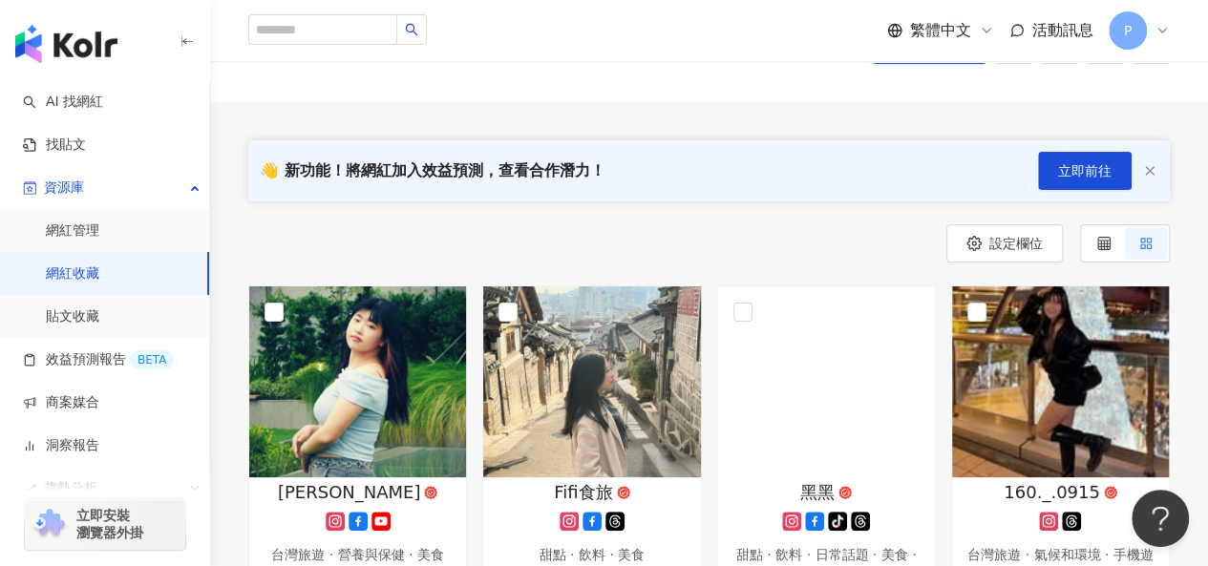
scroll to position [105, 0]
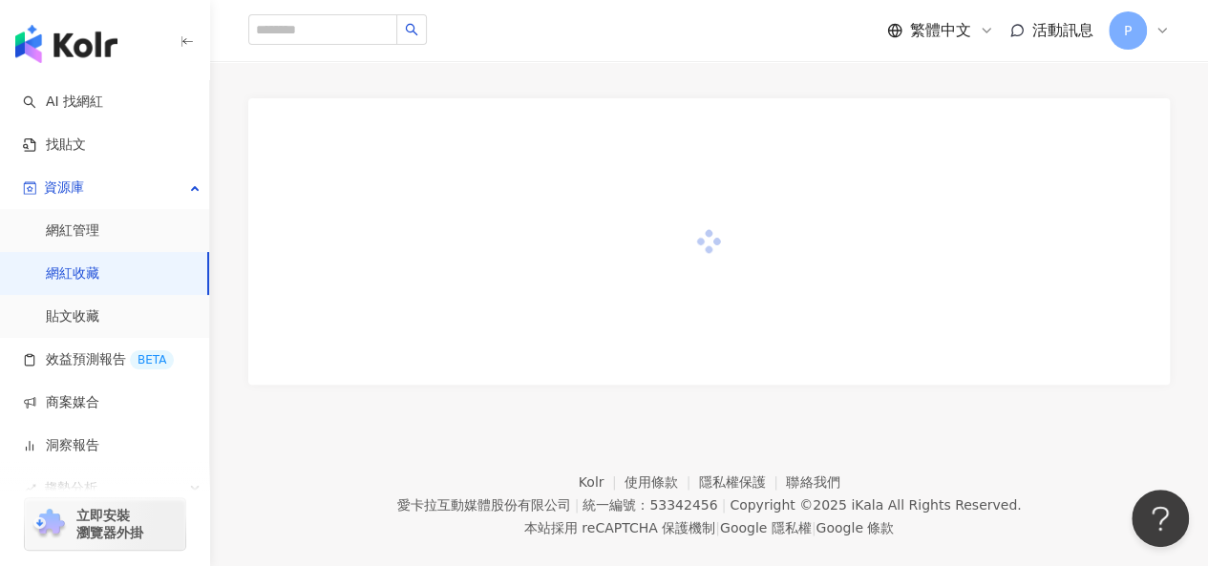
scroll to position [311, 0]
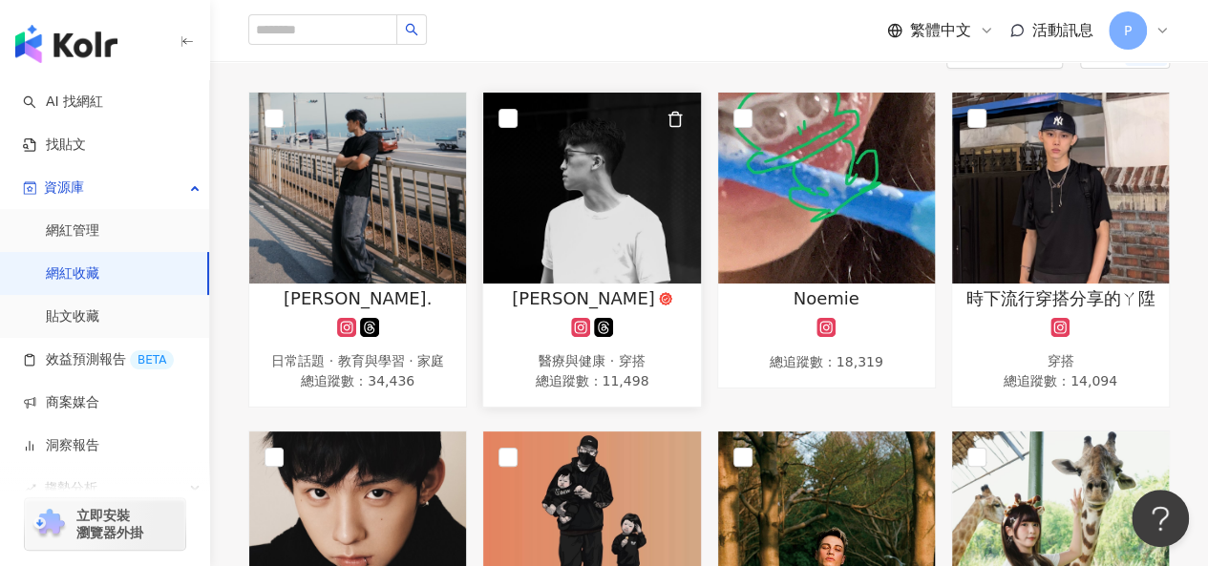
click at [569, 186] on img at bounding box center [591, 188] width 217 height 191
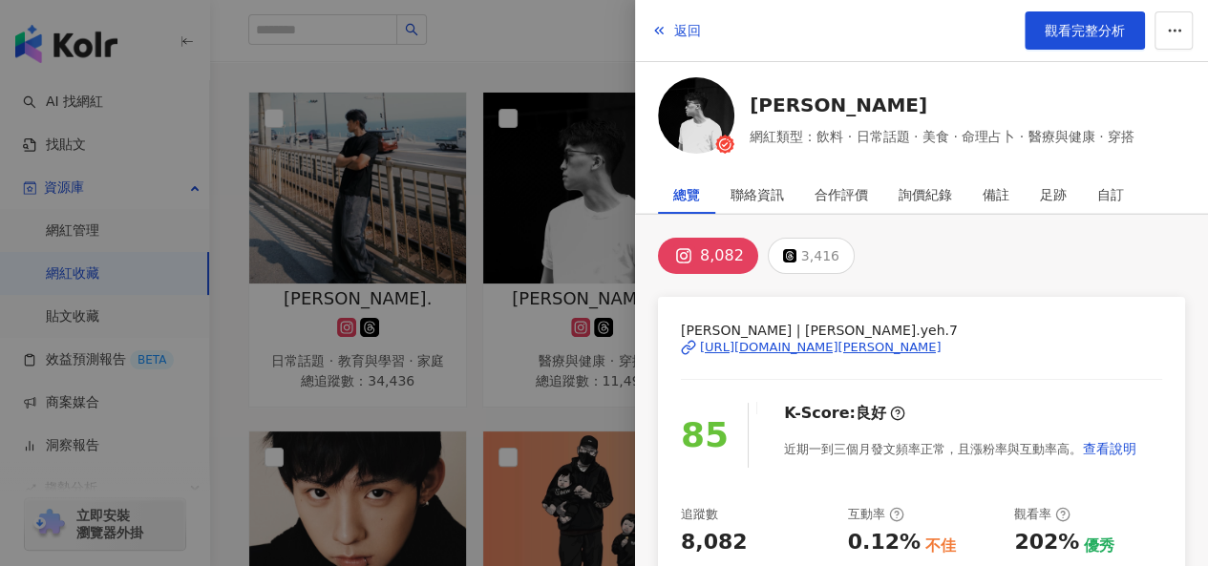
click at [802, 349] on div "[URL][DOMAIN_NAME][PERSON_NAME]" at bounding box center [821, 347] width 242 height 17
click at [362, 264] on div at bounding box center [604, 283] width 1208 height 566
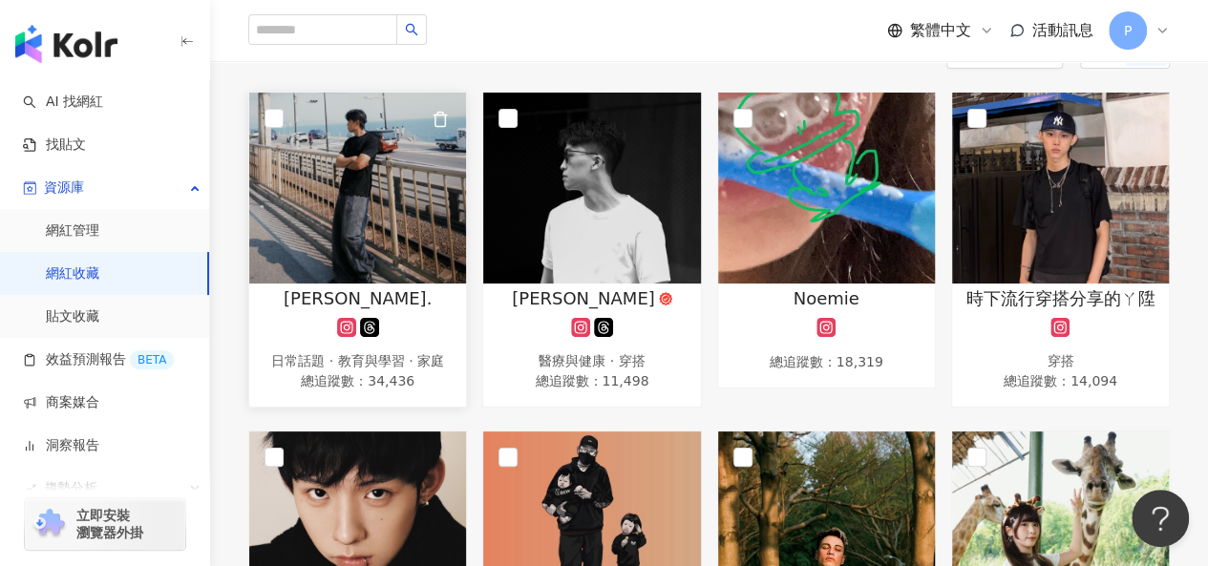
click at [400, 233] on img at bounding box center [357, 188] width 217 height 191
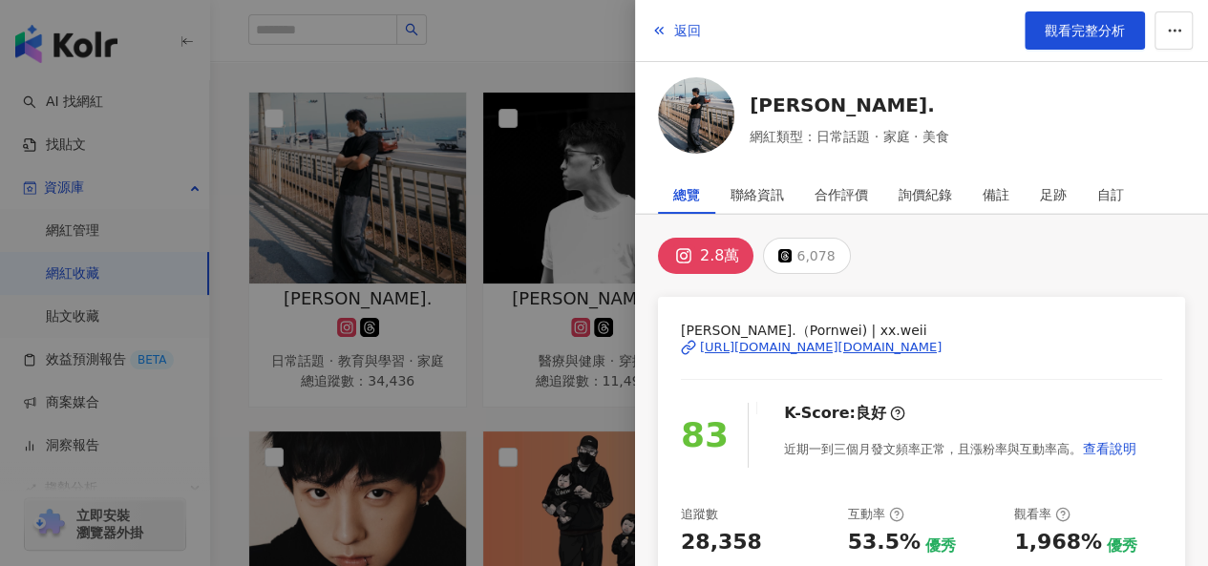
click at [811, 347] on div "[URL][DOMAIN_NAME][DOMAIN_NAME]" at bounding box center [821, 347] width 242 height 17
click at [502, 405] on div at bounding box center [604, 283] width 1208 height 566
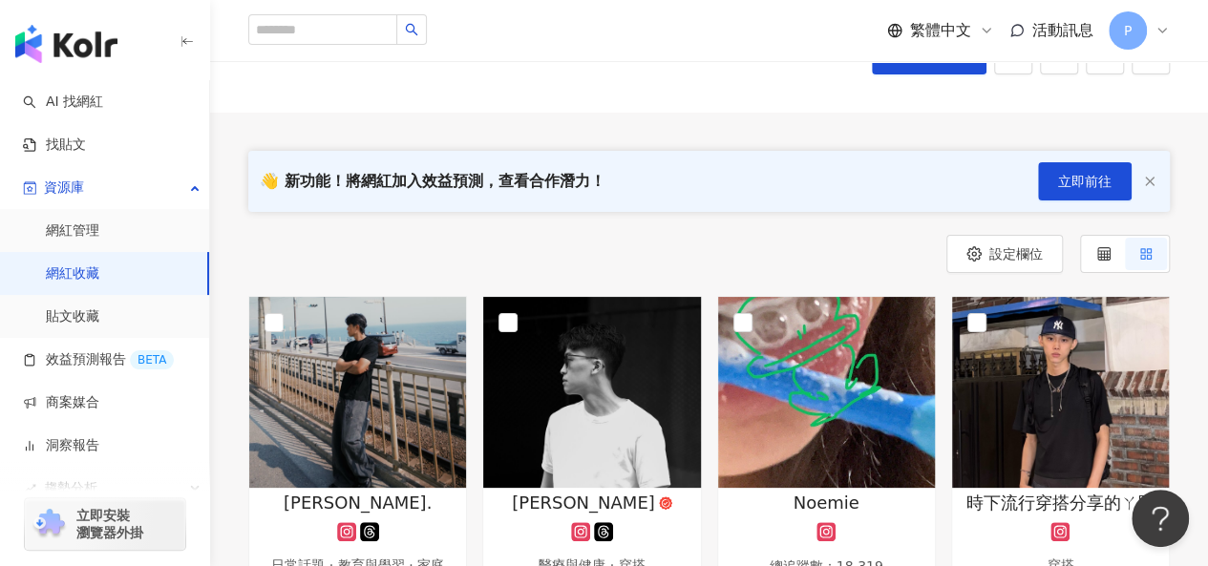
scroll to position [0, 0]
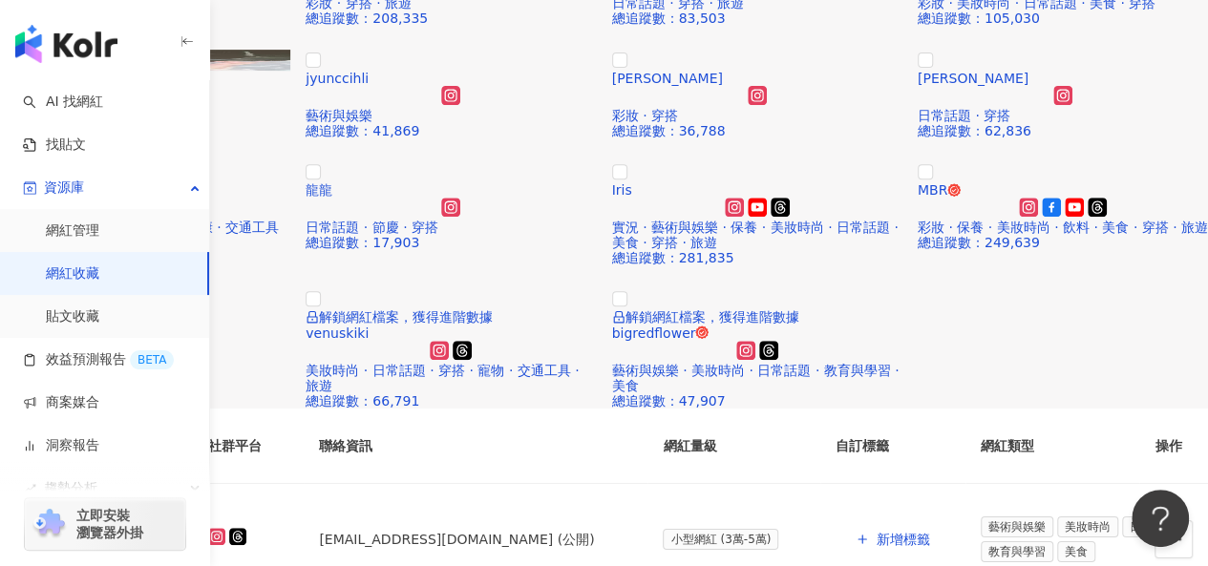
scroll to position [95, 0]
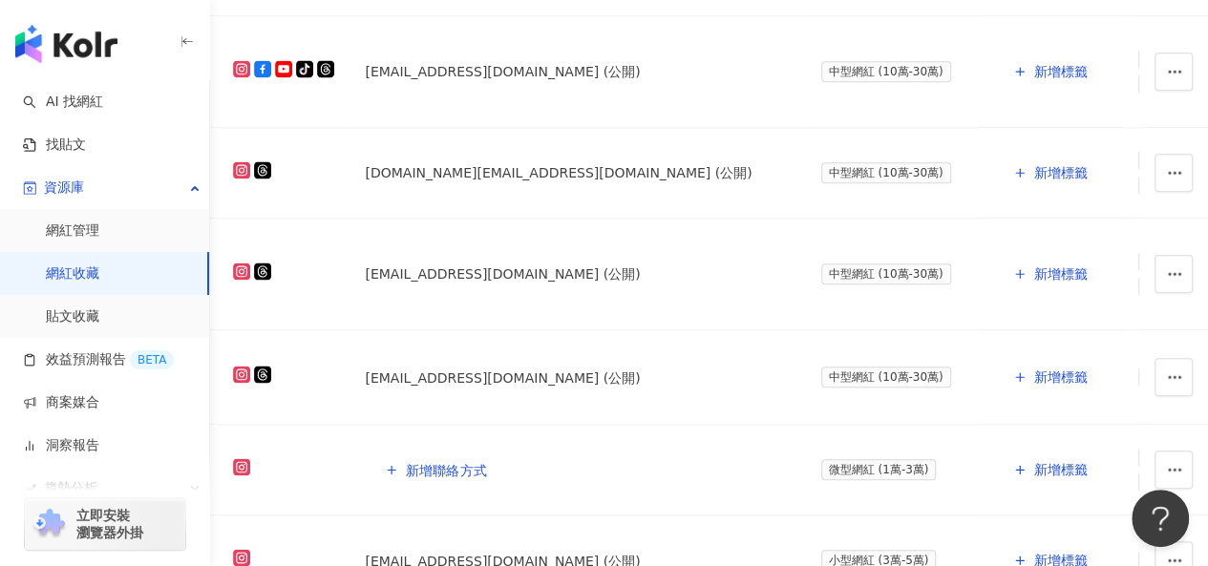
scroll to position [1774, 0]
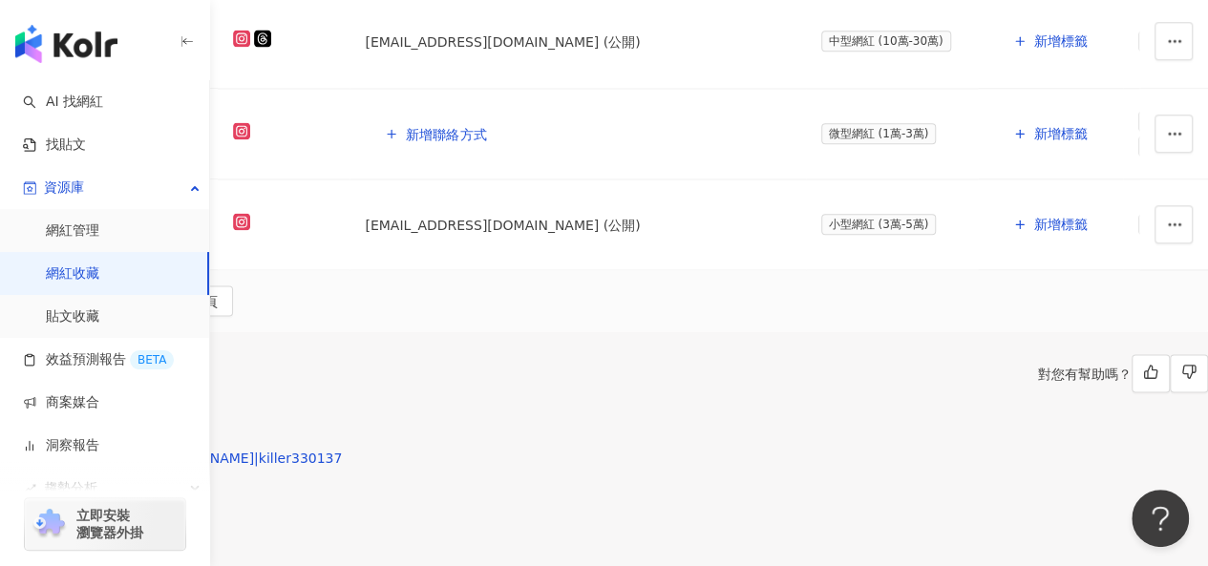
click at [57, 392] on img at bounding box center [28, 420] width 57 height 57
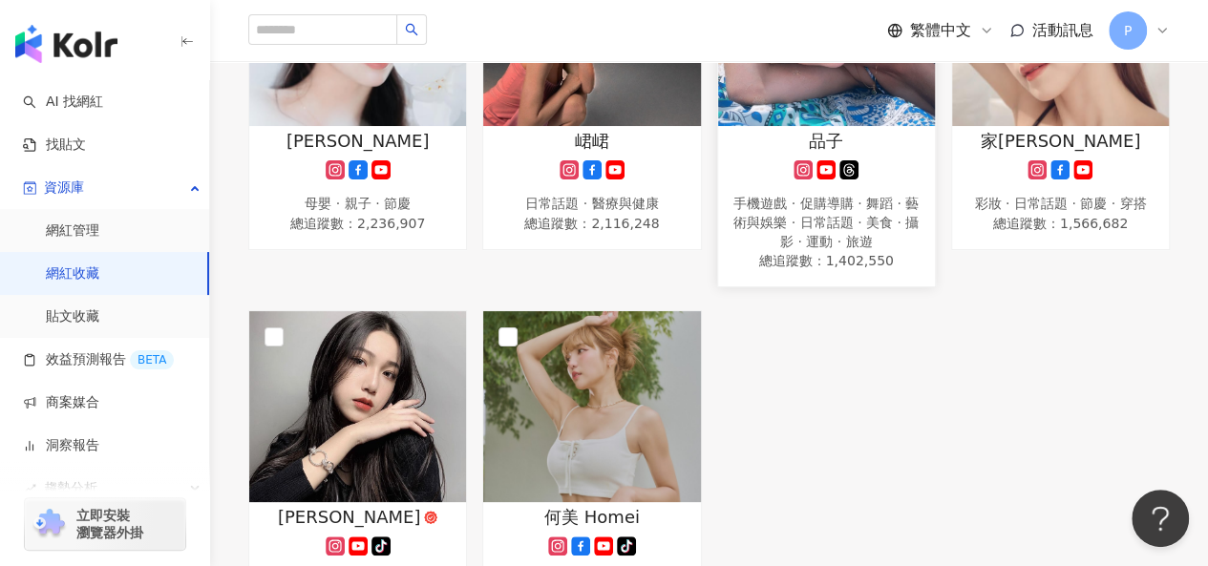
scroll to position [859, 0]
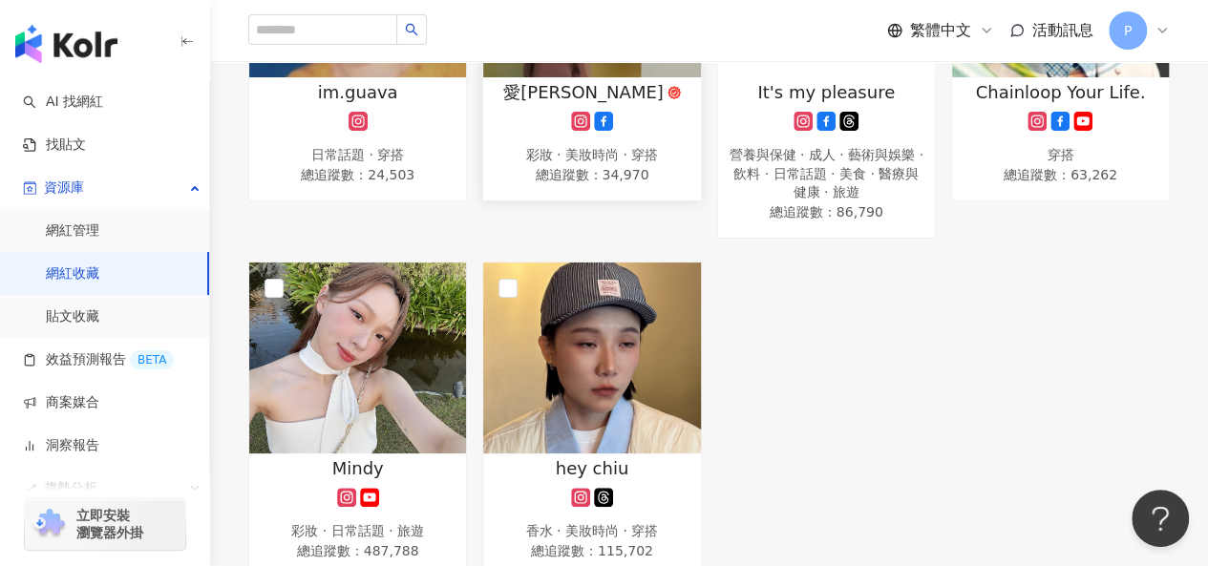
scroll to position [598, 0]
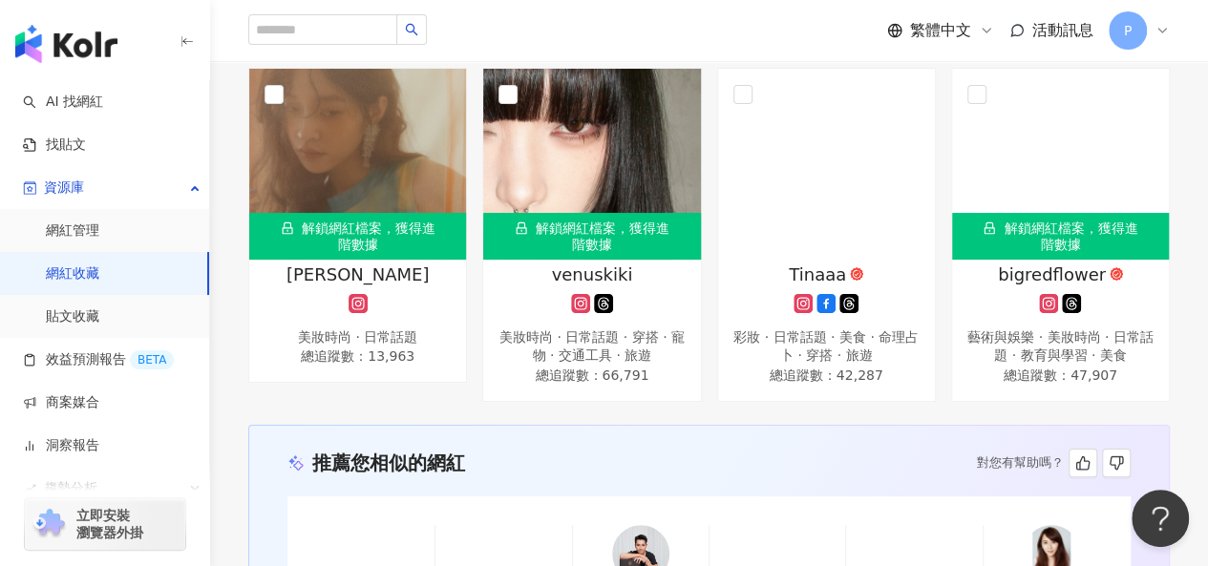
scroll to position [2483, 0]
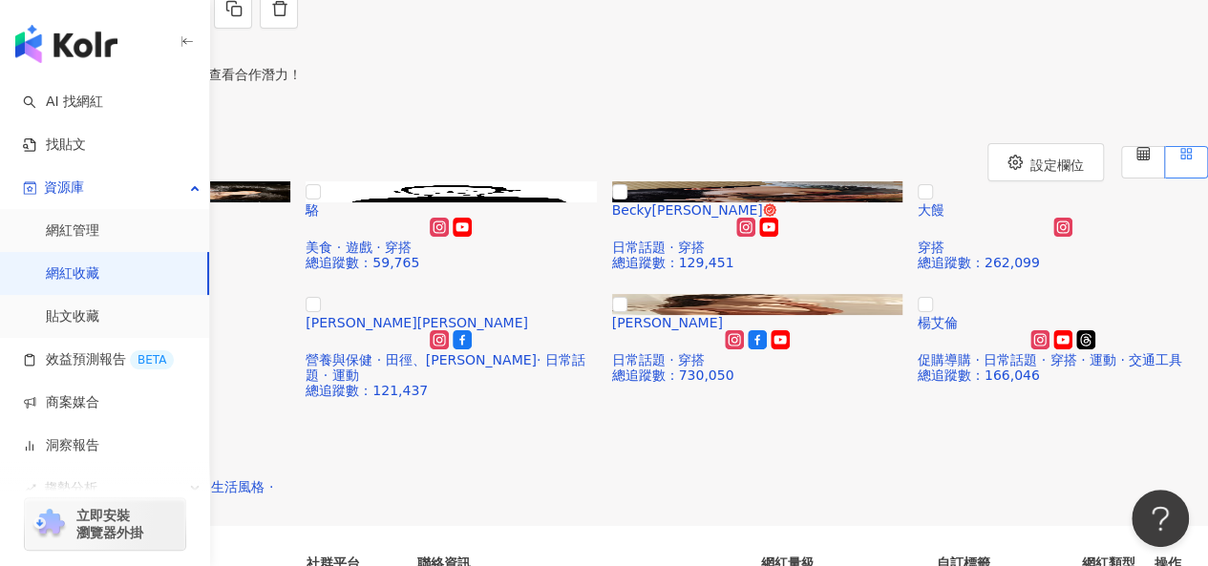
scroll to position [95, 0]
